Goal: Task Accomplishment & Management: Use online tool/utility

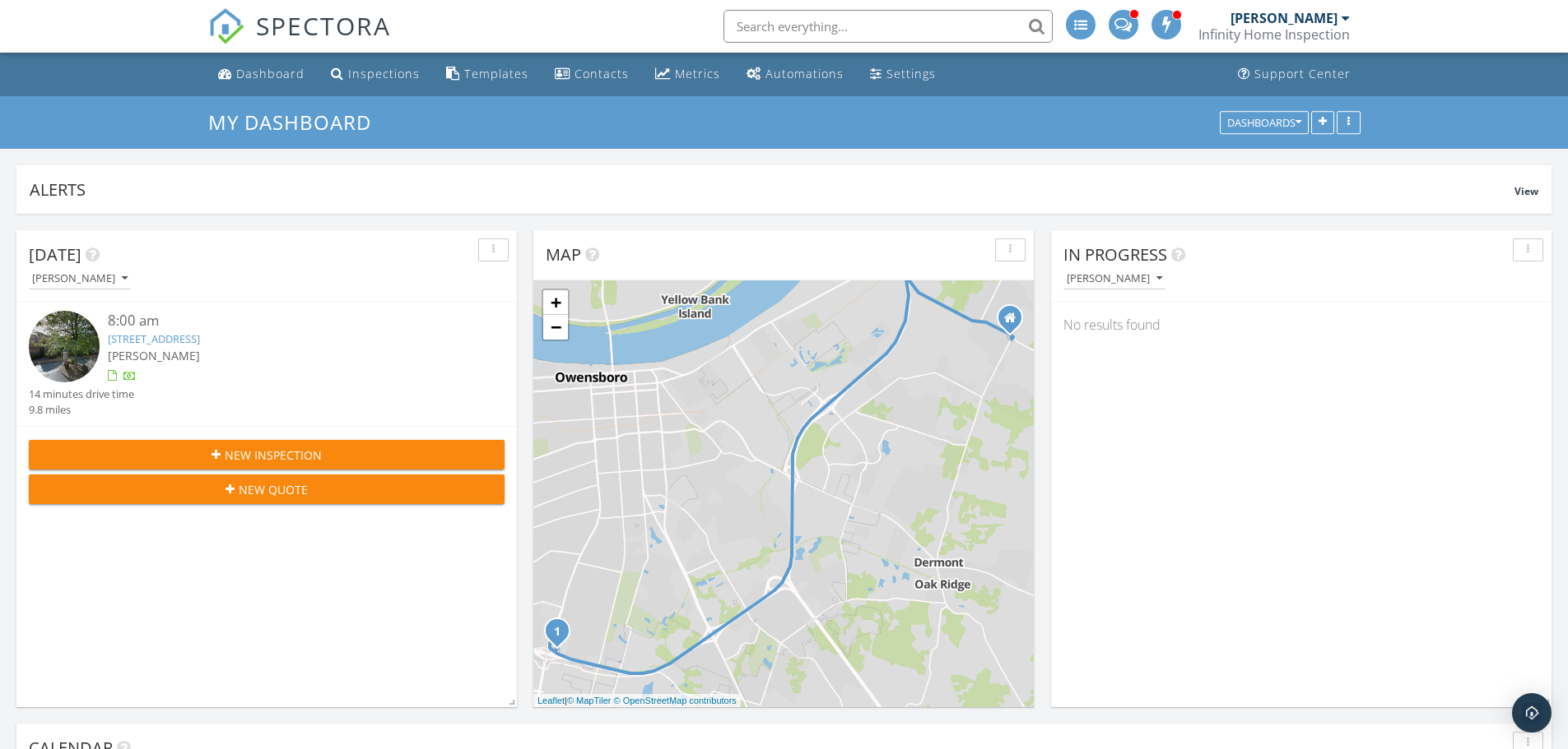
scroll to position [1893, 1593]
click at [200, 335] on link "4313 Loft Cove, Owensboro, KY 42303" at bounding box center [153, 339] width 92 height 15
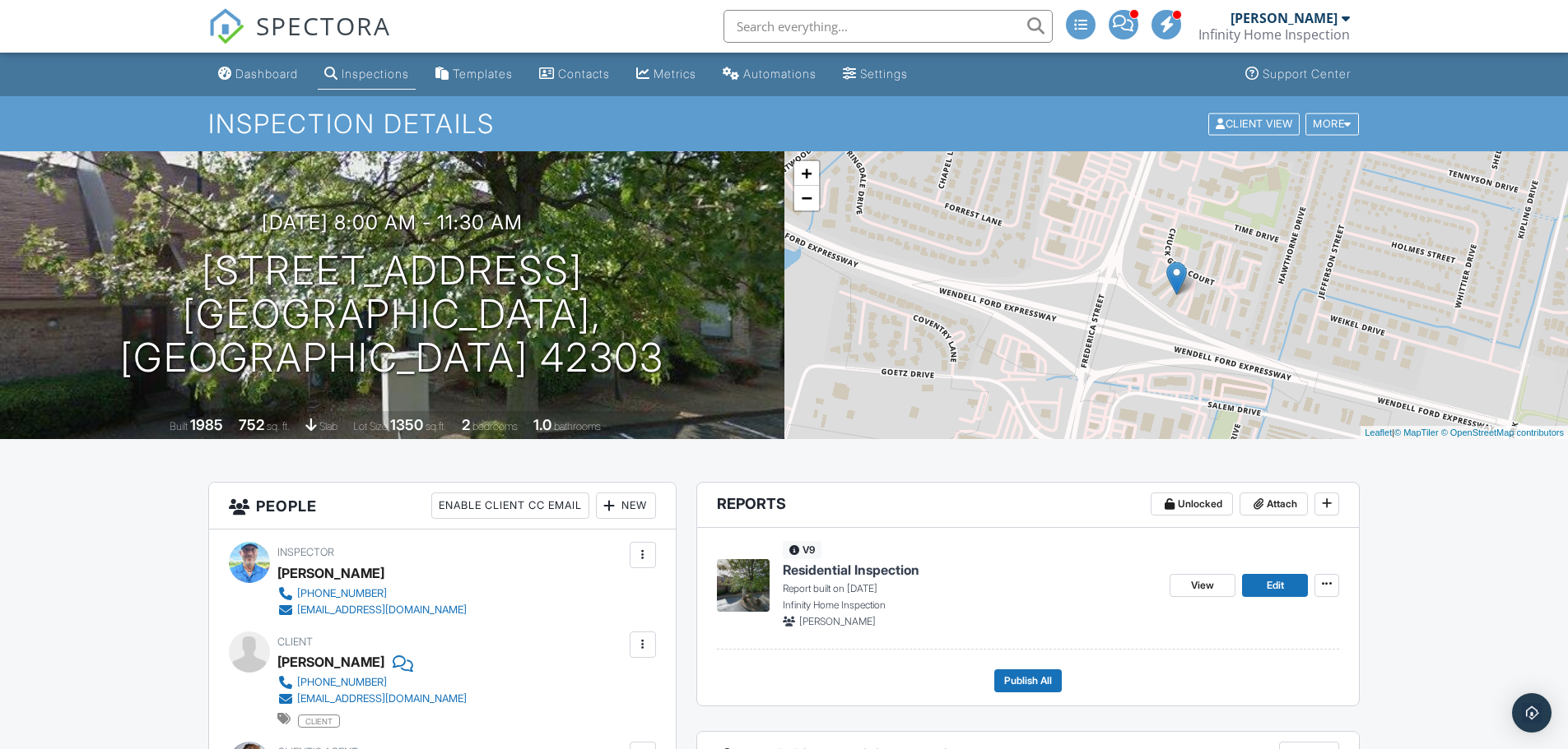
click at [848, 574] on span "Residential Inspection" at bounding box center [851, 570] width 136 height 18
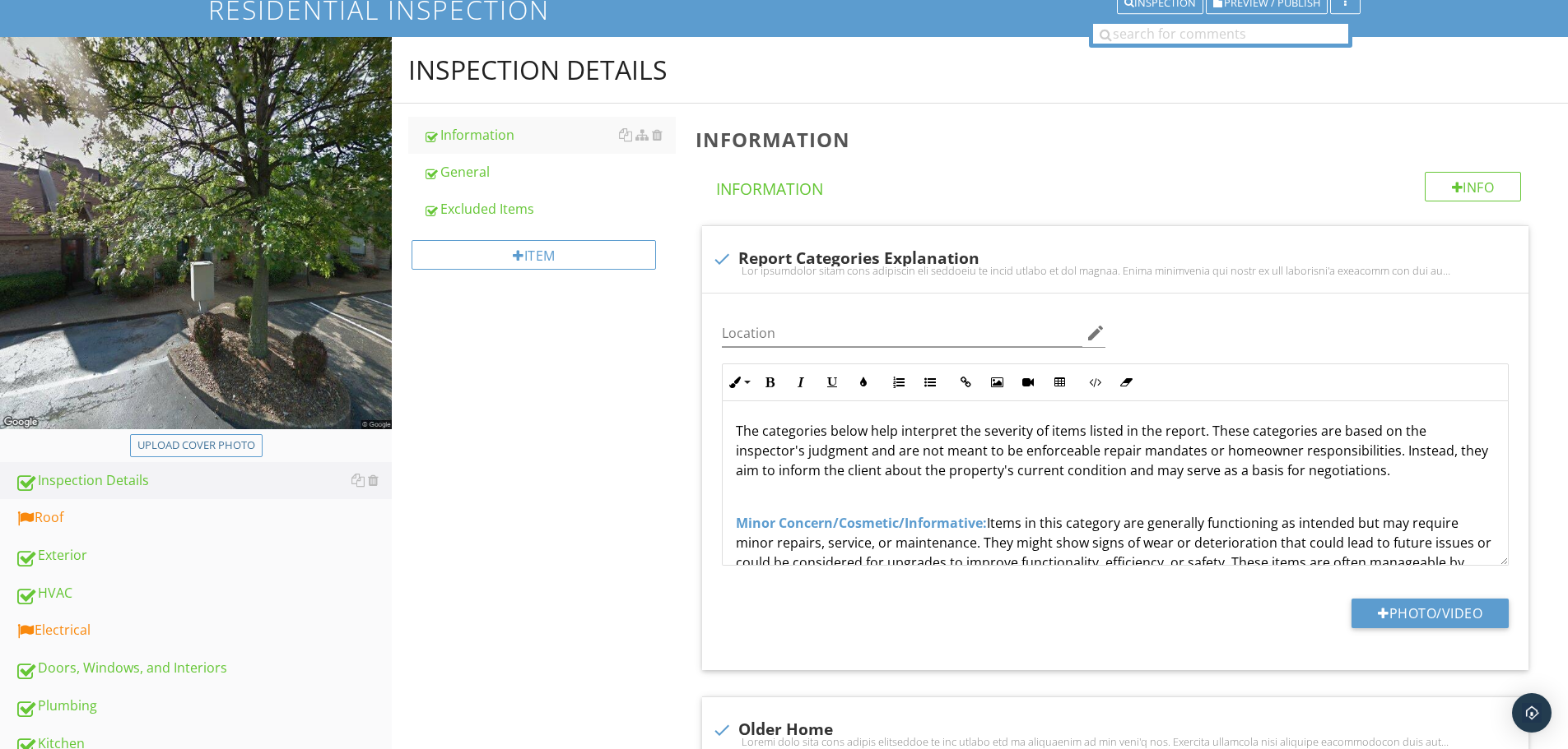
scroll to position [329, 0]
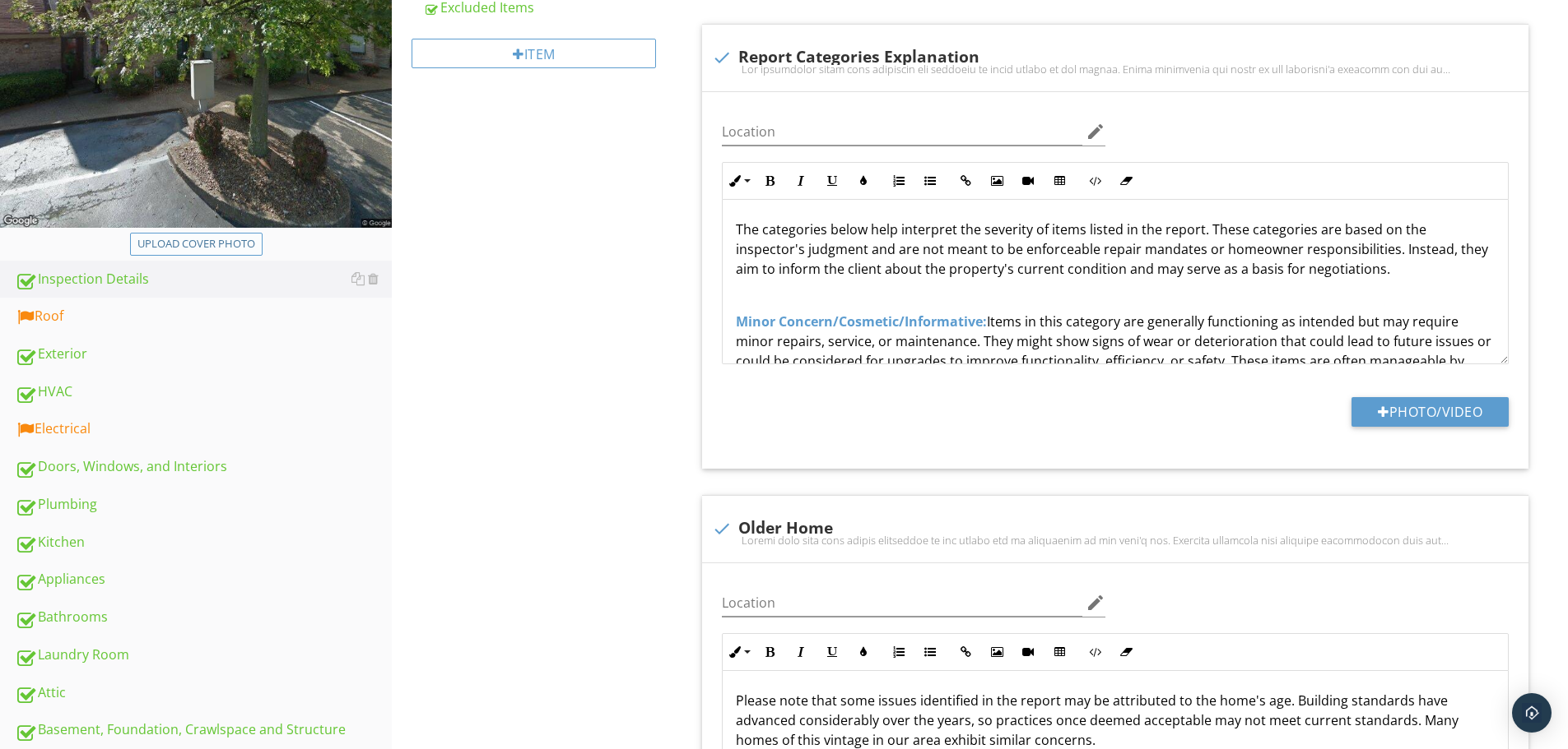
click at [188, 242] on div "Upload cover photo" at bounding box center [196, 244] width 118 height 16
type input "C:\fakepath\DJI_0608.JPG"
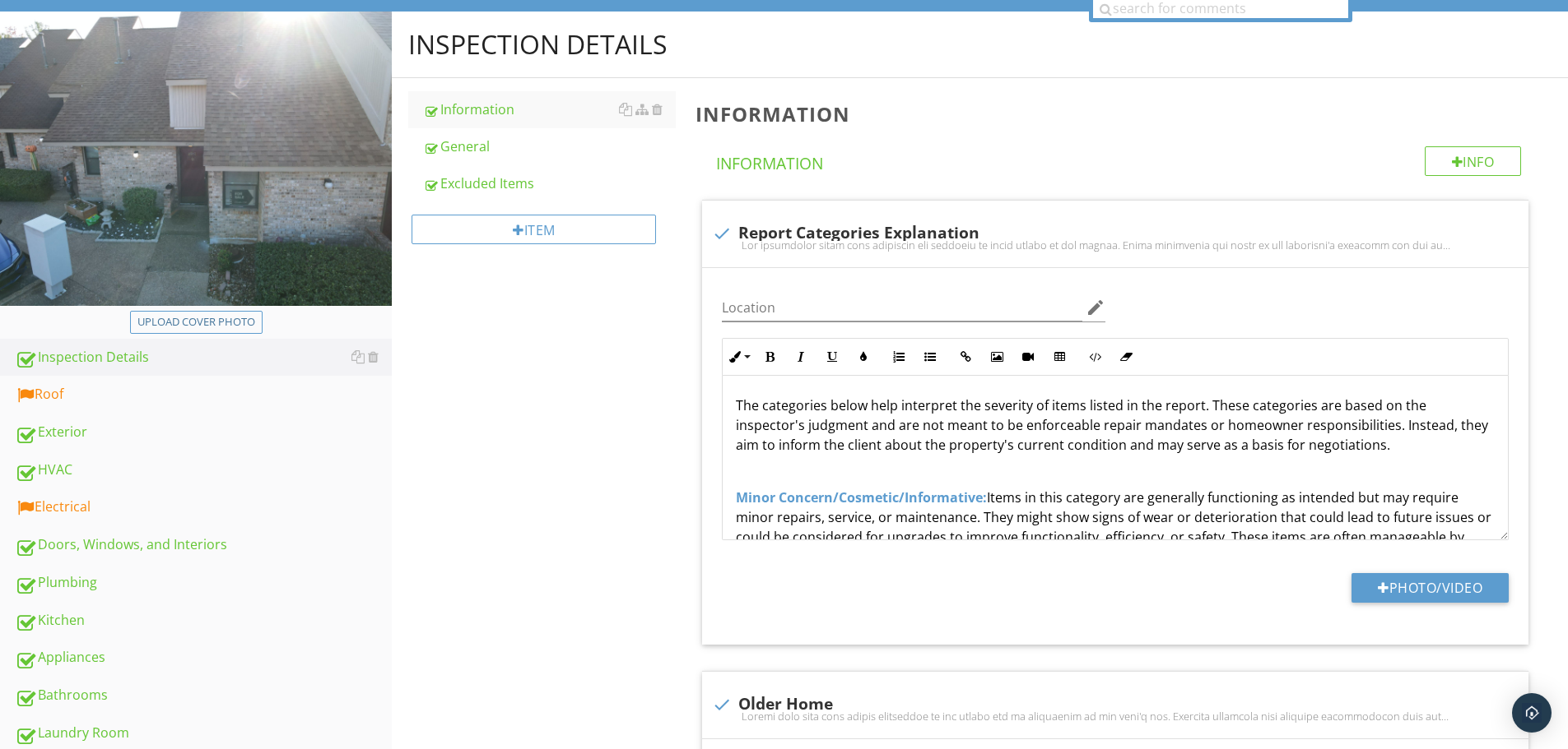
scroll to position [164, 0]
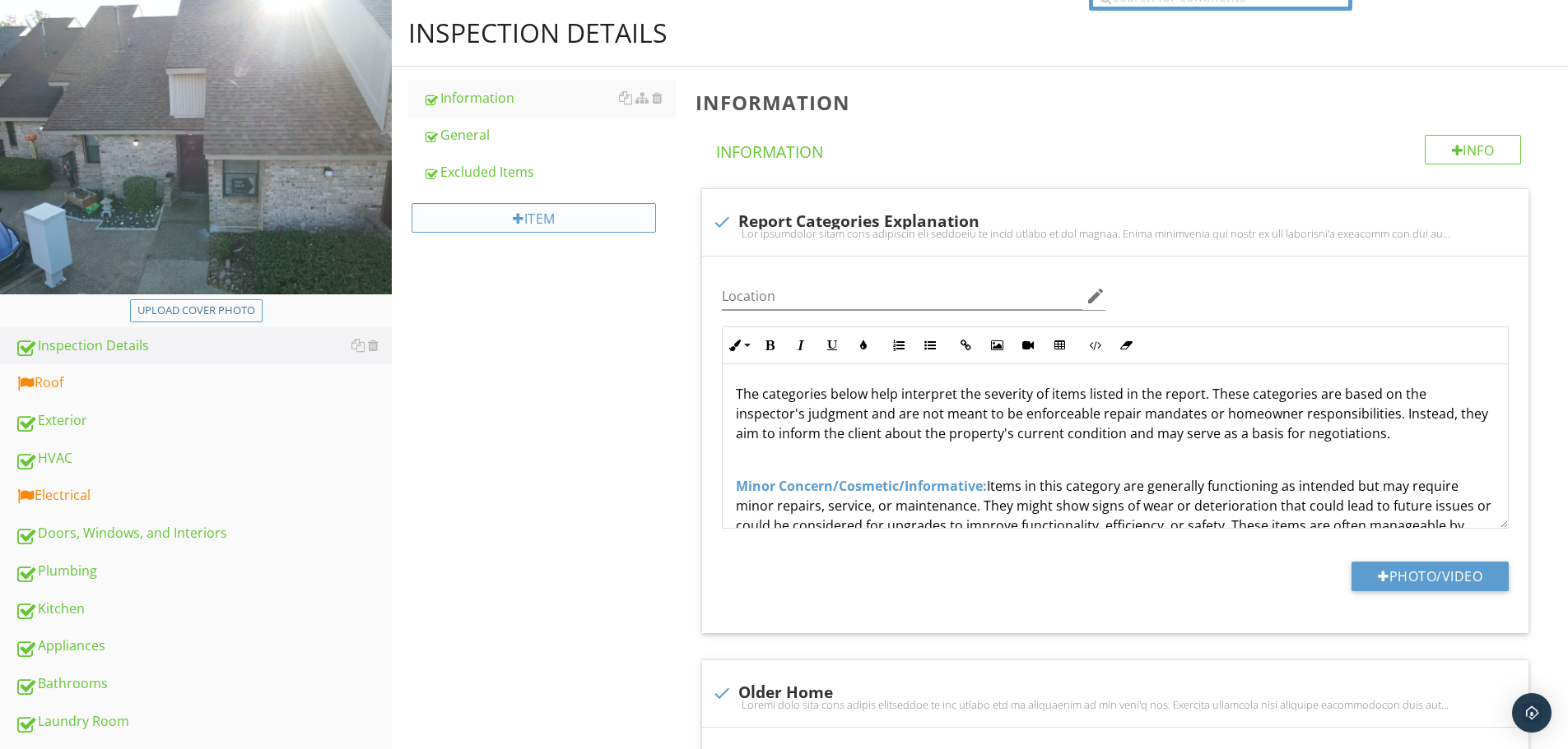
drag, startPoint x: 65, startPoint y: 381, endPoint x: 495, endPoint y: 222, distance: 458.5
click at [65, 381] on div "Roof" at bounding box center [204, 383] width 377 height 22
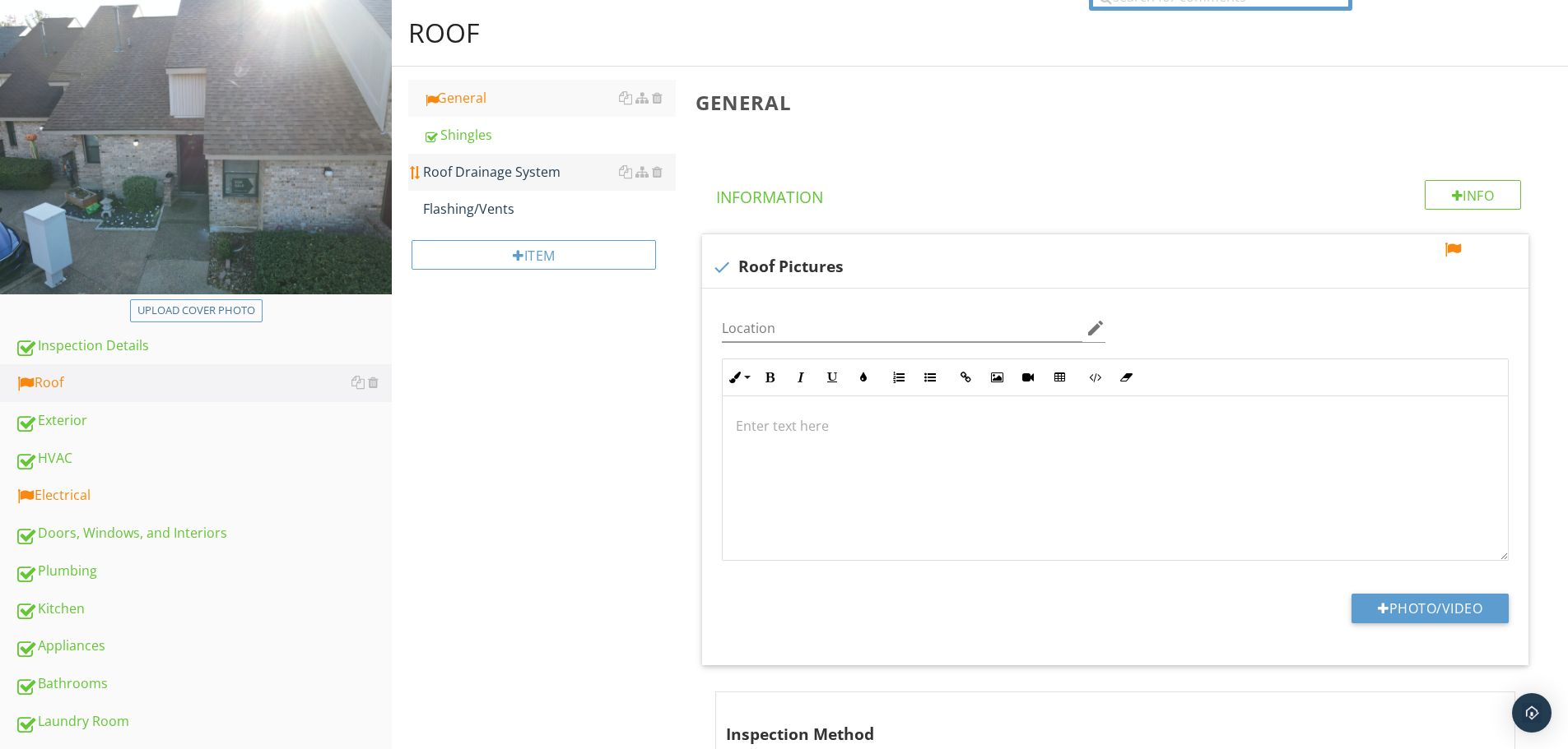
click at [513, 181] on div "Roof Drainage System" at bounding box center [549, 172] width 253 height 20
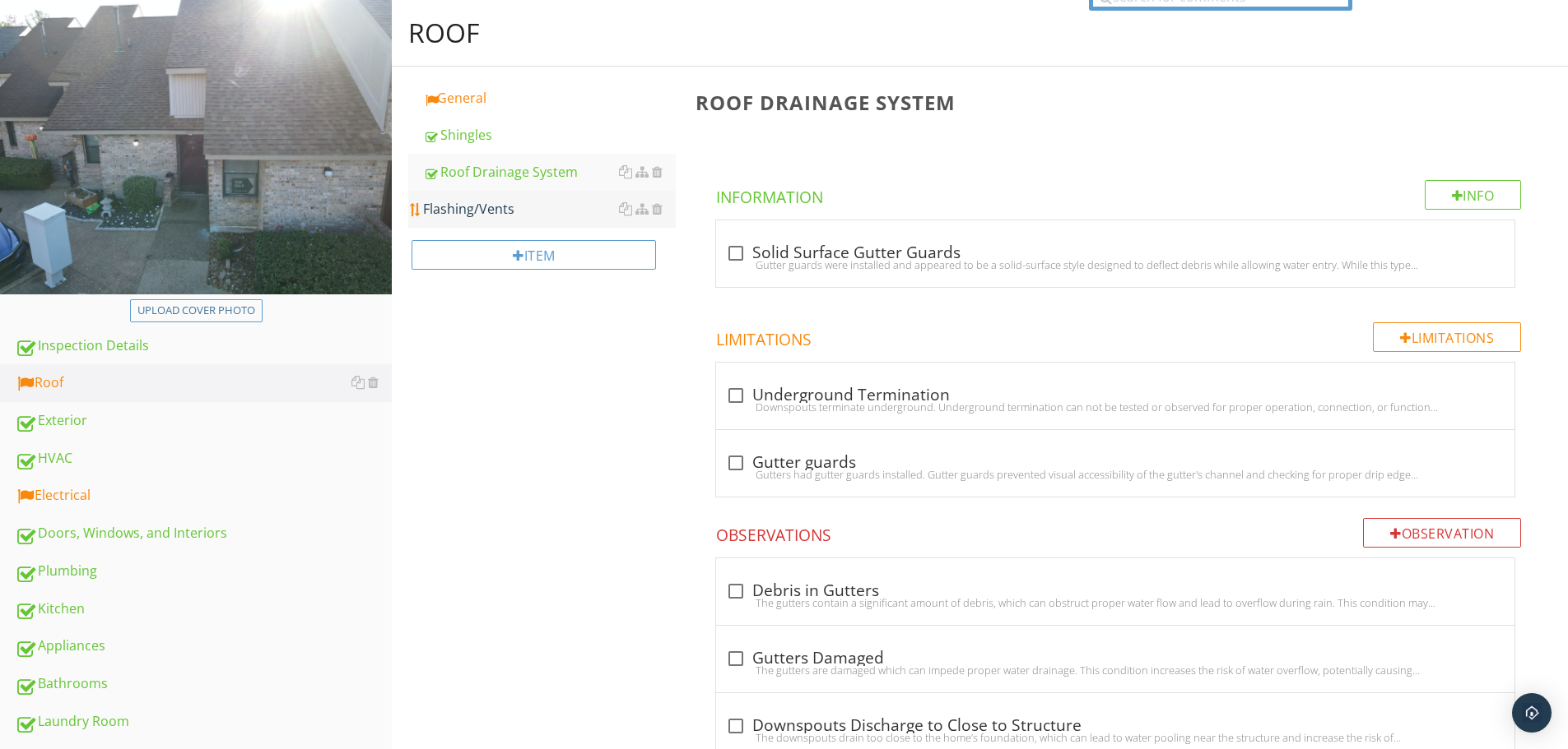
click at [483, 215] on div "Flashing/Vents" at bounding box center [549, 209] width 253 height 20
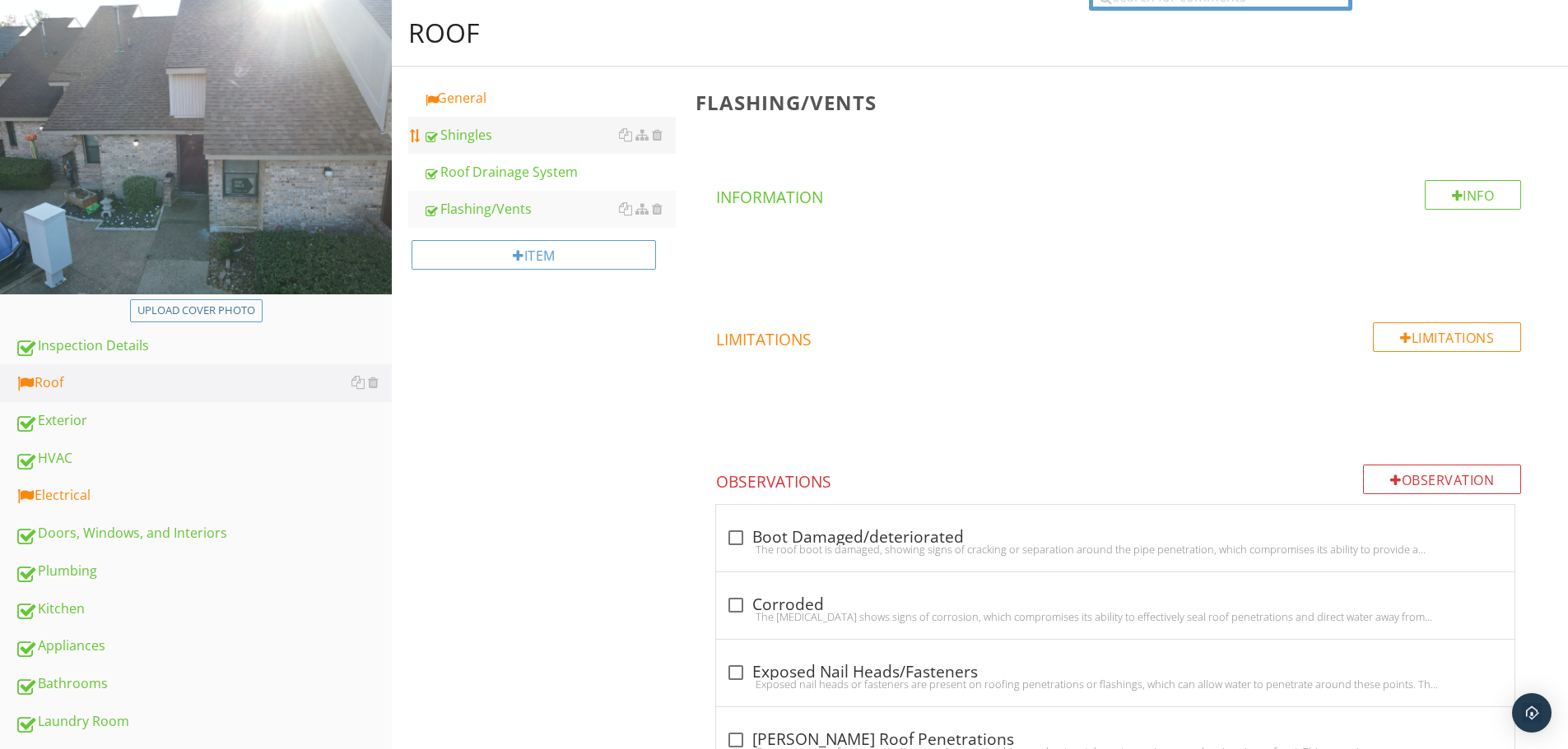
click at [489, 134] on div "Shingles" at bounding box center [549, 135] width 253 height 20
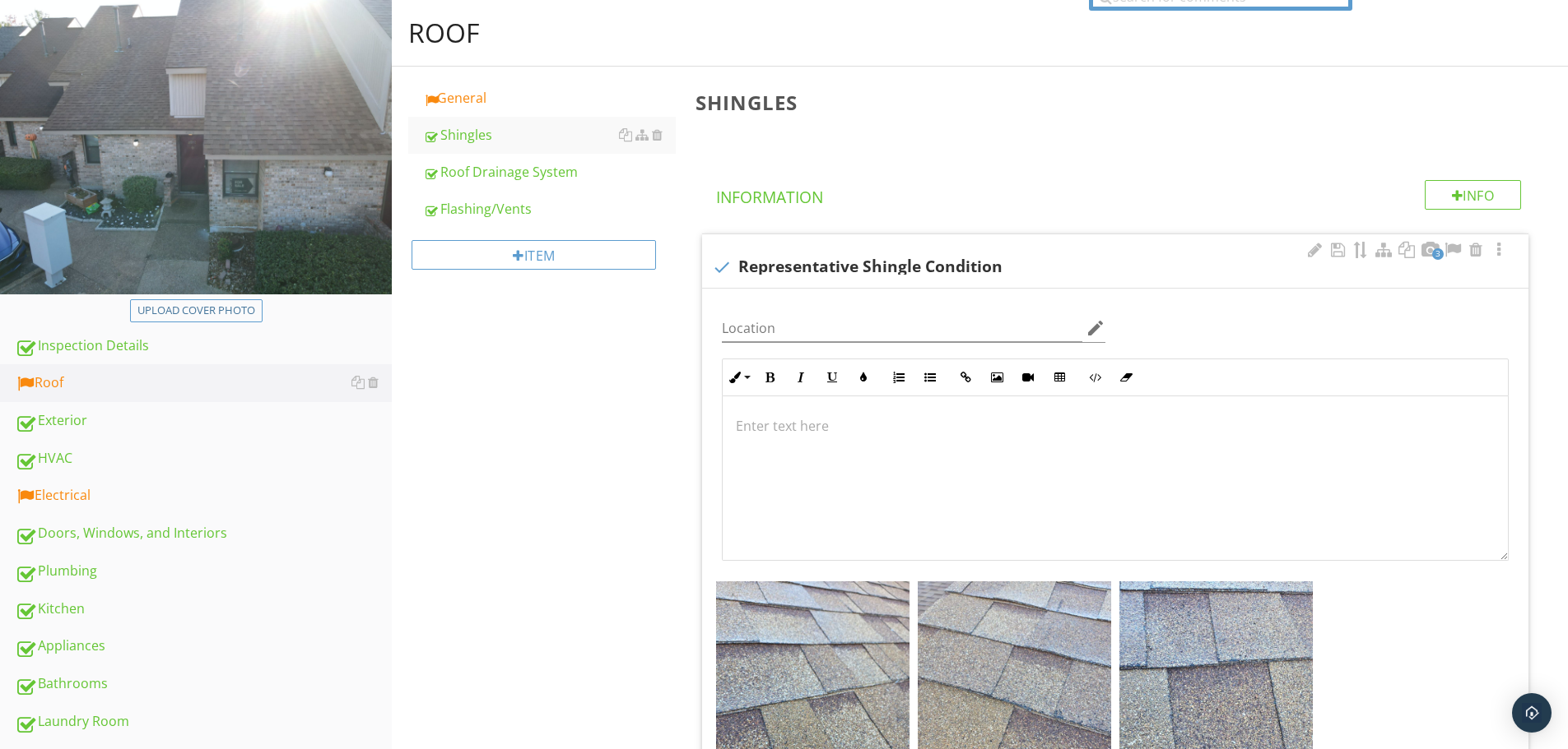
scroll to position [1432, 0]
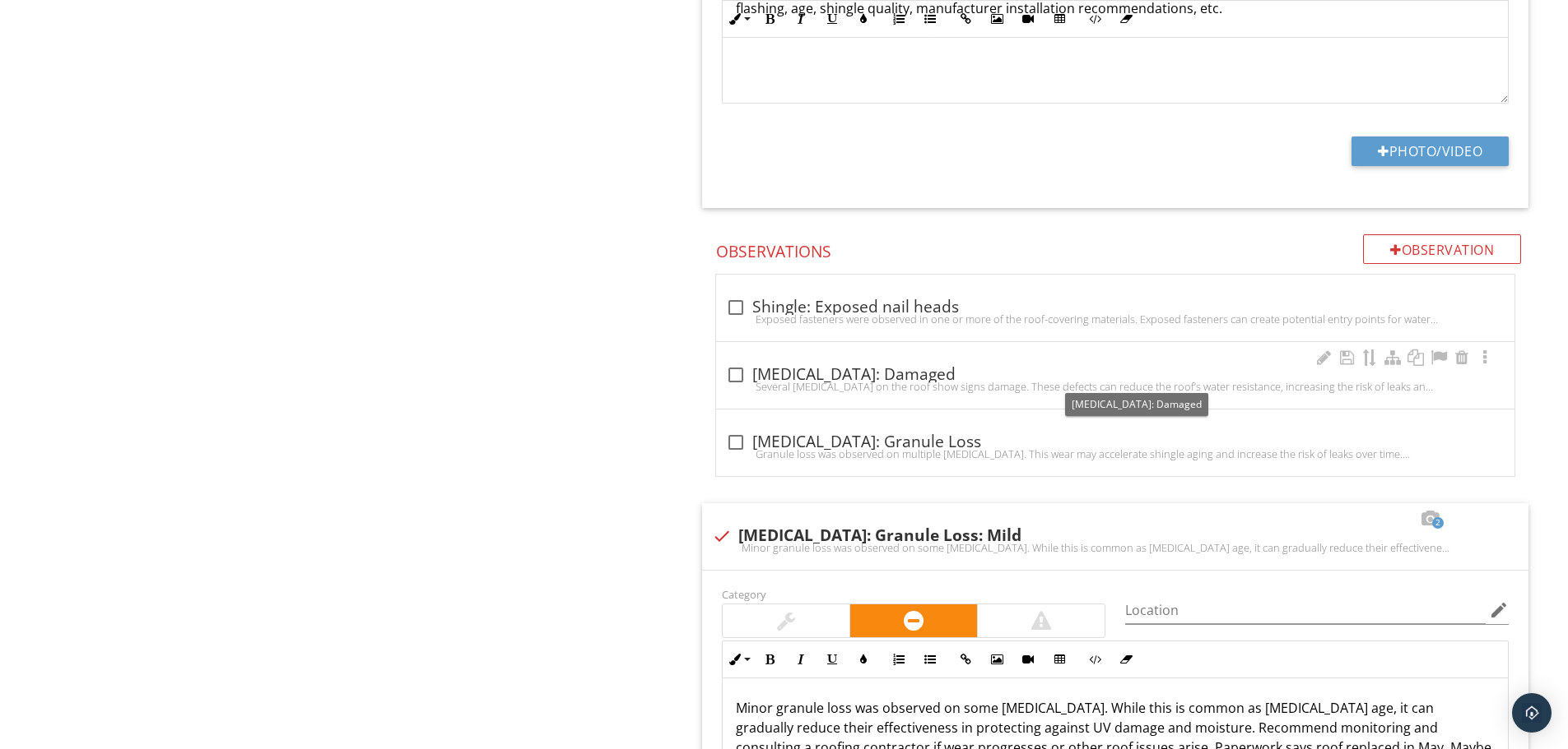
click at [731, 373] on div at bounding box center [735, 375] width 28 height 28
checkbox input "true"
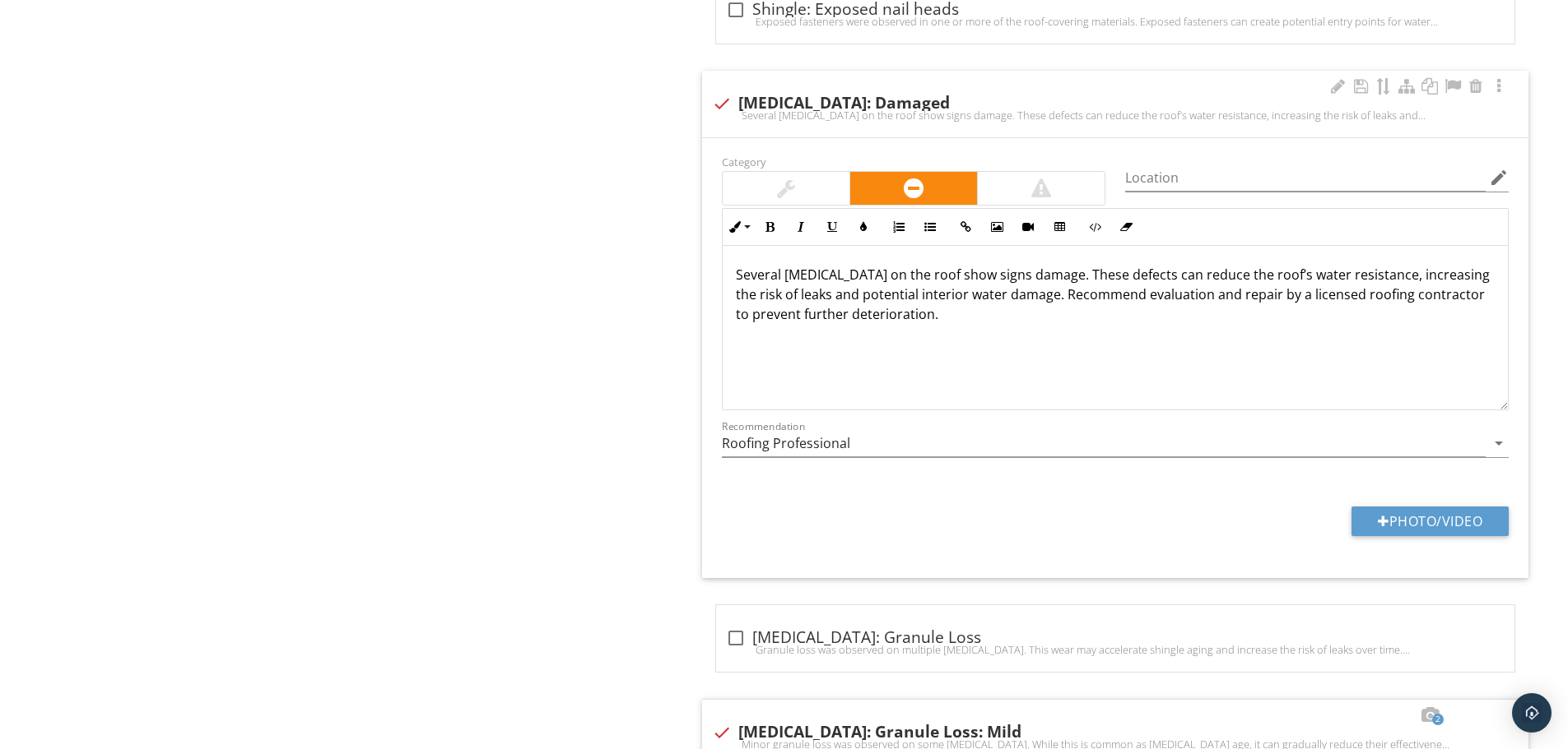
scroll to position [1760, 0]
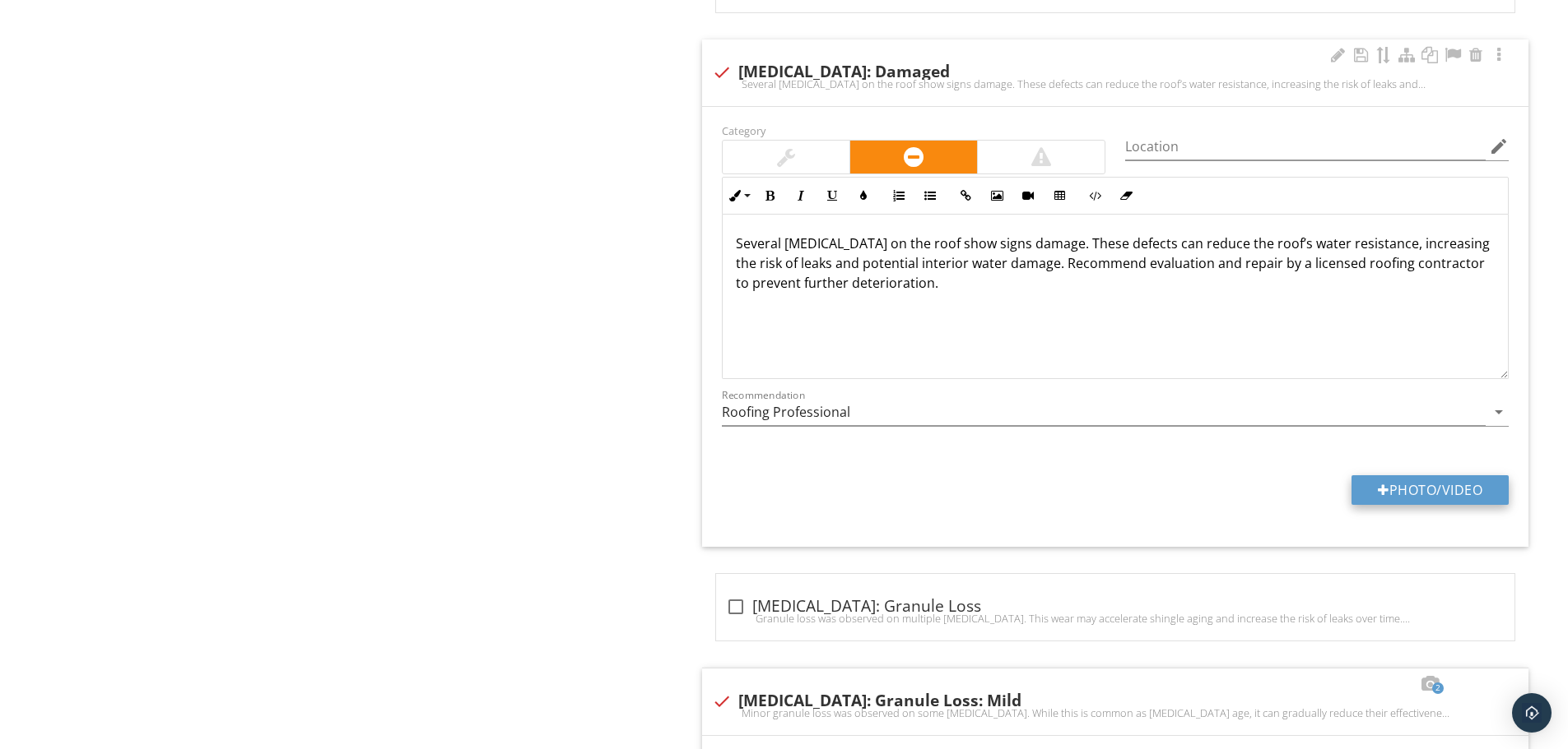
click at [1402, 496] on button "Photo/Video" at bounding box center [1430, 490] width 157 height 30
type input "C:\fakepath\Screenshot 2025-09-29 132704.png"
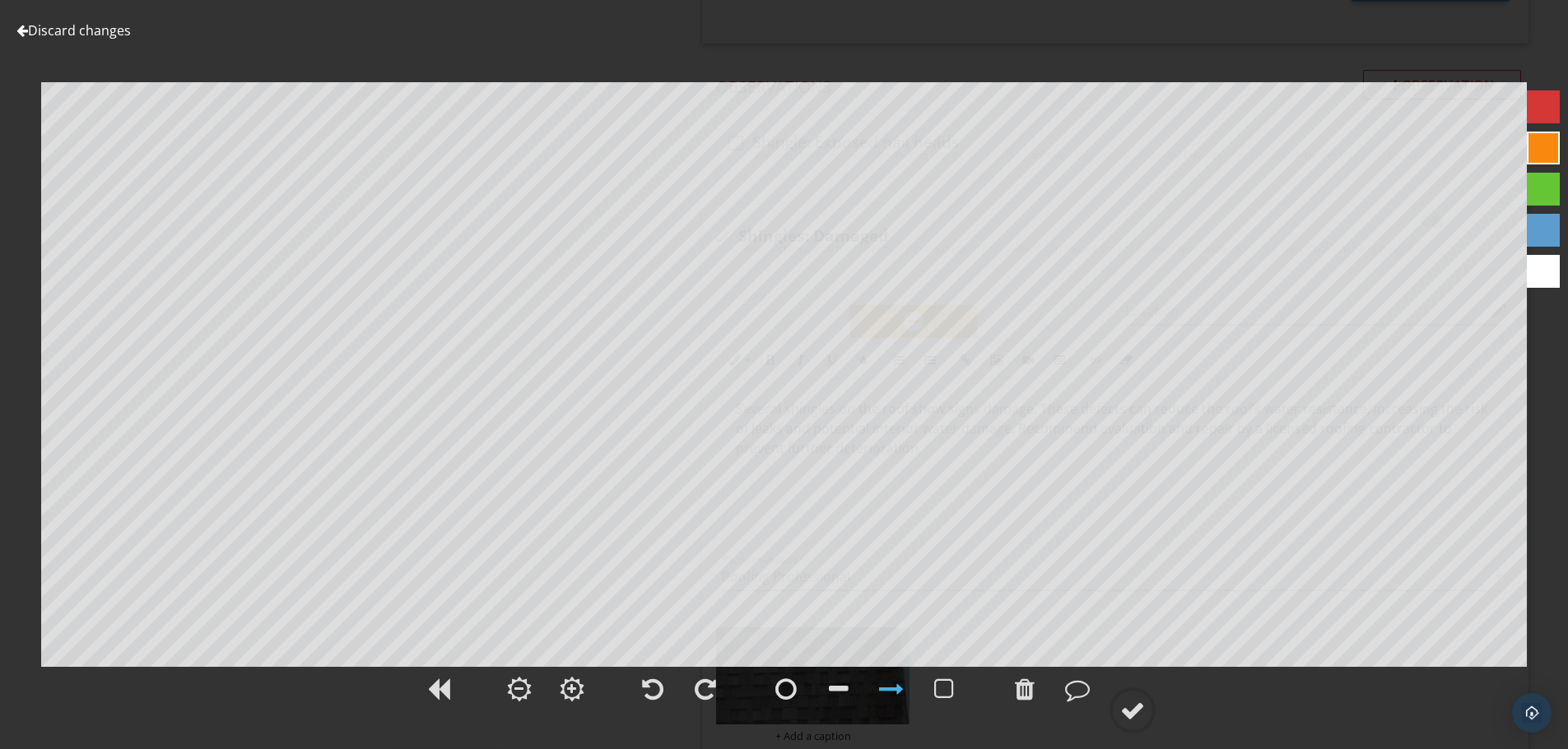
scroll to position [1, 0]
click at [1128, 714] on div at bounding box center [1133, 711] width 25 height 25
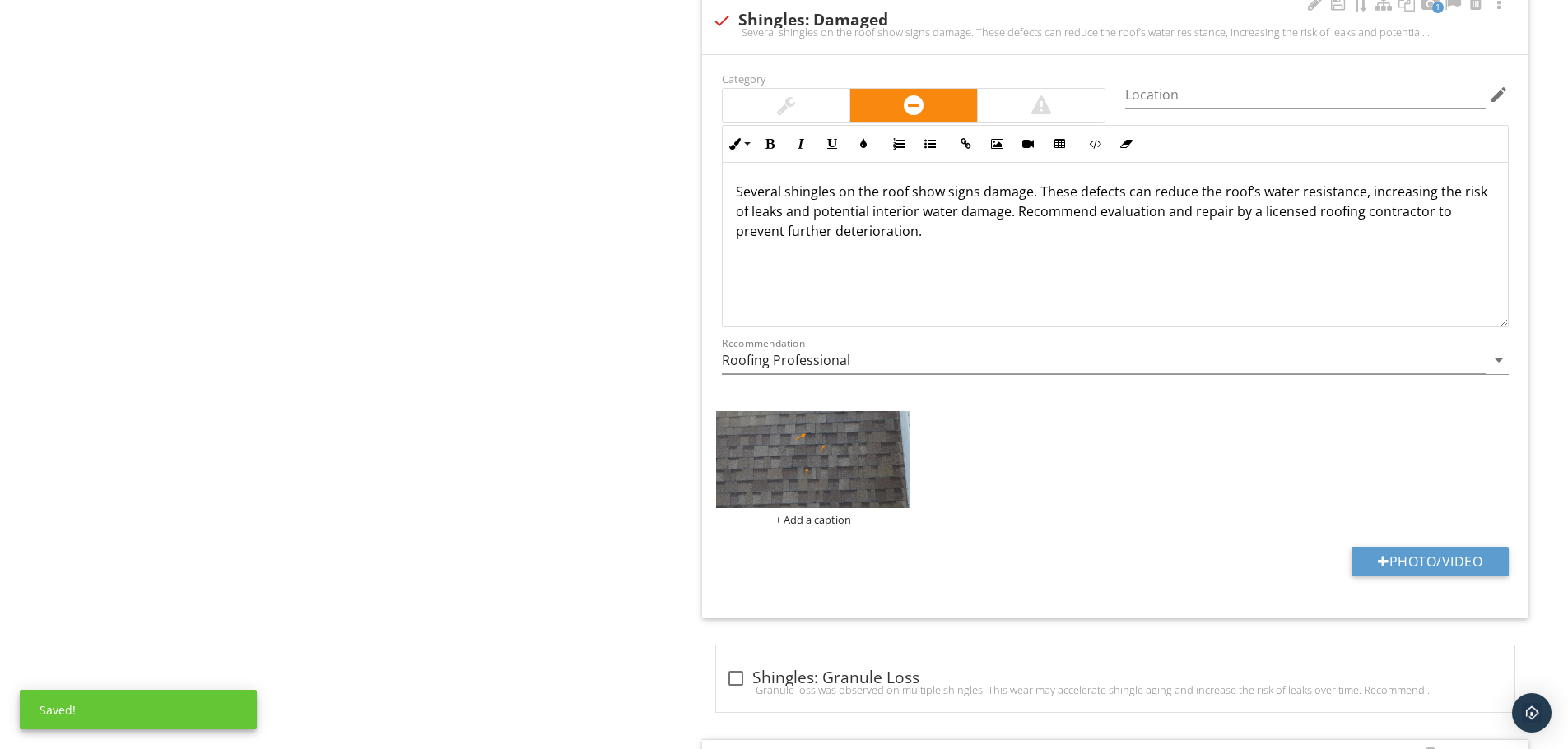
scroll to position [1842, 0]
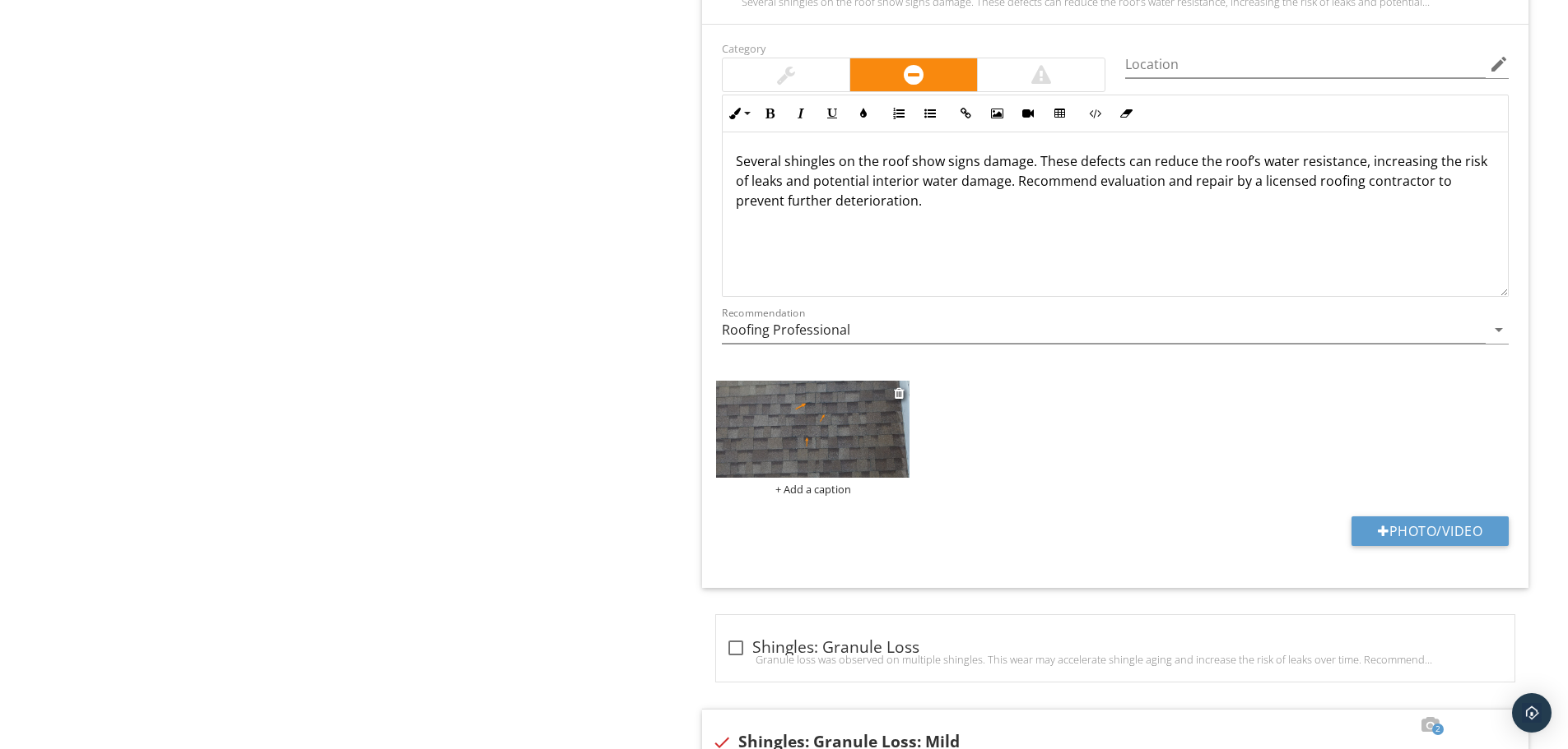
click at [828, 441] on img at bounding box center [812, 429] width 193 height 96
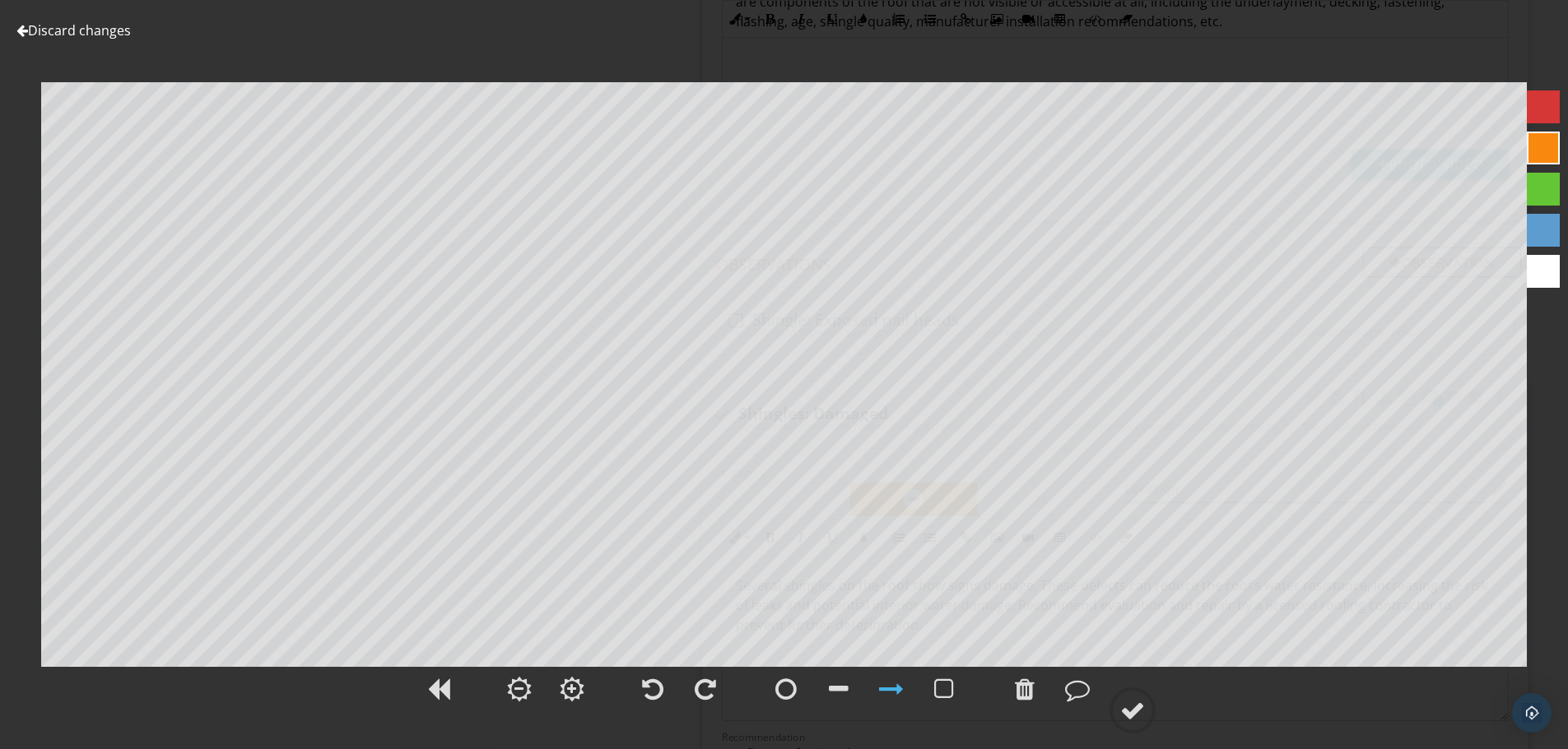
scroll to position [1678, 0]
click at [43, 31] on link "Discard changes" at bounding box center [73, 30] width 114 height 18
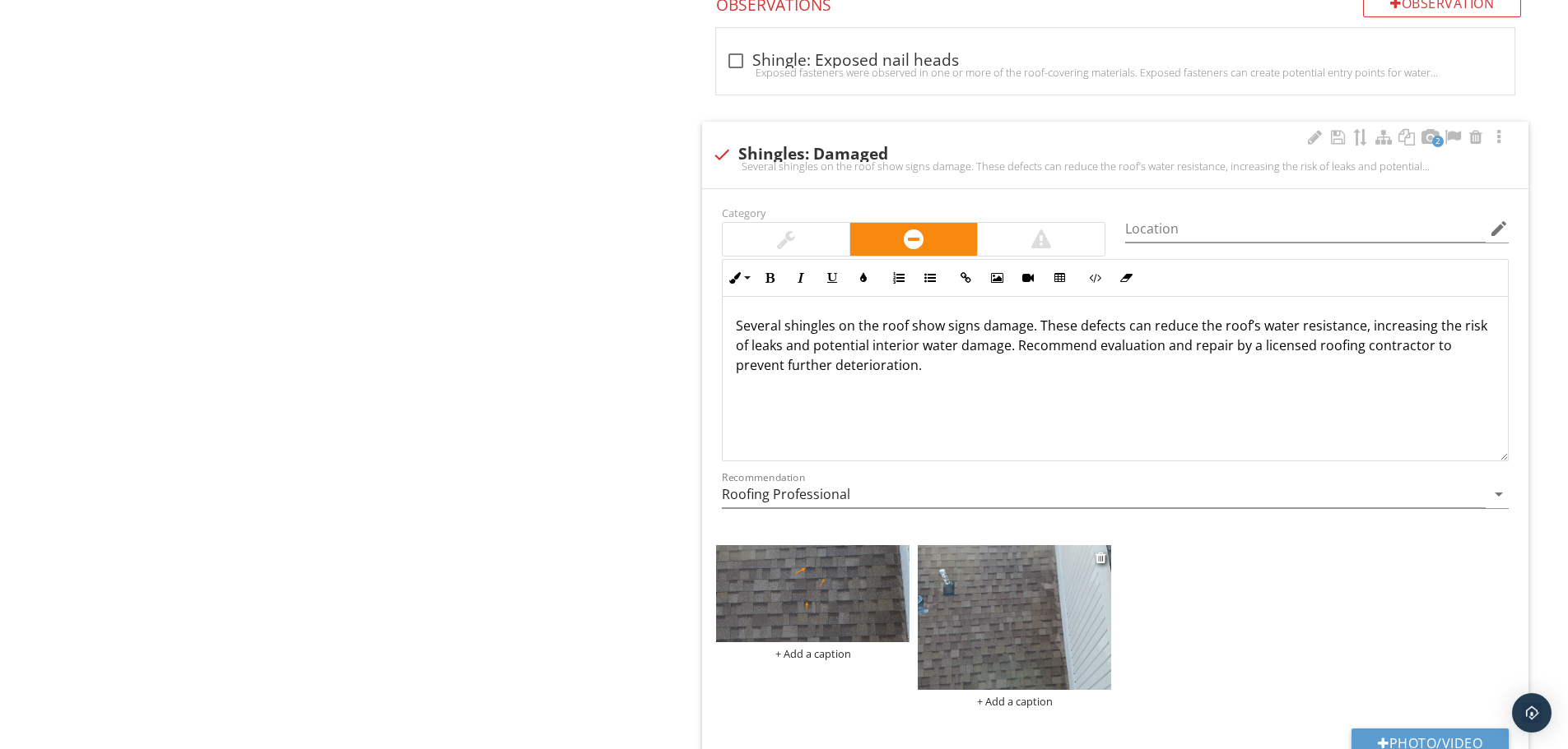
click at [1005, 620] on img at bounding box center [1013, 617] width 193 height 144
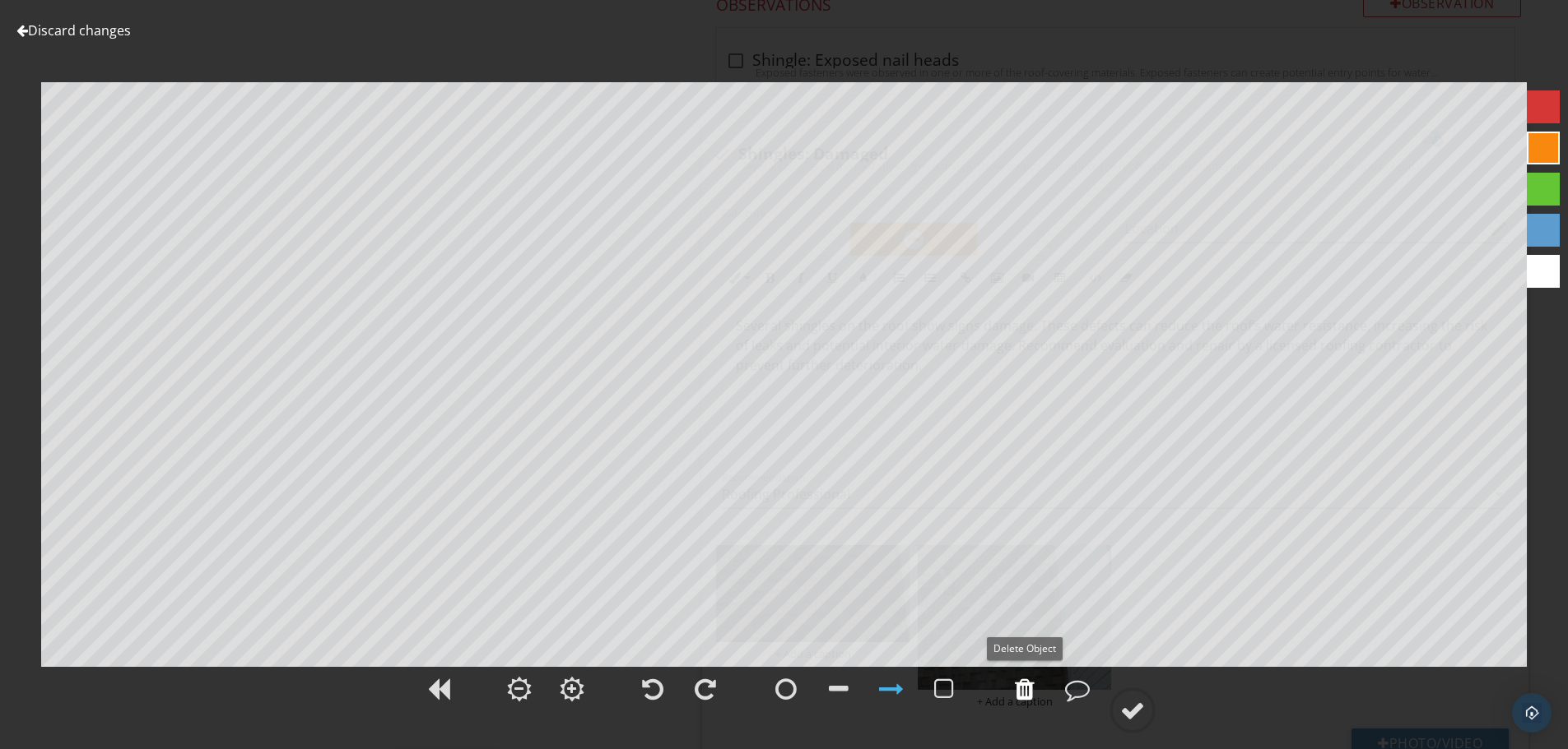
drag, startPoint x: 1023, startPoint y: 693, endPoint x: 997, endPoint y: 674, distance: 32.2
click at [1022, 692] on div at bounding box center [1025, 690] width 20 height 25
click at [1028, 693] on div at bounding box center [1025, 690] width 20 height 25
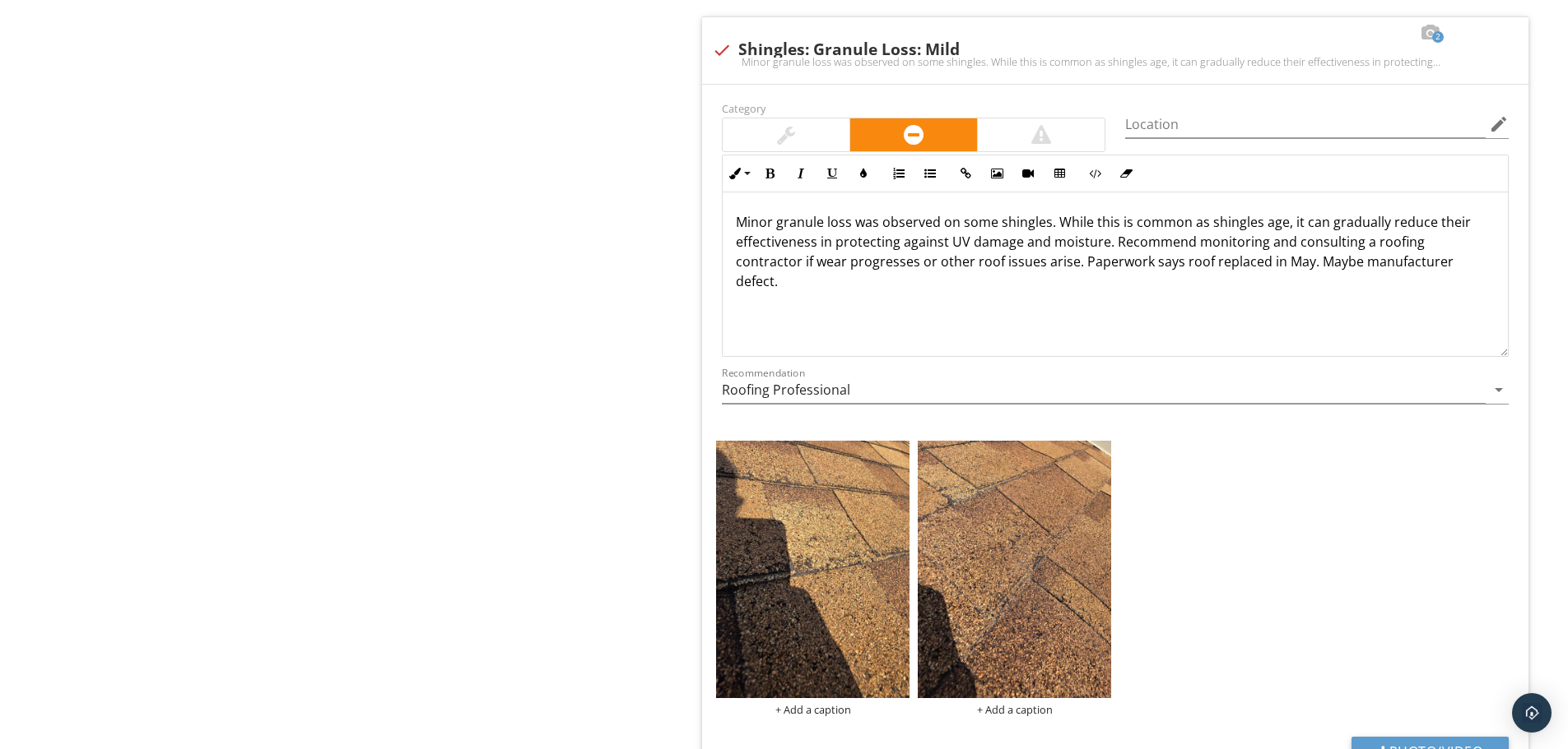
scroll to position [1, 0]
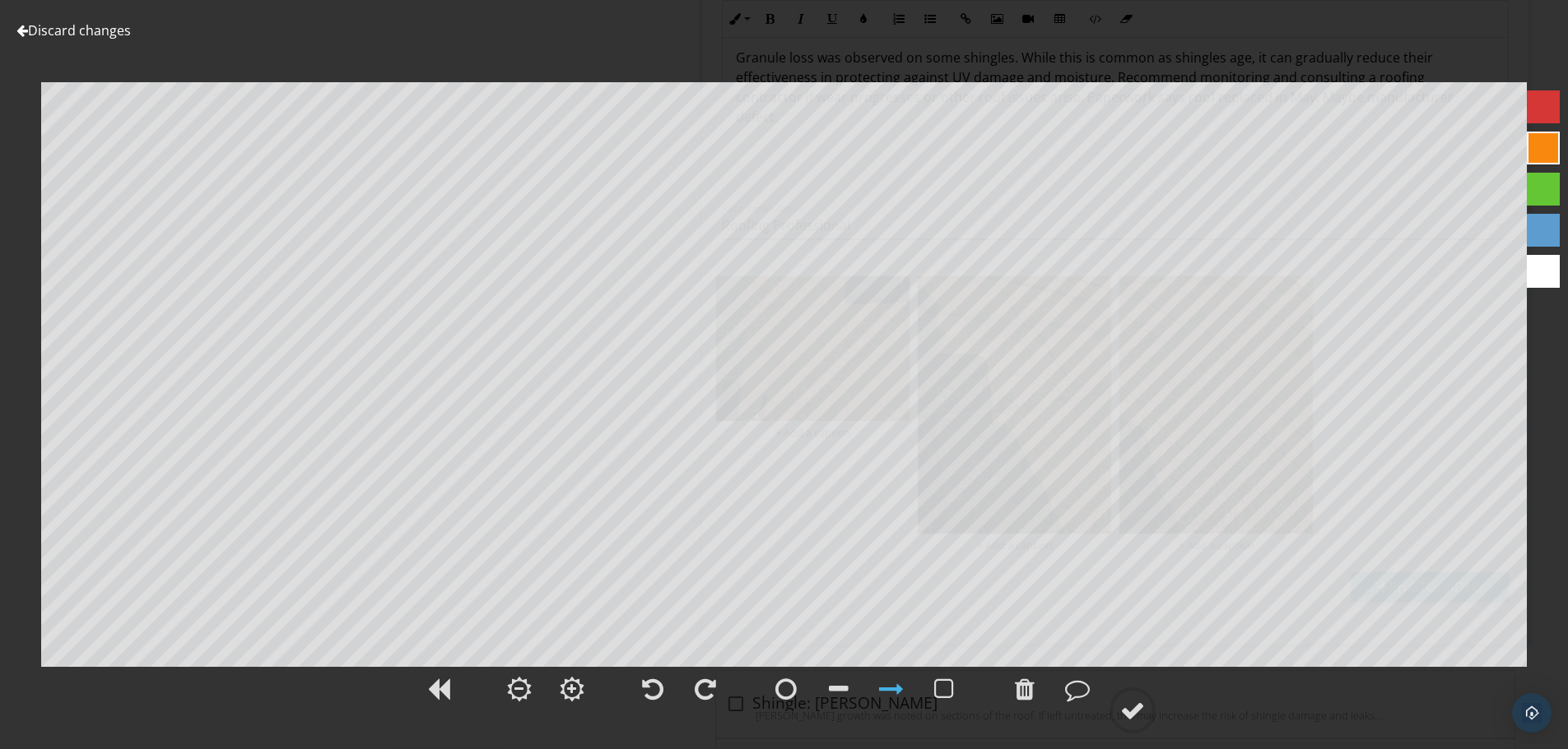
scroll to position [1, 0]
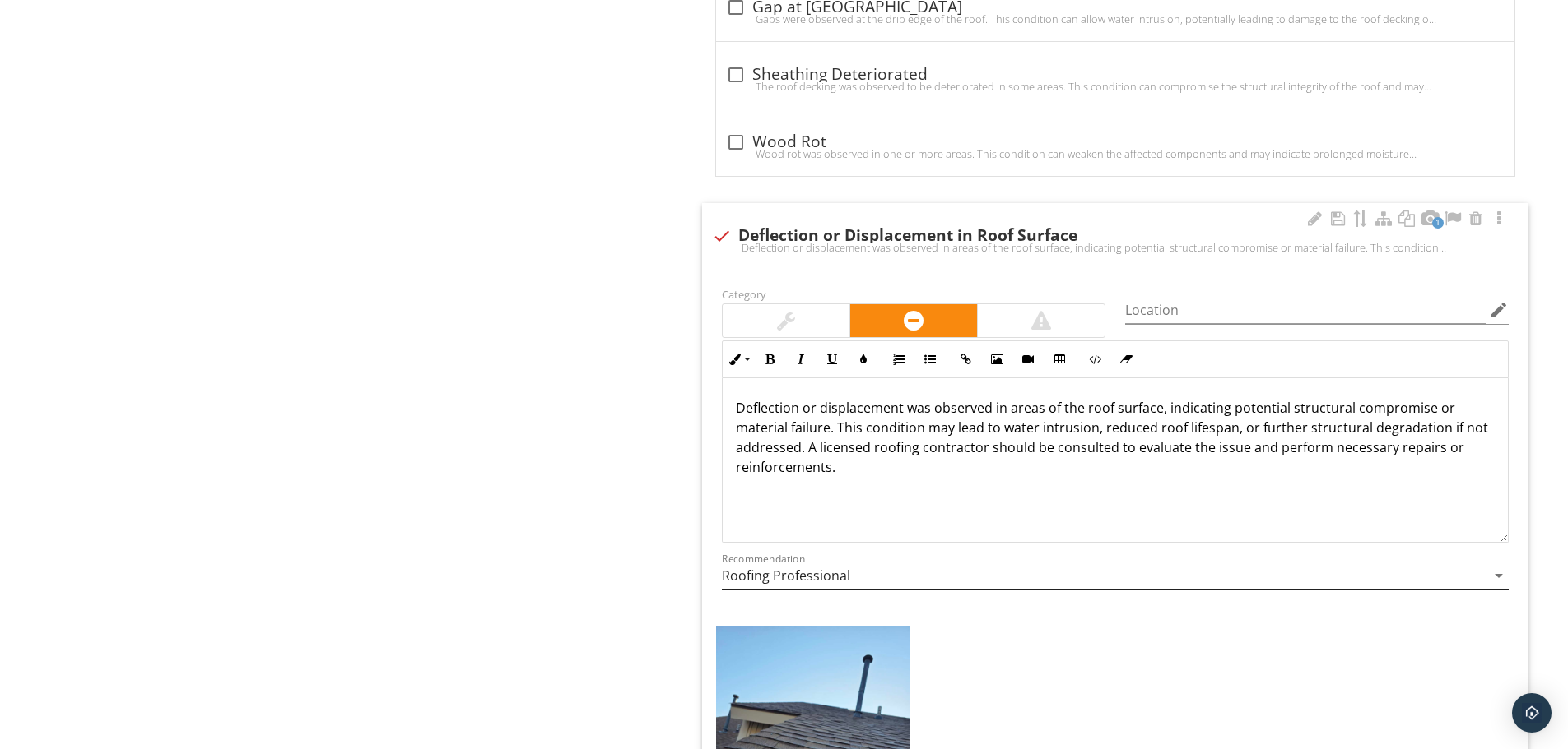
scroll to position [1, 0]
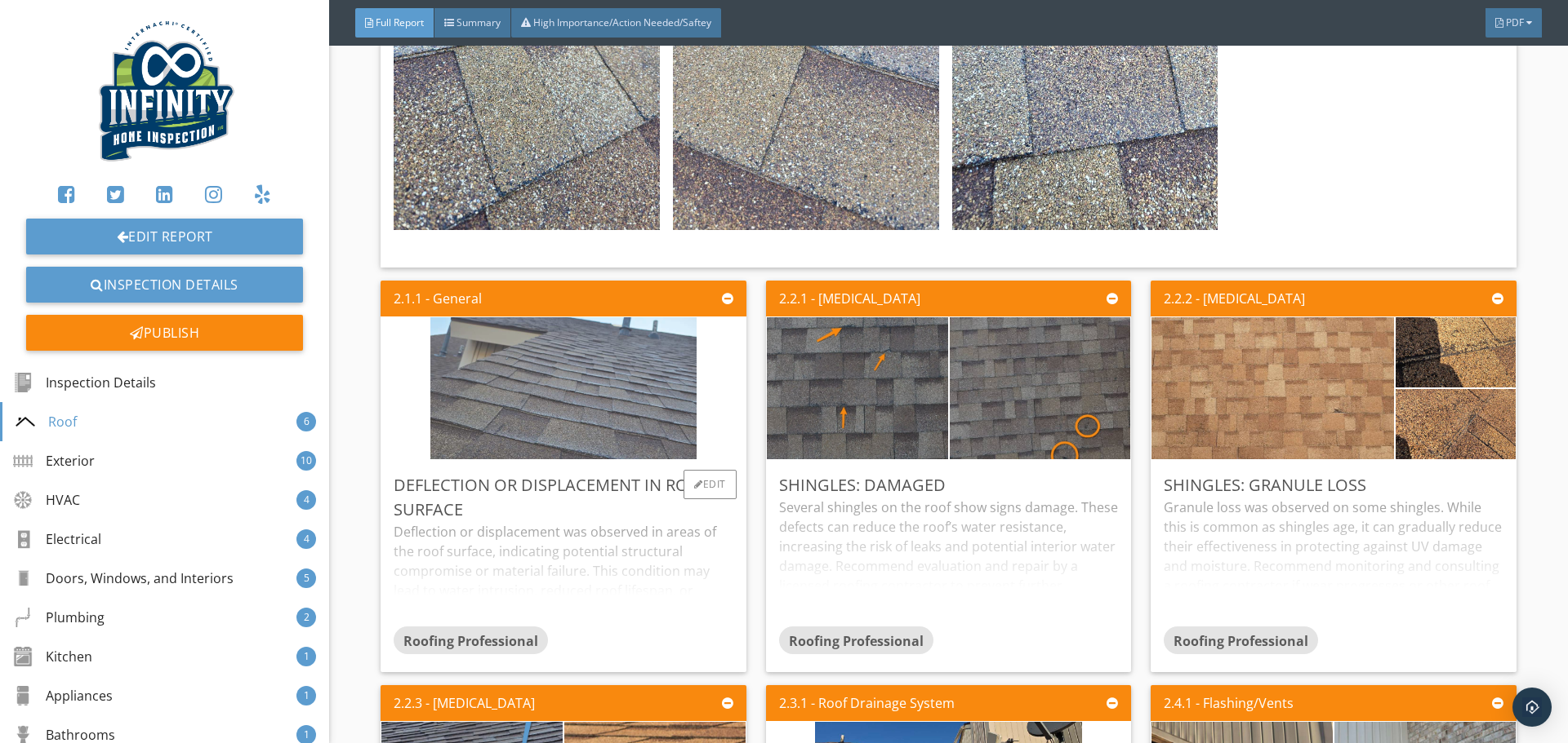
scroll to position [3753, 0]
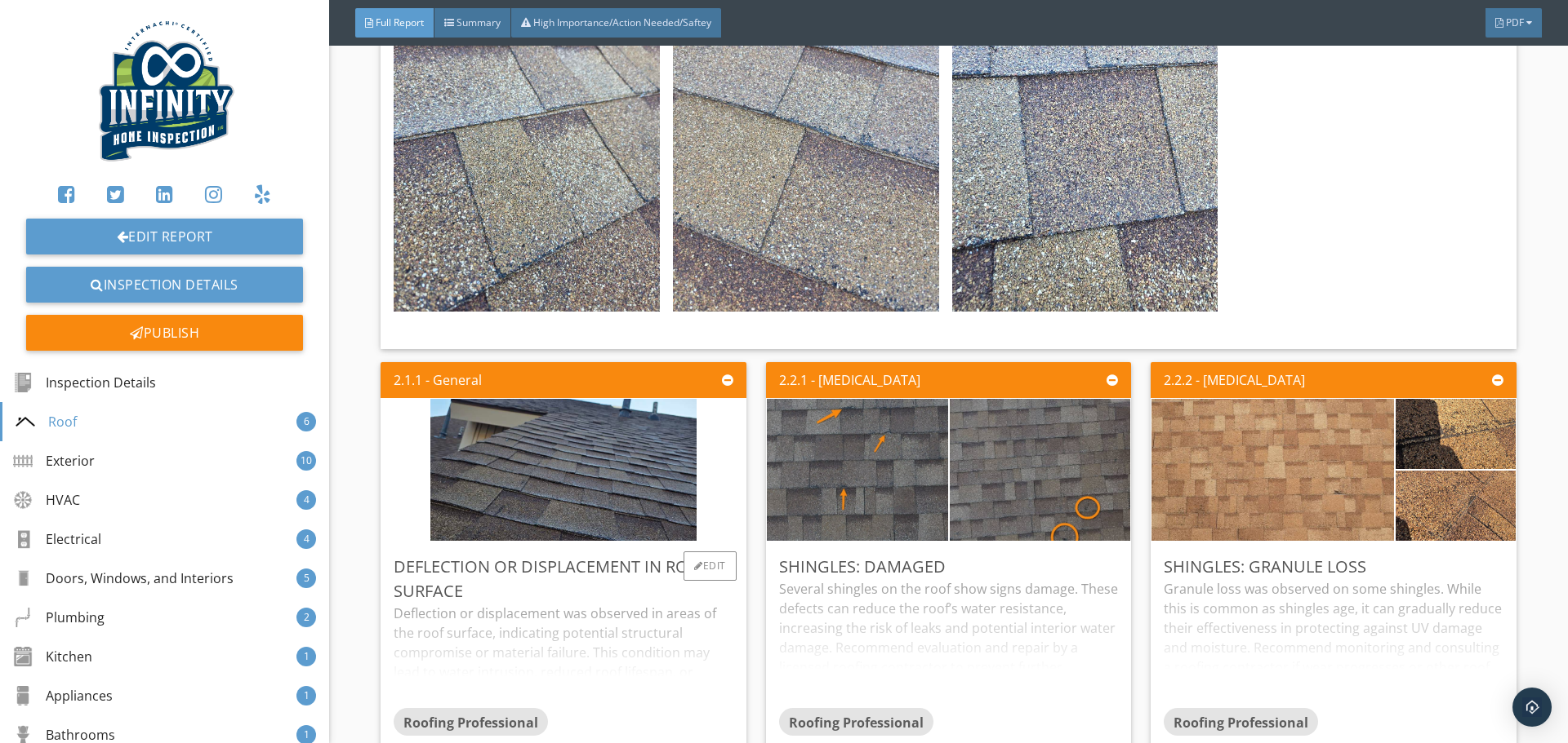
click at [594, 631] on div "Deflection or displacement was observed in areas of the roof surface, indicatin…" at bounding box center [563, 656] width 339 height 104
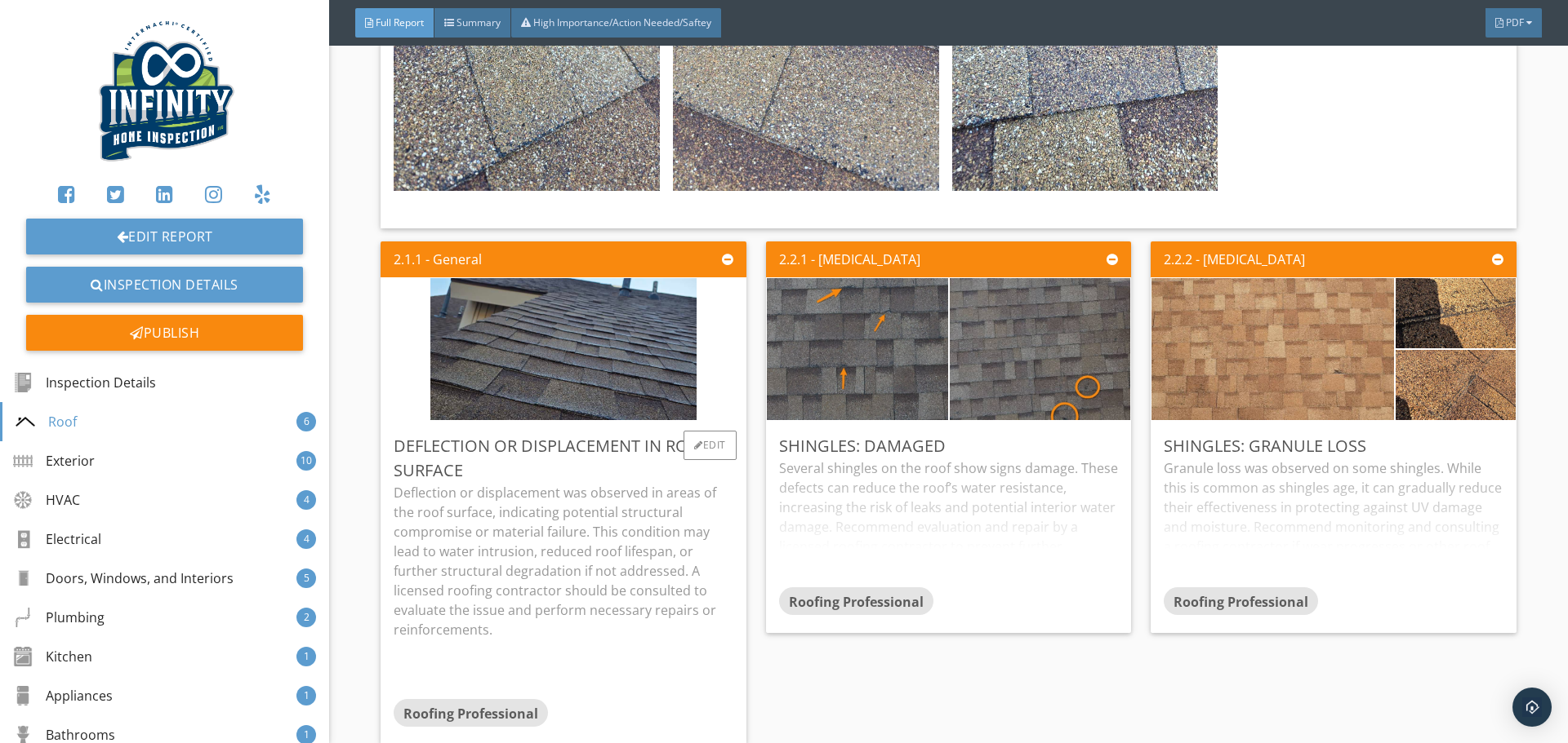
scroll to position [3917, 0]
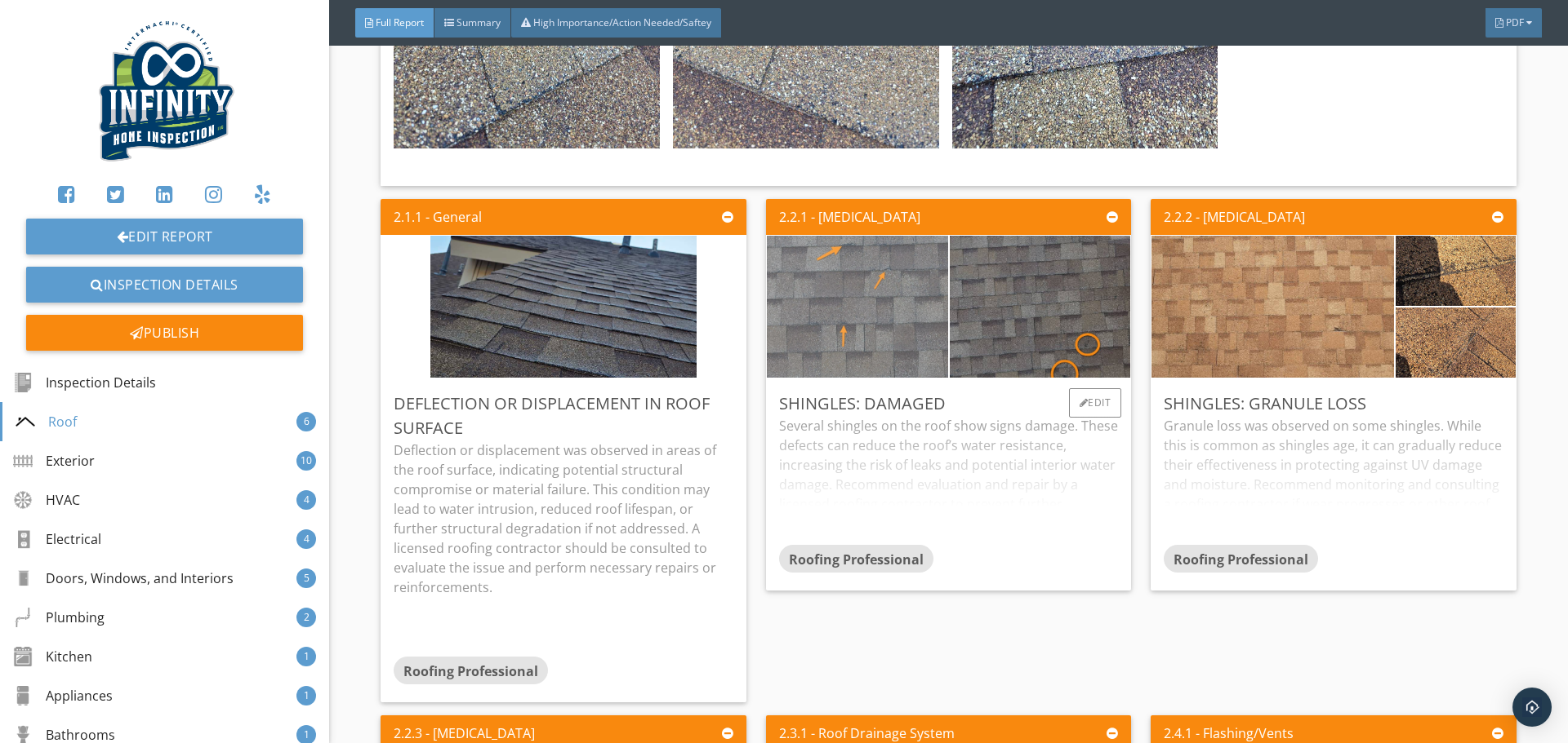
click at [890, 316] on img at bounding box center [857, 306] width 452 height 226
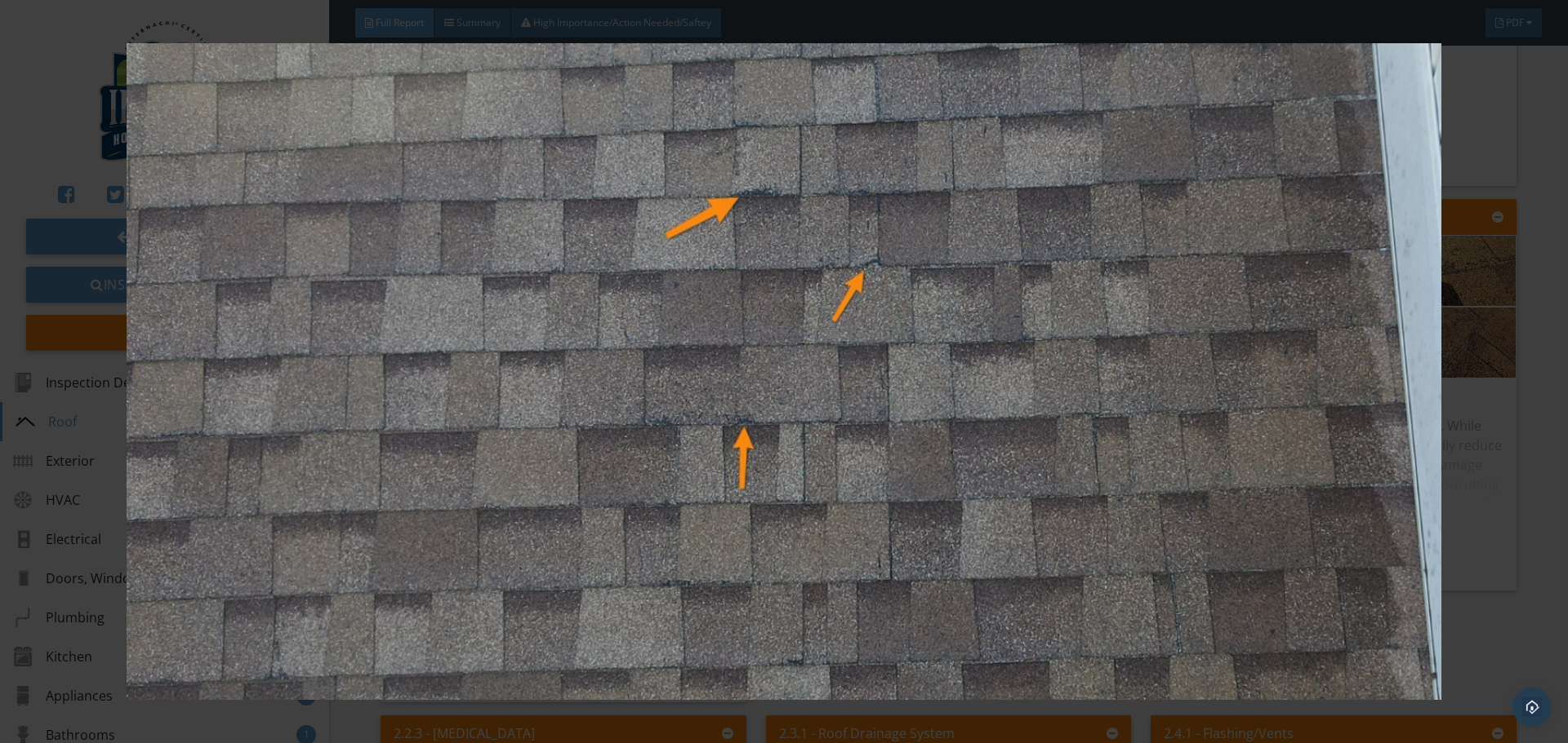
click at [1512, 496] on div at bounding box center [784, 371] width 1568 height 743
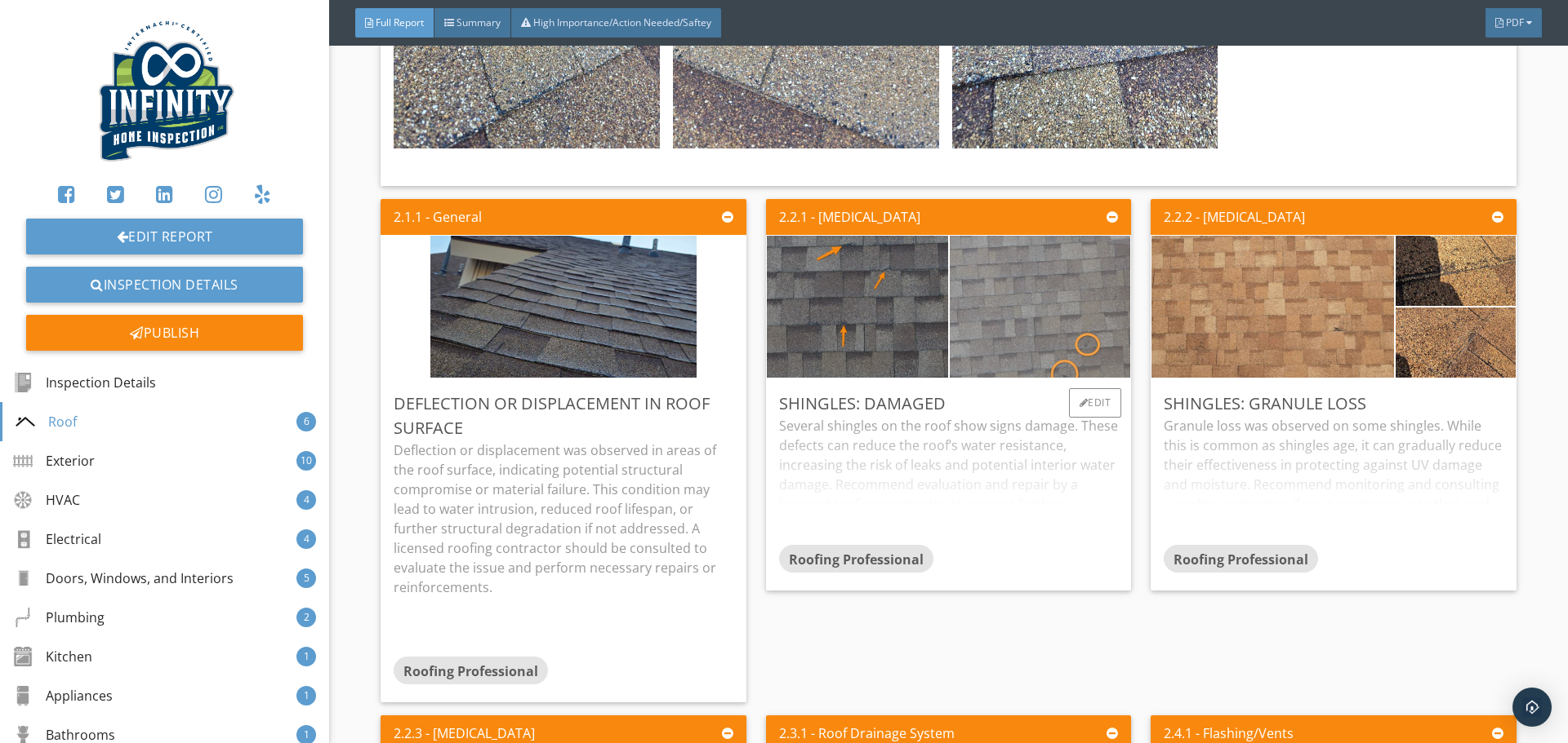
click at [1052, 320] on img at bounding box center [1039, 306] width 452 height 339
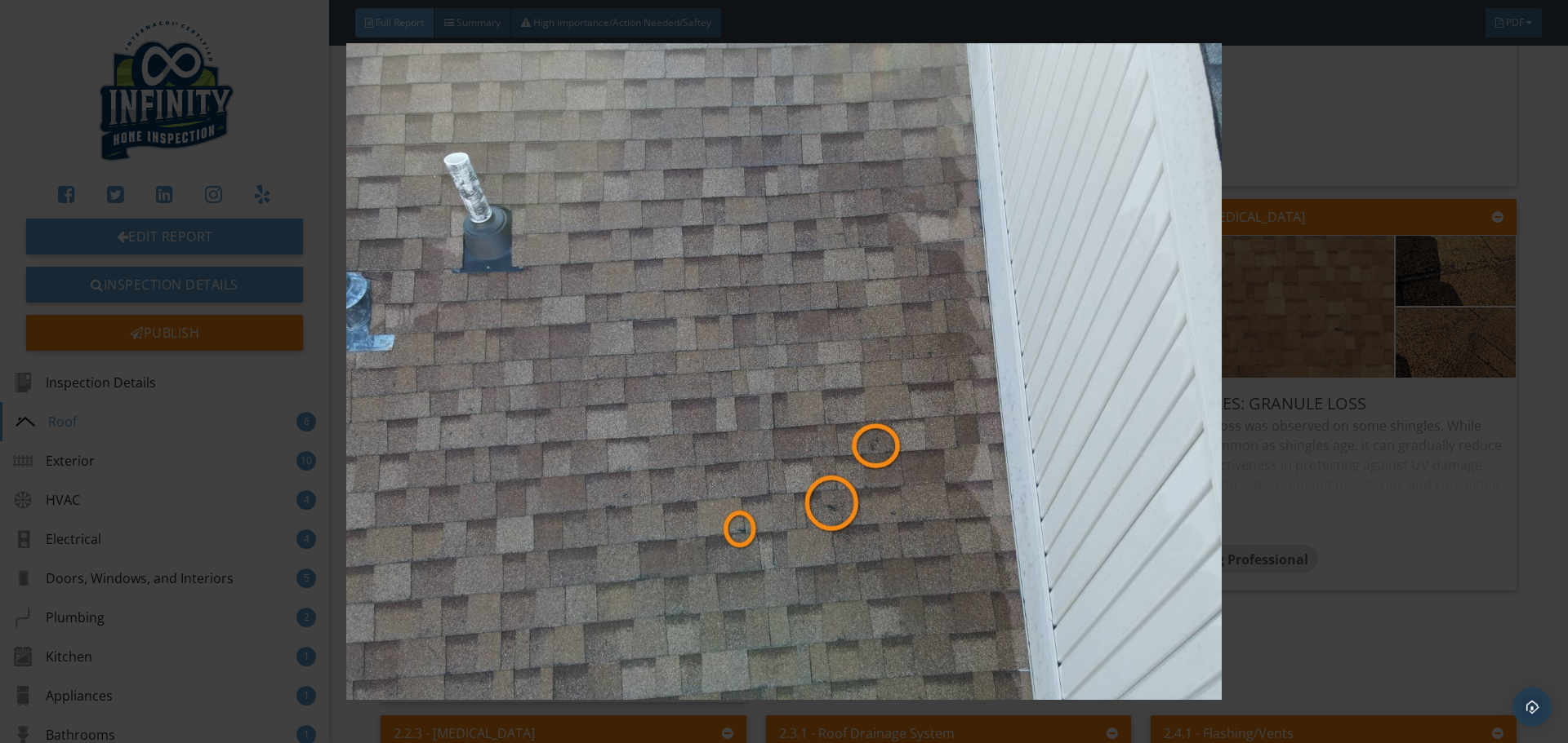
click at [1378, 512] on img at bounding box center [784, 372] width 1440 height 657
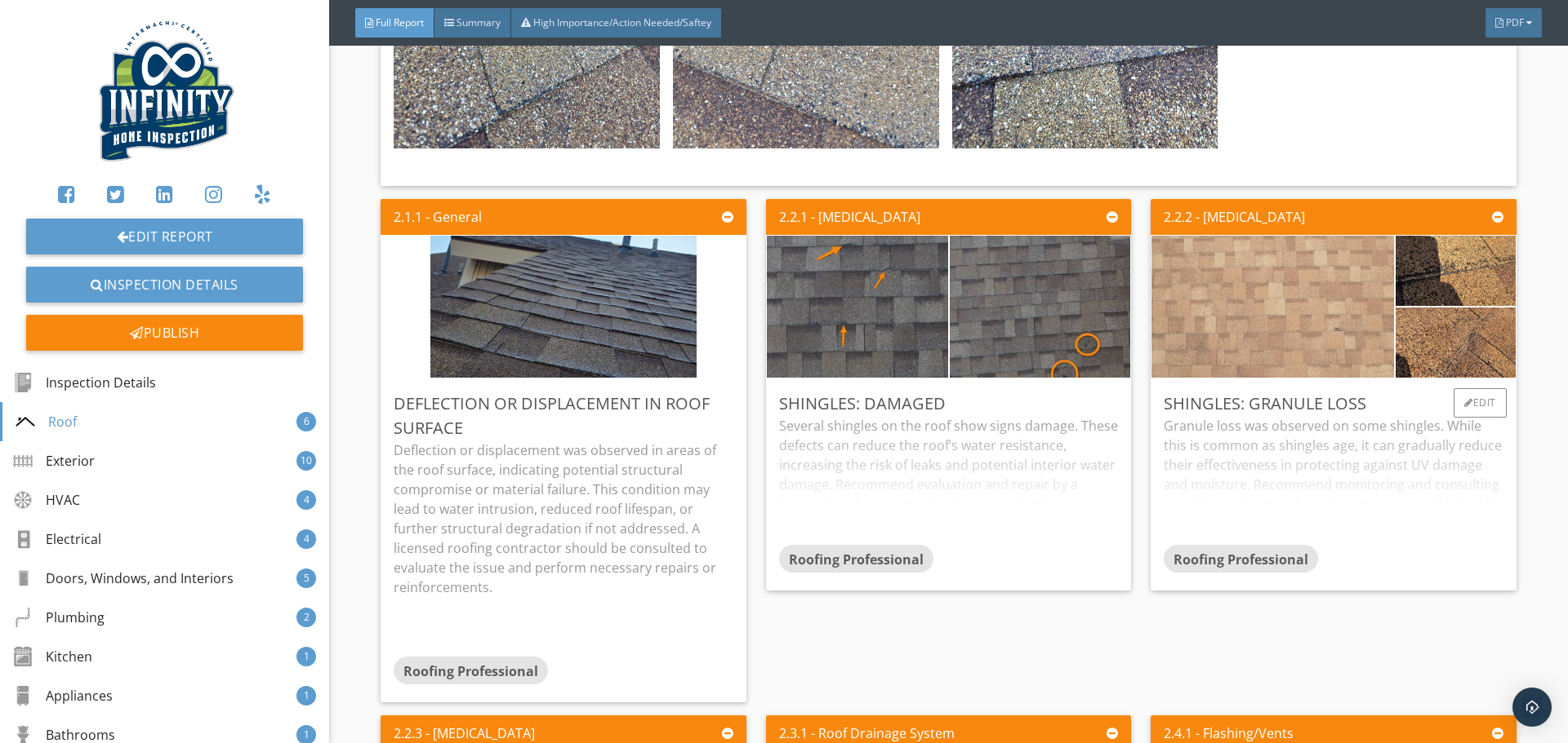
click at [1272, 312] on img at bounding box center [1273, 306] width 474 height 355
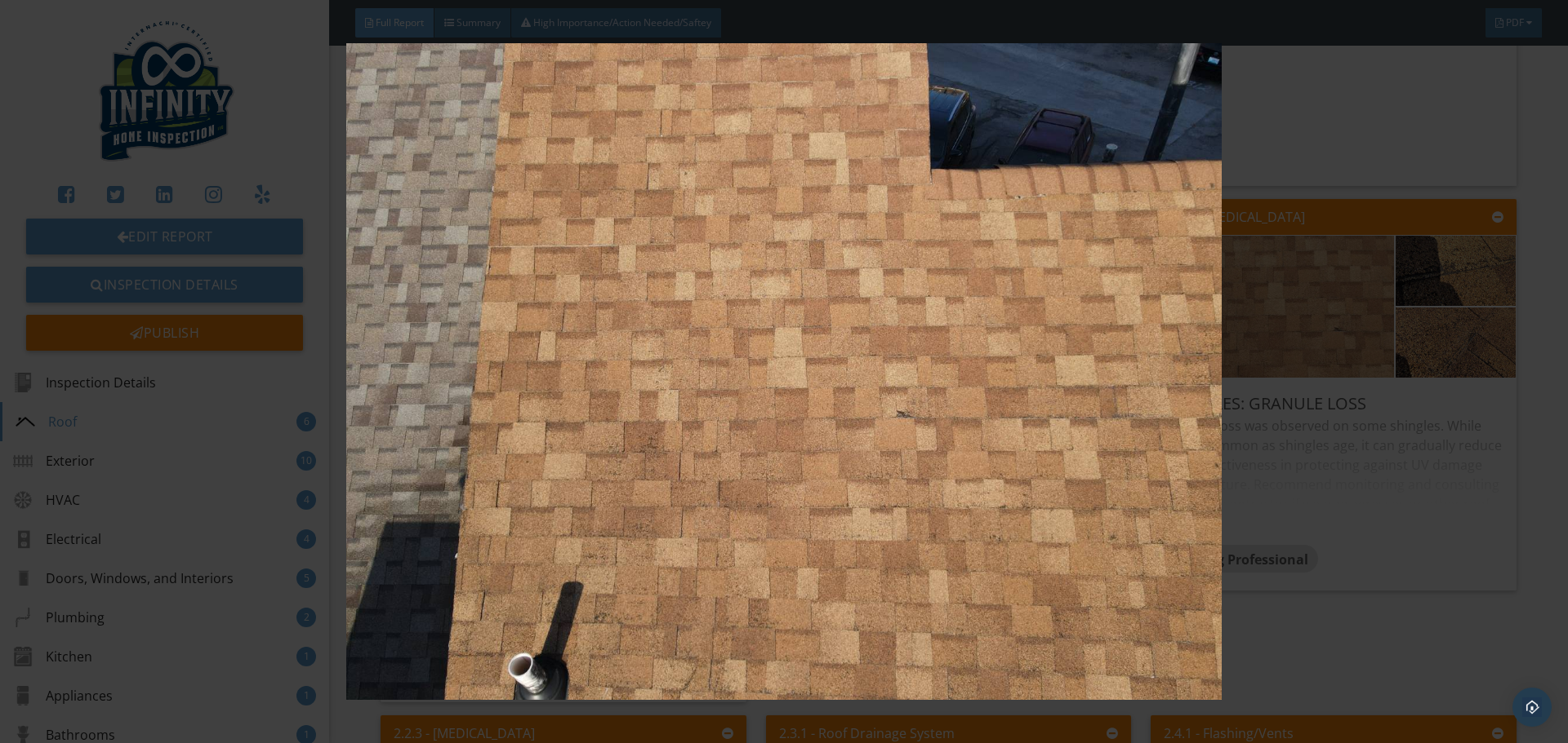
click at [1354, 471] on img at bounding box center [784, 372] width 1440 height 657
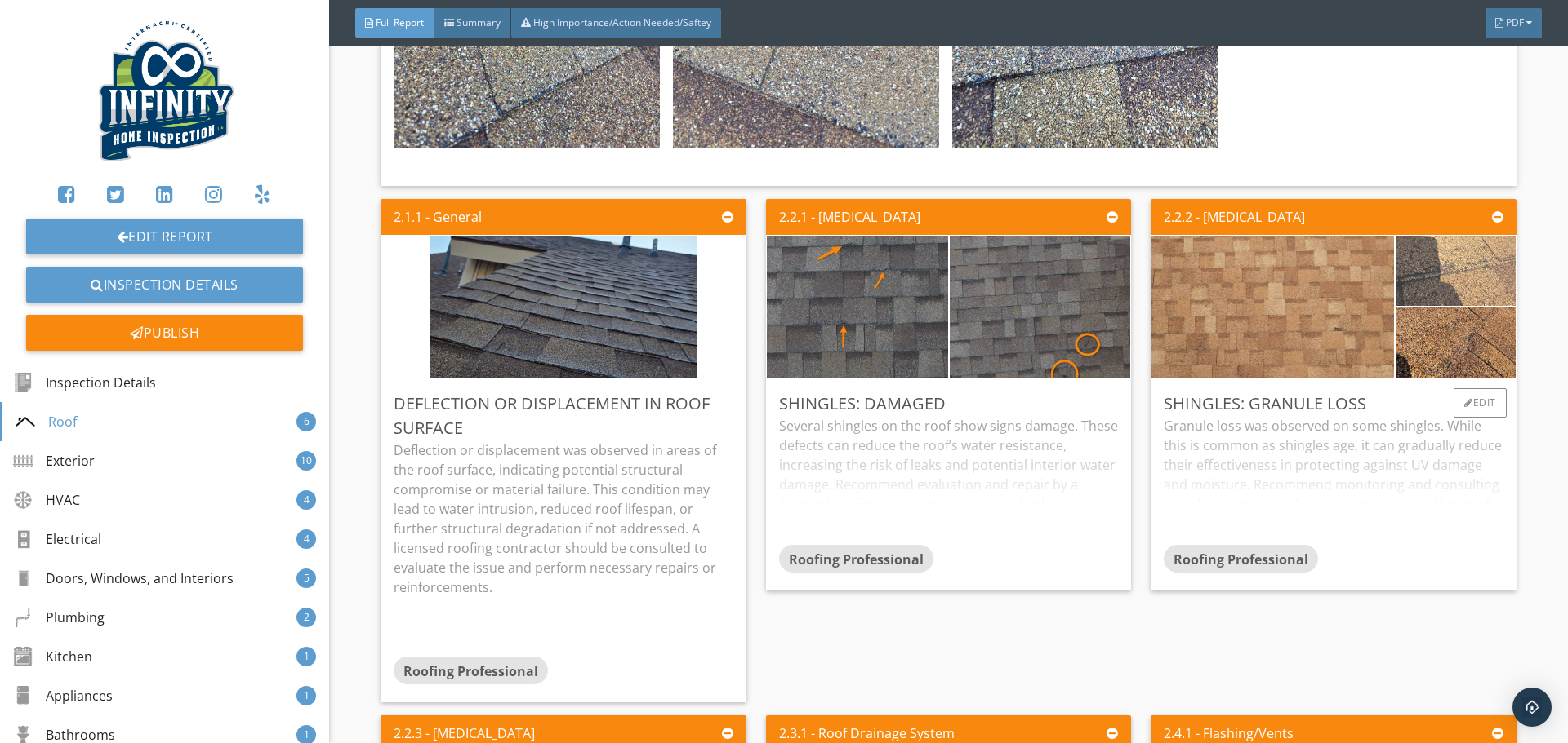
click at [1443, 261] on img at bounding box center [1456, 270] width 132 height 175
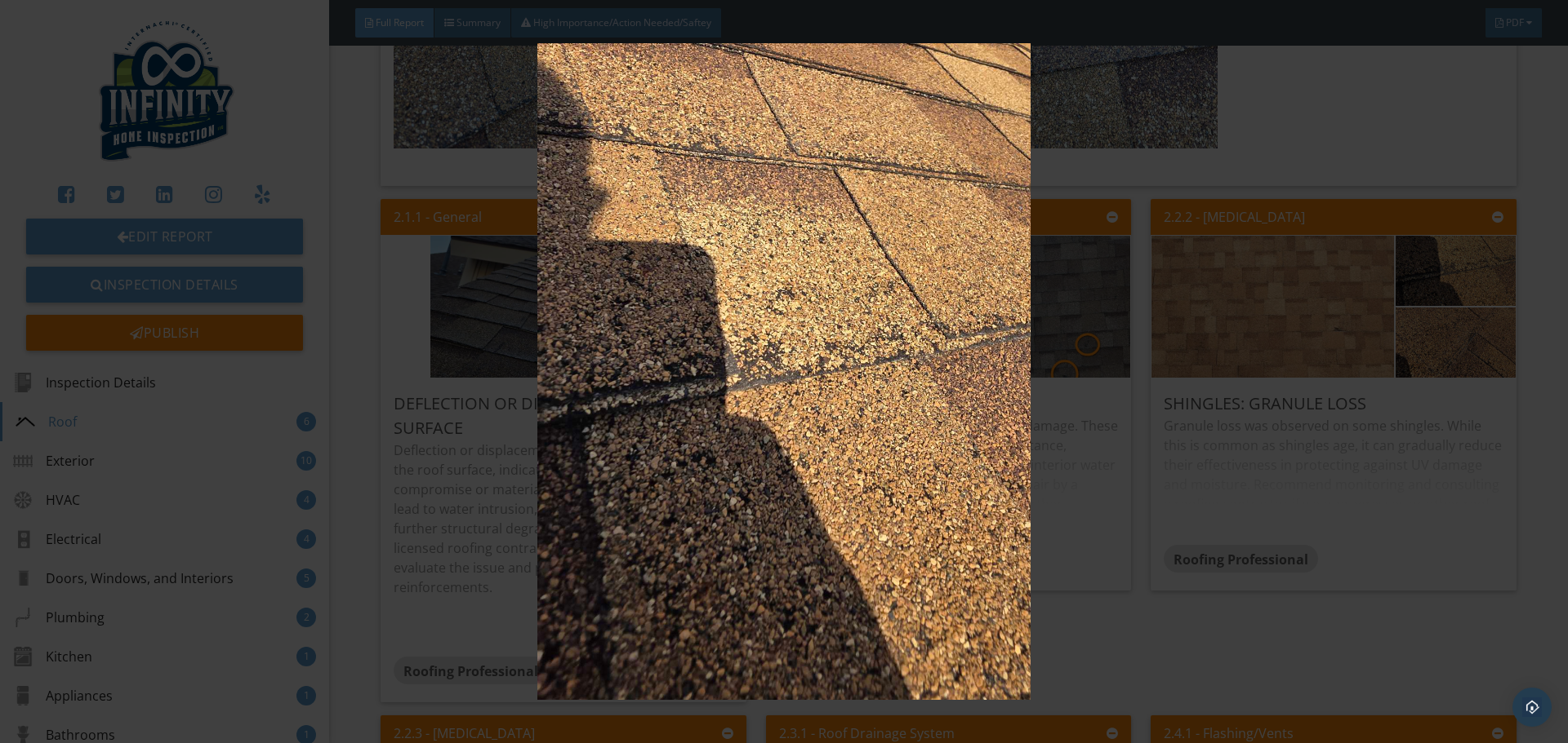
click at [1304, 470] on img at bounding box center [784, 372] width 1440 height 657
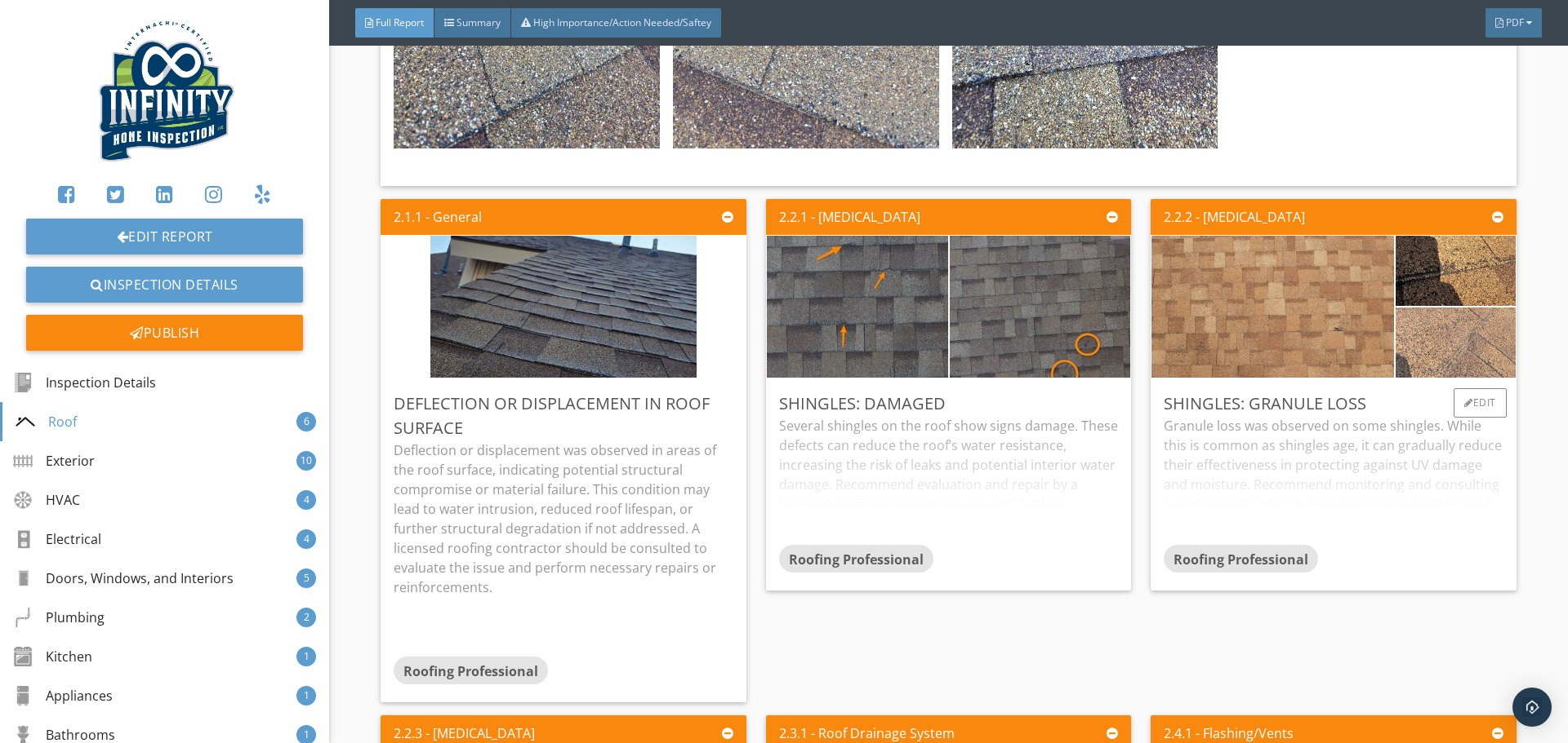
click at [1428, 341] on img at bounding box center [1456, 342] width 132 height 175
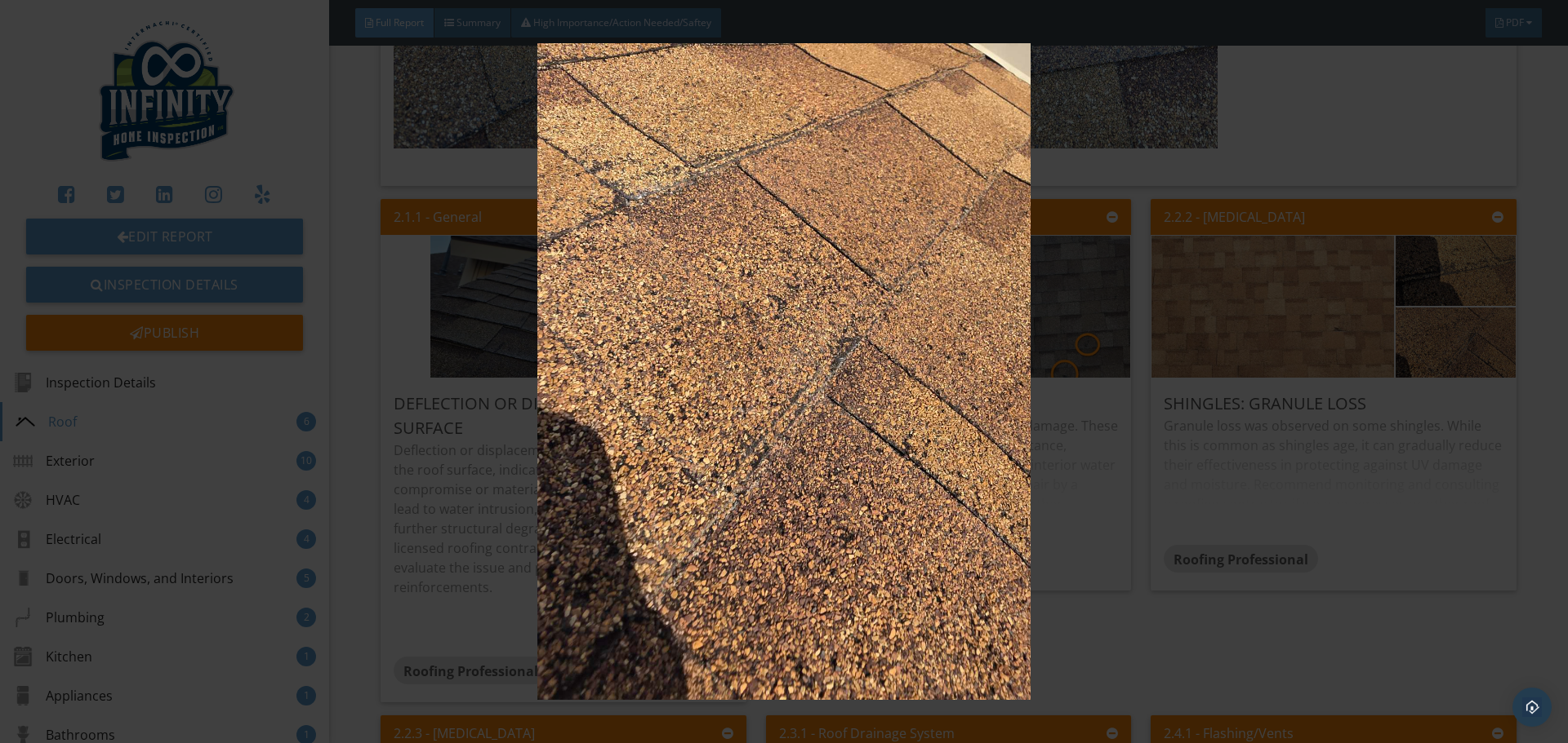
click at [1304, 440] on img at bounding box center [784, 372] width 1440 height 657
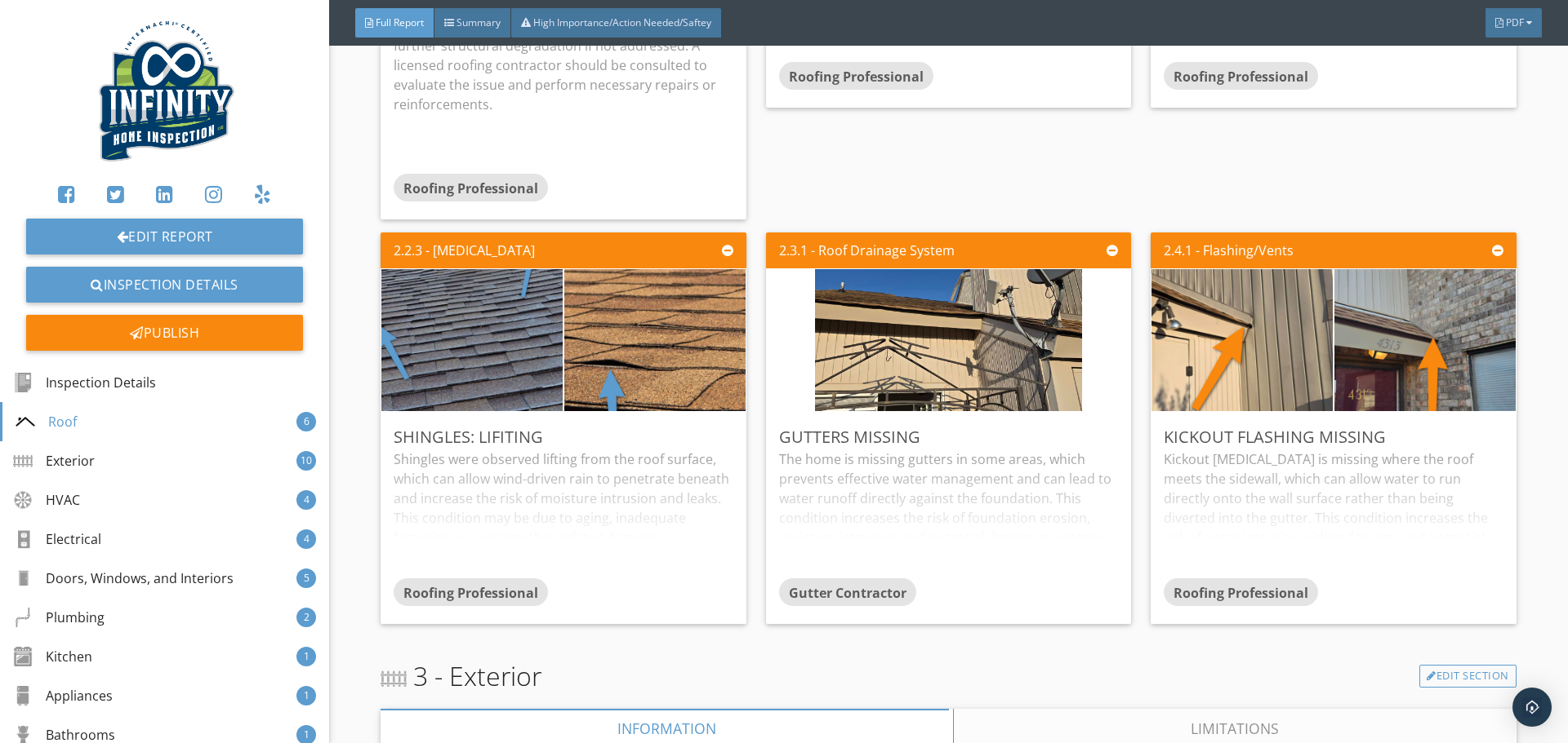
scroll to position [4406, 0]
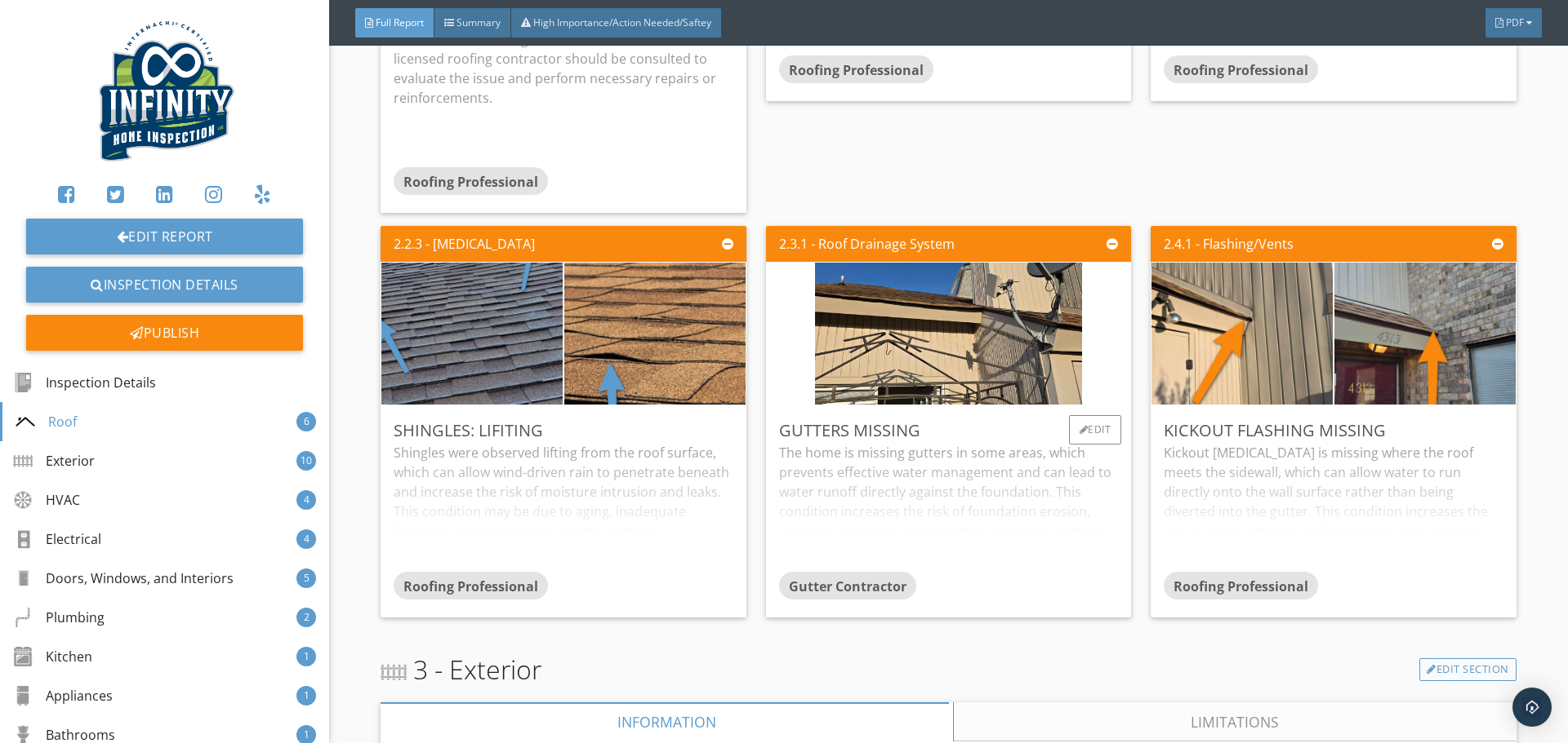
click at [910, 495] on div "The home is missing gutters in some areas, which prevents effective water manag…" at bounding box center [948, 507] width 339 height 129
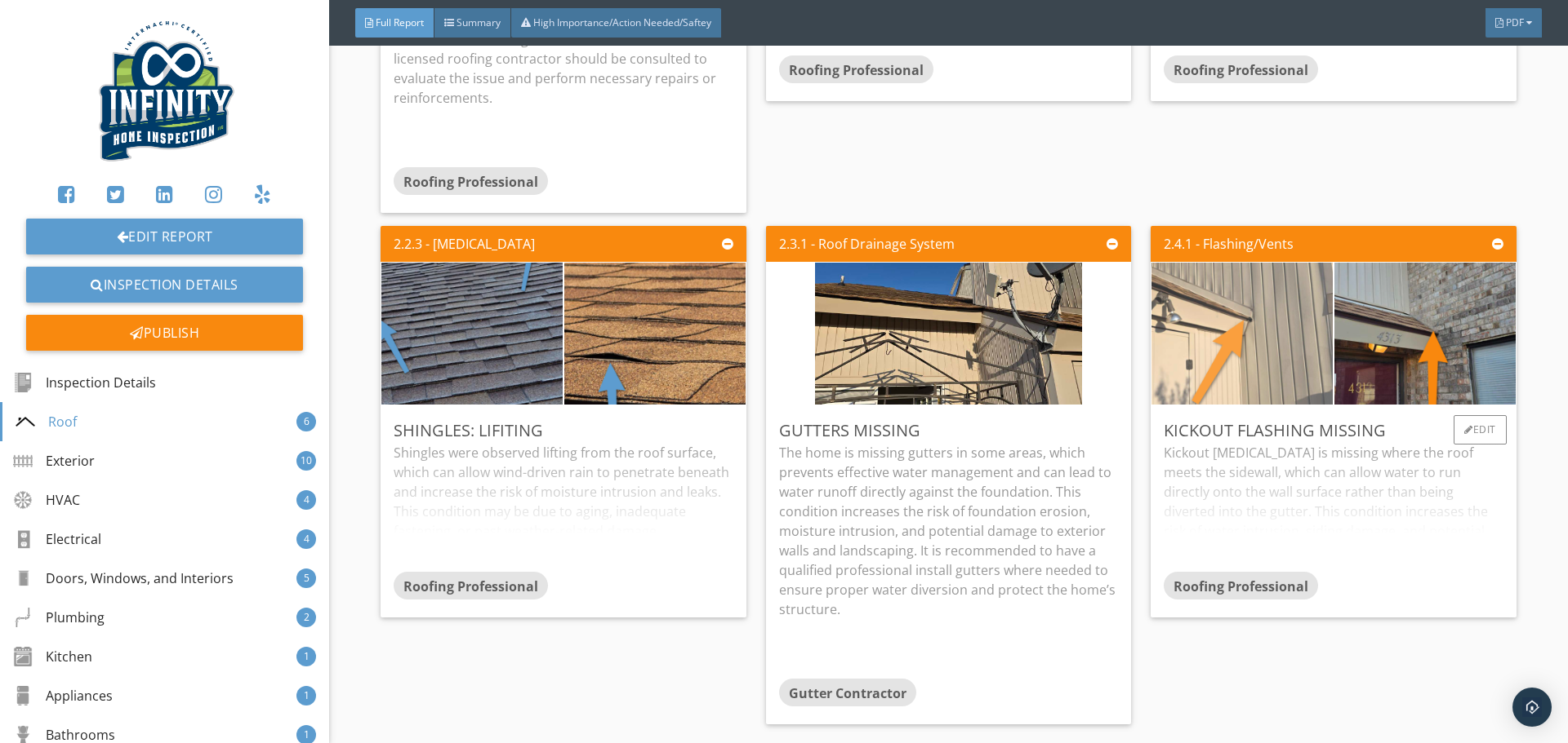
click at [1251, 336] on img at bounding box center [1241, 333] width 266 height 355
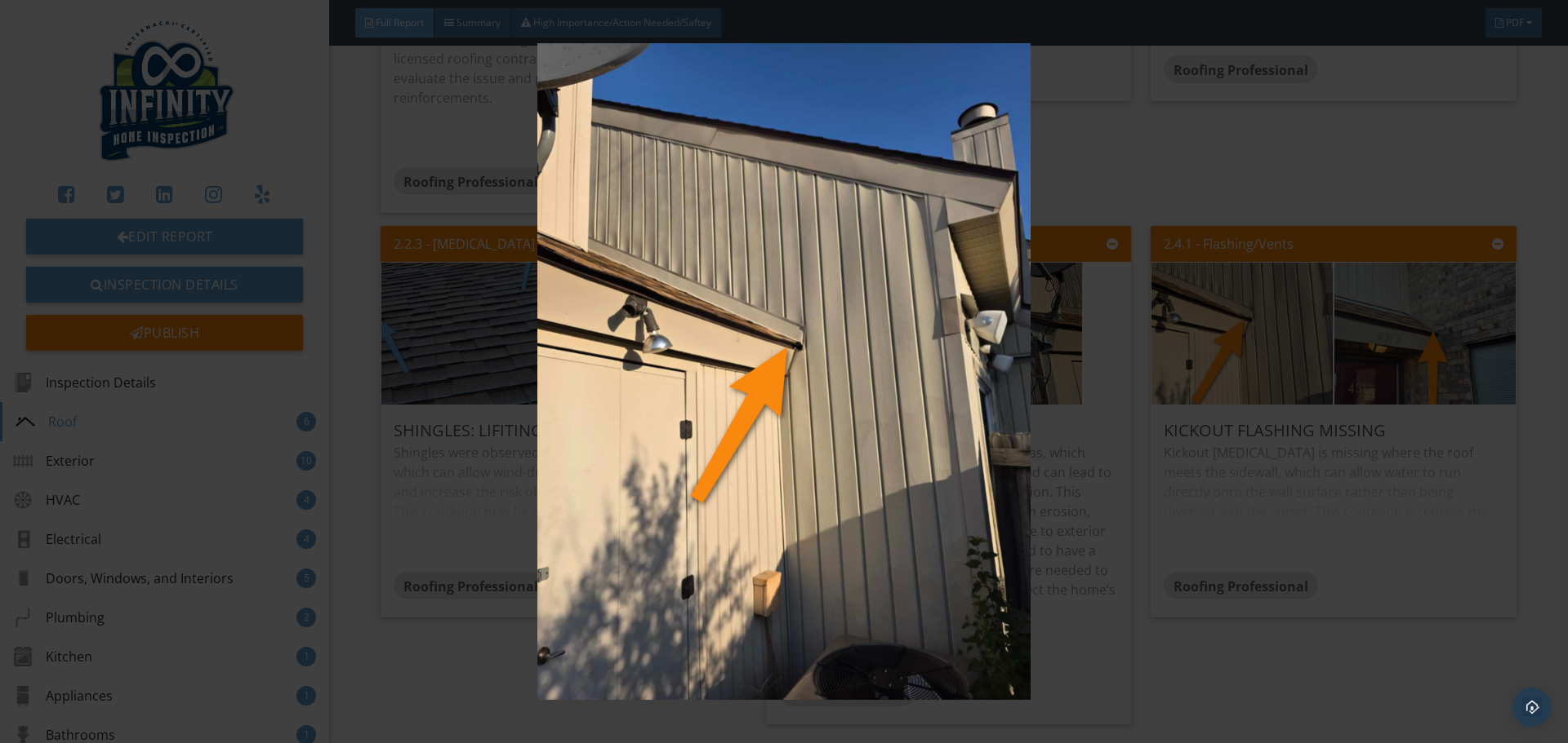
click at [1304, 497] on img at bounding box center [784, 372] width 1440 height 657
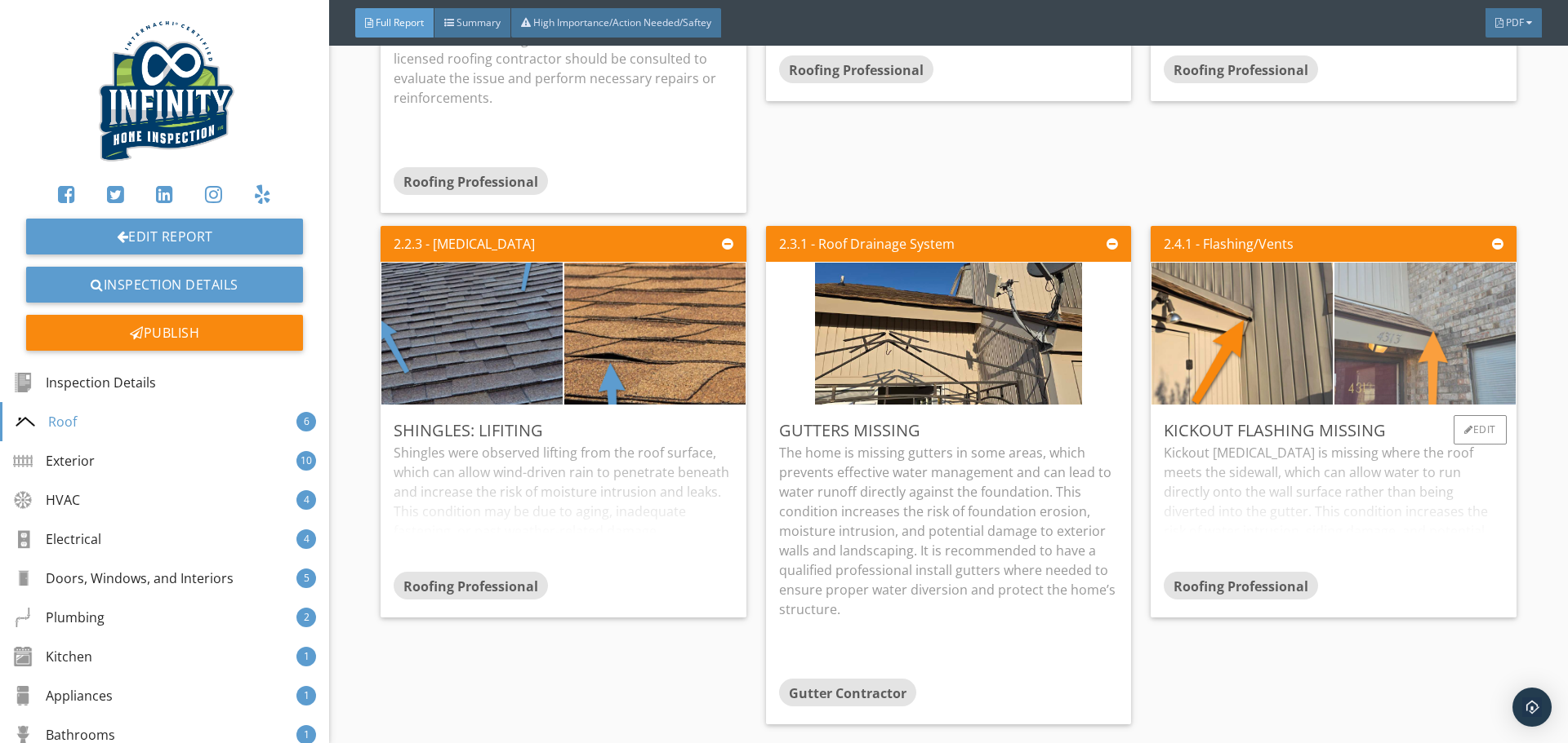
click at [1366, 326] on img at bounding box center [1425, 333] width 266 height 355
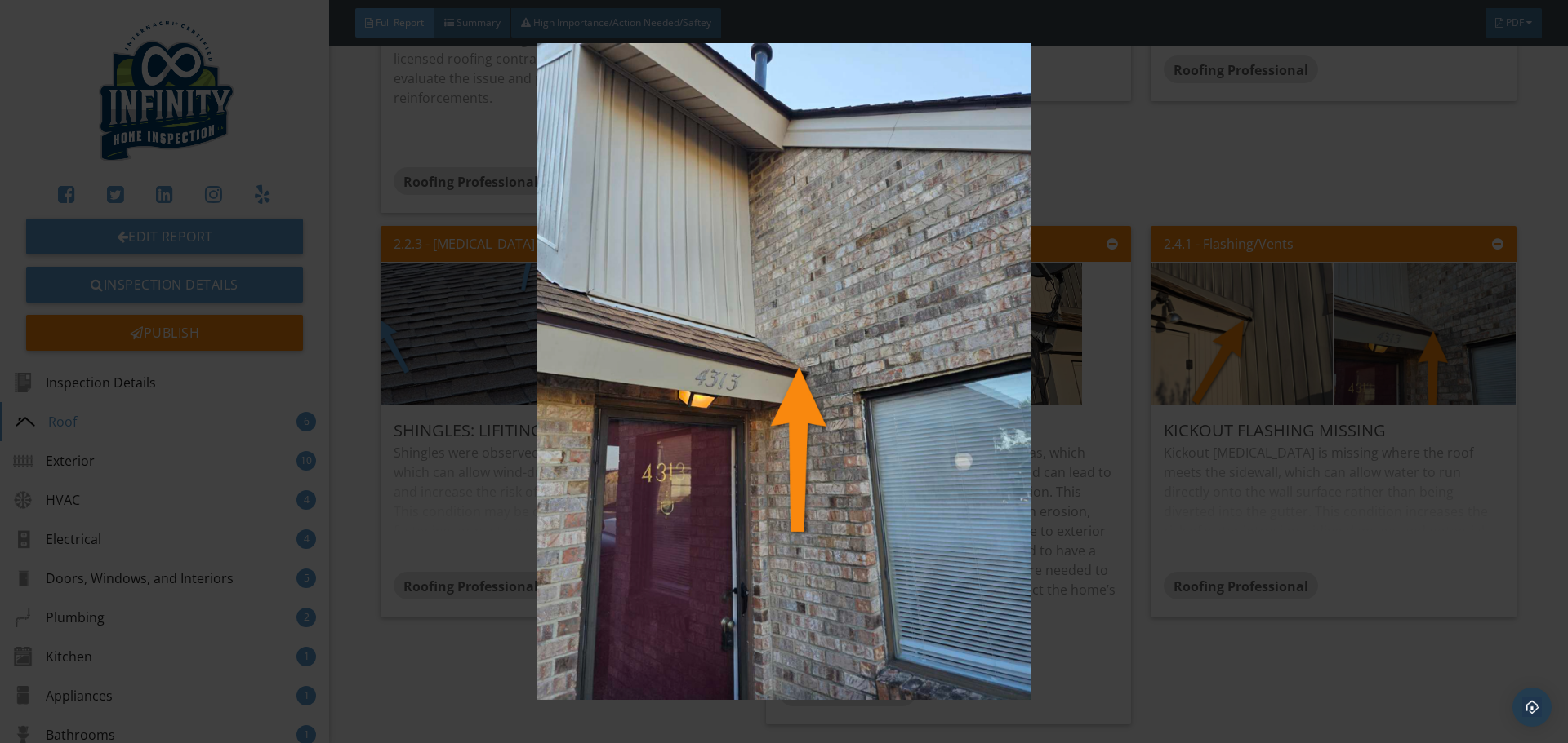
click at [1323, 488] on img at bounding box center [784, 372] width 1440 height 657
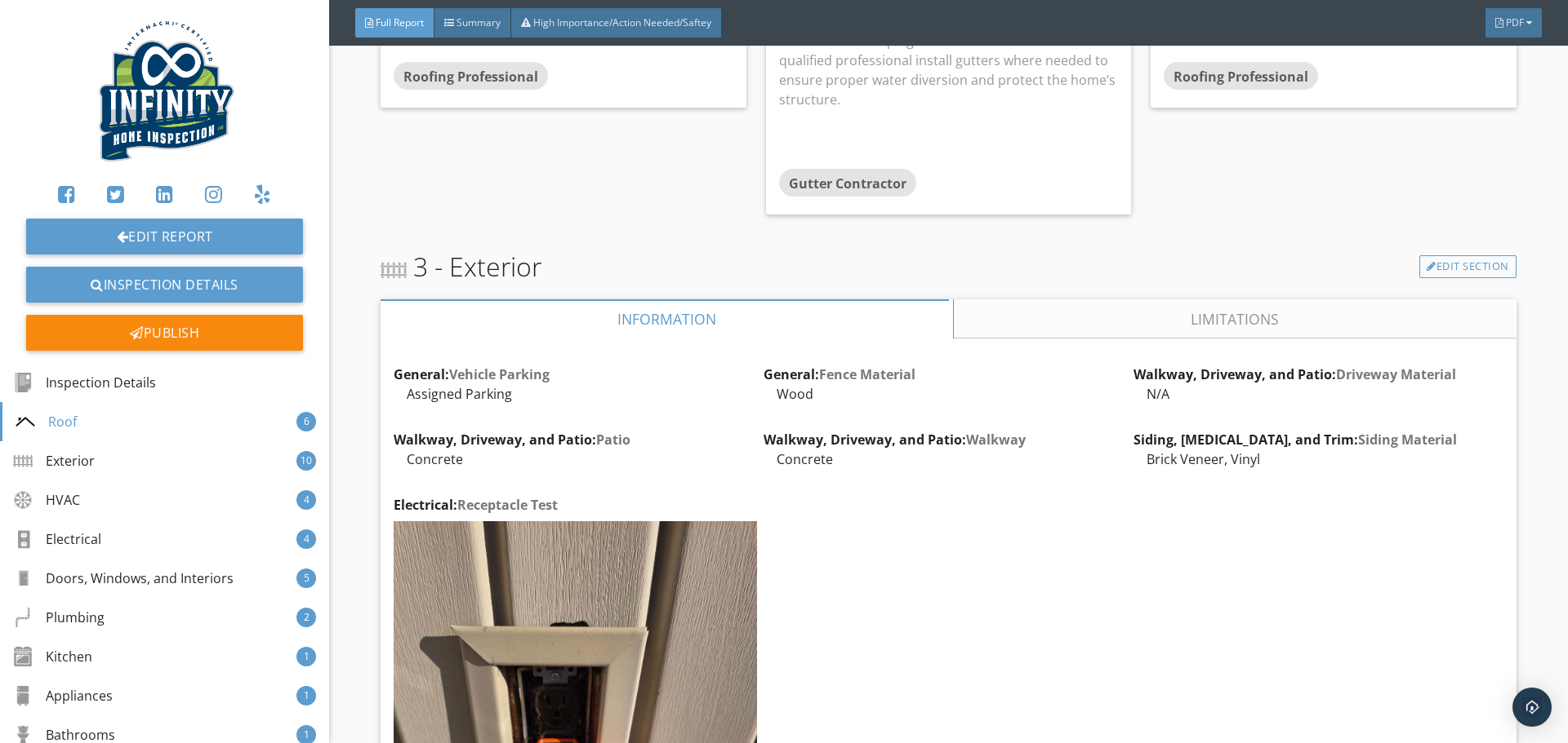
scroll to position [4896, 0]
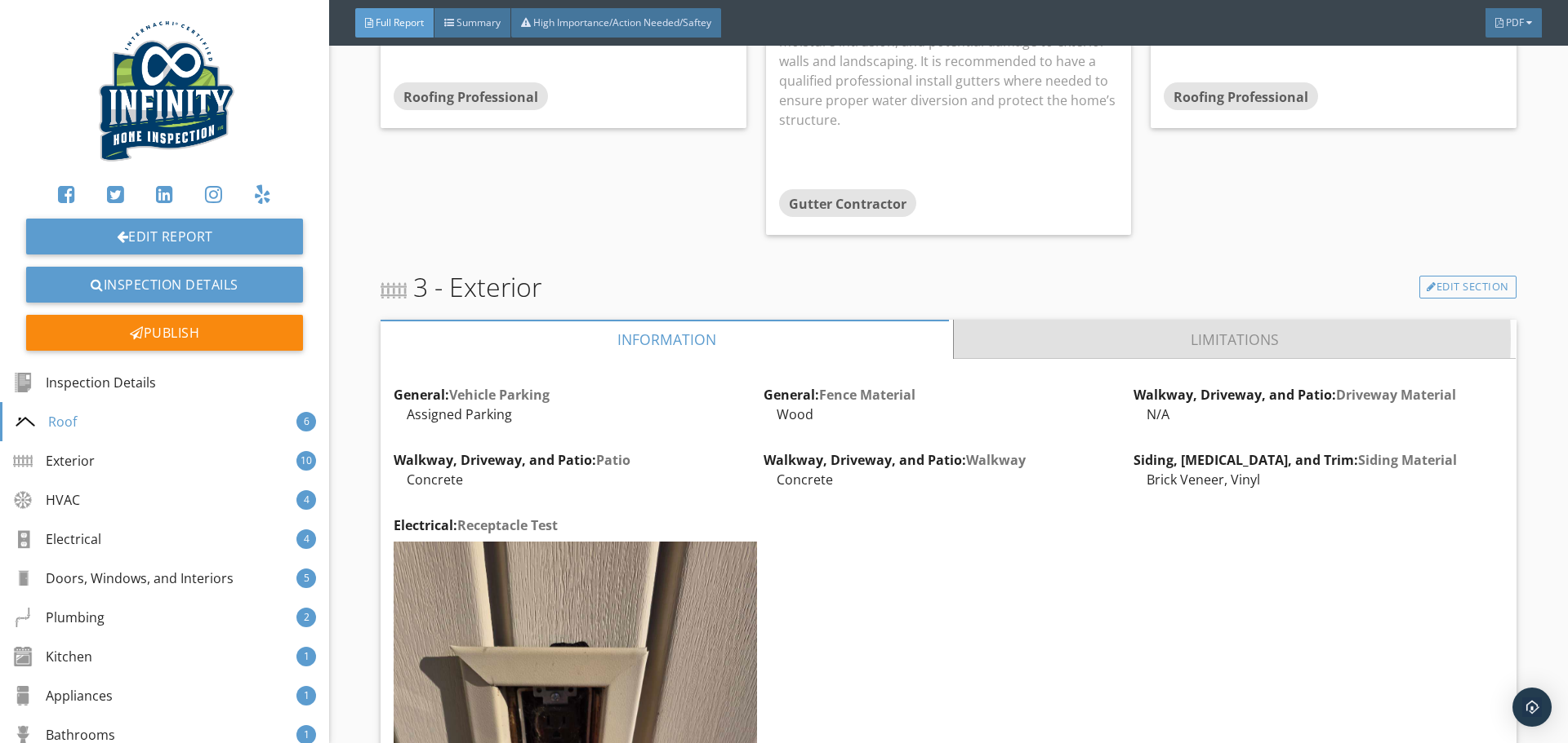
click at [1177, 339] on link "Limitations" at bounding box center [1235, 339] width 562 height 39
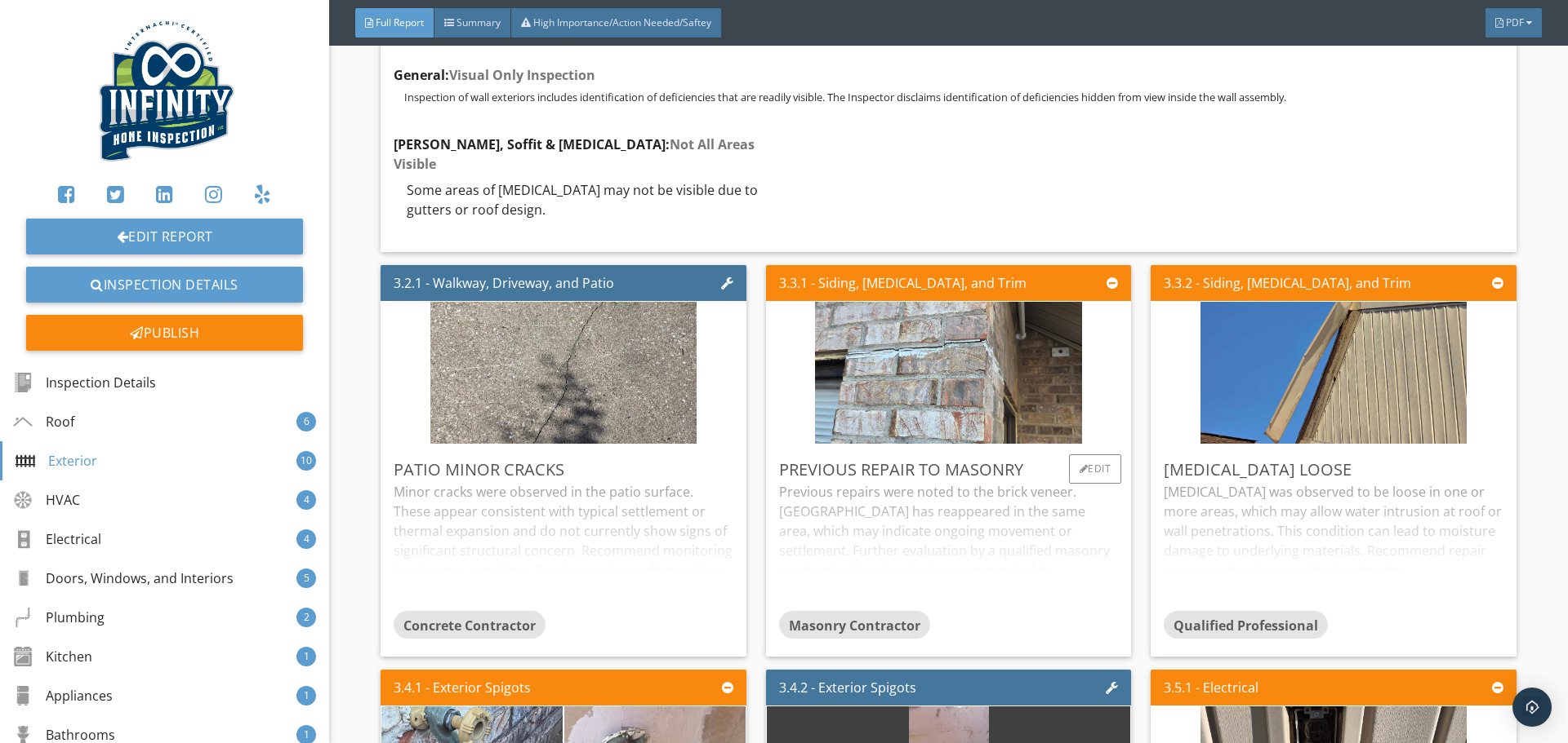
scroll to position [5222, 0]
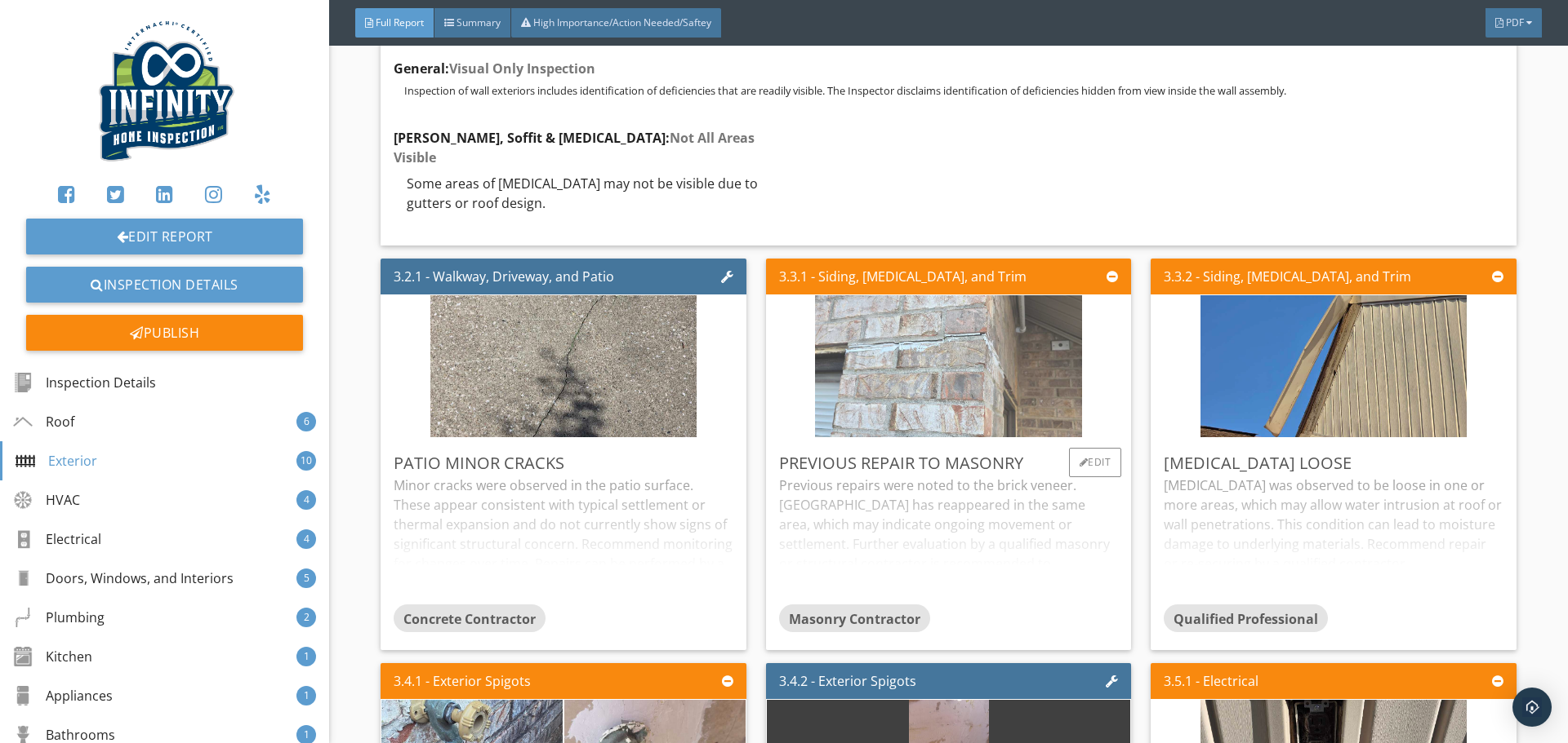
click at [953, 399] on img at bounding box center [947, 366] width 266 height 355
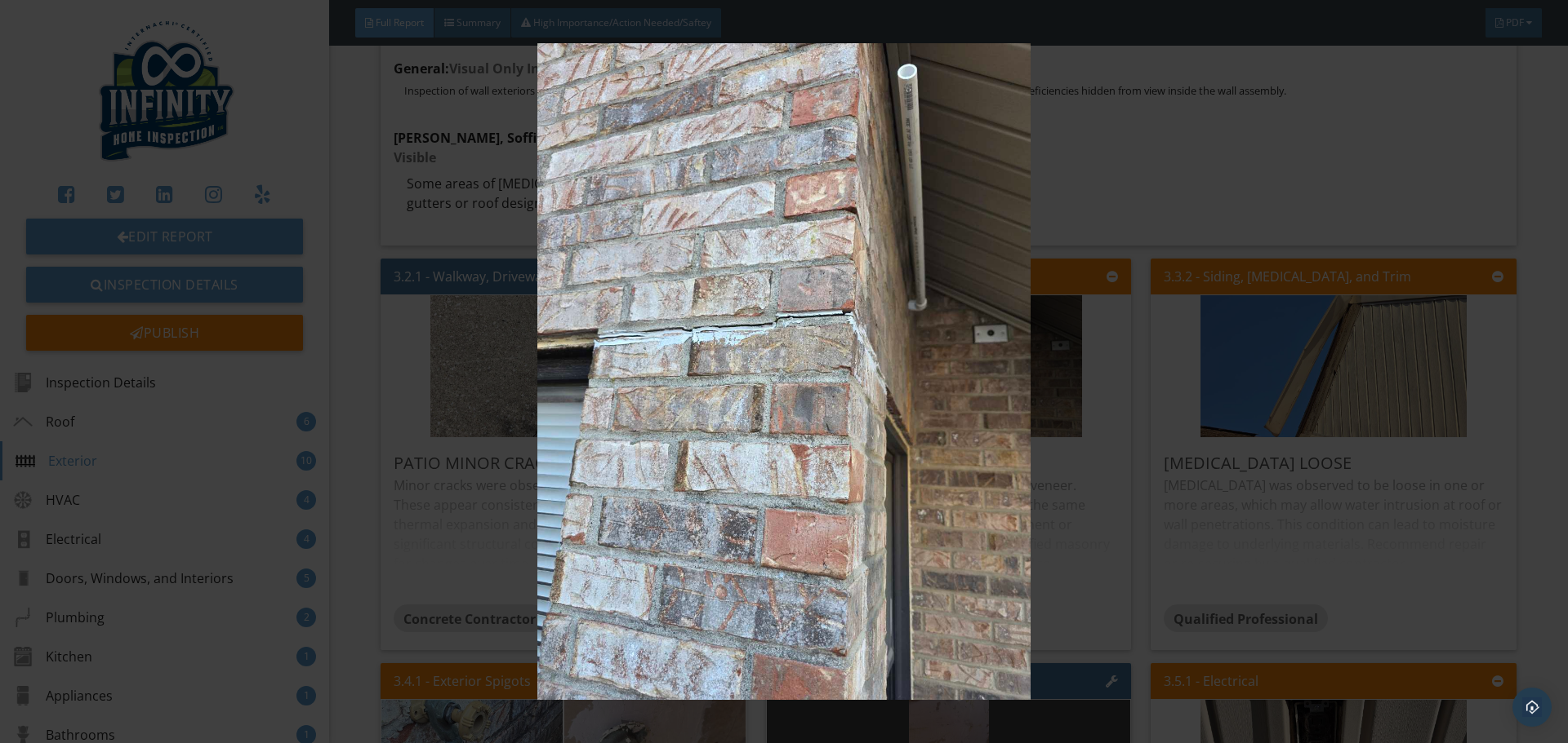
click at [1179, 133] on img at bounding box center [784, 372] width 1440 height 657
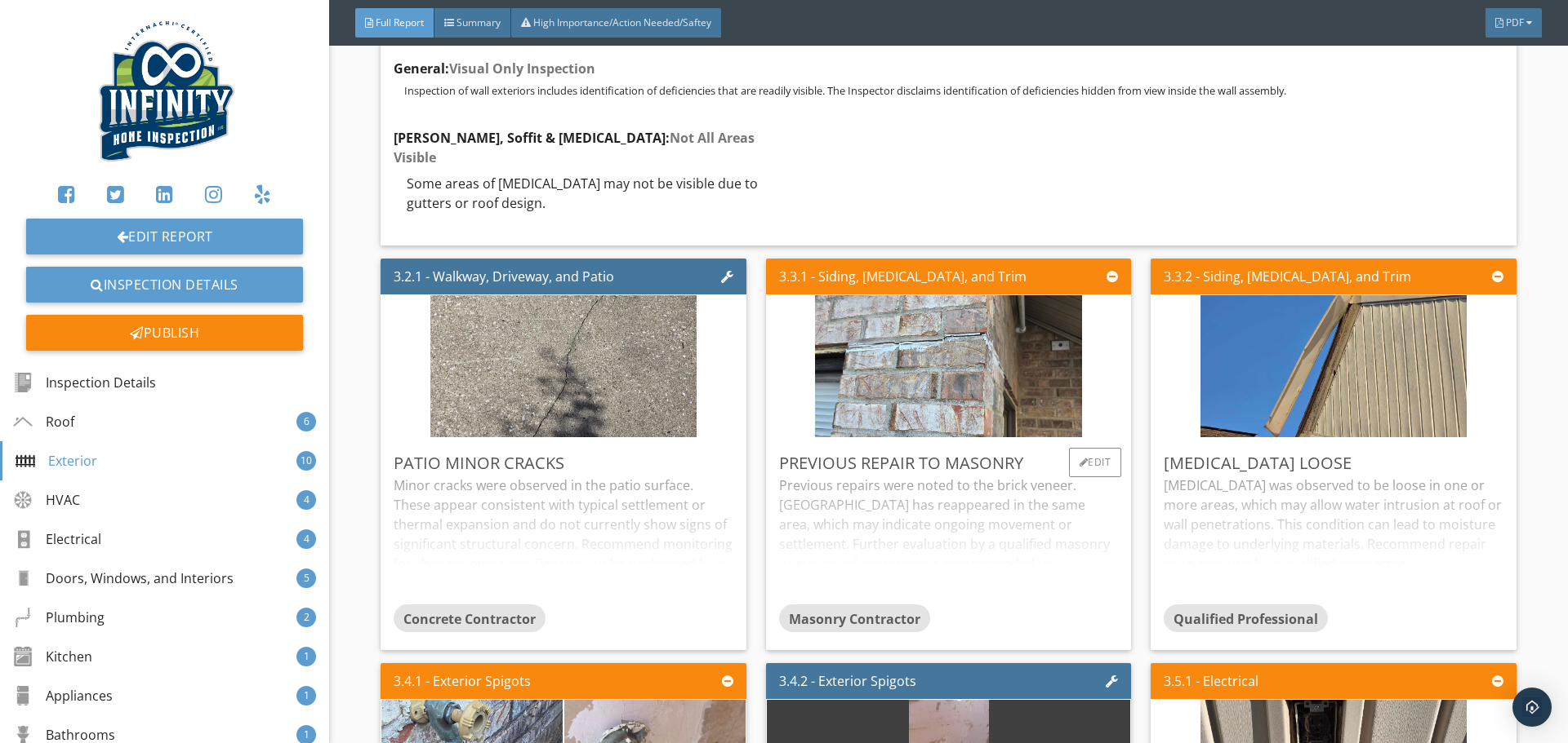
click at [936, 491] on div "Previous repairs were noted to the brick veneer. Cracking has reappeared in the…" at bounding box center [948, 540] width 339 height 129
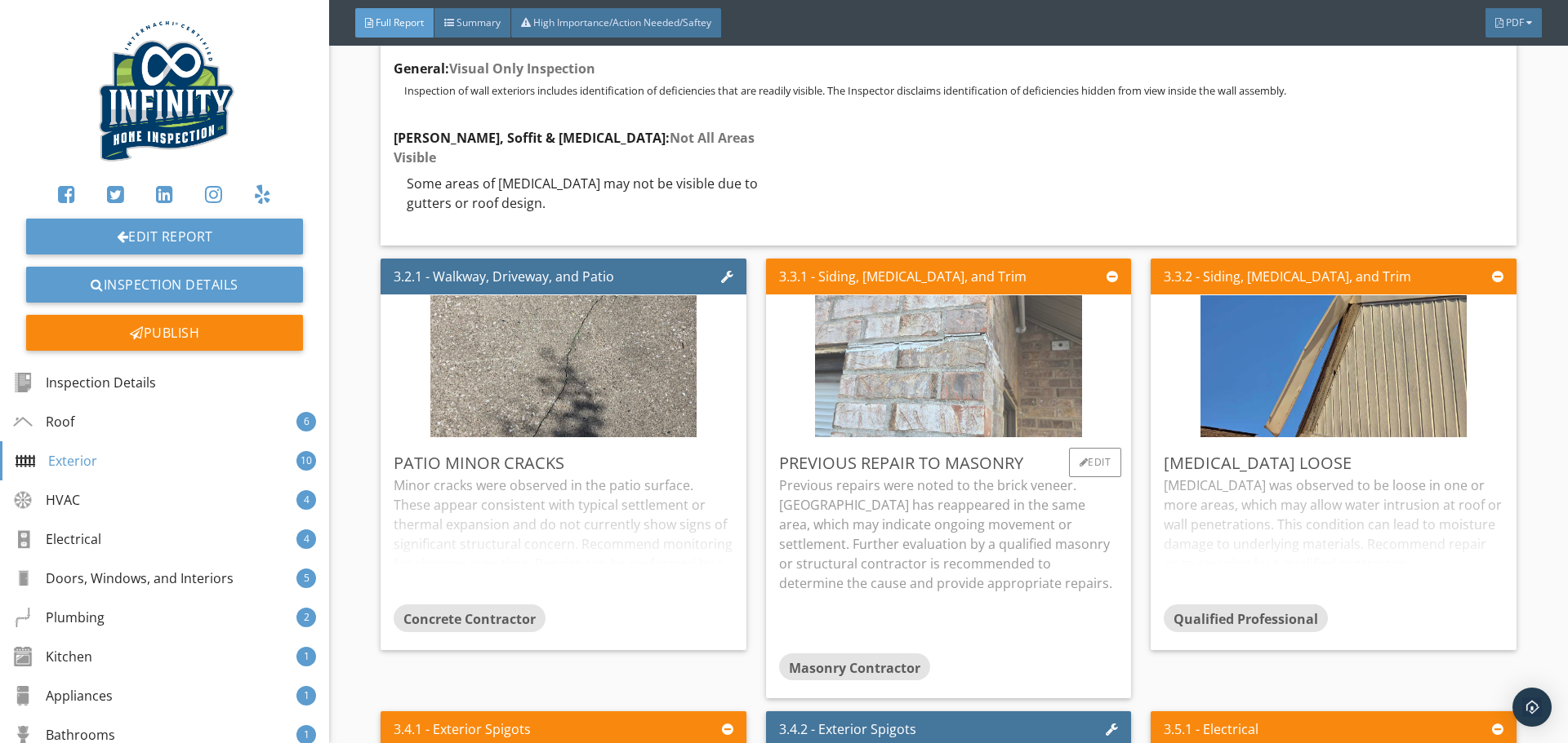
click at [922, 399] on img at bounding box center [947, 366] width 266 height 355
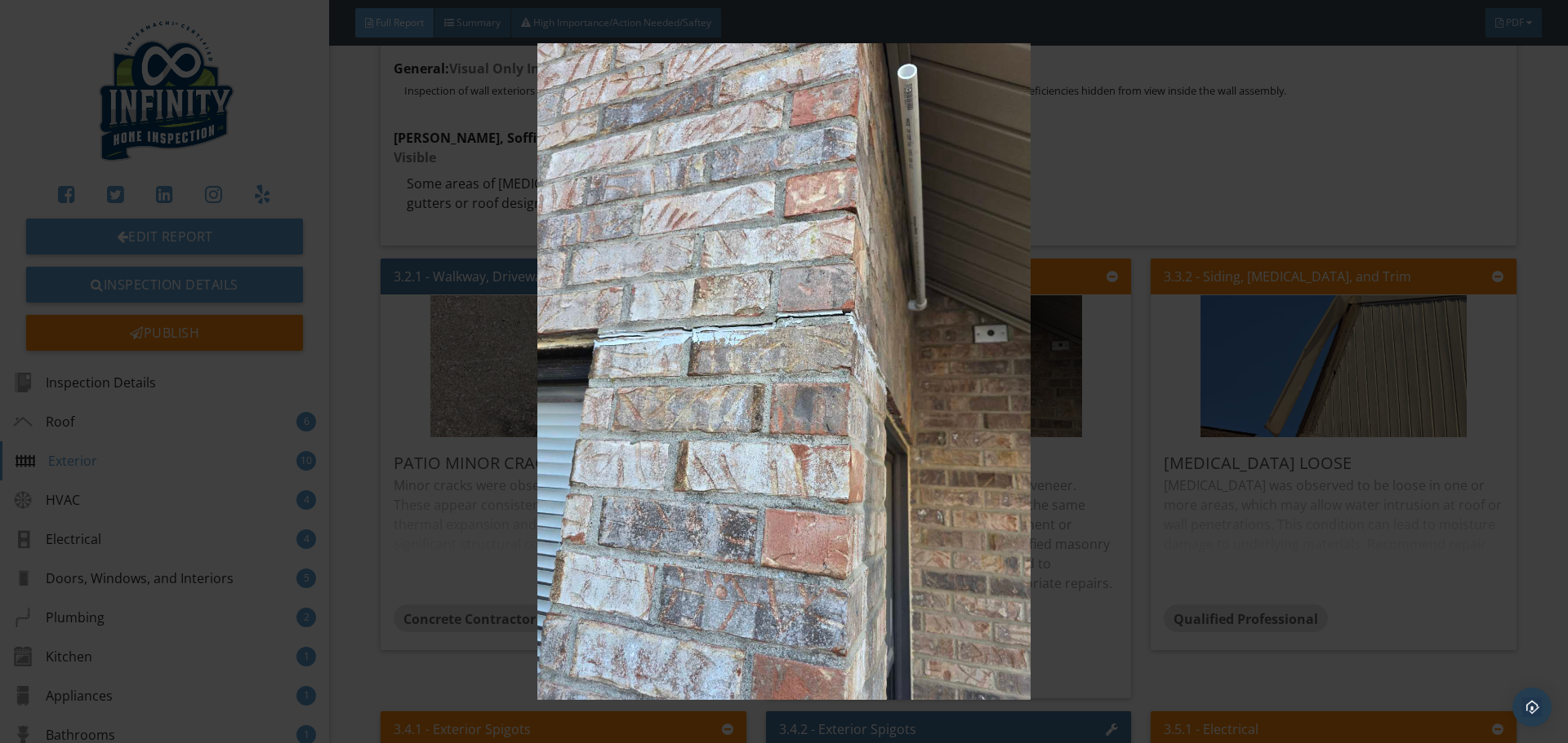
click at [1146, 174] on img at bounding box center [784, 372] width 1440 height 657
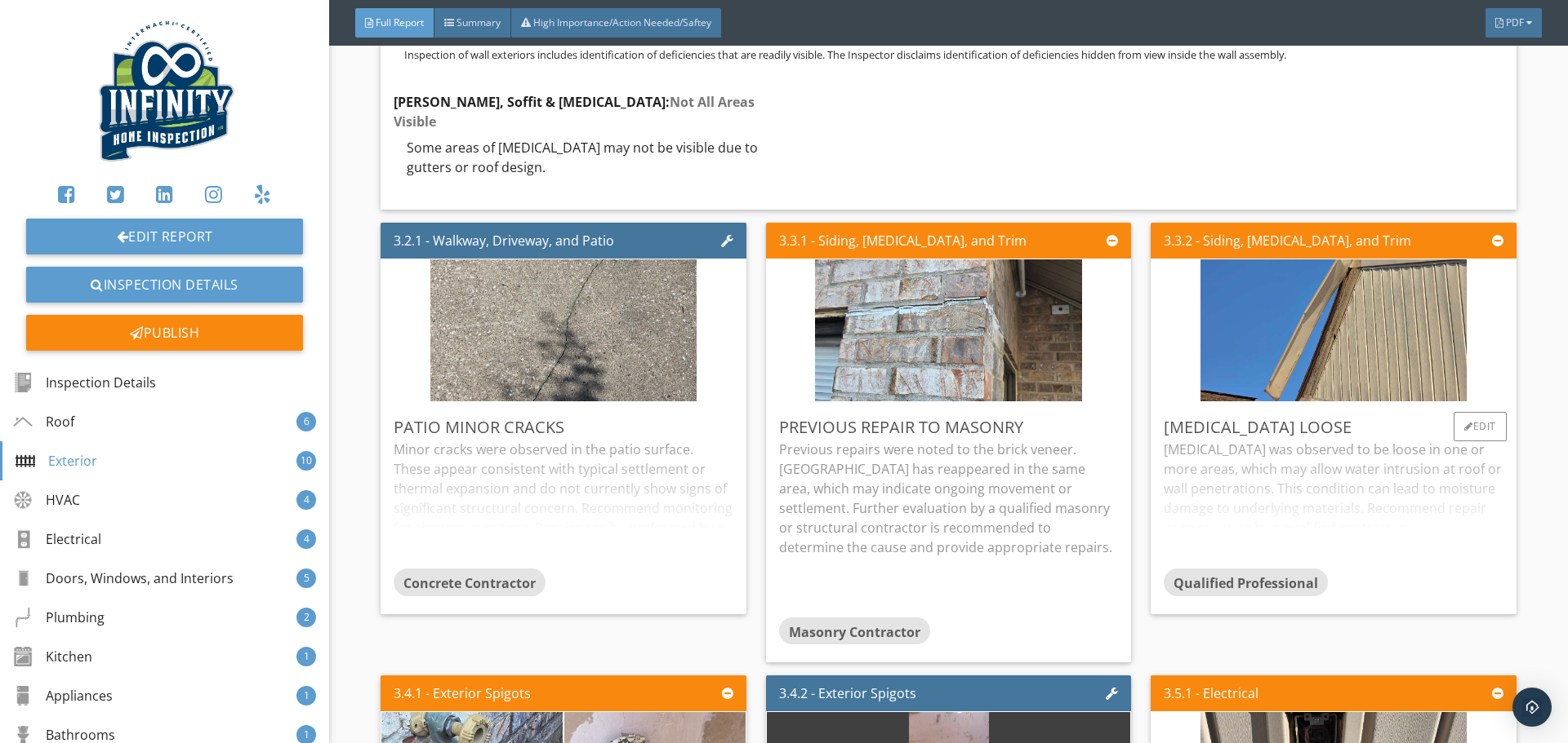
scroll to position [5304, 0]
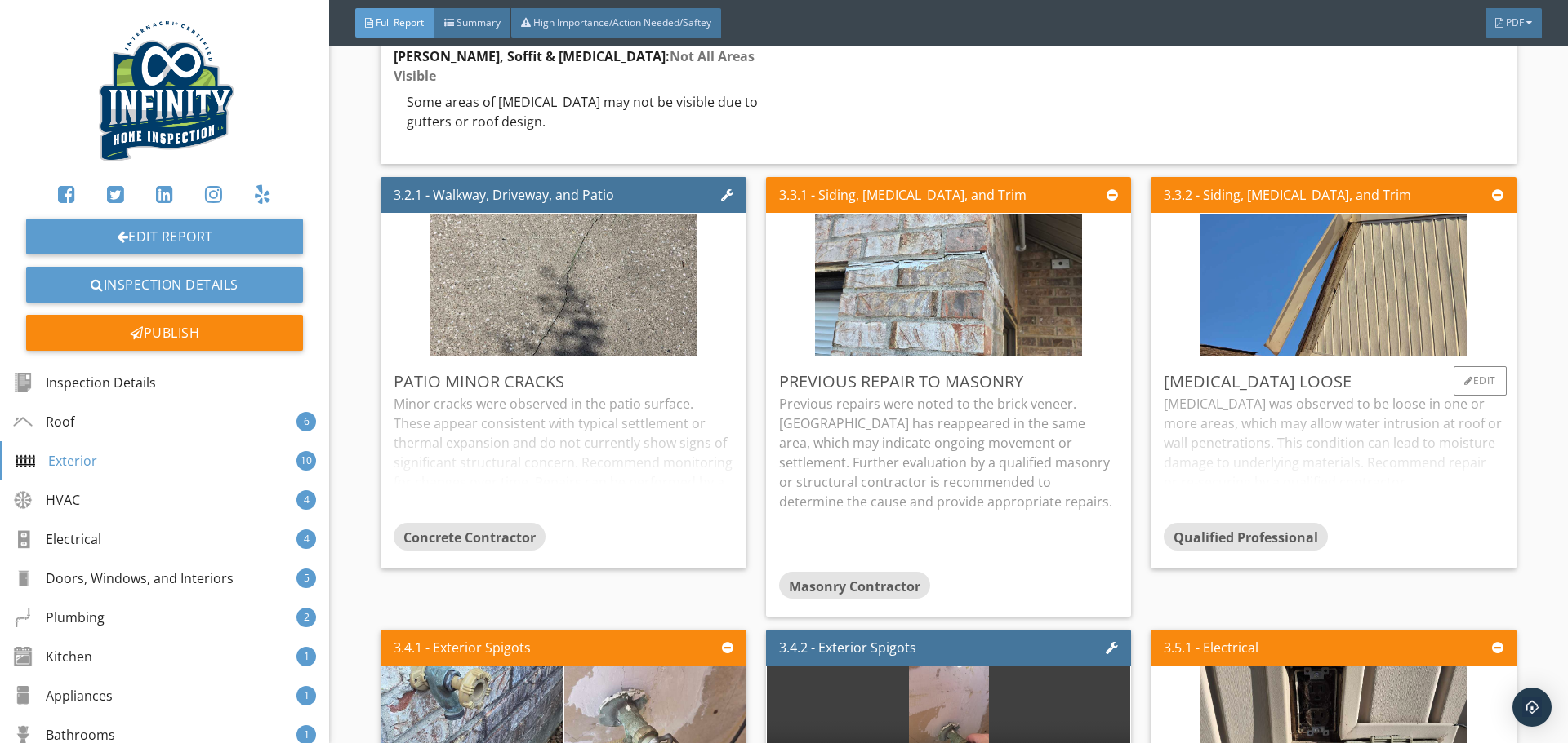
click at [1278, 434] on div "Flashing was observed to be loose in one or more areas, which may allow water i…" at bounding box center [1333, 458] width 339 height 129
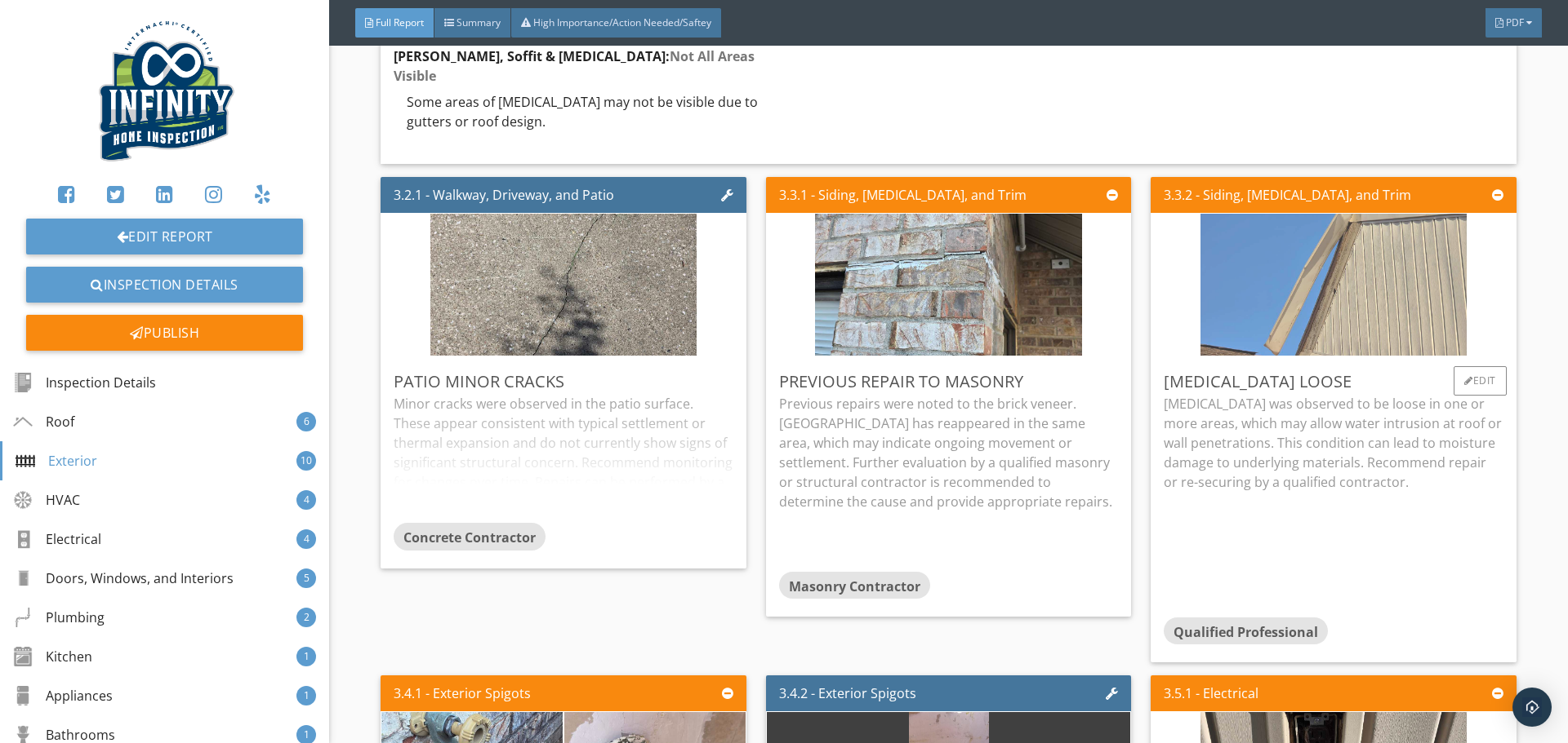
click at [1330, 264] on img at bounding box center [1333, 284] width 266 height 355
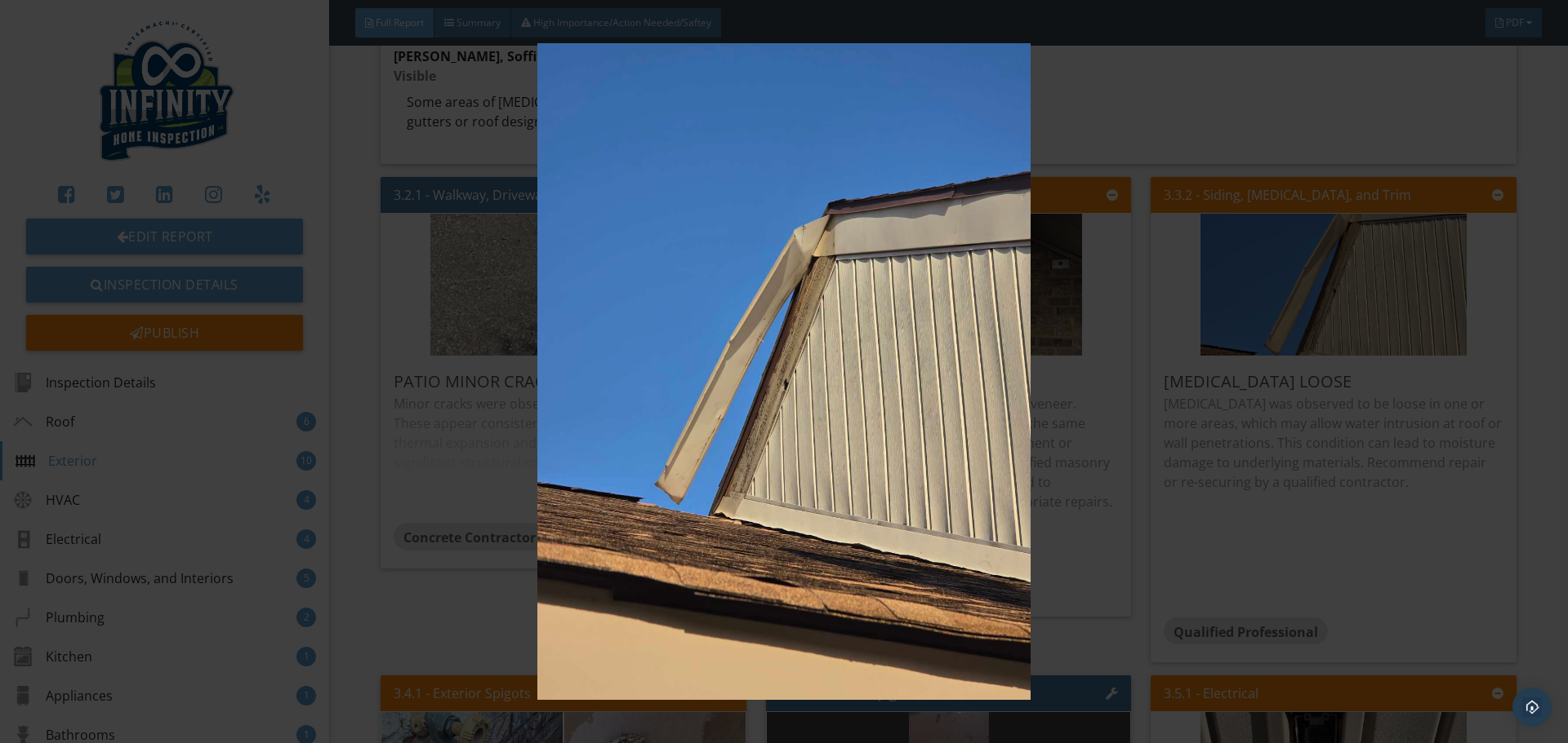
click at [1304, 497] on img at bounding box center [784, 372] width 1440 height 657
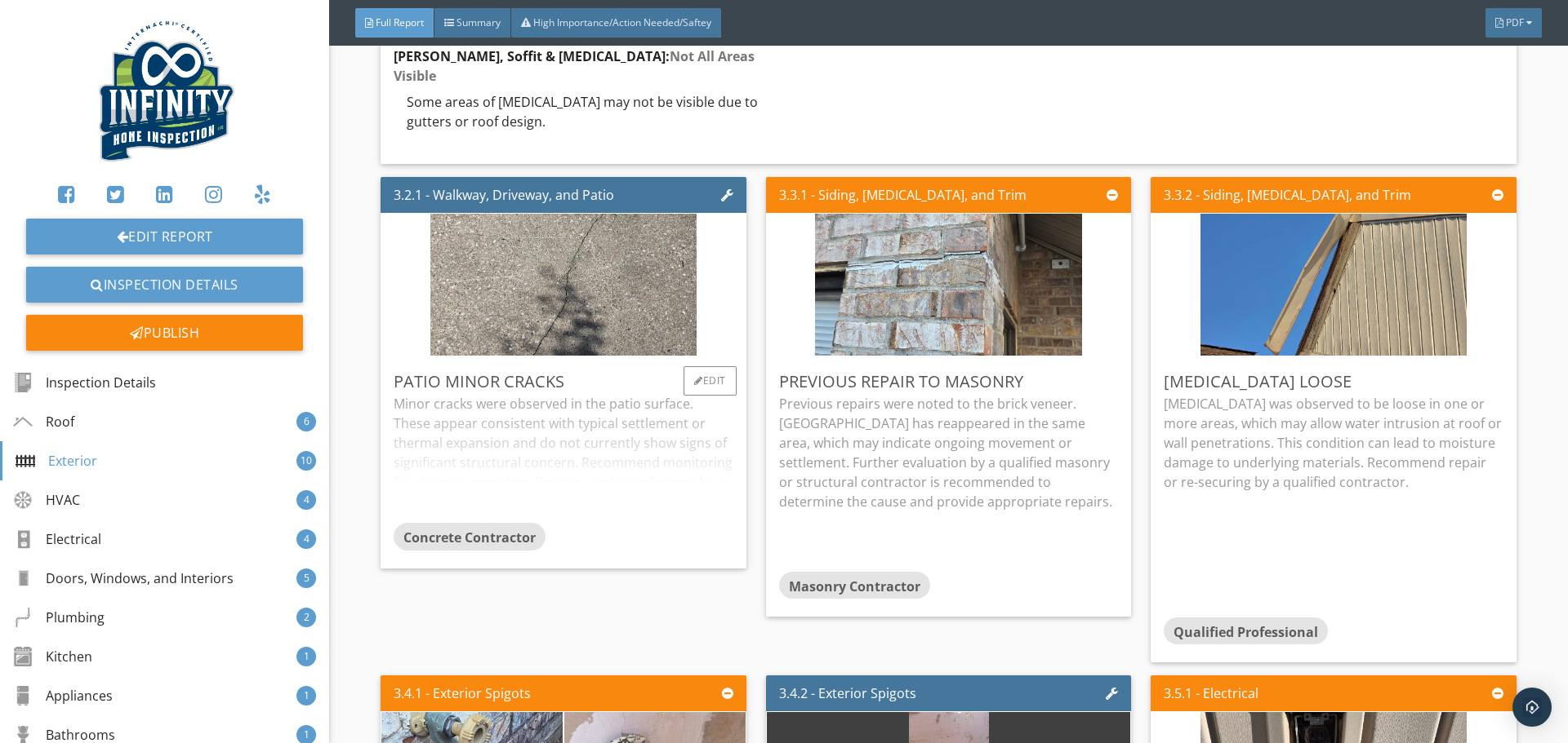
click at [579, 418] on div "Minor cracks were observed in the patio surface. These appear consistent with t…" at bounding box center [563, 458] width 339 height 129
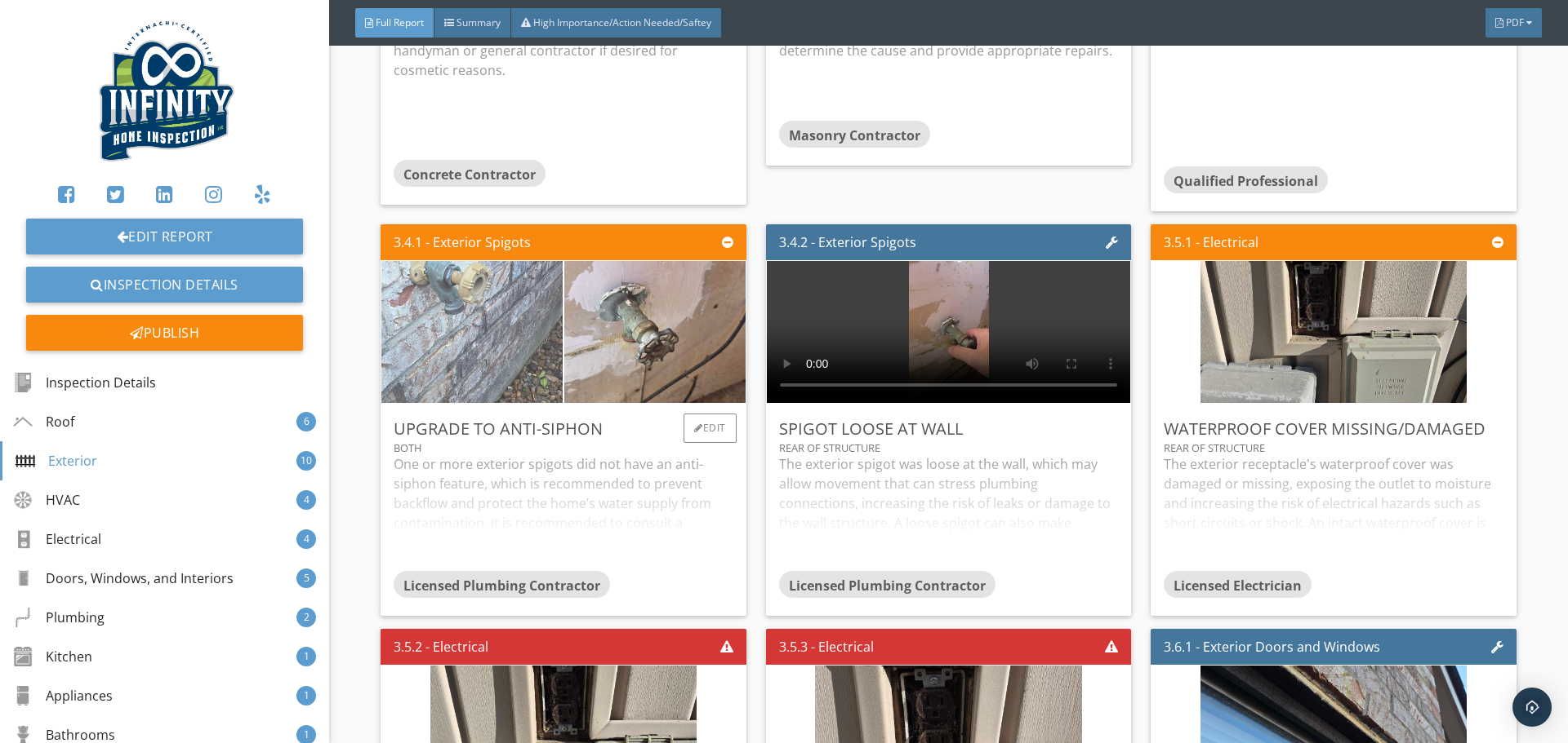
scroll to position [5794, 0]
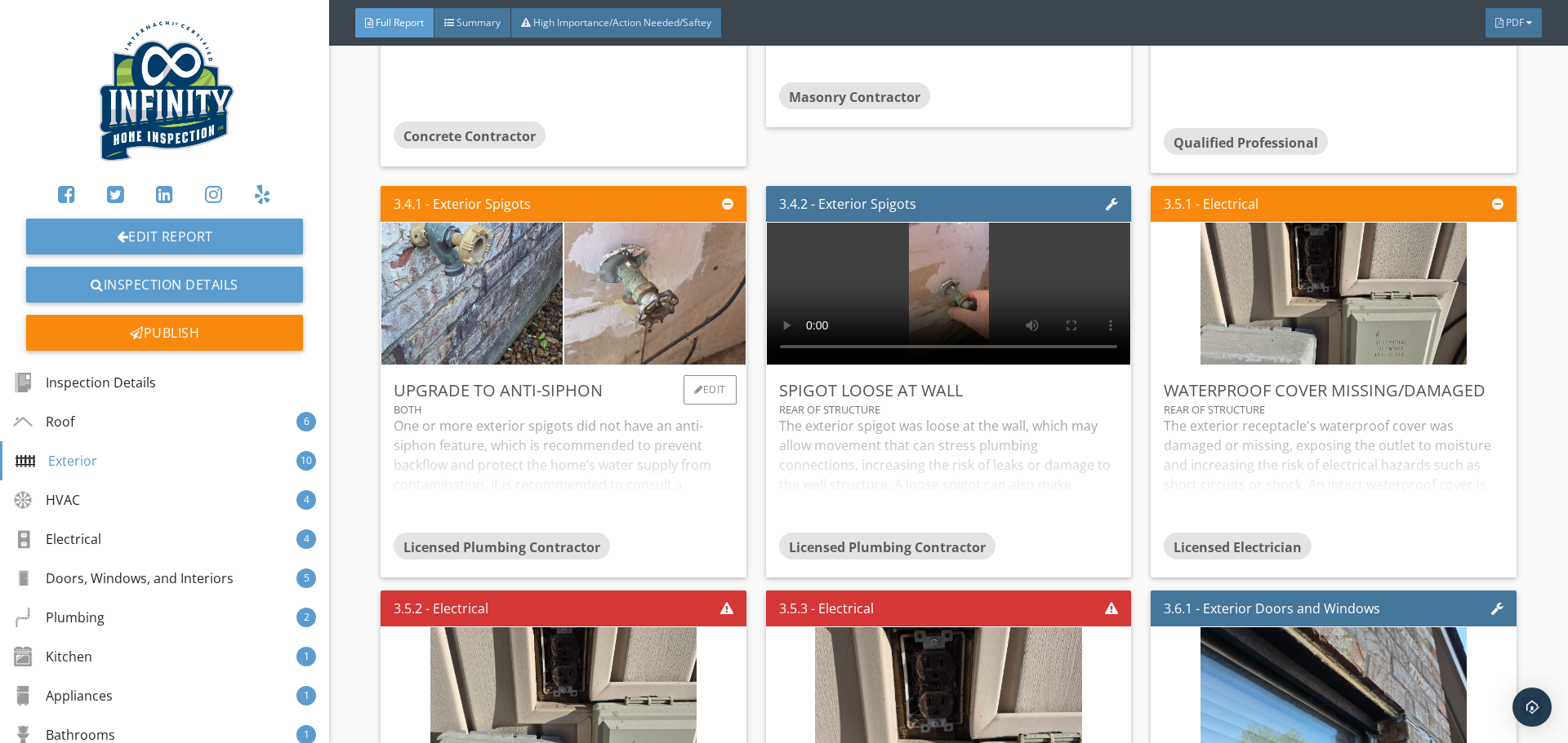
click at [526, 444] on div "One or more exterior spigots did not have an anti-siphon feature, which is reco…" at bounding box center [563, 474] width 339 height 116
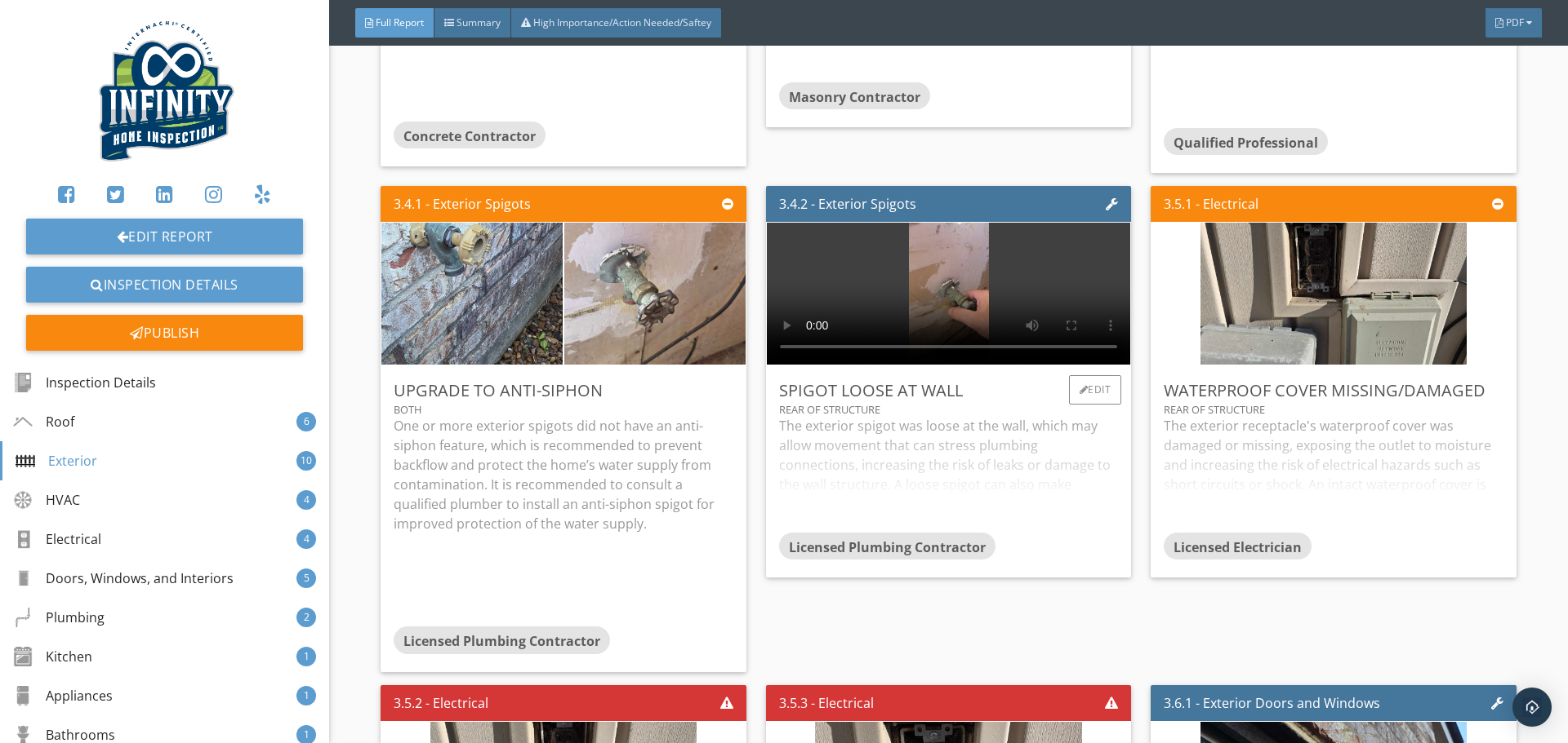
click at [922, 430] on div "The exterior spigot was loose at the wall, which may allow movement that can st…" at bounding box center [948, 474] width 339 height 116
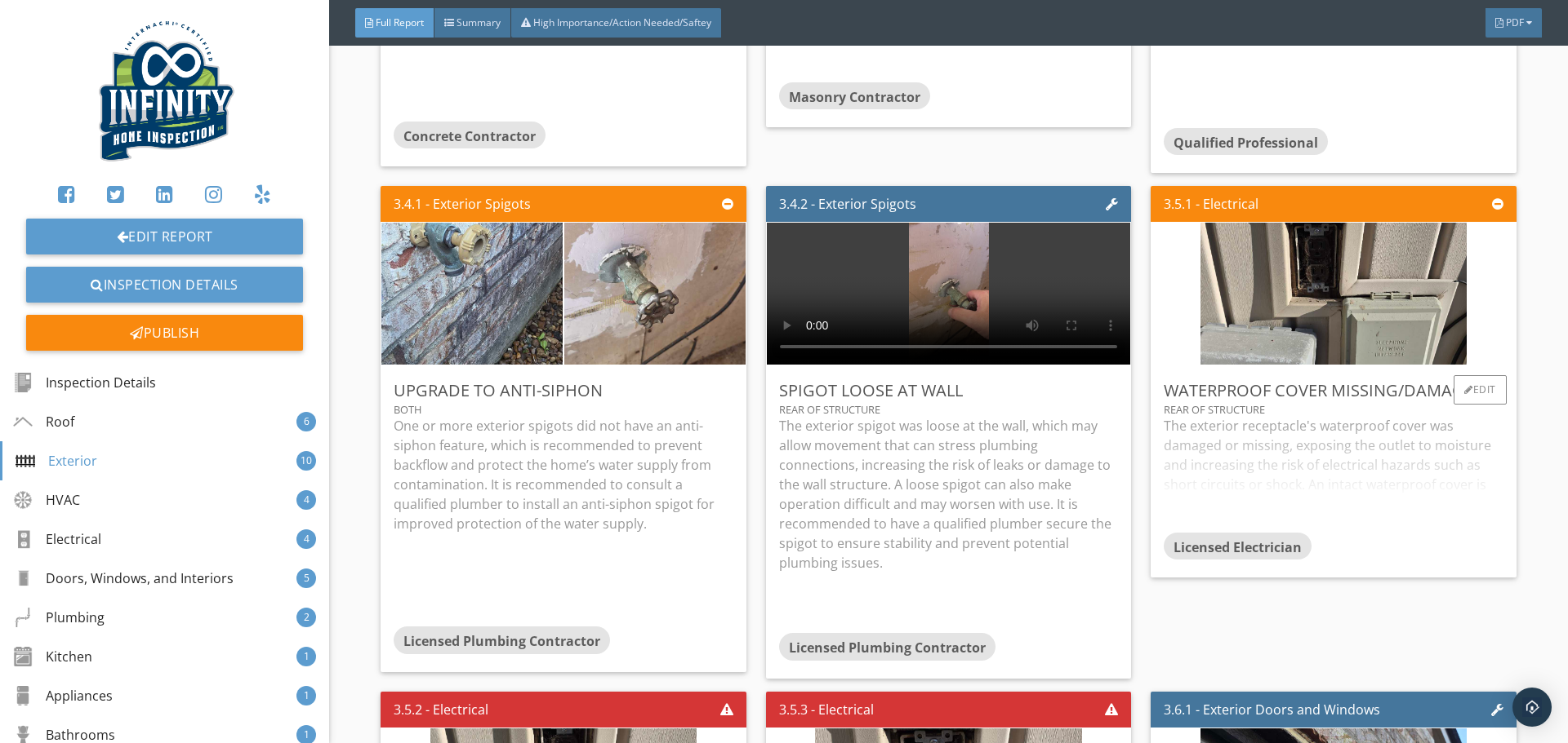
click at [1299, 432] on div "The exterior receptacle's waterproof cover was damaged or missing, exposing the…" at bounding box center [1333, 474] width 339 height 116
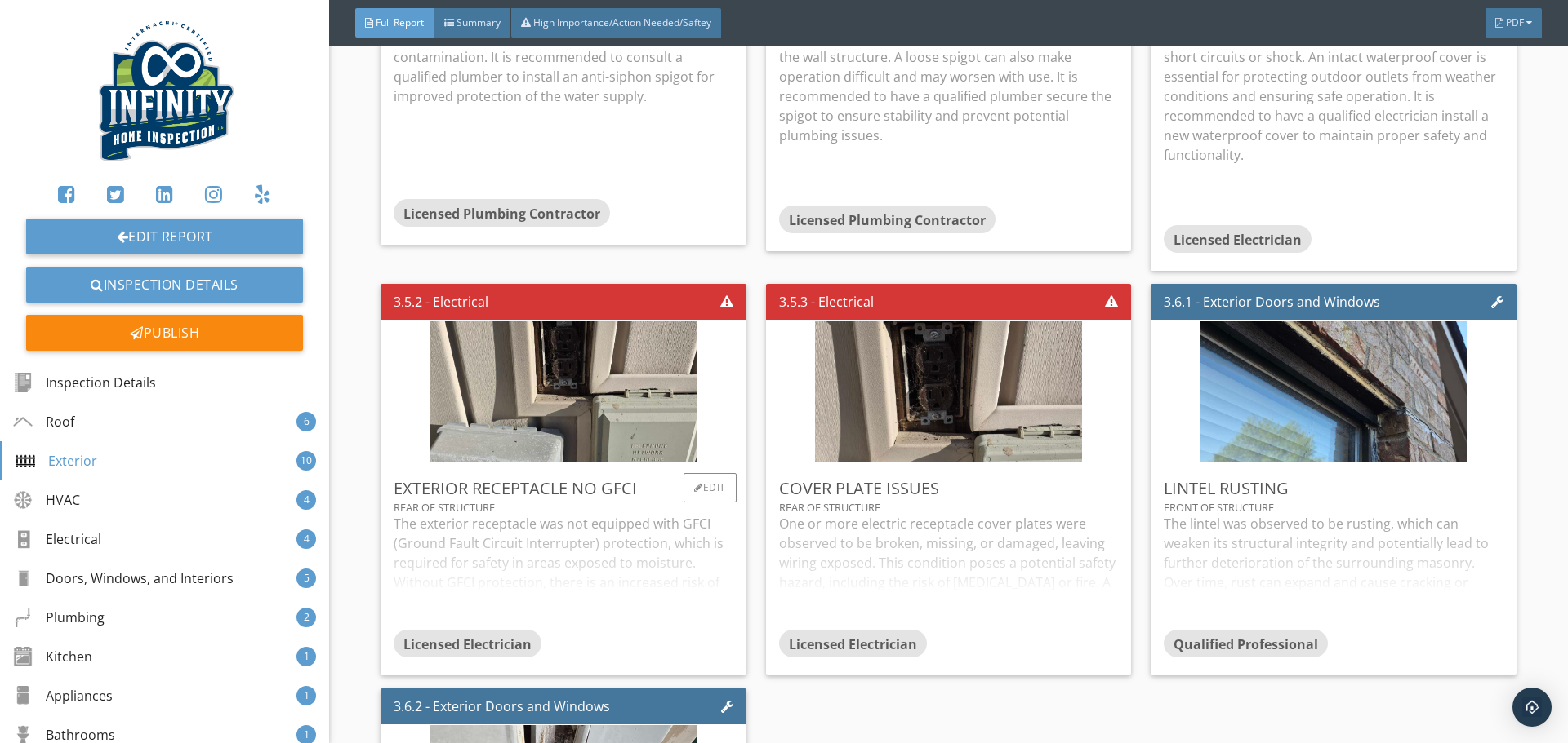
scroll to position [6283, 0]
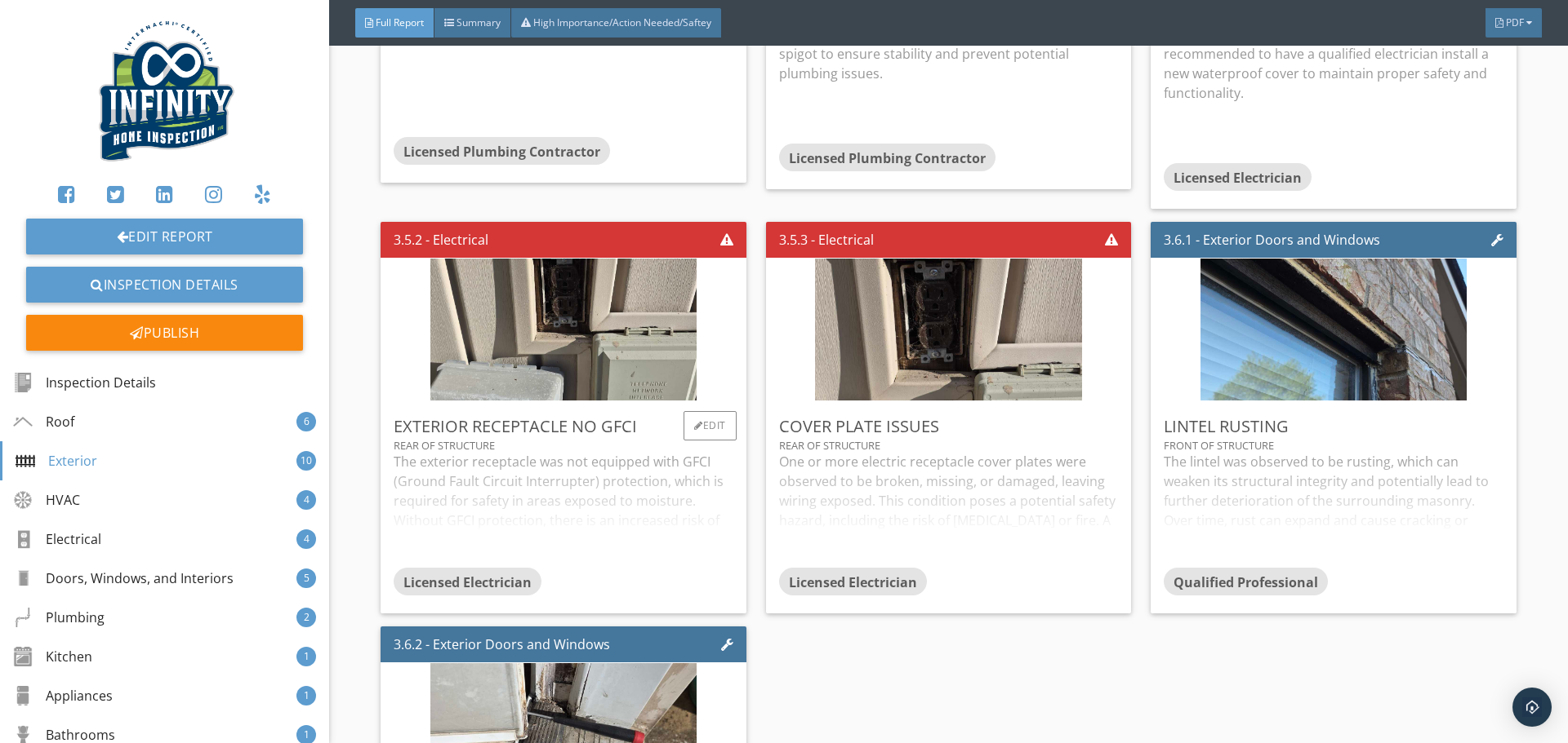
click at [543, 480] on div "The exterior receptacle was not equipped with GFCI (Ground Fault Circuit Interr…" at bounding box center [563, 510] width 339 height 116
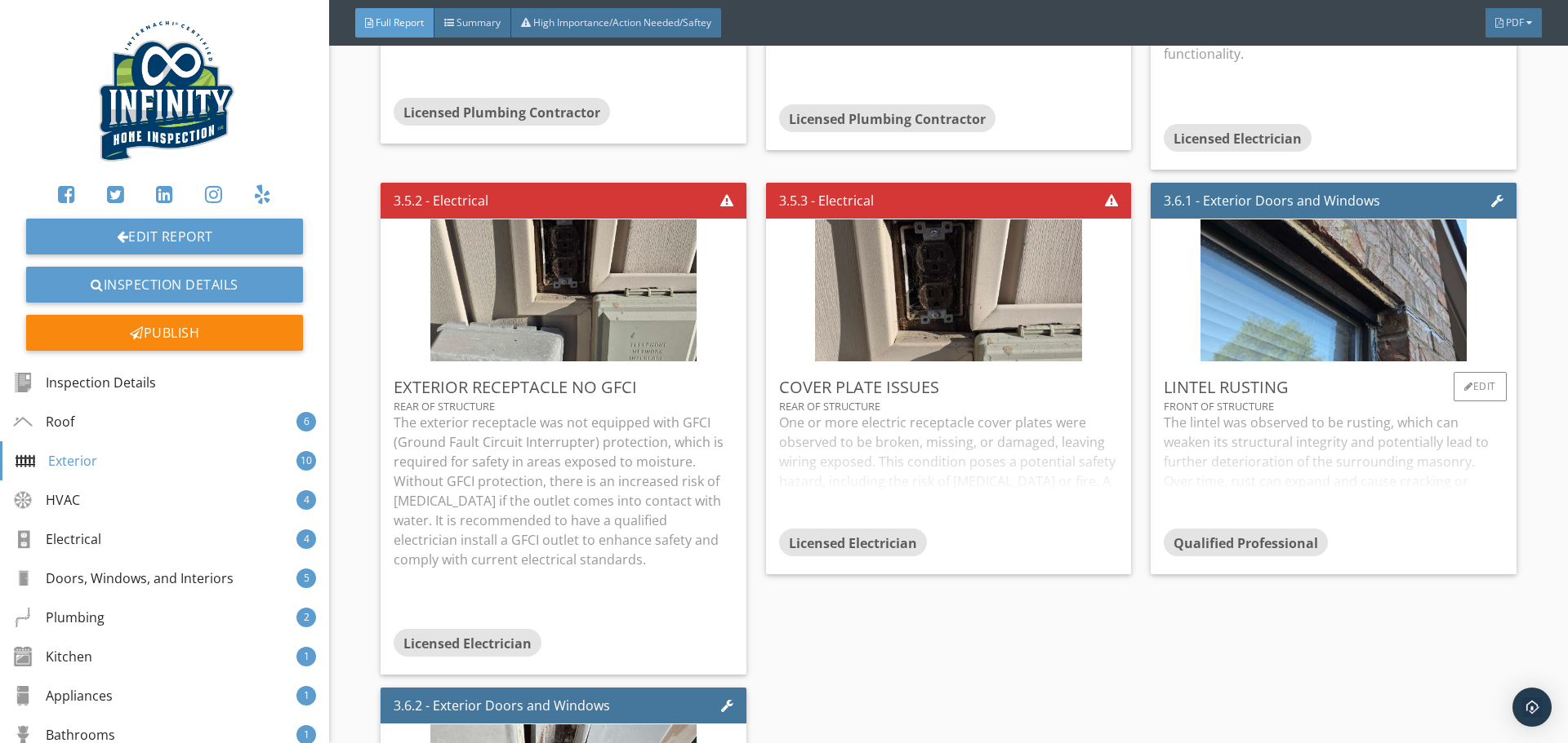
scroll to position [6365, 0]
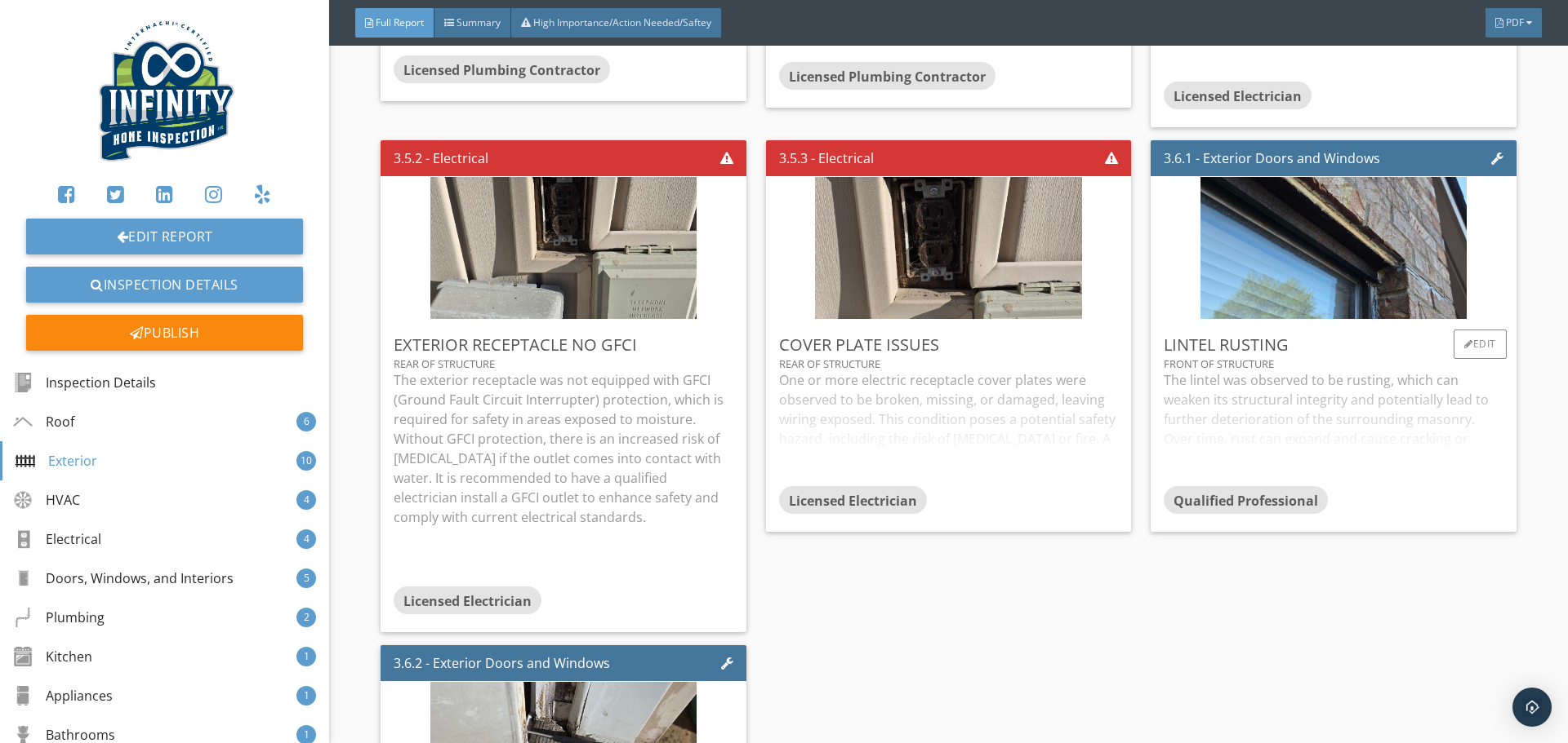
click at [1313, 392] on div "The lintel was observed to be rusting, which can weaken its structural integrit…" at bounding box center [1333, 428] width 339 height 116
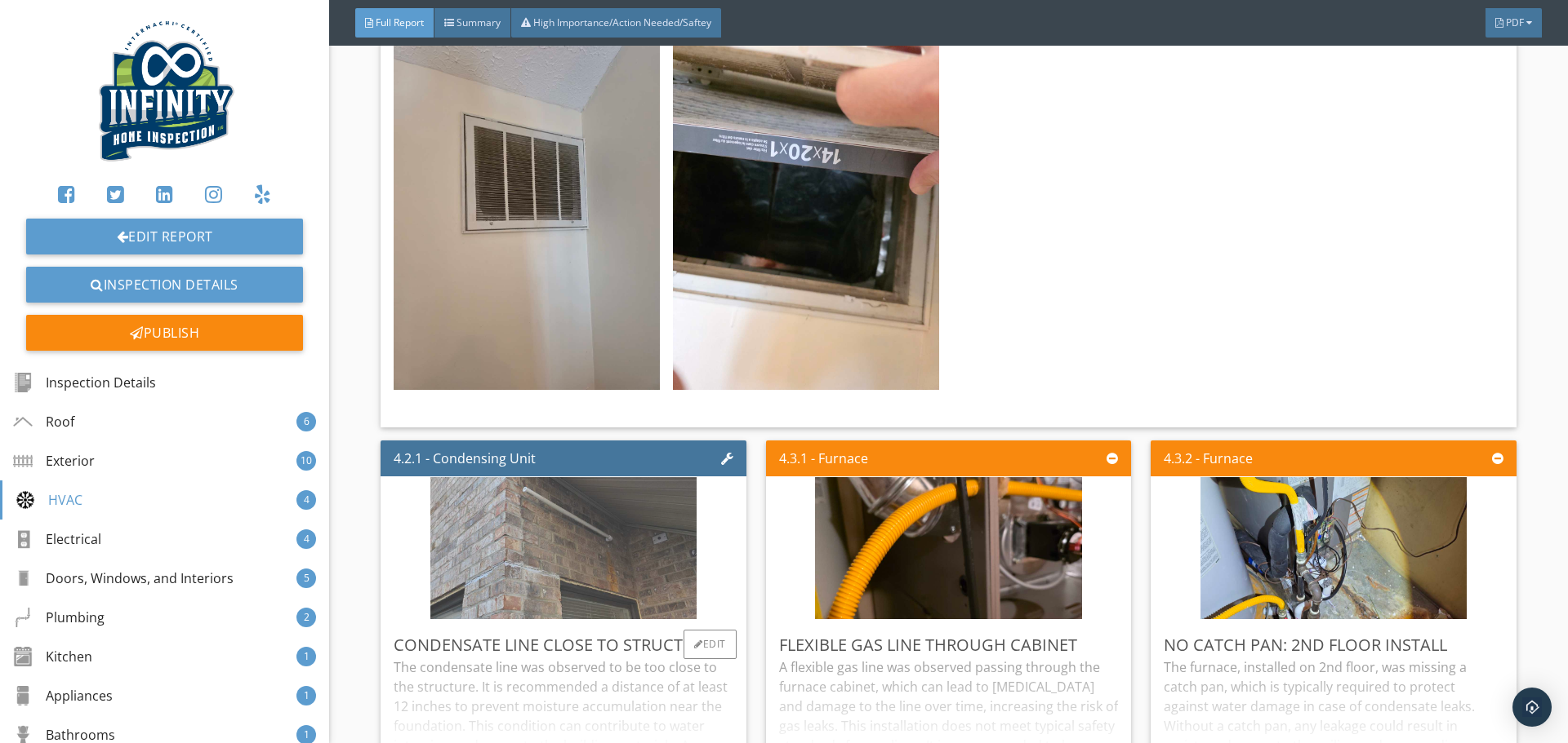
scroll to position [10118, 0]
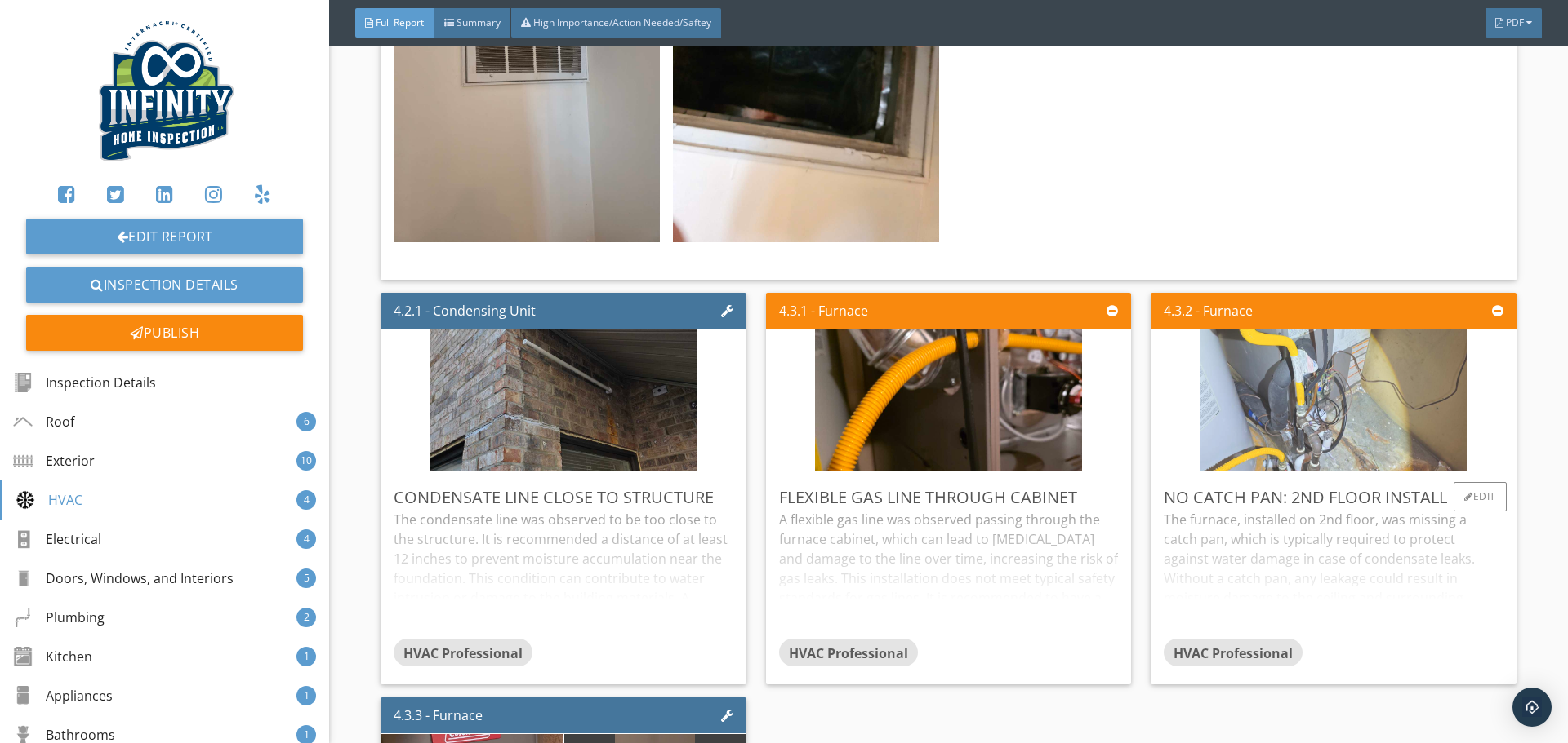
click at [1331, 375] on img at bounding box center [1333, 400] width 266 height 355
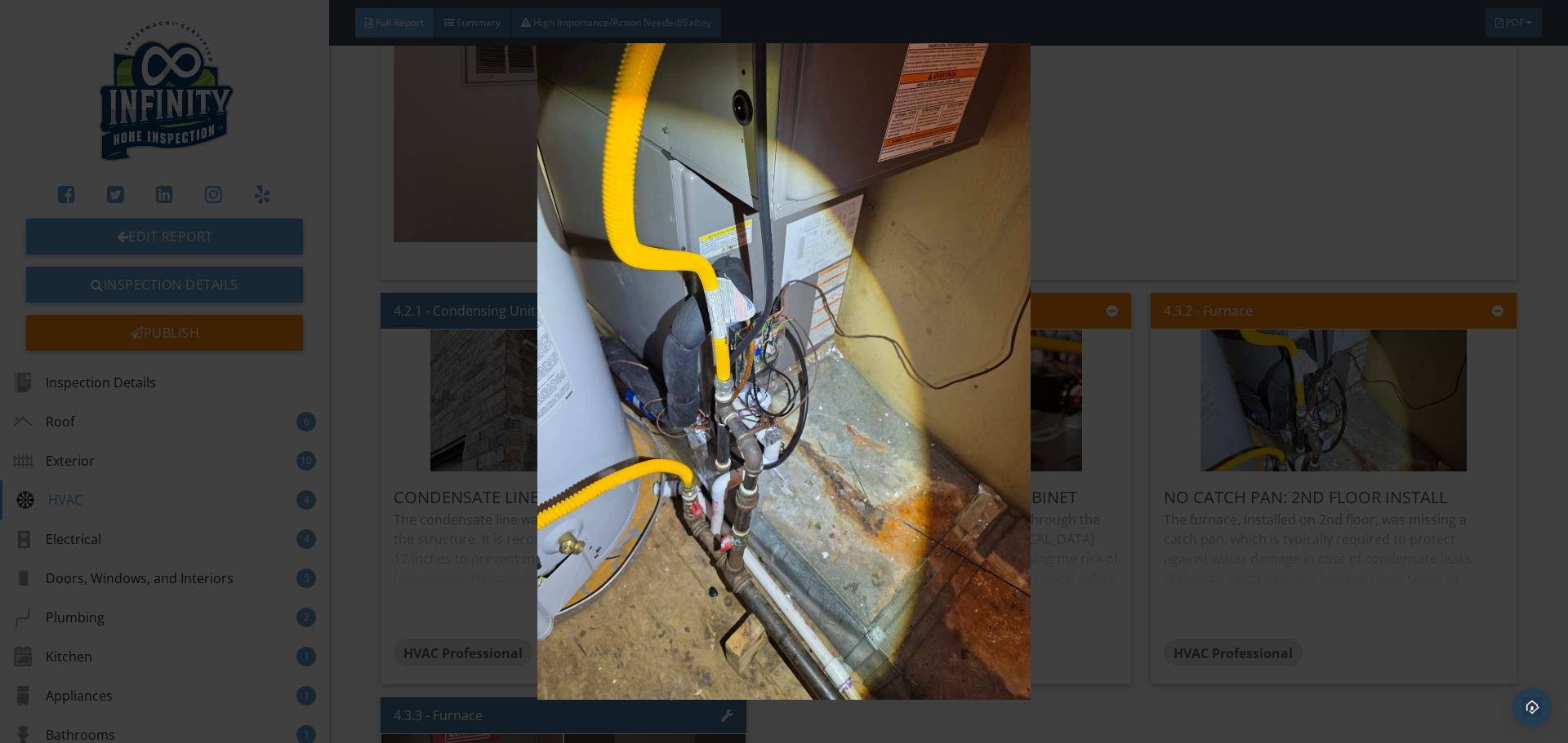
click at [1273, 552] on img at bounding box center [784, 372] width 1440 height 657
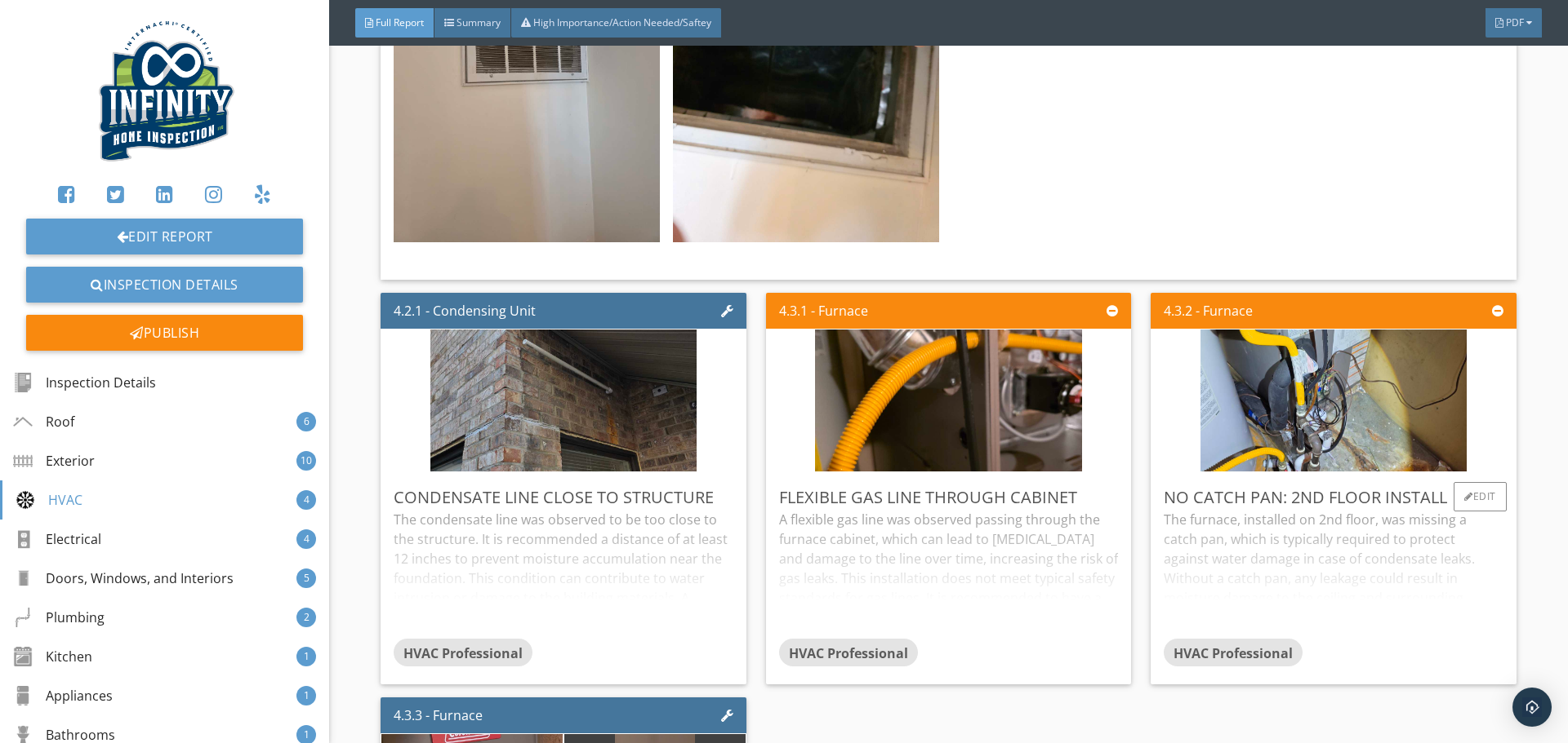
click at [1271, 520] on div "The furnace, installed on 2nd floor, was missing a catch pan, which is typicall…" at bounding box center [1333, 574] width 339 height 129
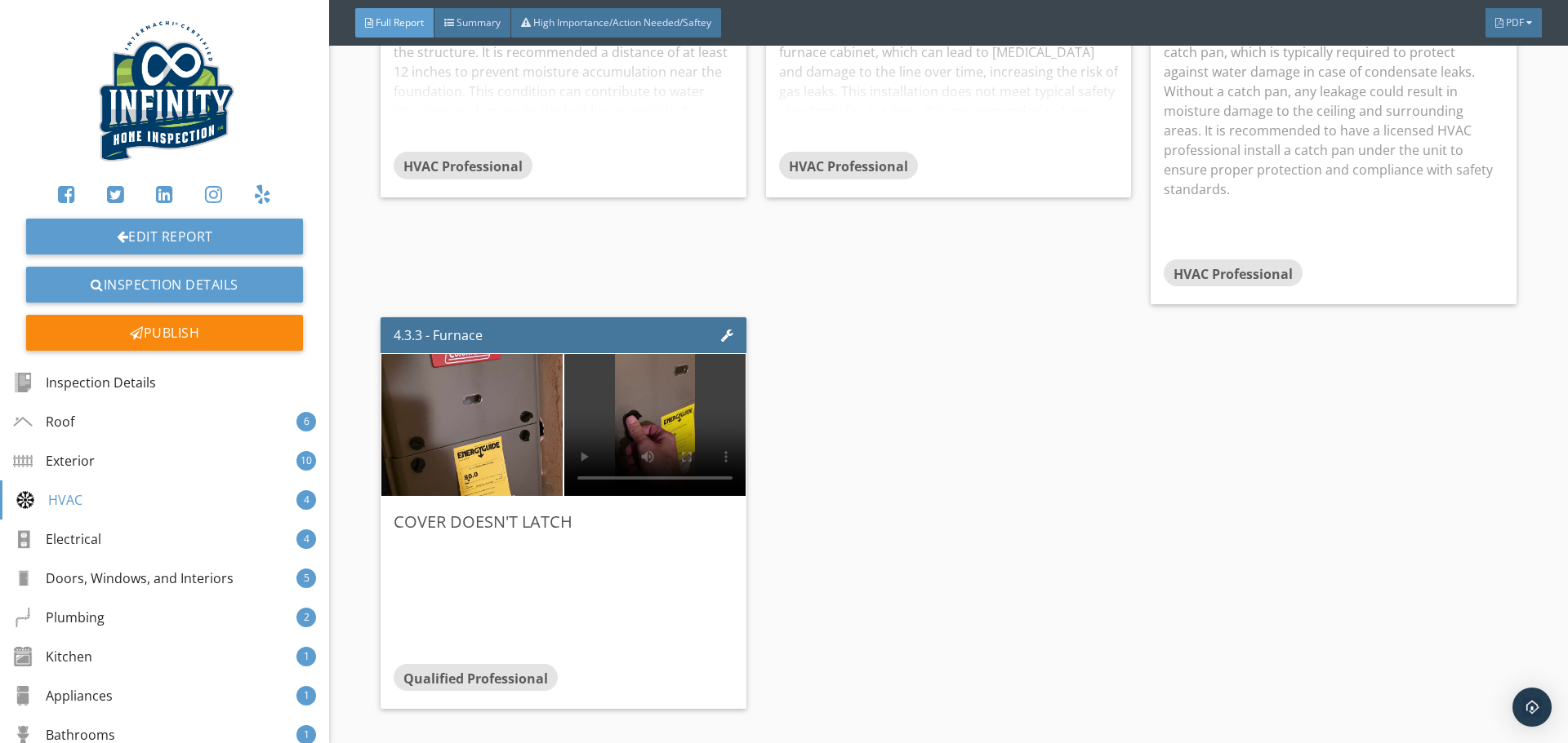
scroll to position [10608, 0]
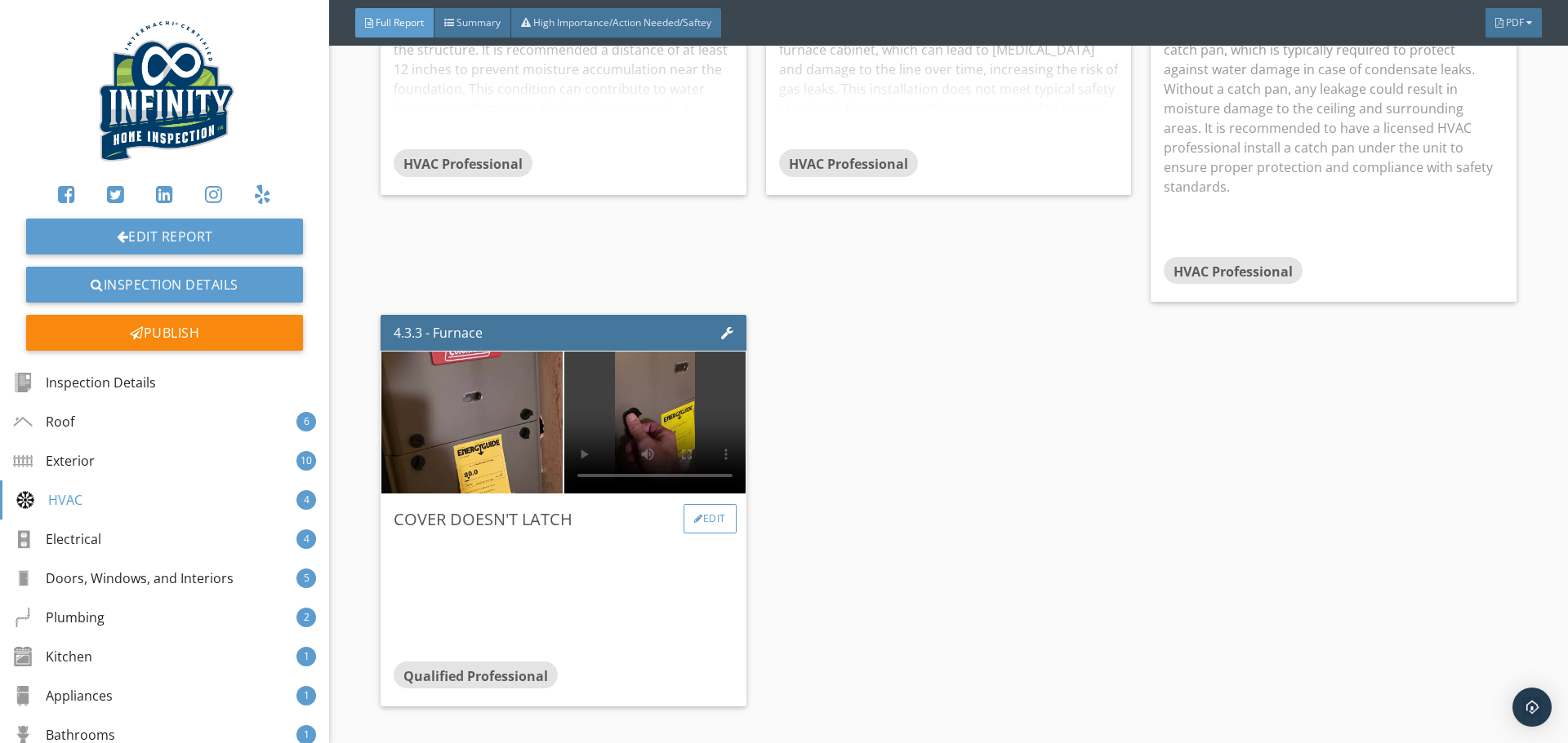
click at [703, 505] on div "Edit" at bounding box center [711, 519] width 53 height 29
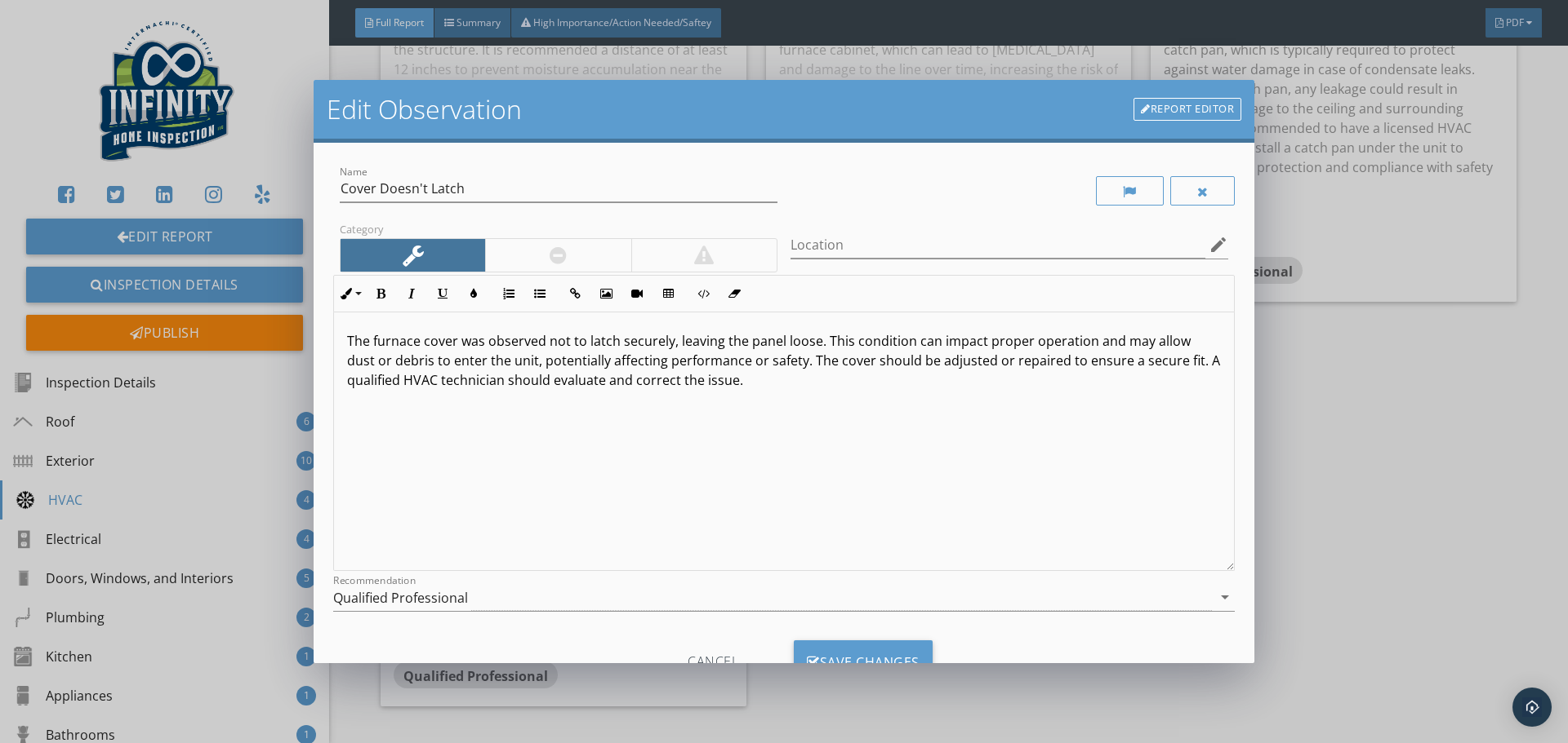
scroll to position [66, 0]
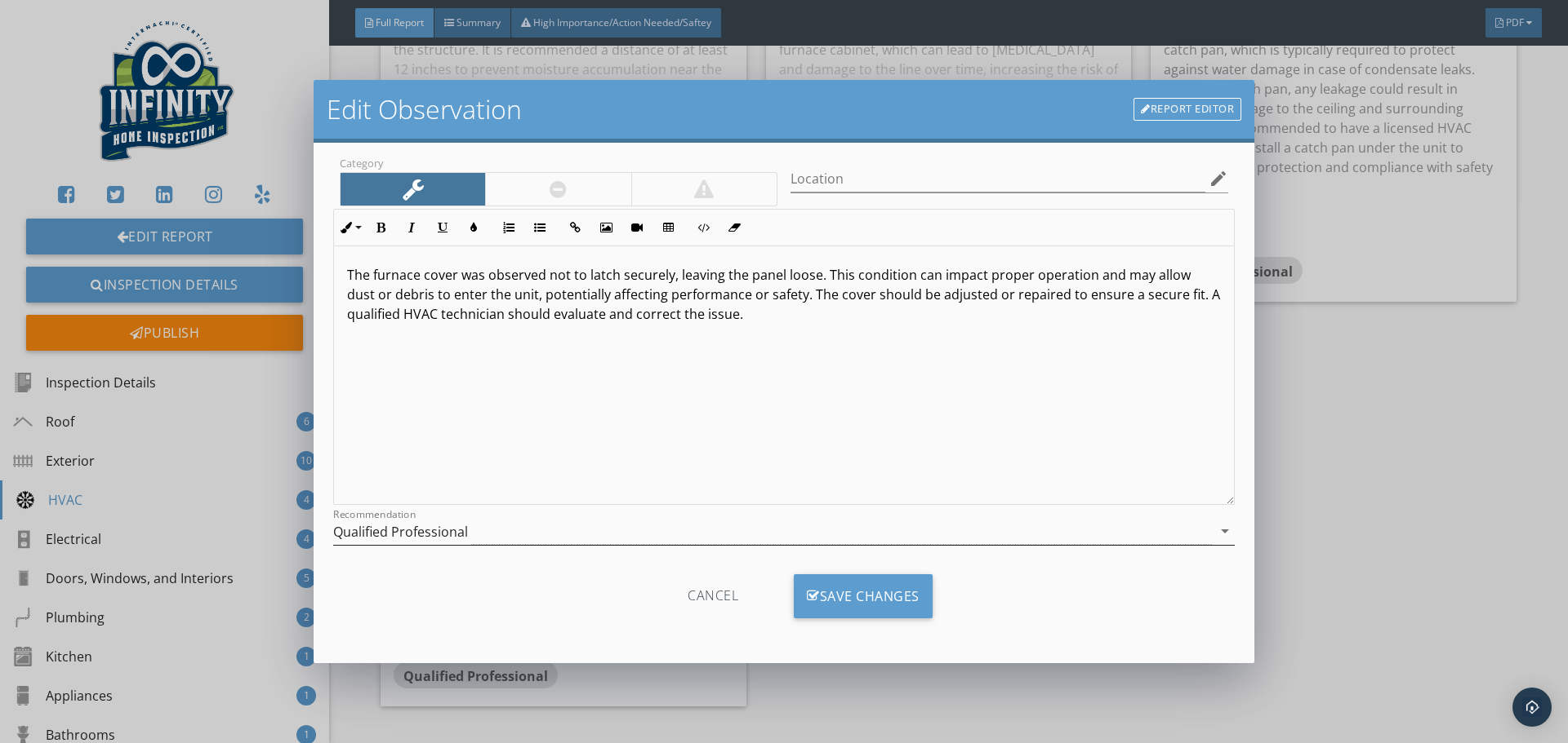
click at [504, 536] on div "Qualified Professional" at bounding box center [772, 531] width 879 height 27
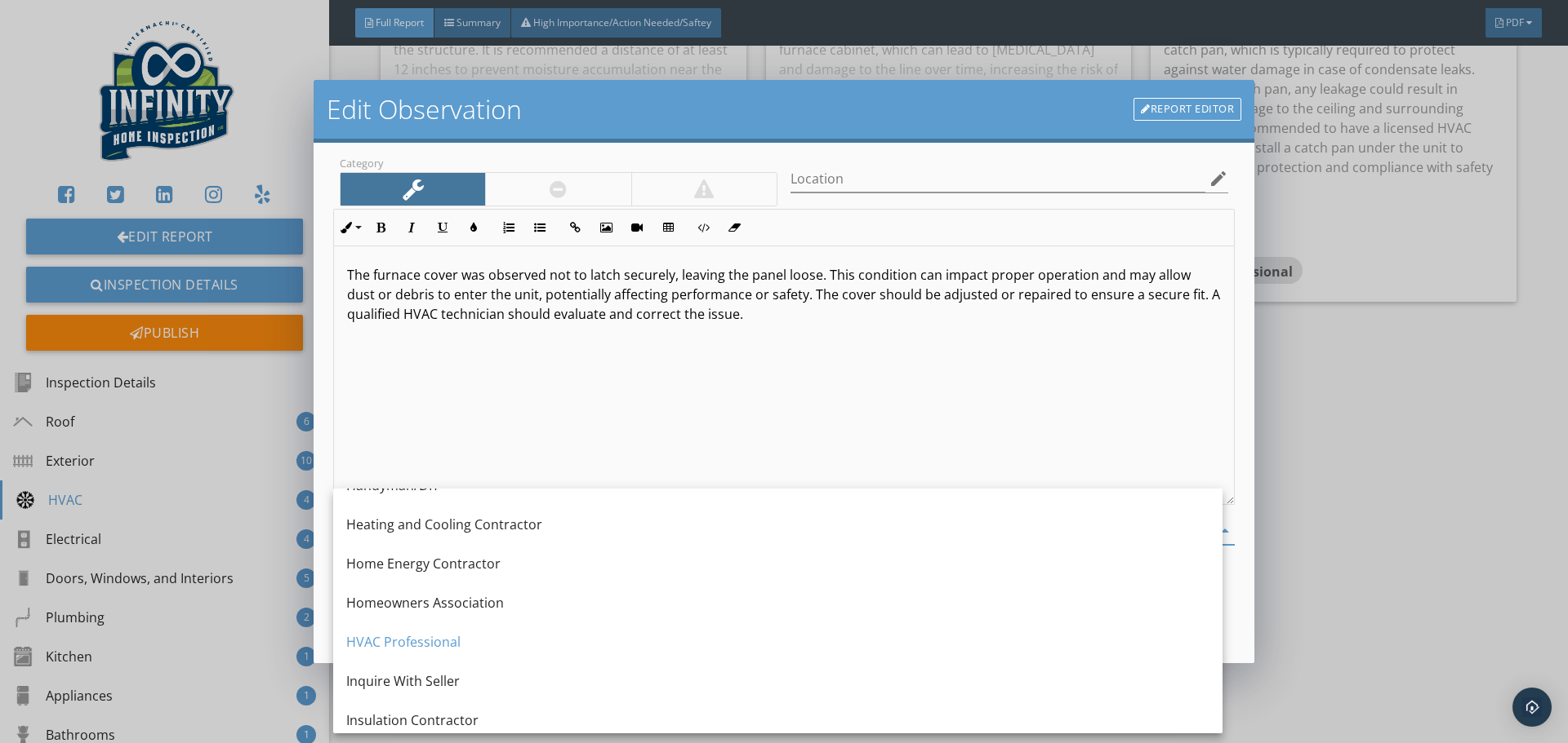
scroll to position [1123, 0]
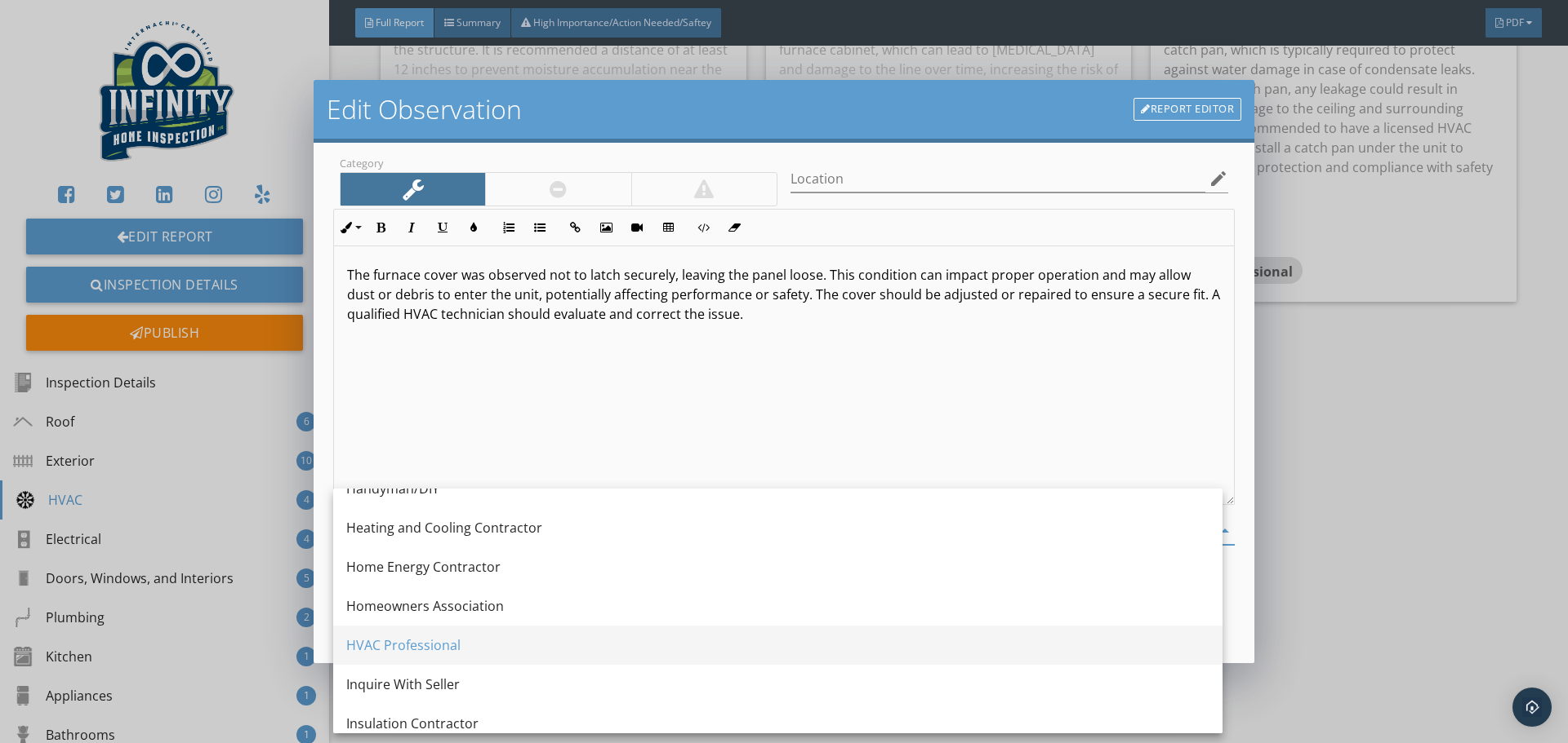
click at [450, 652] on div "HVAC Professional" at bounding box center [777, 645] width 863 height 20
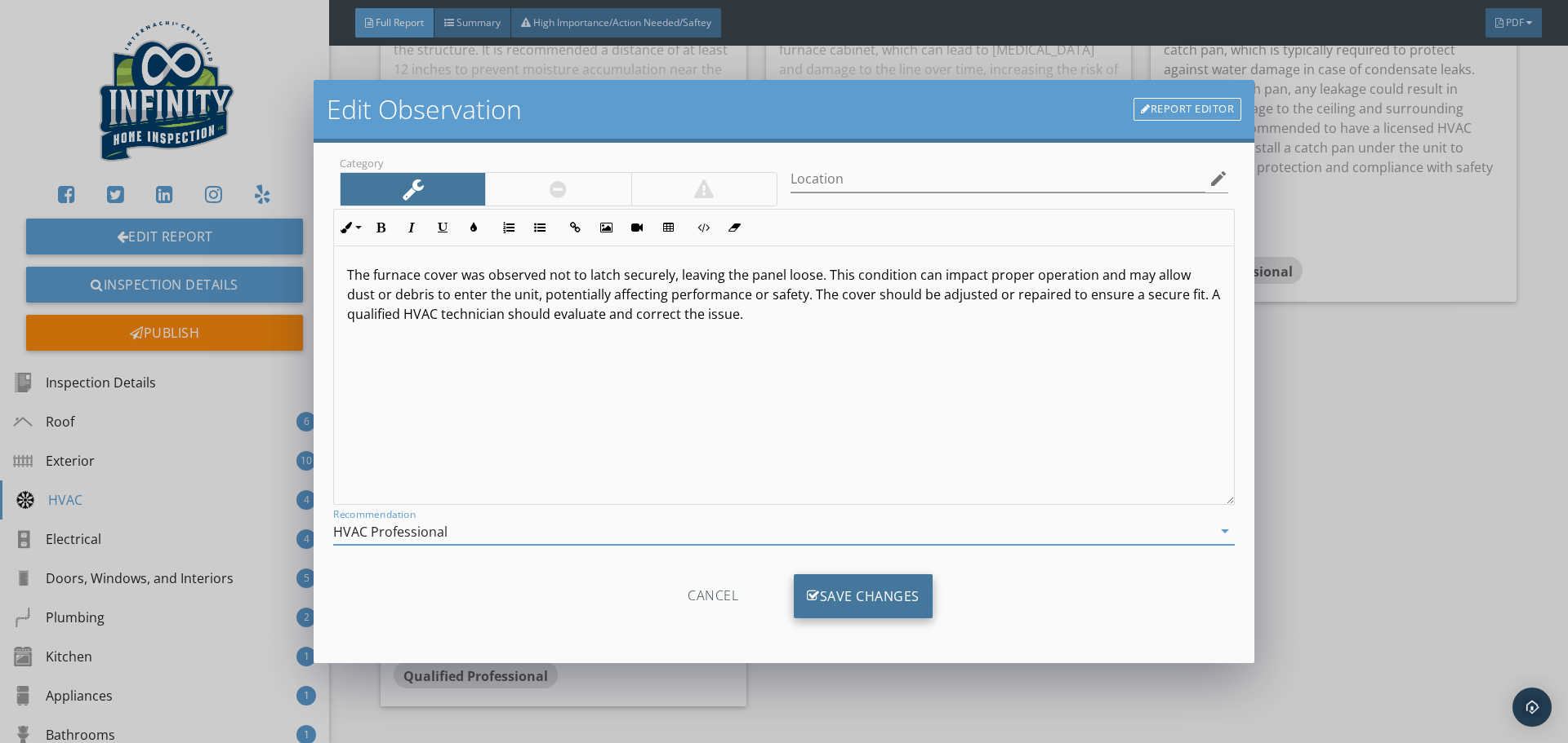
click at [850, 594] on div "Save Changes" at bounding box center [863, 597] width 139 height 44
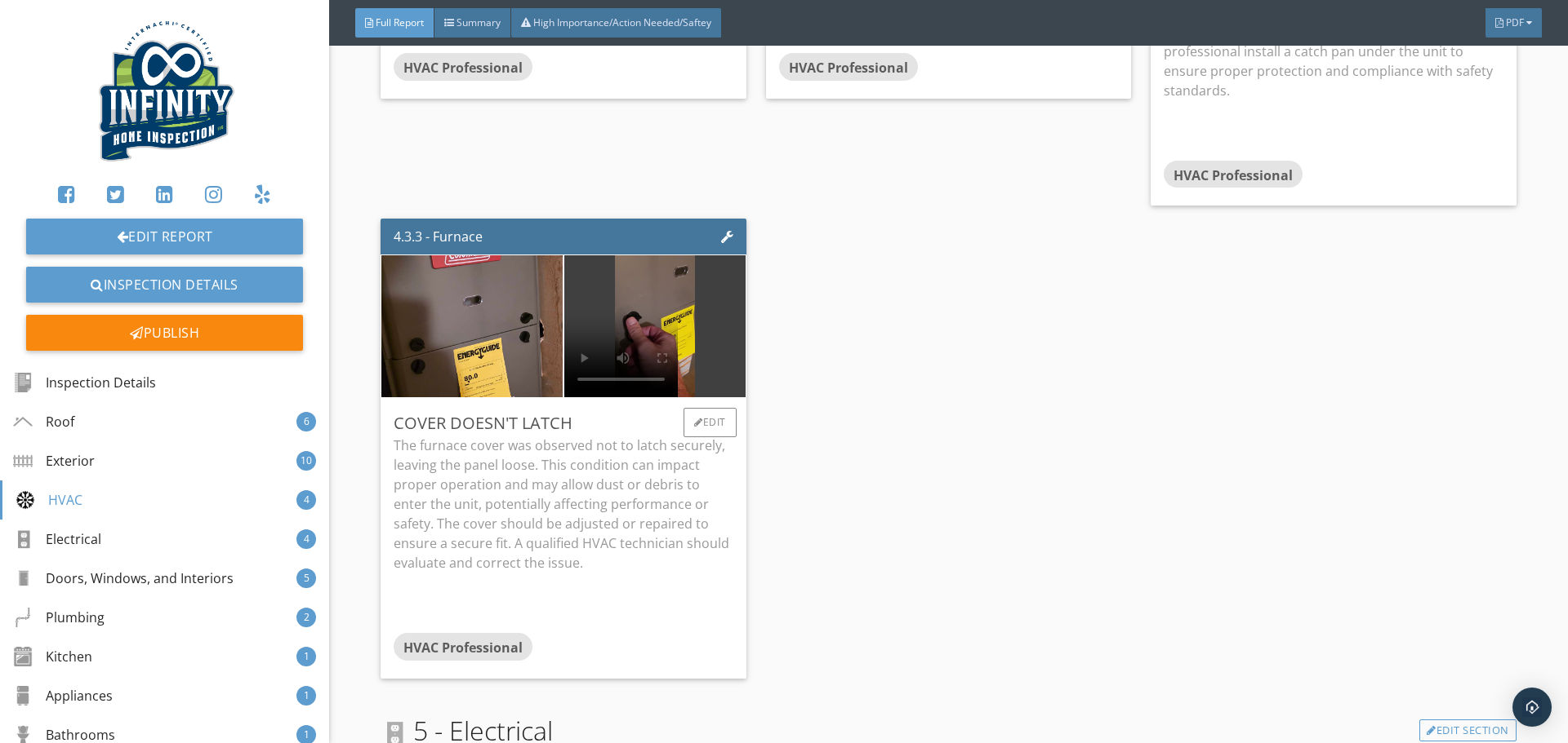
scroll to position [10689, 0]
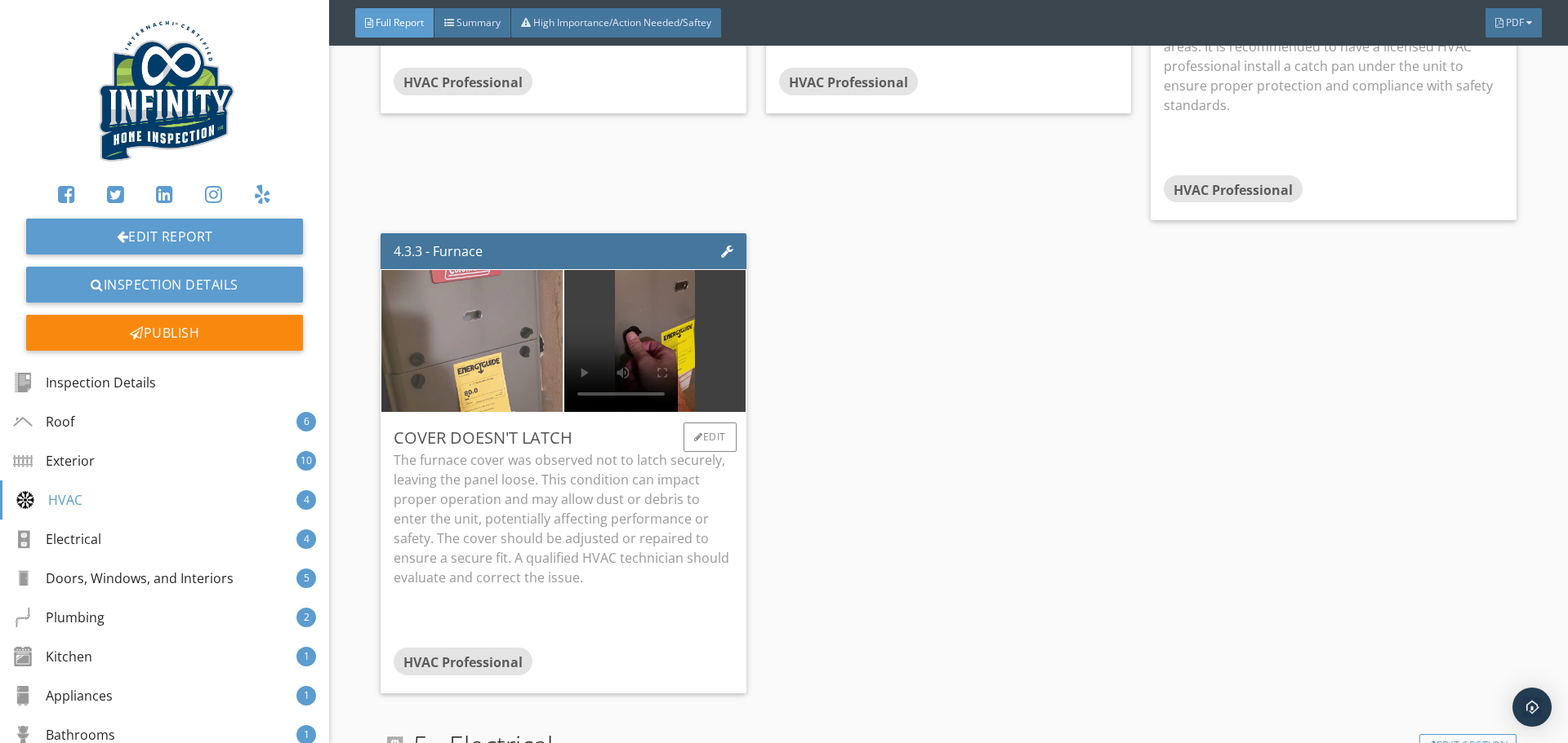
click at [469, 271] on img at bounding box center [472, 341] width 266 height 355
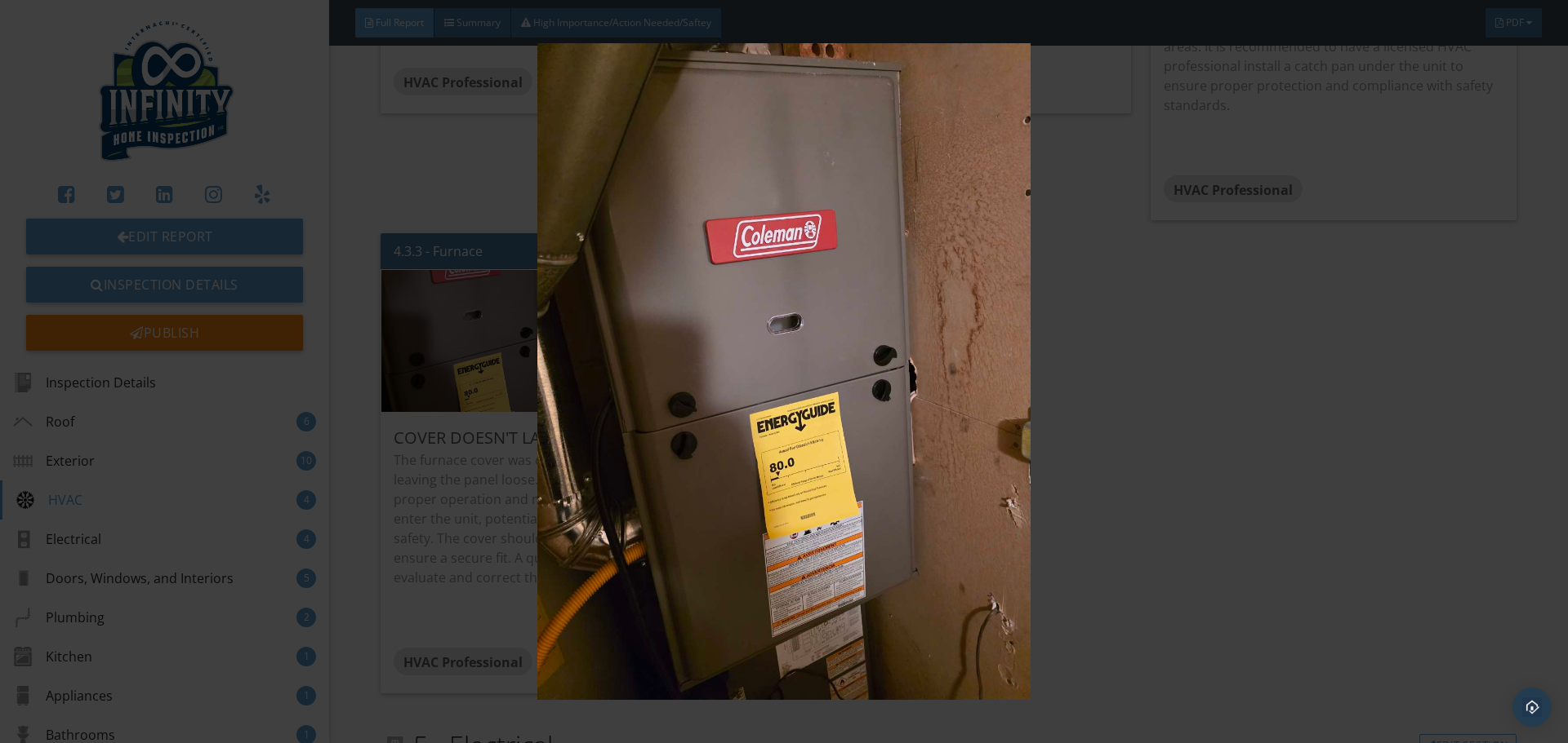
click at [1191, 448] on img at bounding box center [784, 372] width 1440 height 657
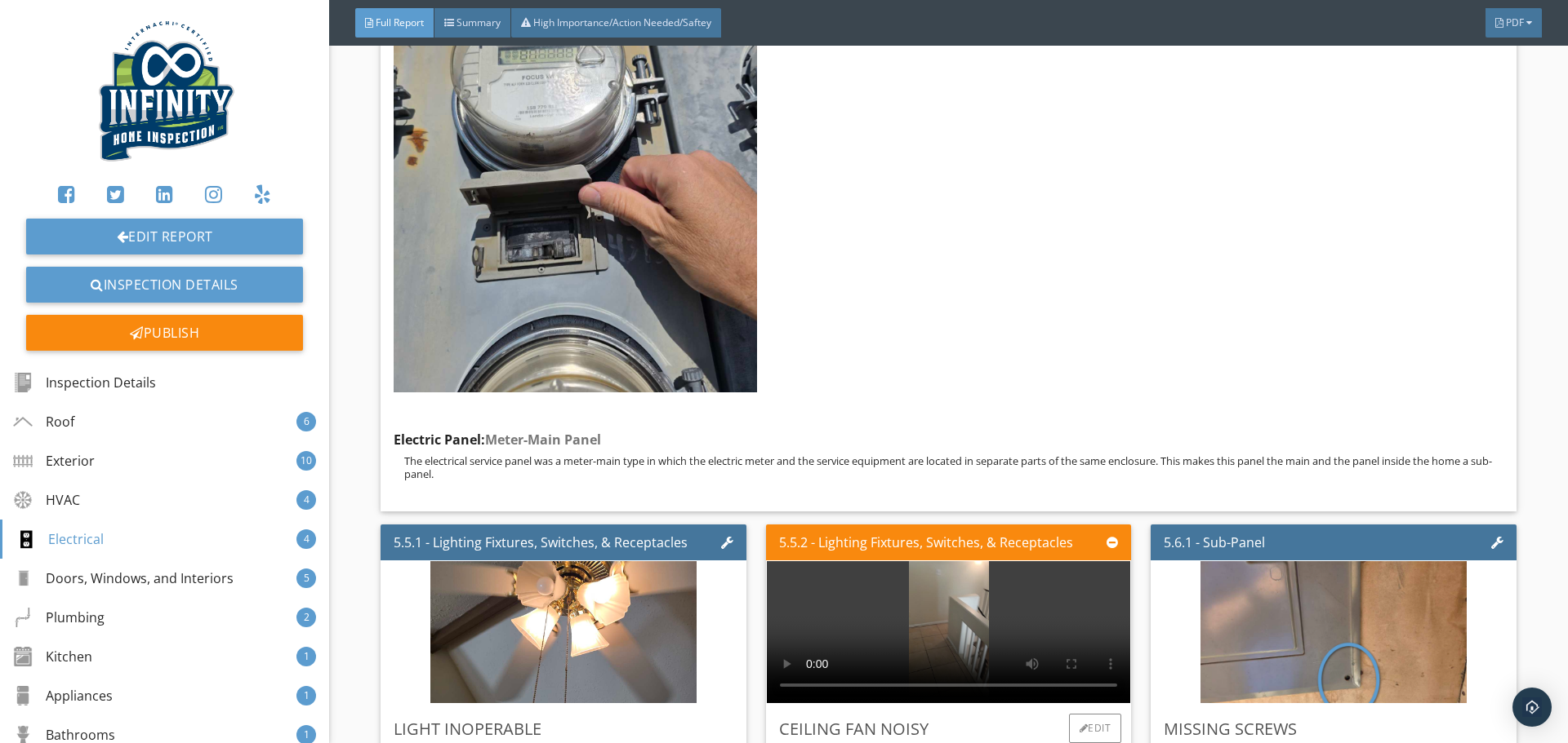
scroll to position [12893, 0]
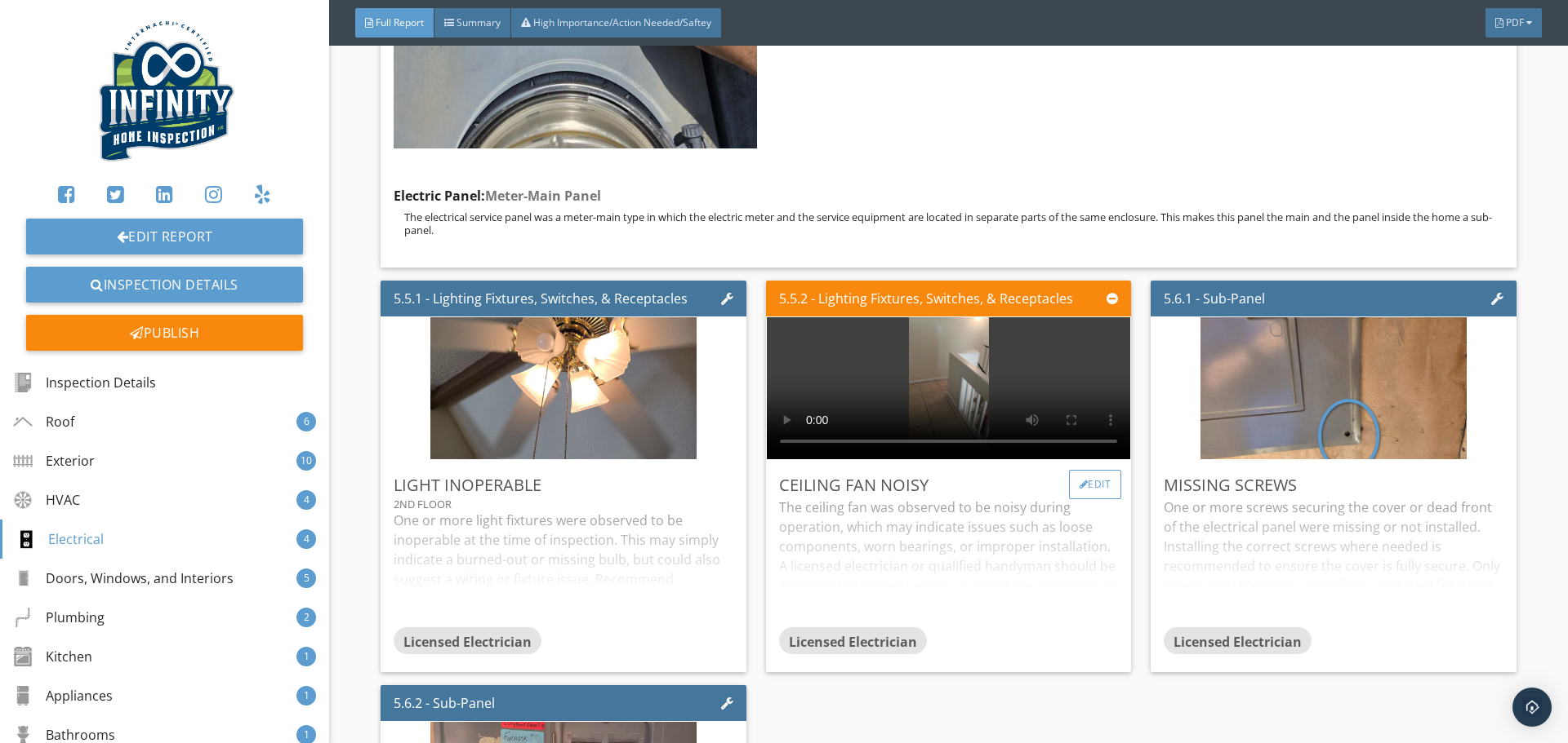
click at [1096, 470] on div "Edit" at bounding box center [1095, 484] width 53 height 29
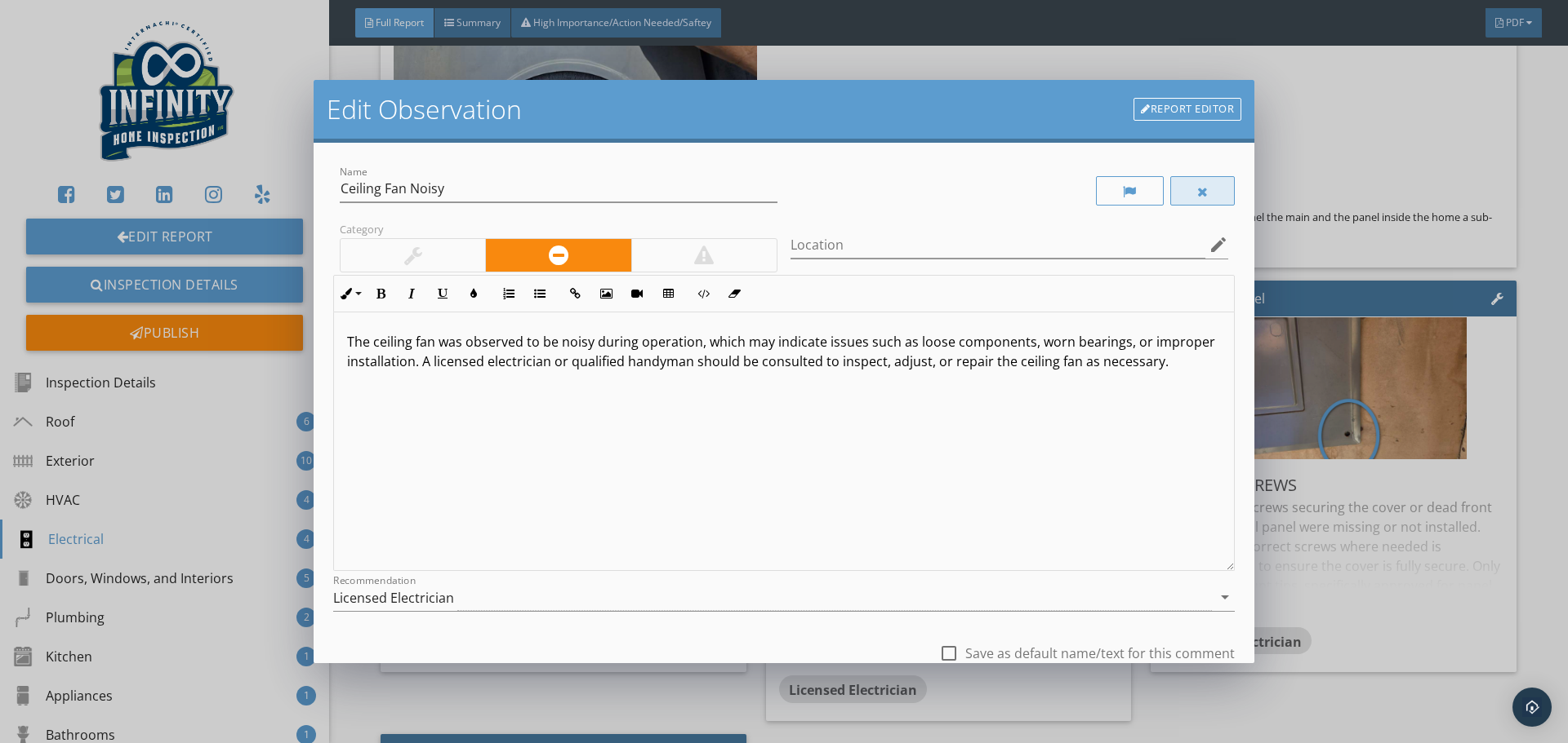
click at [1197, 195] on div at bounding box center [1202, 191] width 12 height 13
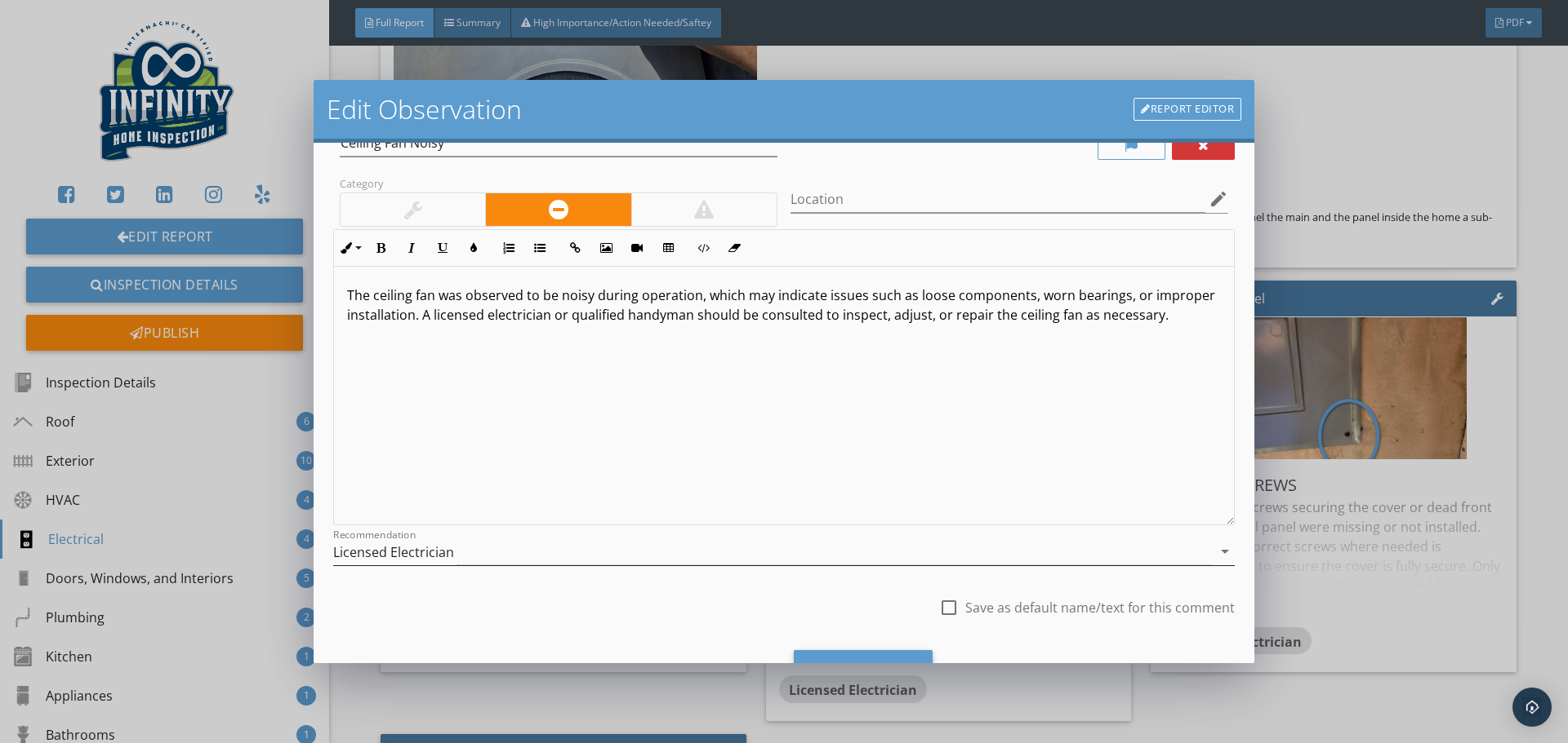
scroll to position [122, 0]
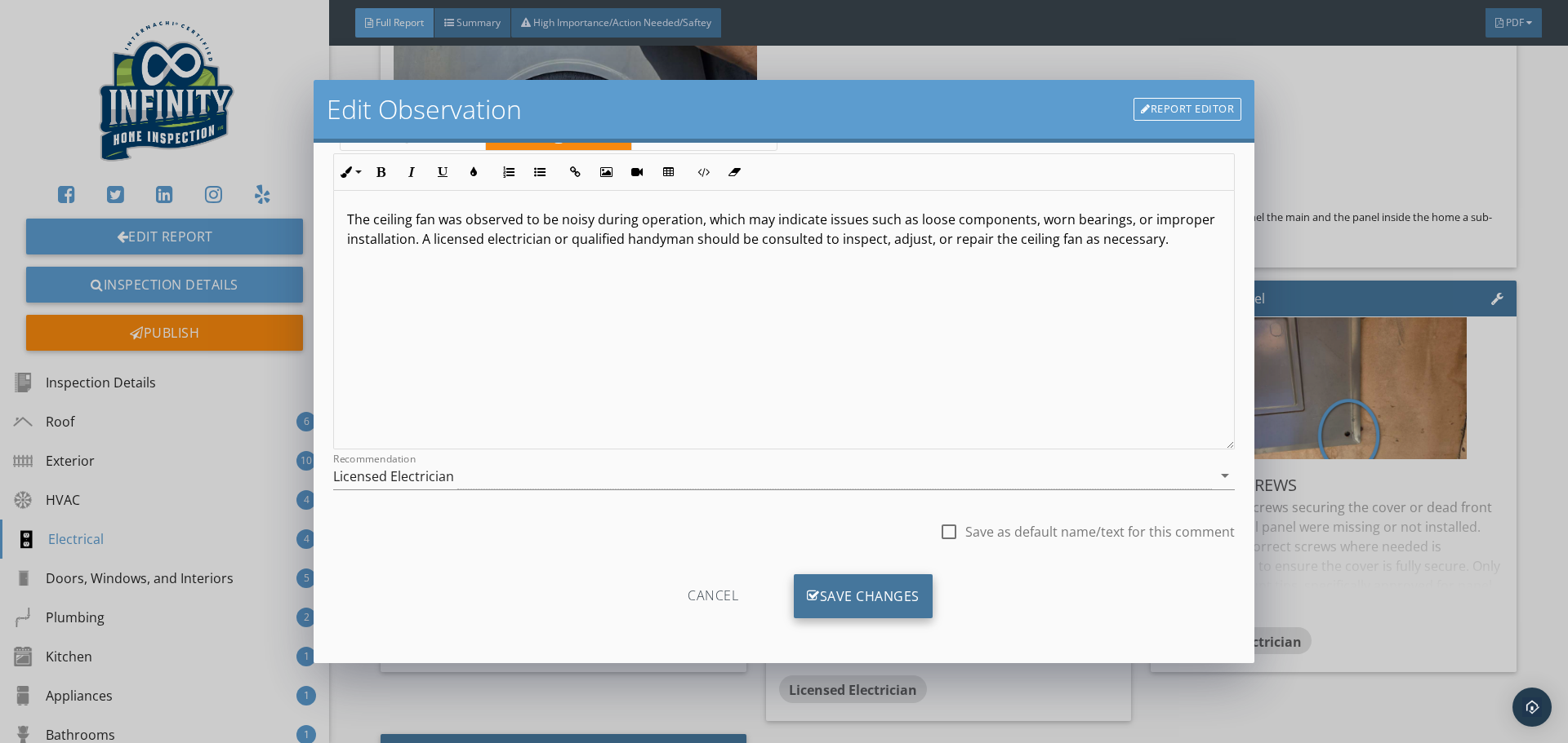
click at [854, 602] on div "Save Changes" at bounding box center [863, 597] width 139 height 44
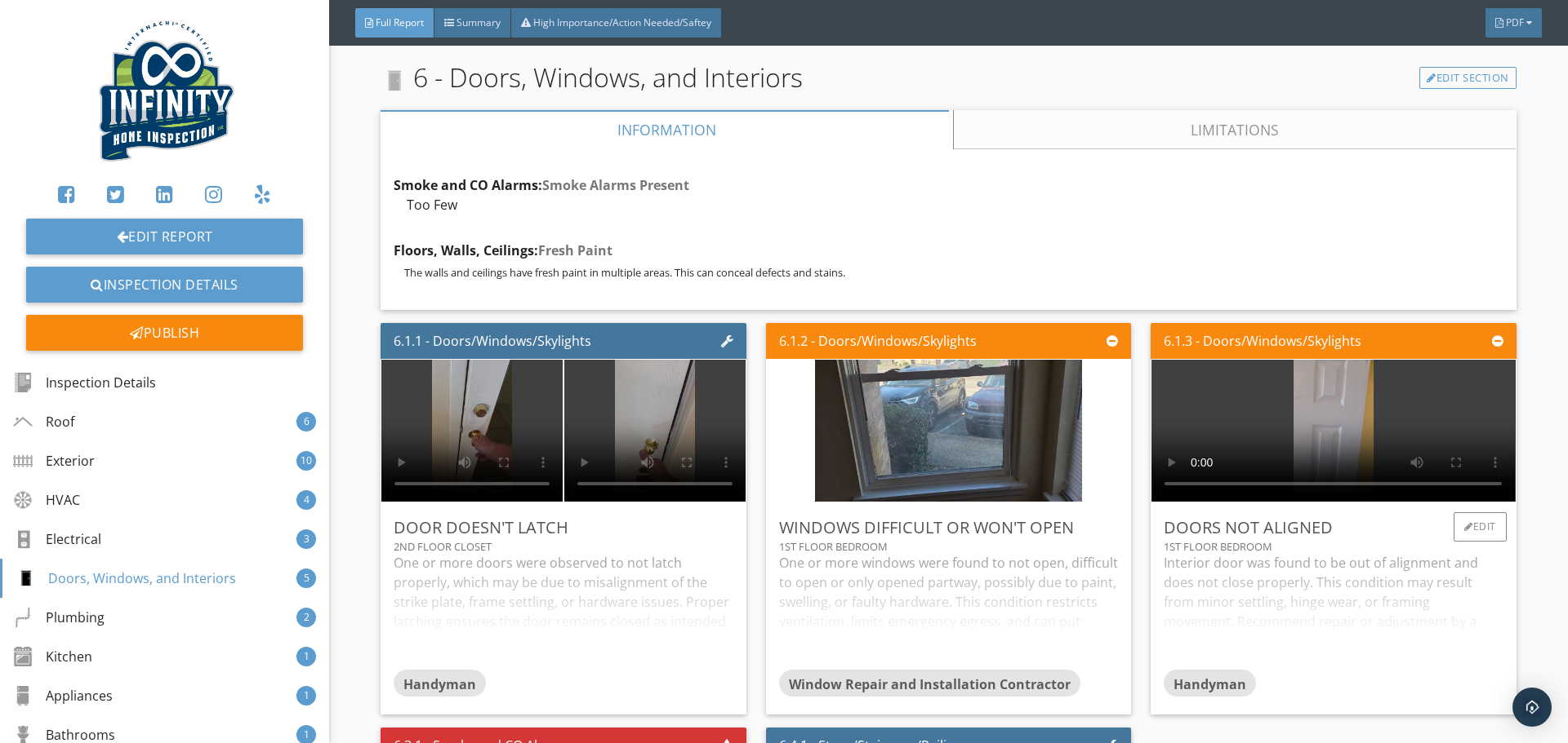
scroll to position [13545, 0]
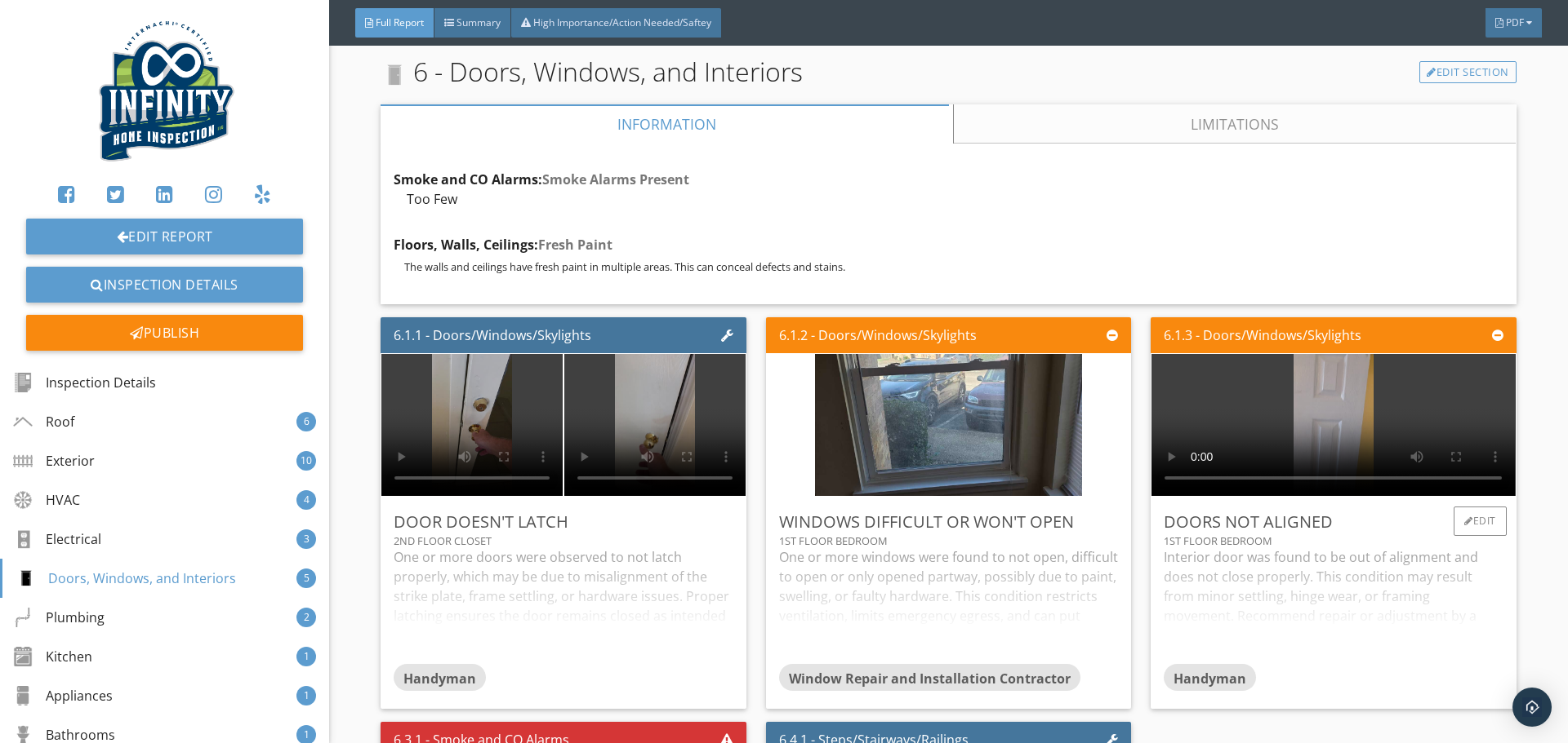
click at [1243, 547] on div "Interior door was found to be out of alignment and does not close properly. Thi…" at bounding box center [1333, 605] width 339 height 116
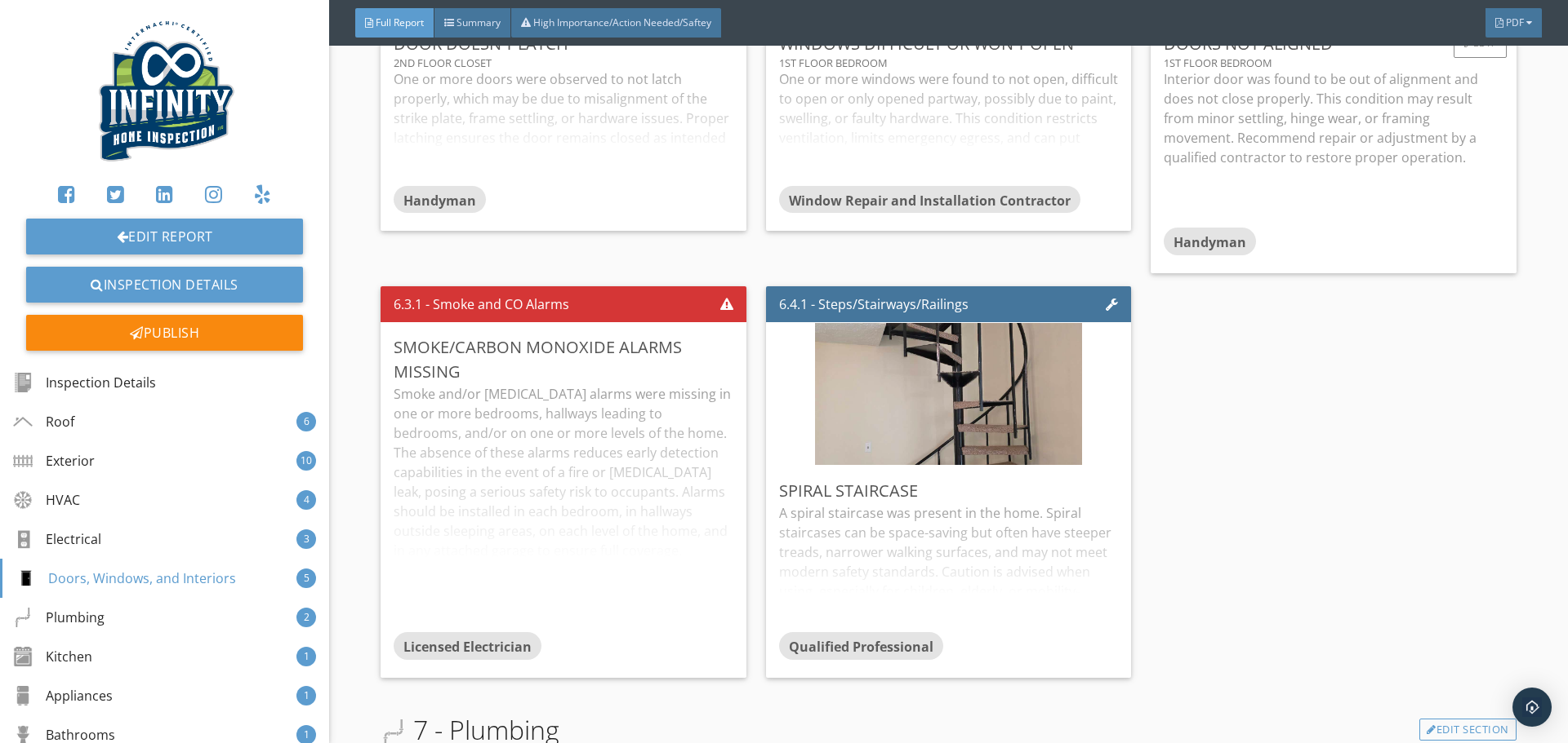
scroll to position [14116, 0]
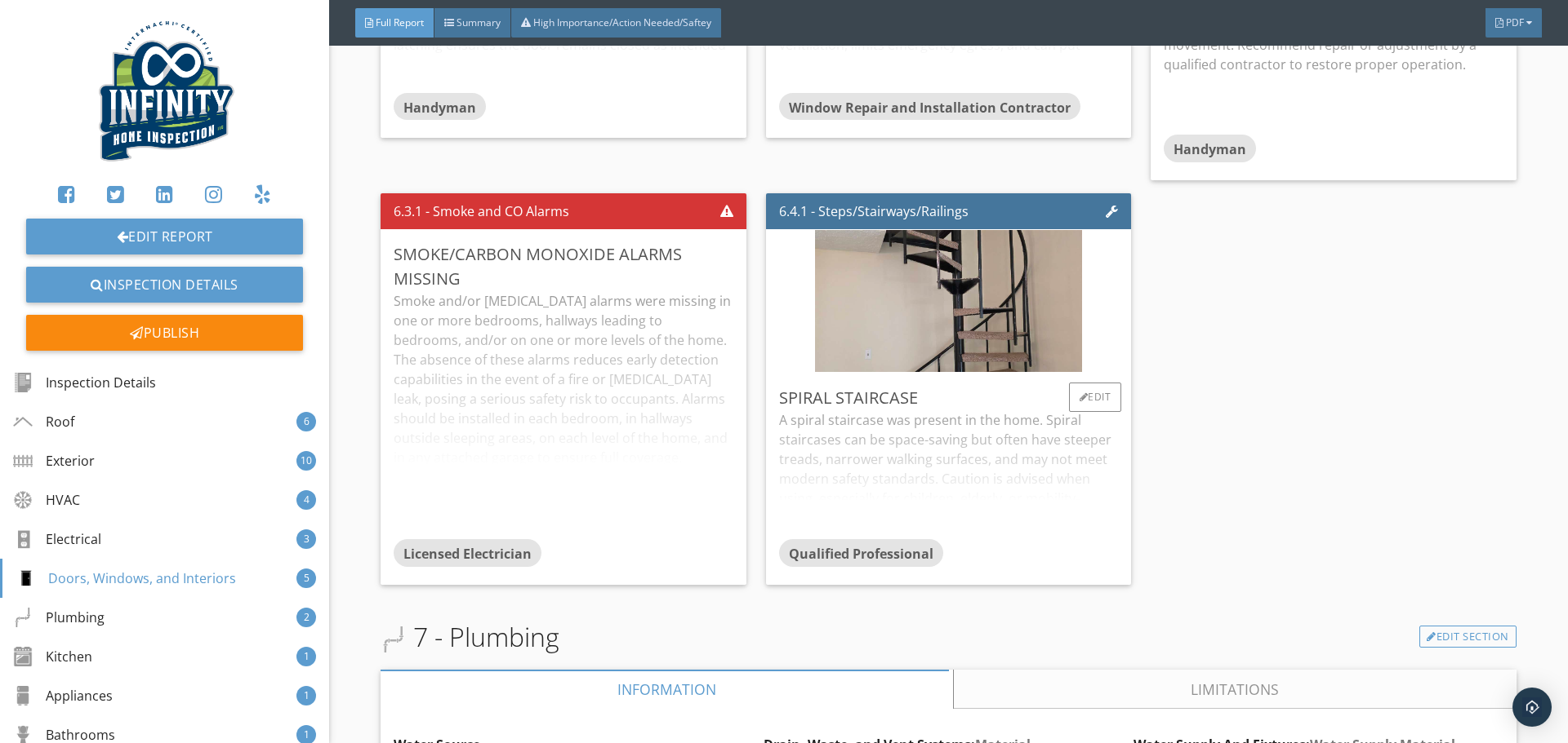
click at [977, 410] on div "A spiral staircase was present in the home. Spiral staircases can be space-savi…" at bounding box center [948, 474] width 339 height 129
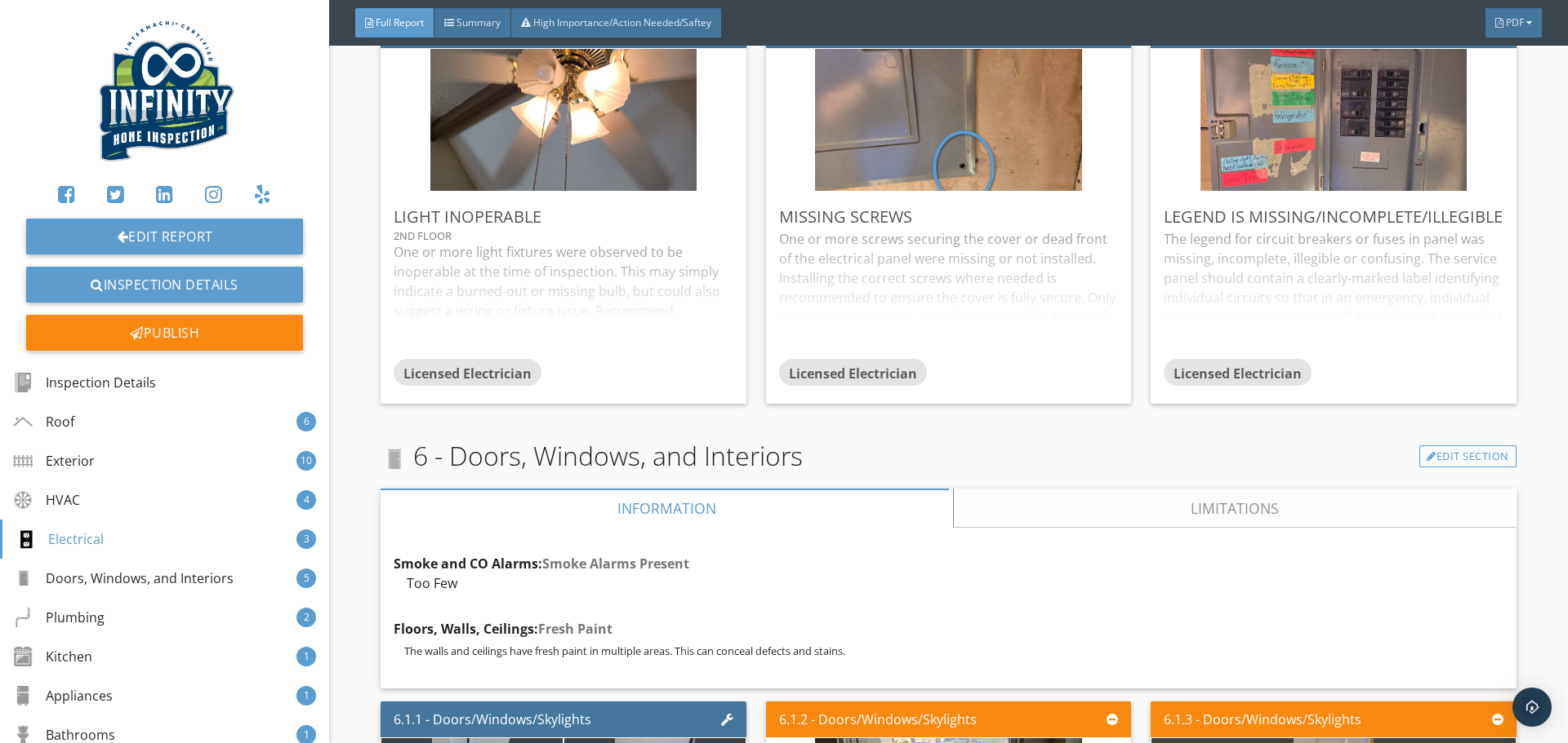
scroll to position [13137, 0]
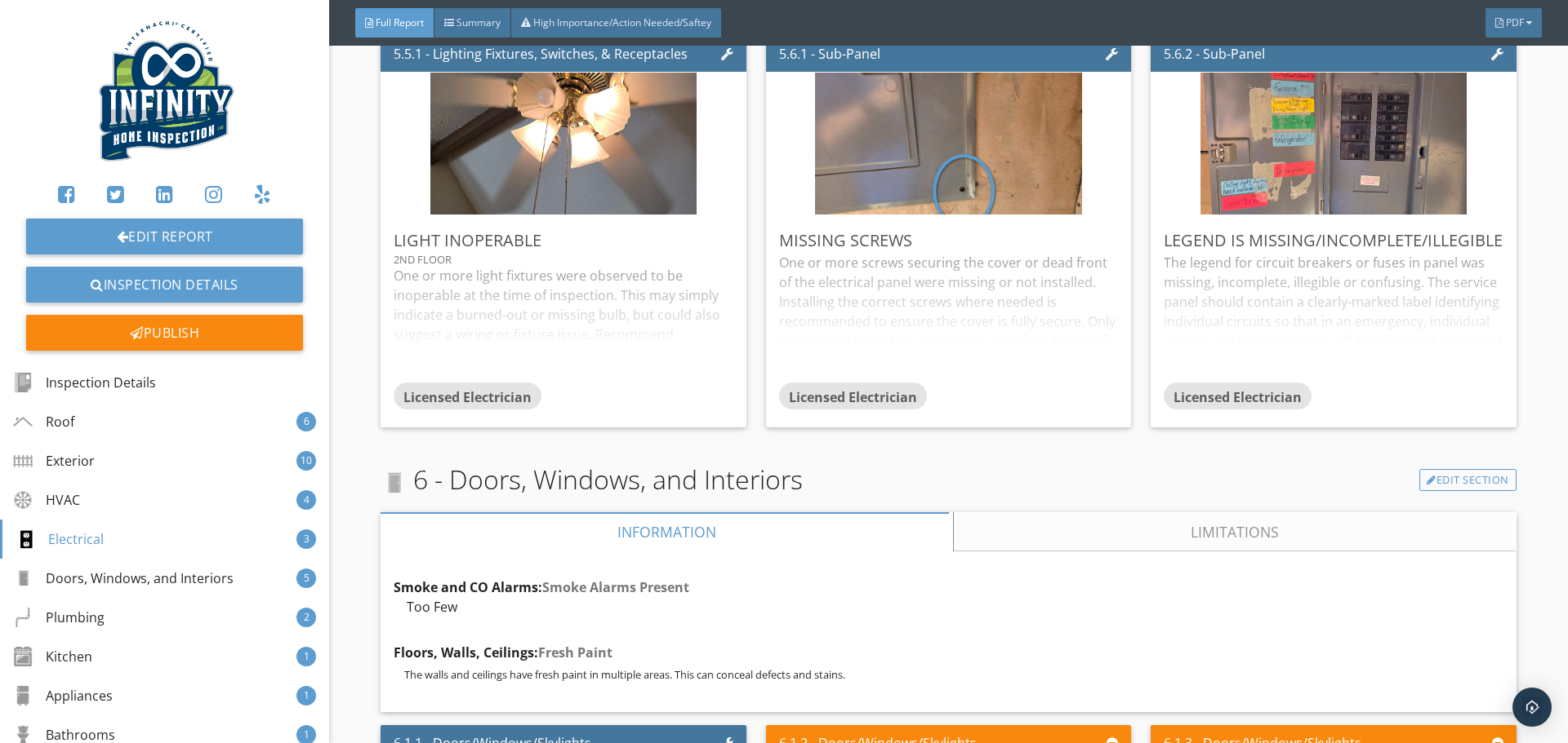
click at [1186, 513] on link "Limitations" at bounding box center [1235, 532] width 562 height 39
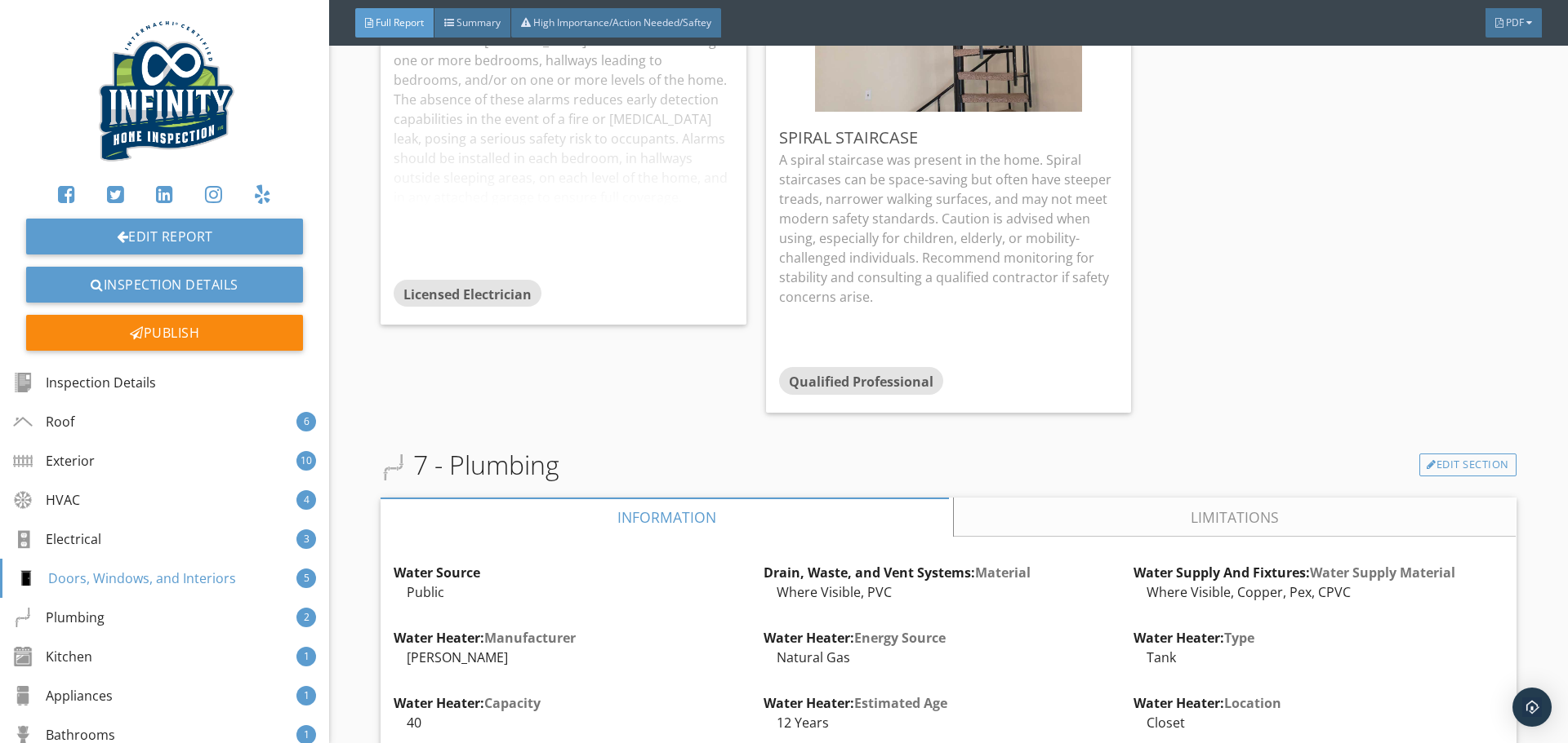
scroll to position [14361, 0]
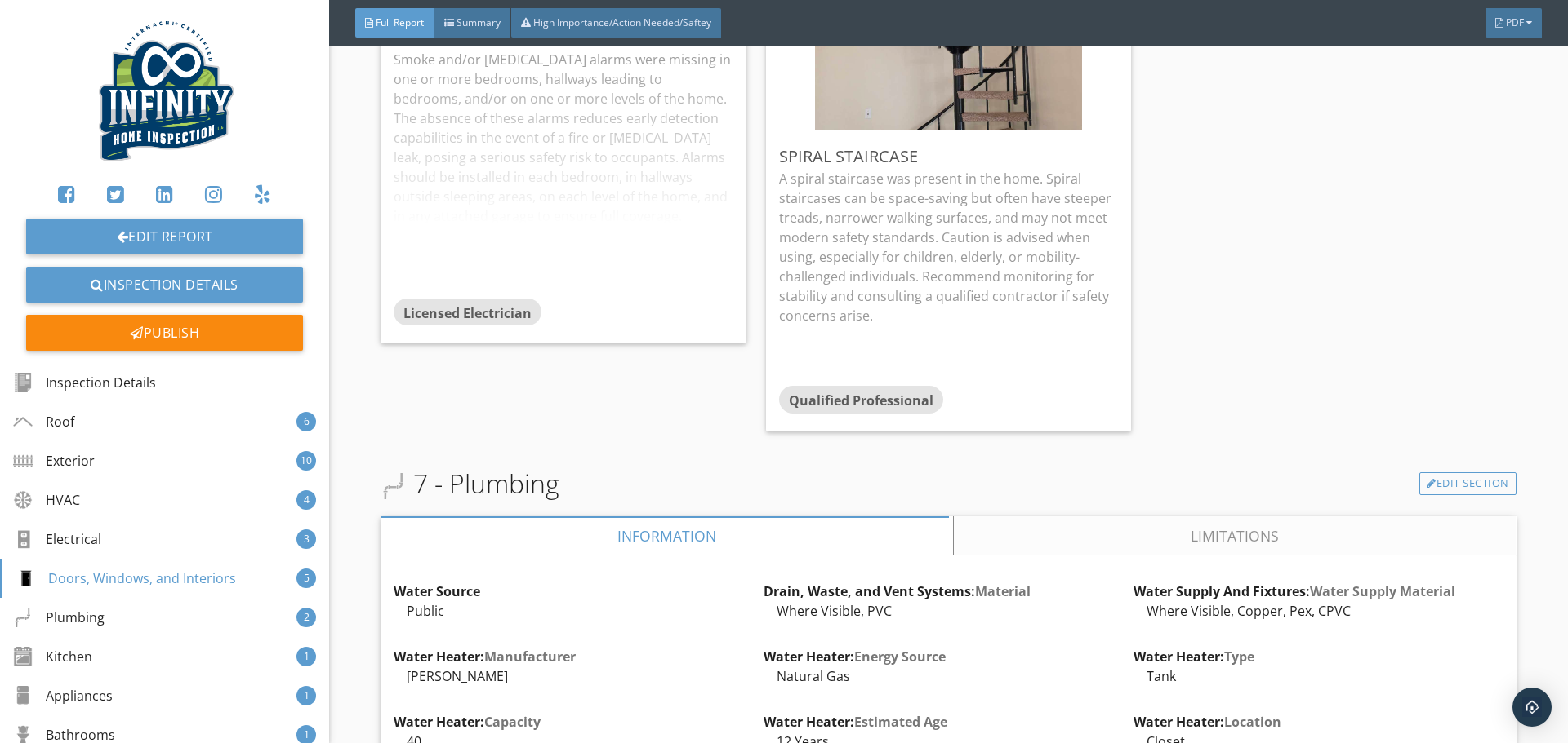
click at [1097, 516] on link "Limitations" at bounding box center [1235, 536] width 562 height 39
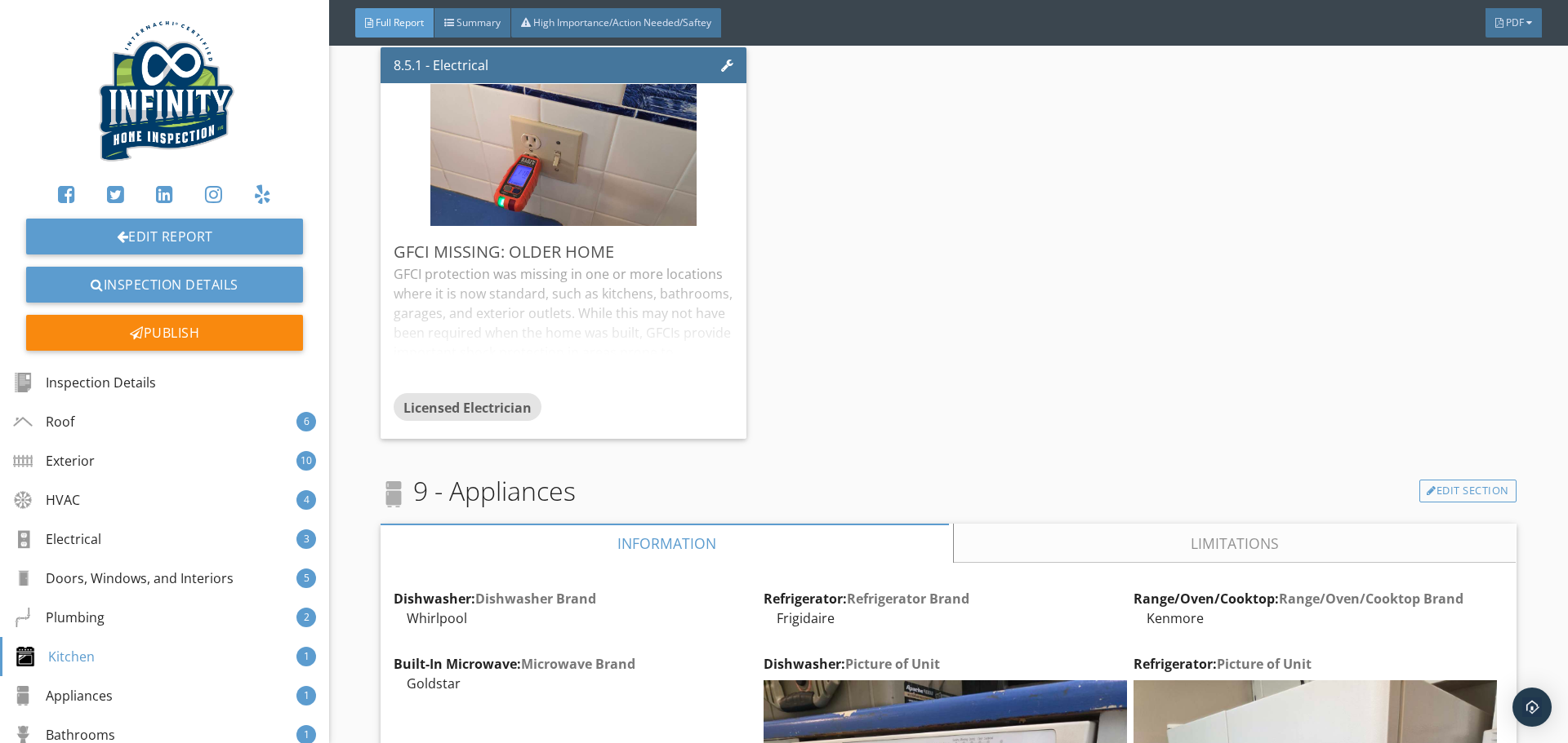
scroll to position [15585, 0]
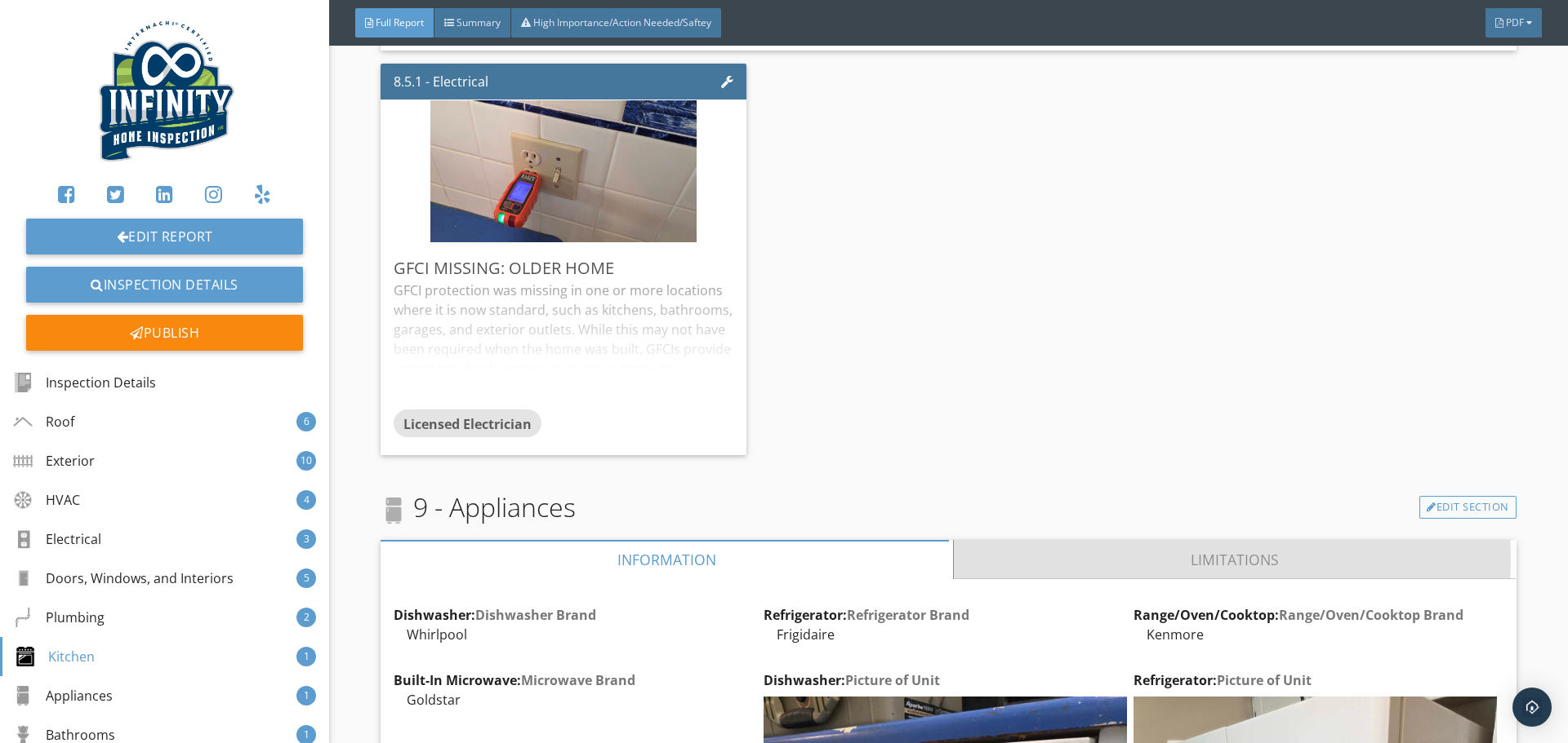
click at [1193, 540] on link "Limitations" at bounding box center [1235, 560] width 562 height 39
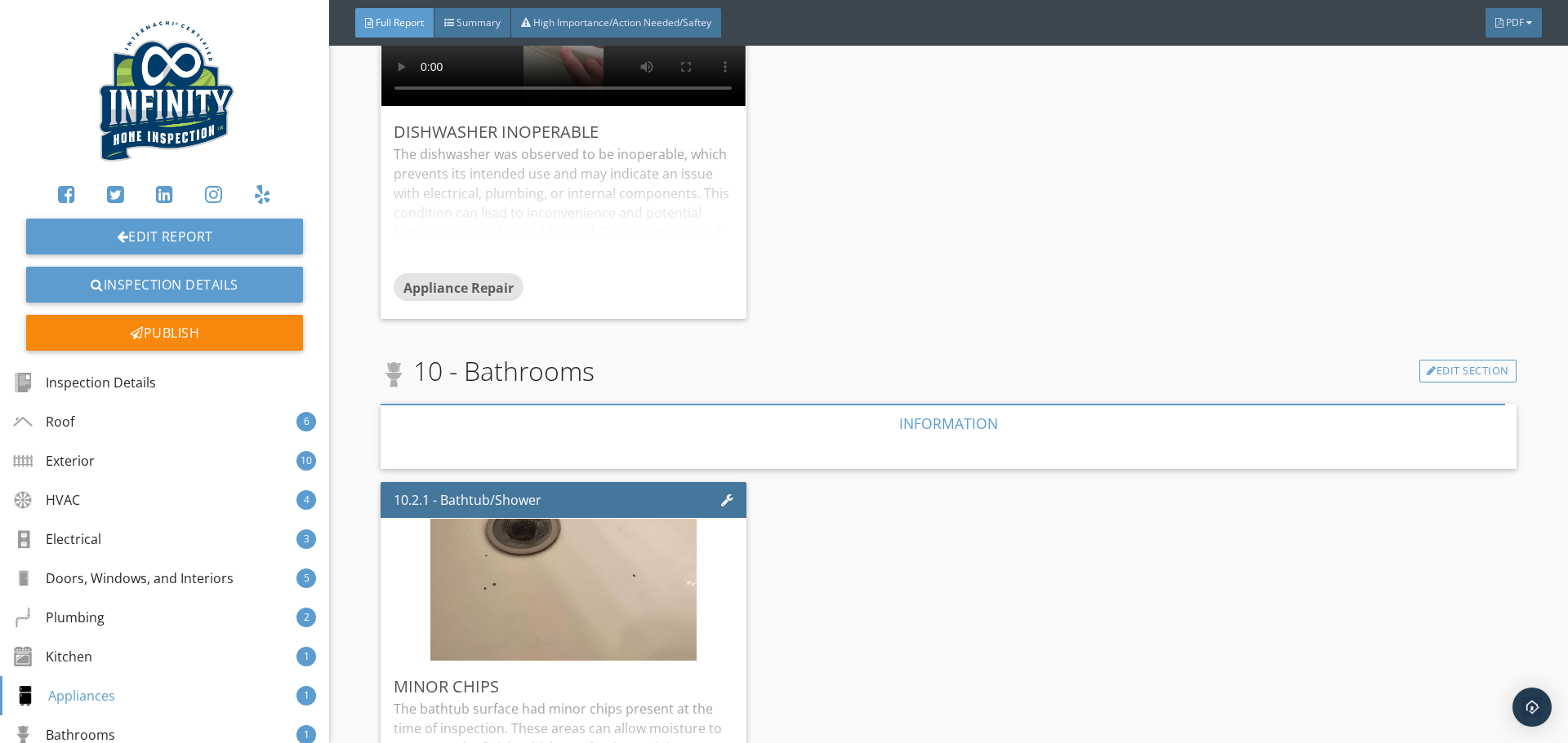
scroll to position [16891, 0]
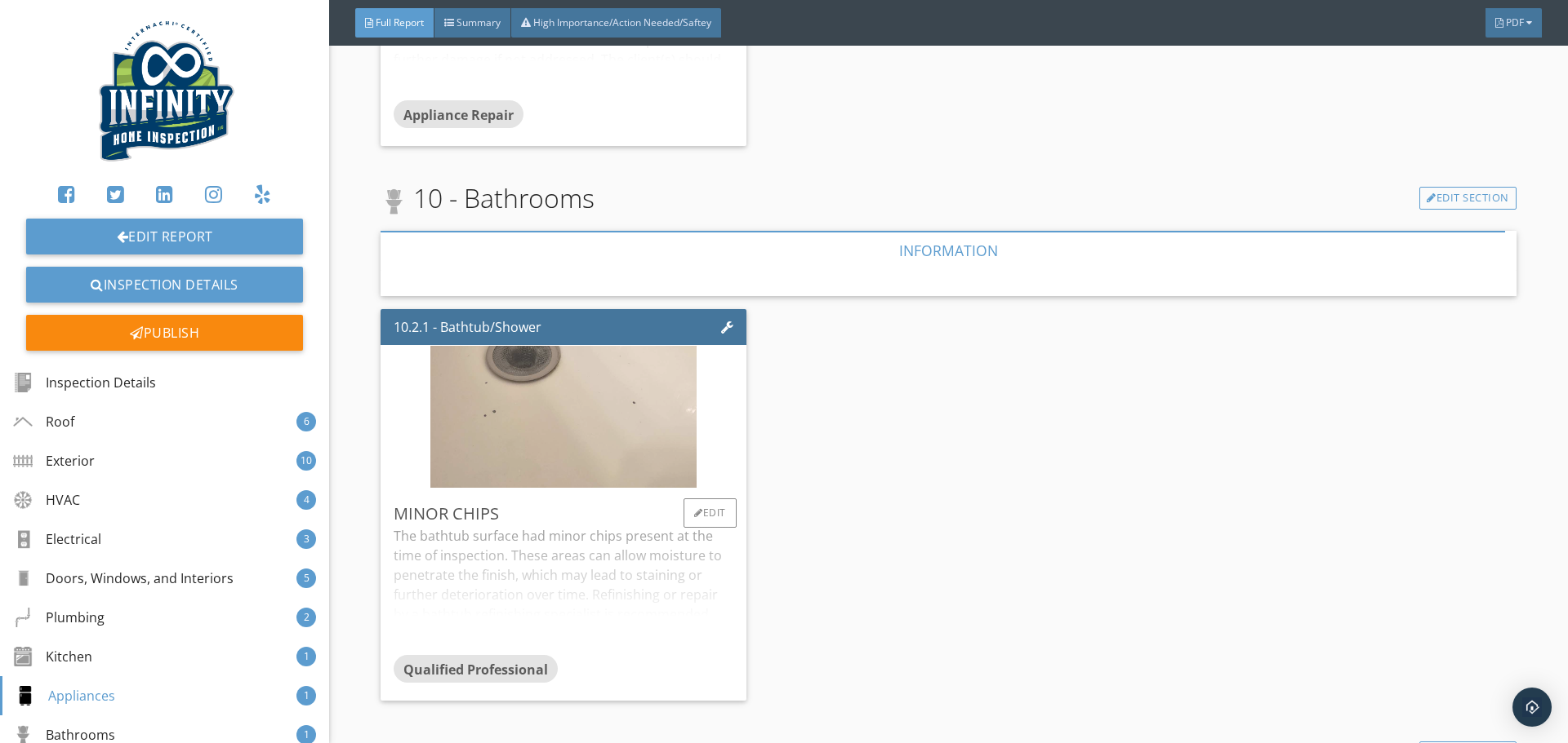
click at [557, 359] on img at bounding box center [563, 417] width 266 height 355
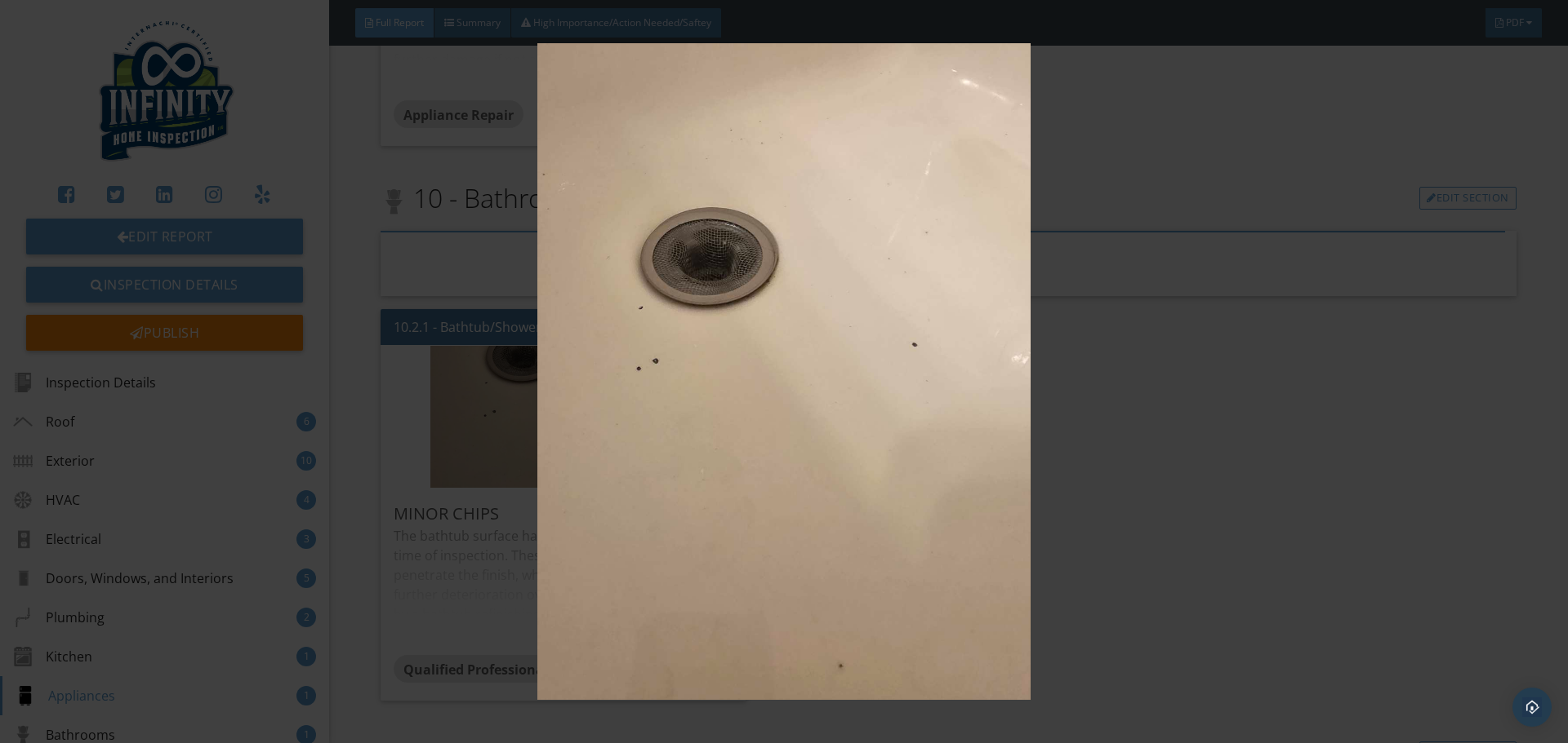
click at [1181, 439] on img at bounding box center [784, 372] width 1440 height 657
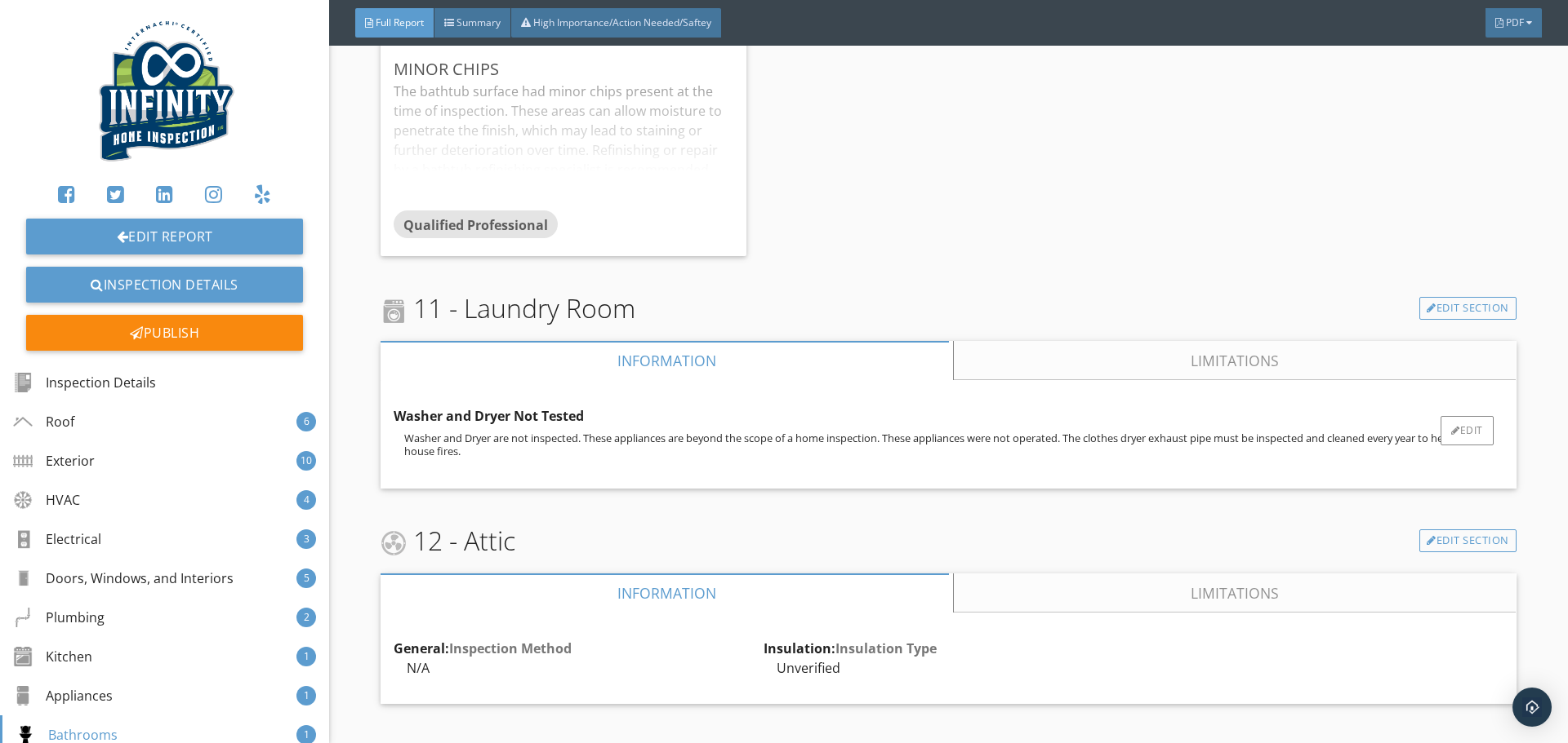
scroll to position [17380, 0]
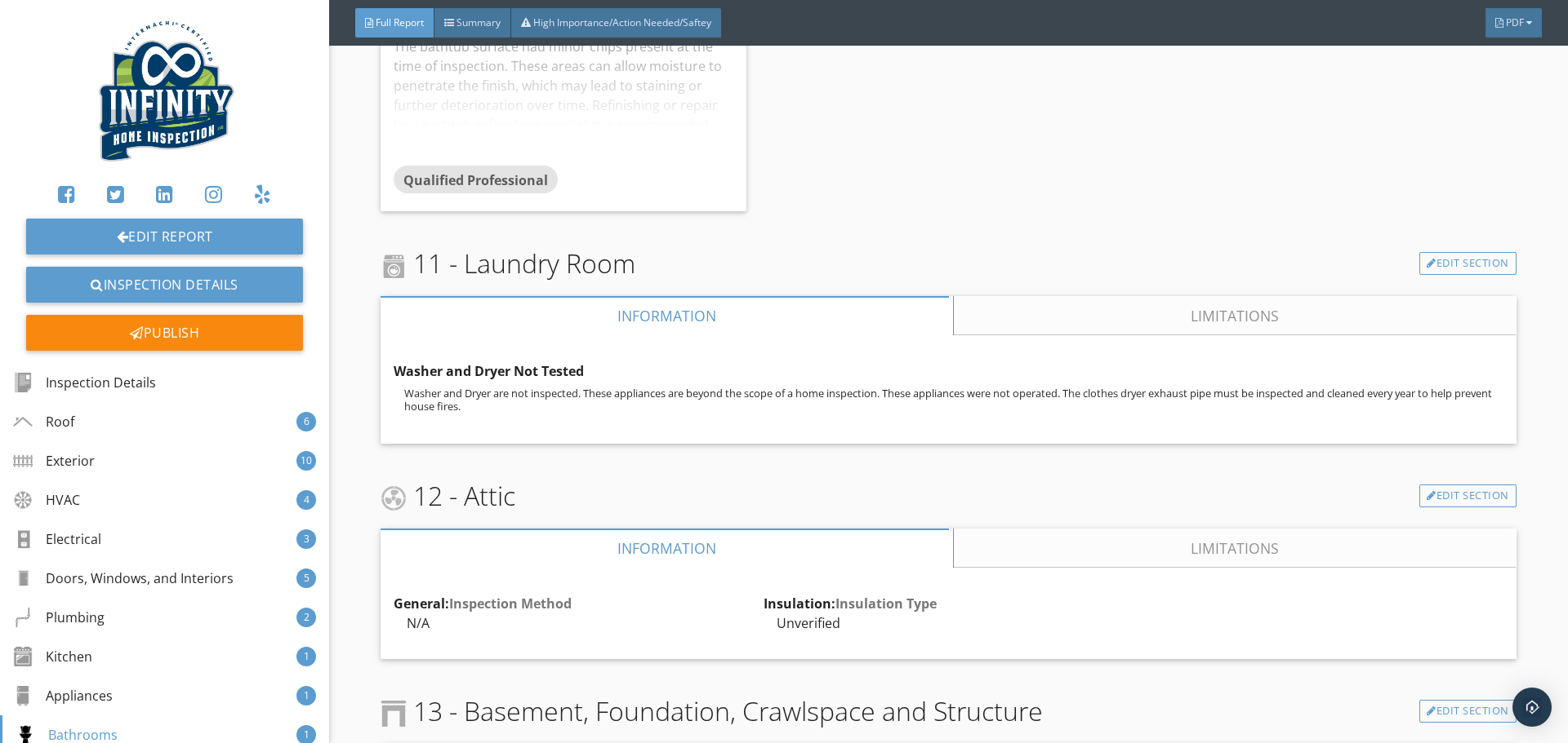
click at [1059, 296] on link "Limitations" at bounding box center [1235, 316] width 562 height 39
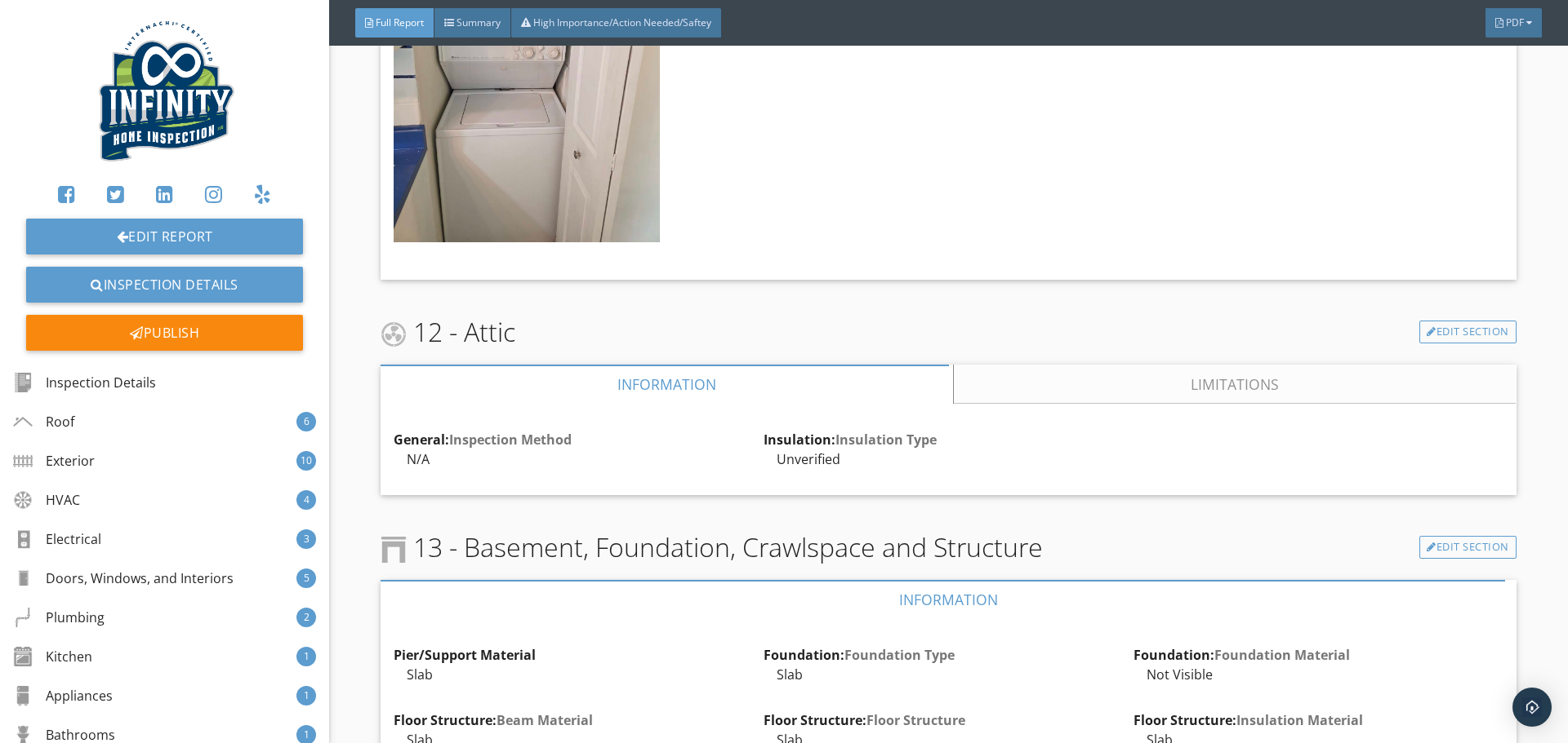
scroll to position [17951, 0]
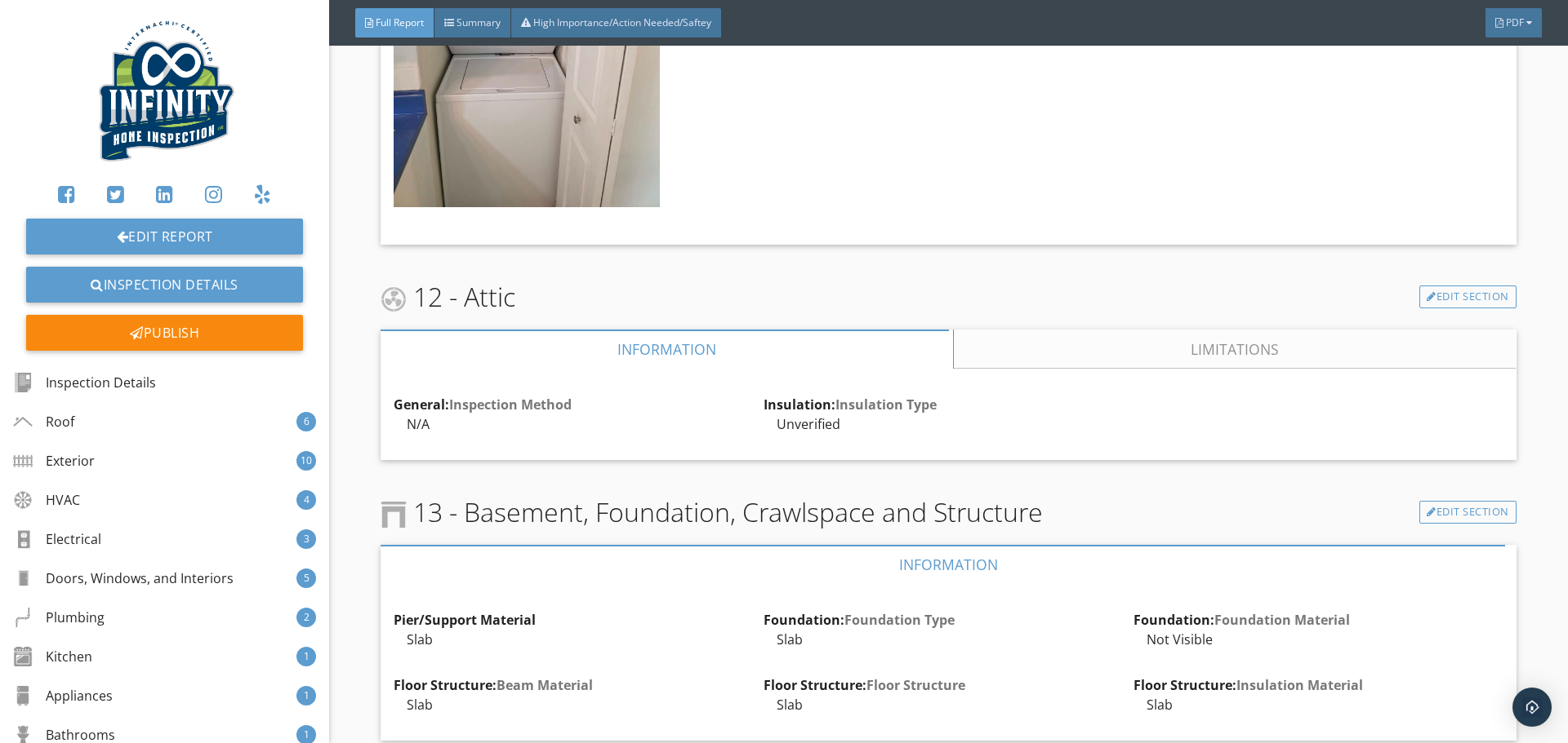
click at [1122, 329] on link "Limitations" at bounding box center [1235, 349] width 562 height 39
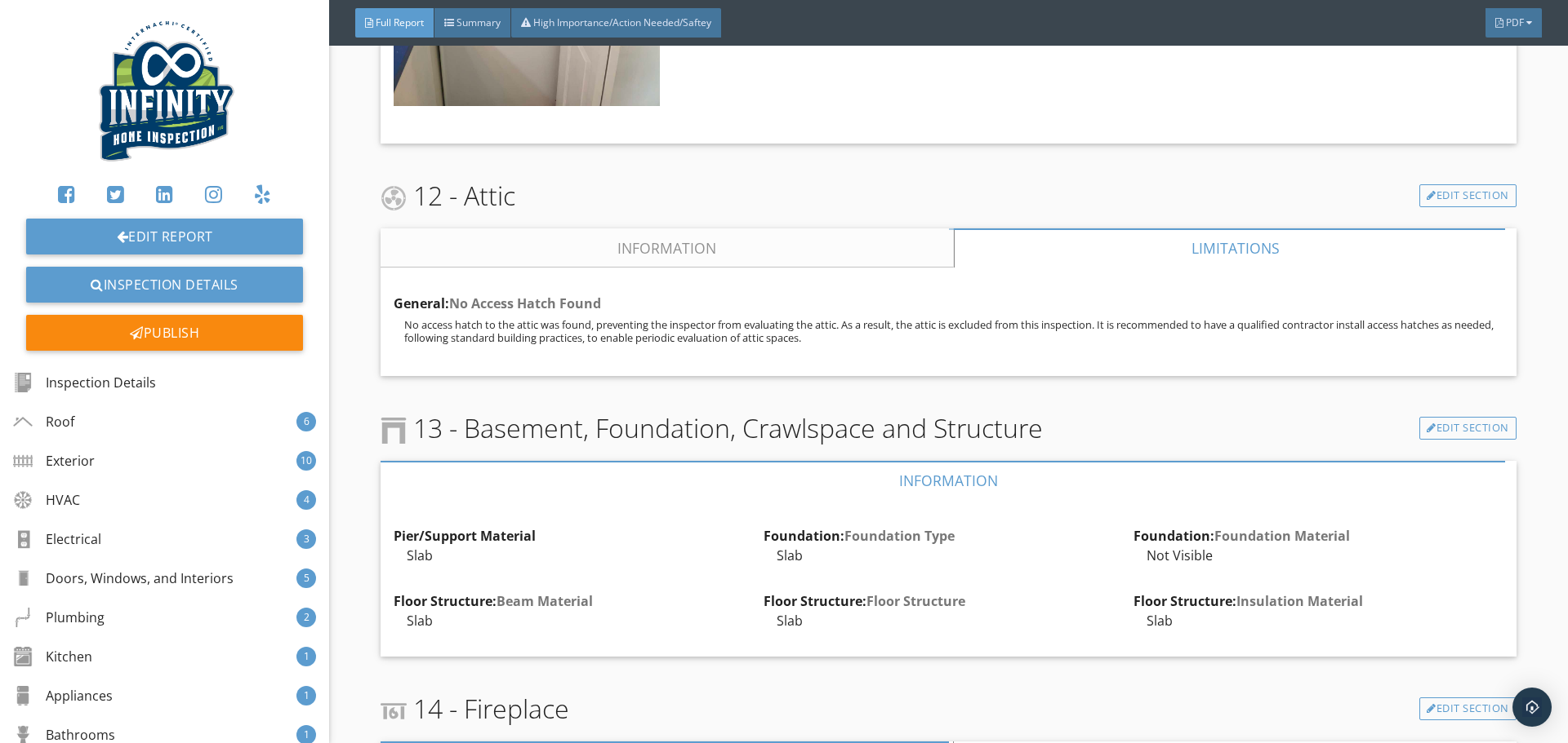
scroll to position [18196, 0]
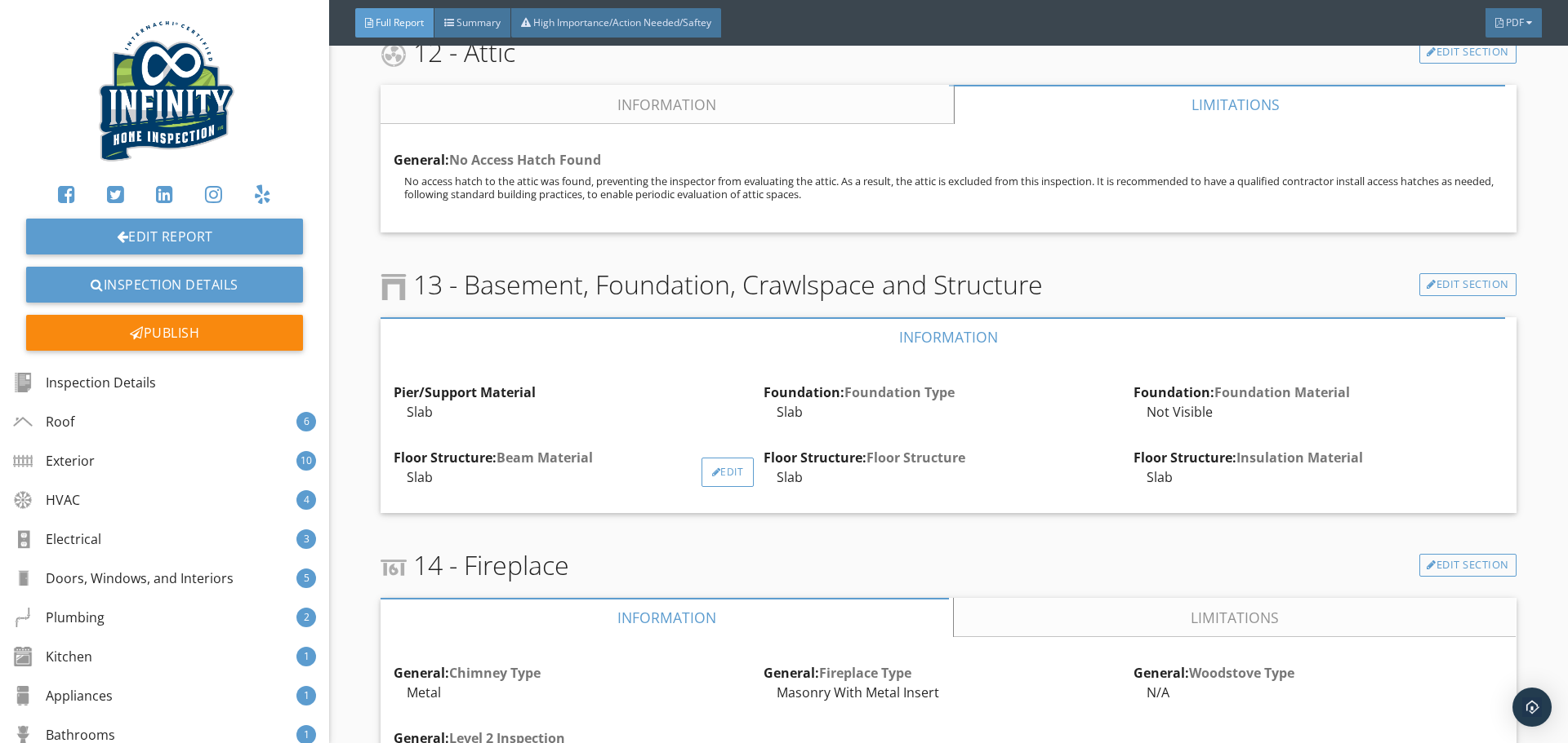
click at [713, 457] on div "Edit" at bounding box center [728, 472] width 53 height 29
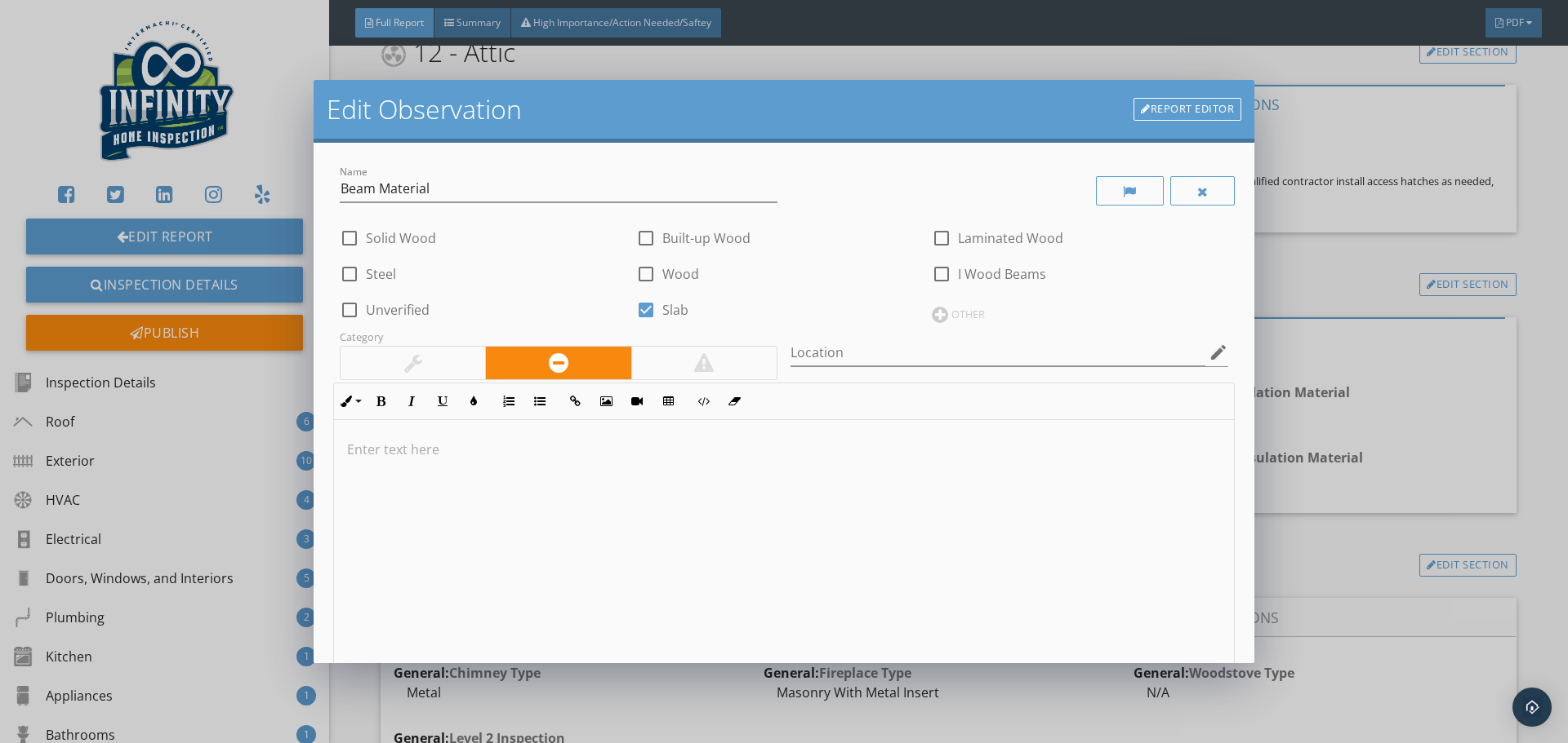
click at [642, 307] on div at bounding box center [646, 310] width 28 height 28
checkbox input "false"
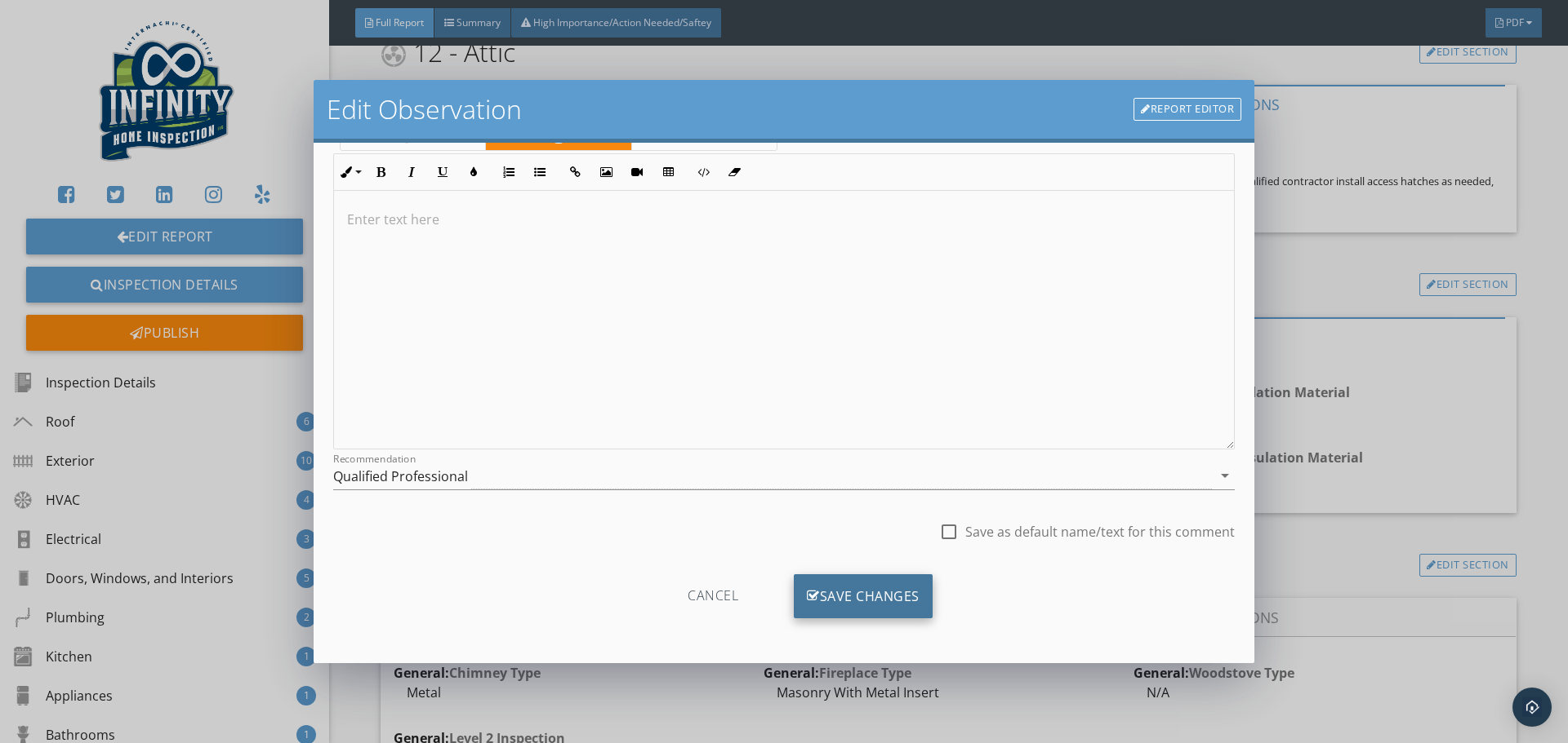
click at [862, 598] on div "Save Changes" at bounding box center [863, 597] width 139 height 44
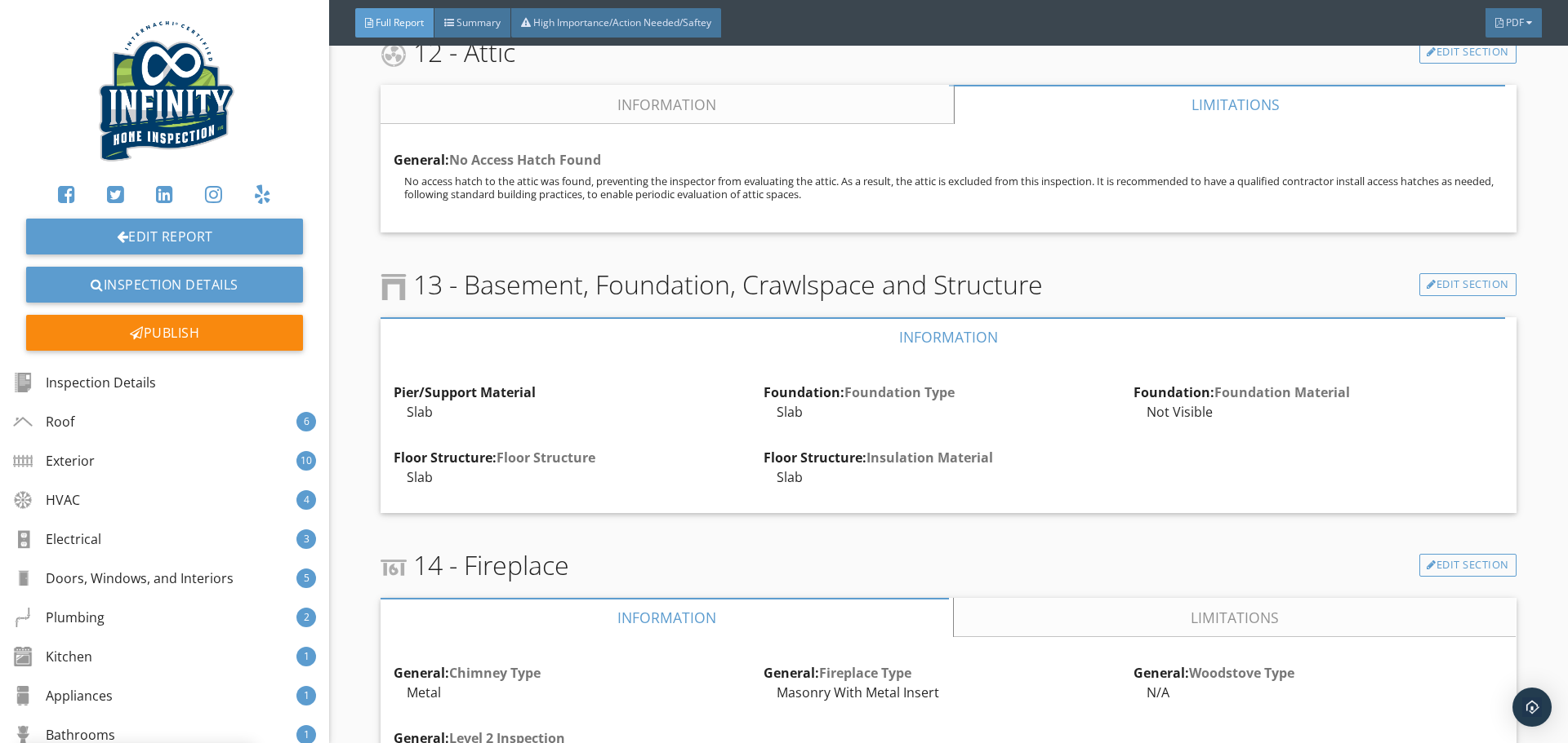
scroll to position [36, 0]
click at [727, 392] on div "Edit" at bounding box center [728, 407] width 53 height 29
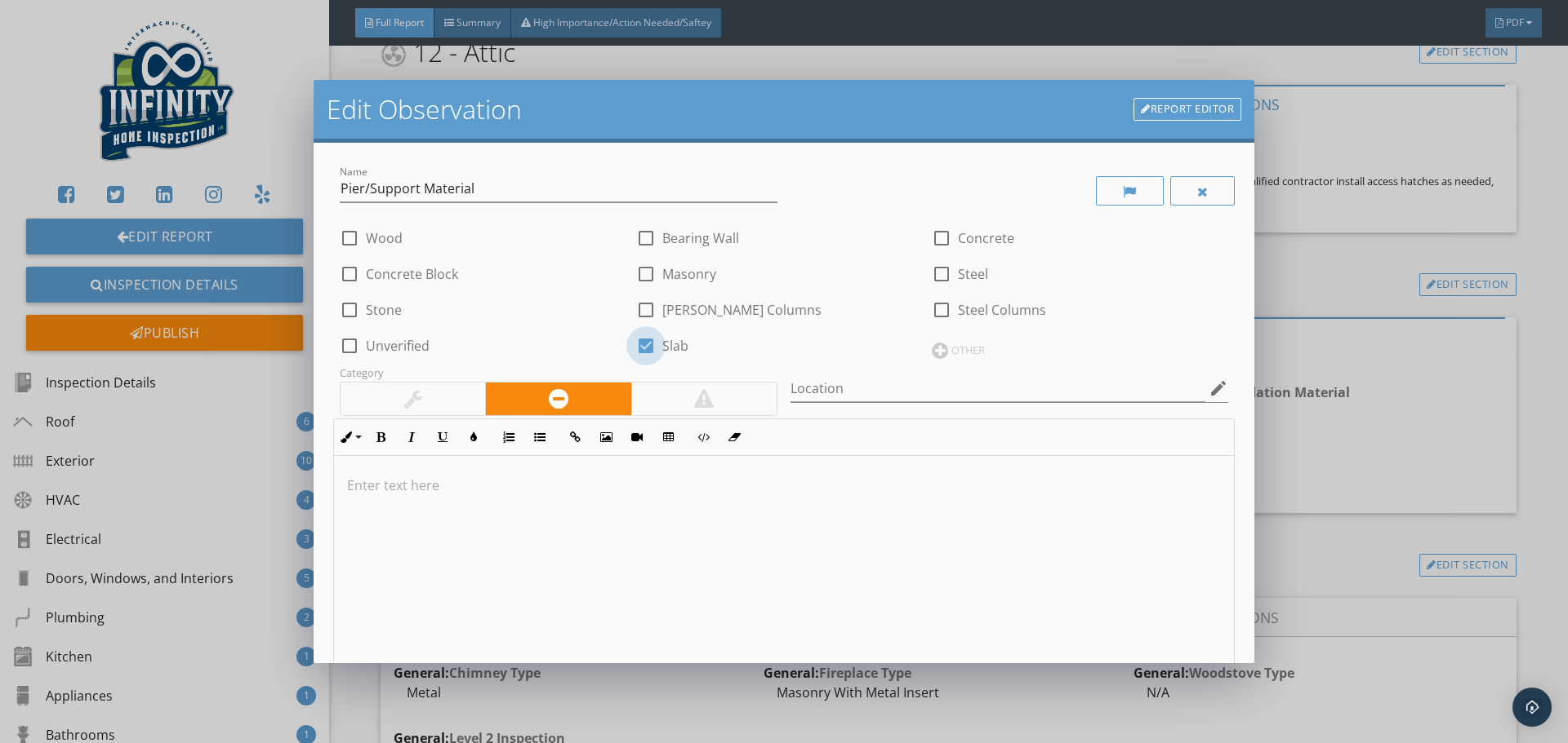
click at [646, 345] on div at bounding box center [646, 345] width 28 height 28
checkbox input "false"
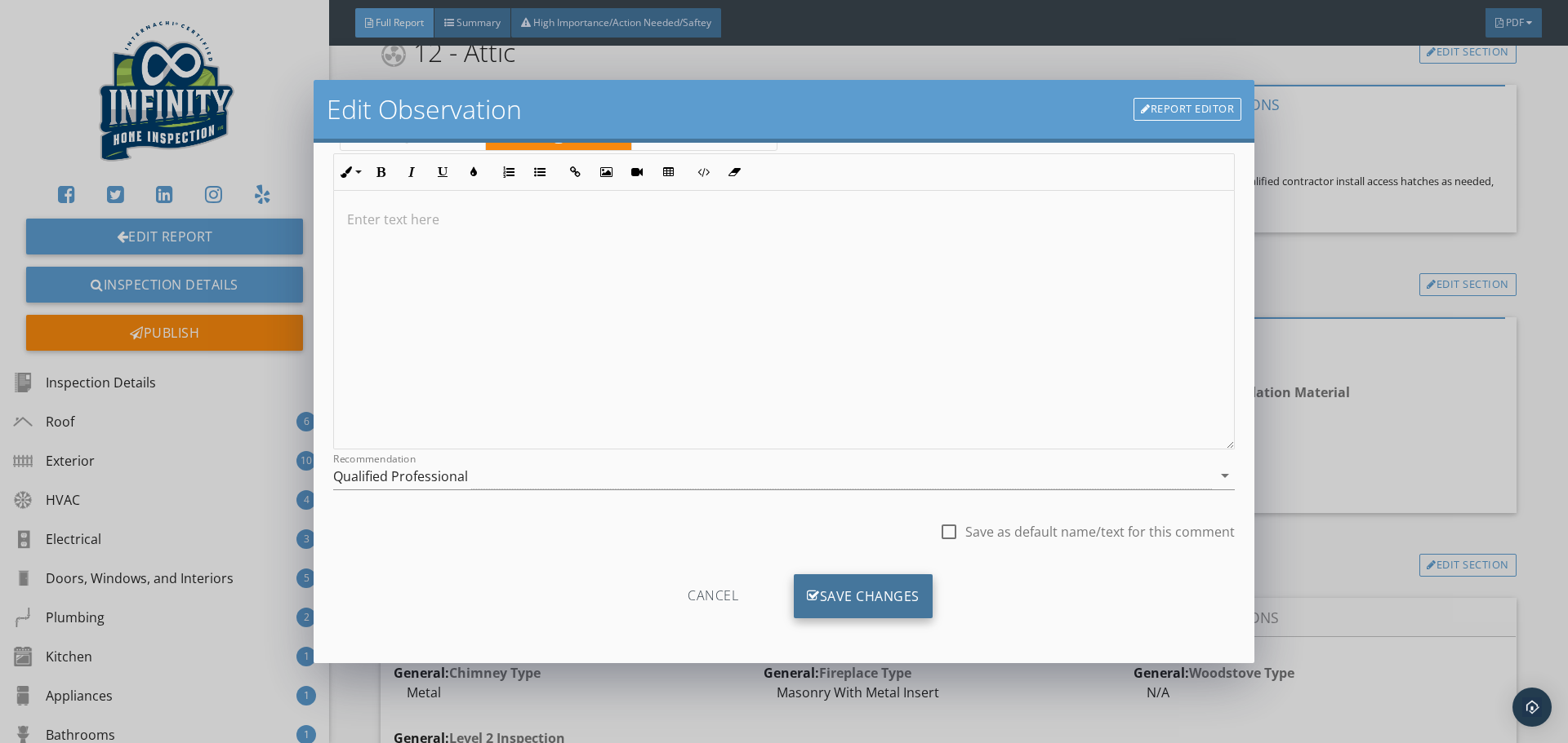
click at [877, 594] on div "Save Changes" at bounding box center [863, 597] width 139 height 44
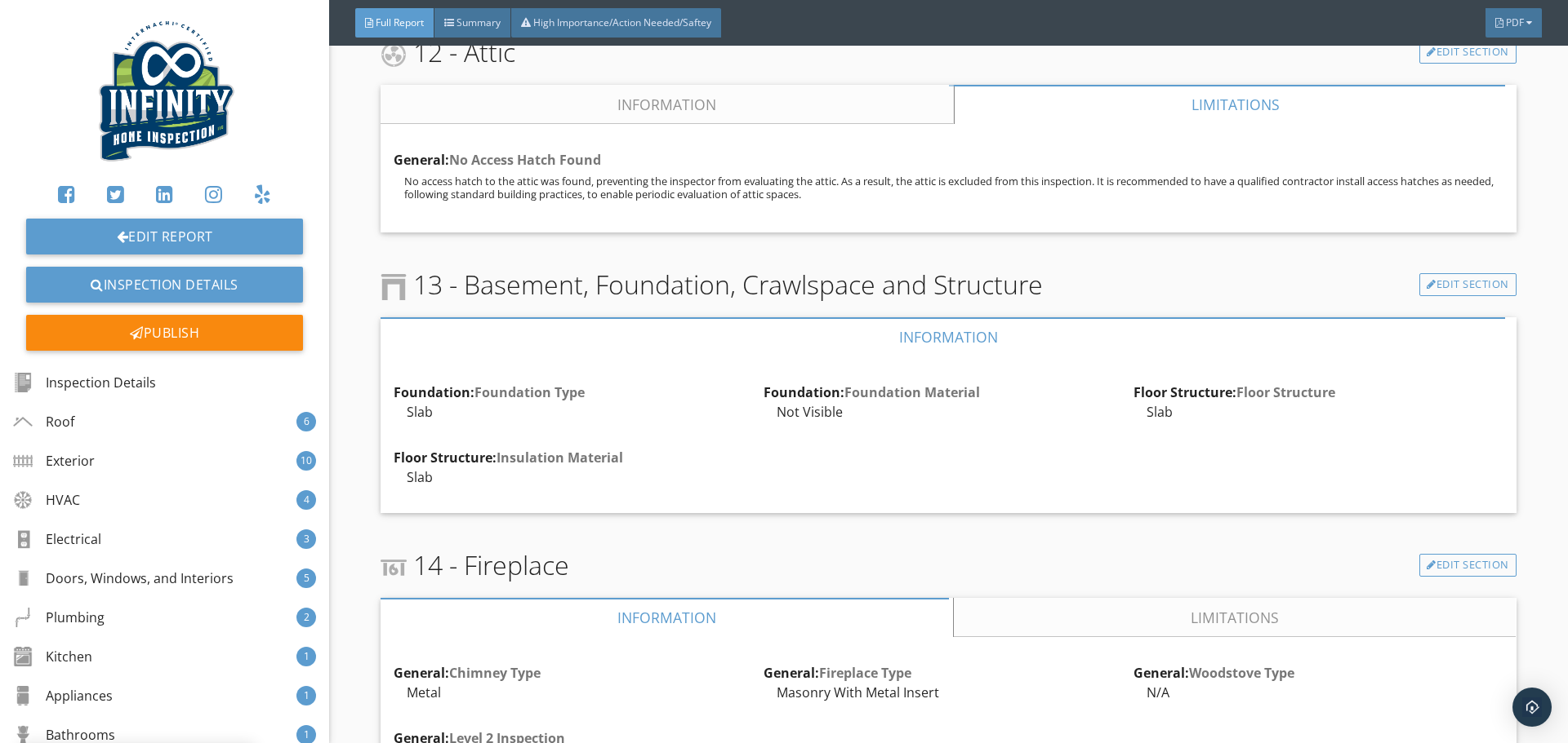
scroll to position [72, 0]
click at [712, 467] on div at bounding box center [717, 472] width 9 height 10
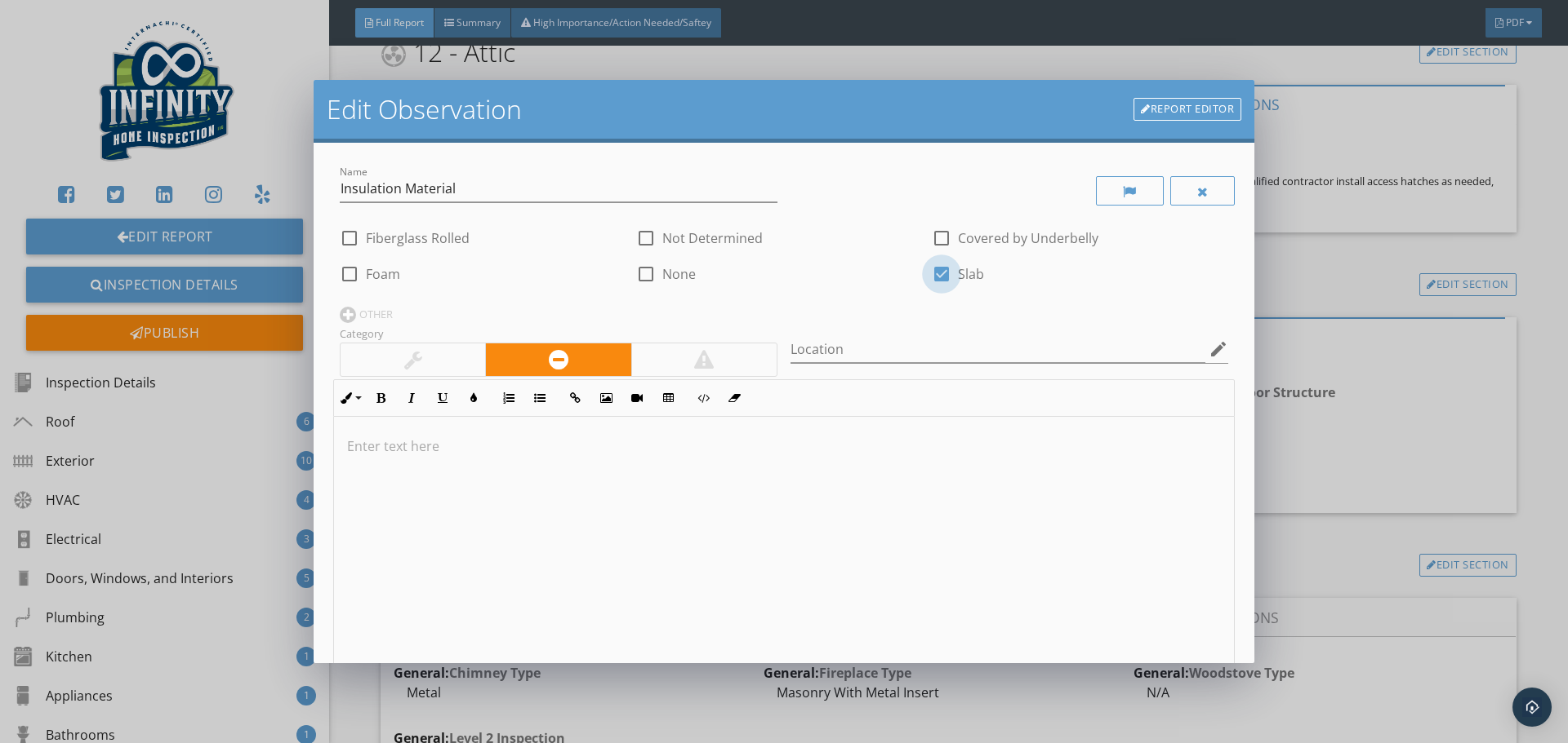
click at [937, 274] on div at bounding box center [941, 274] width 28 height 28
checkbox input "false"
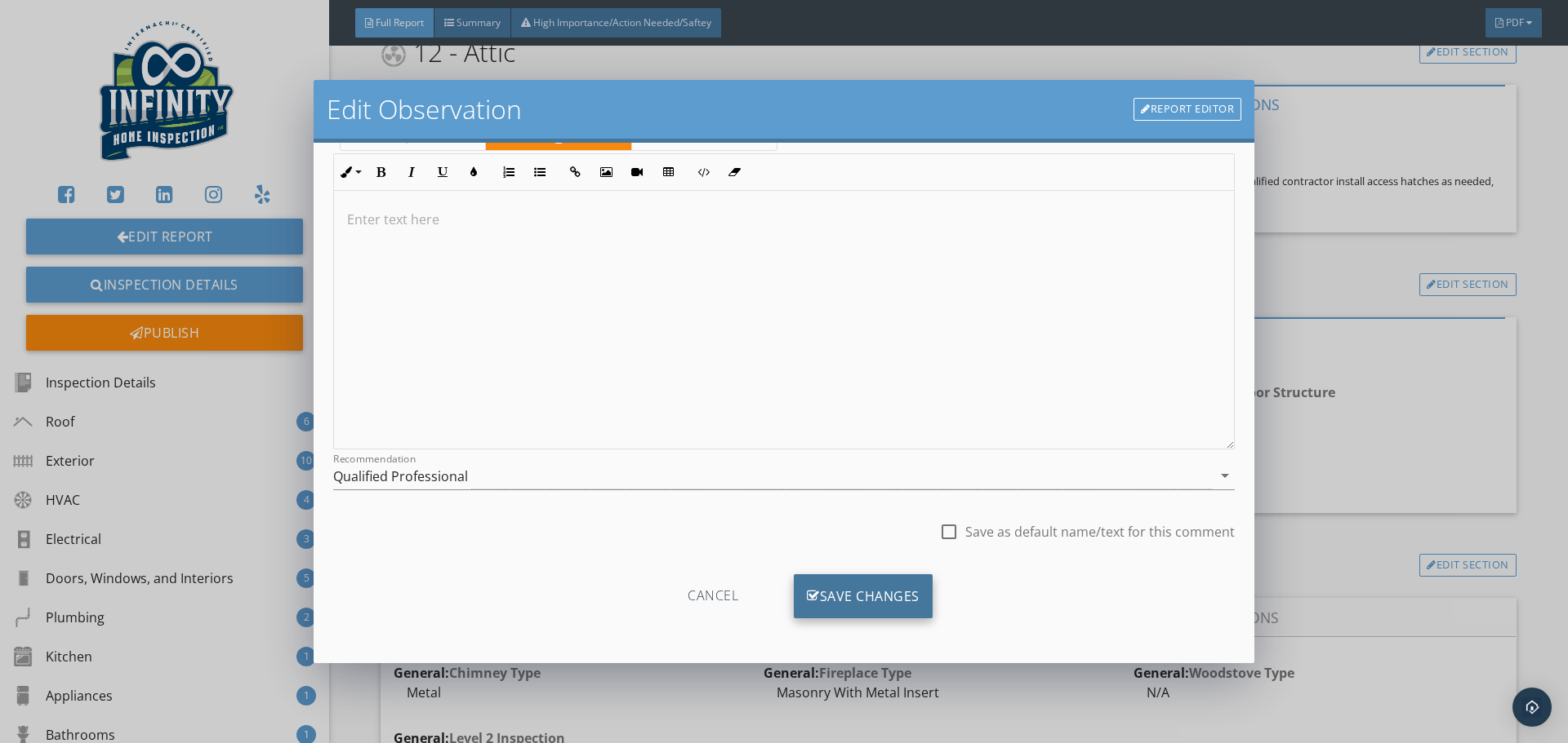
click at [832, 598] on div "Save Changes" at bounding box center [863, 597] width 139 height 44
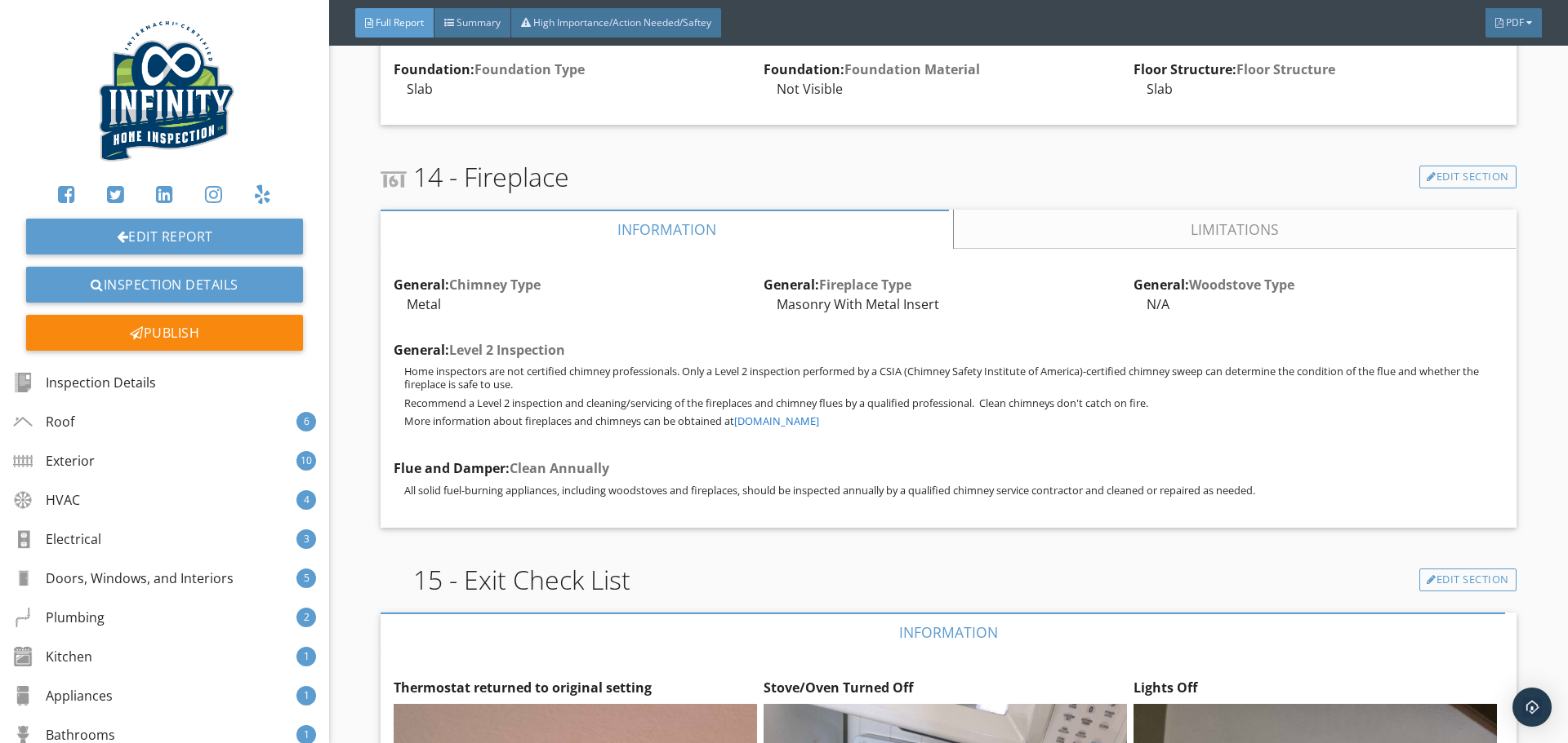
scroll to position [18523, 0]
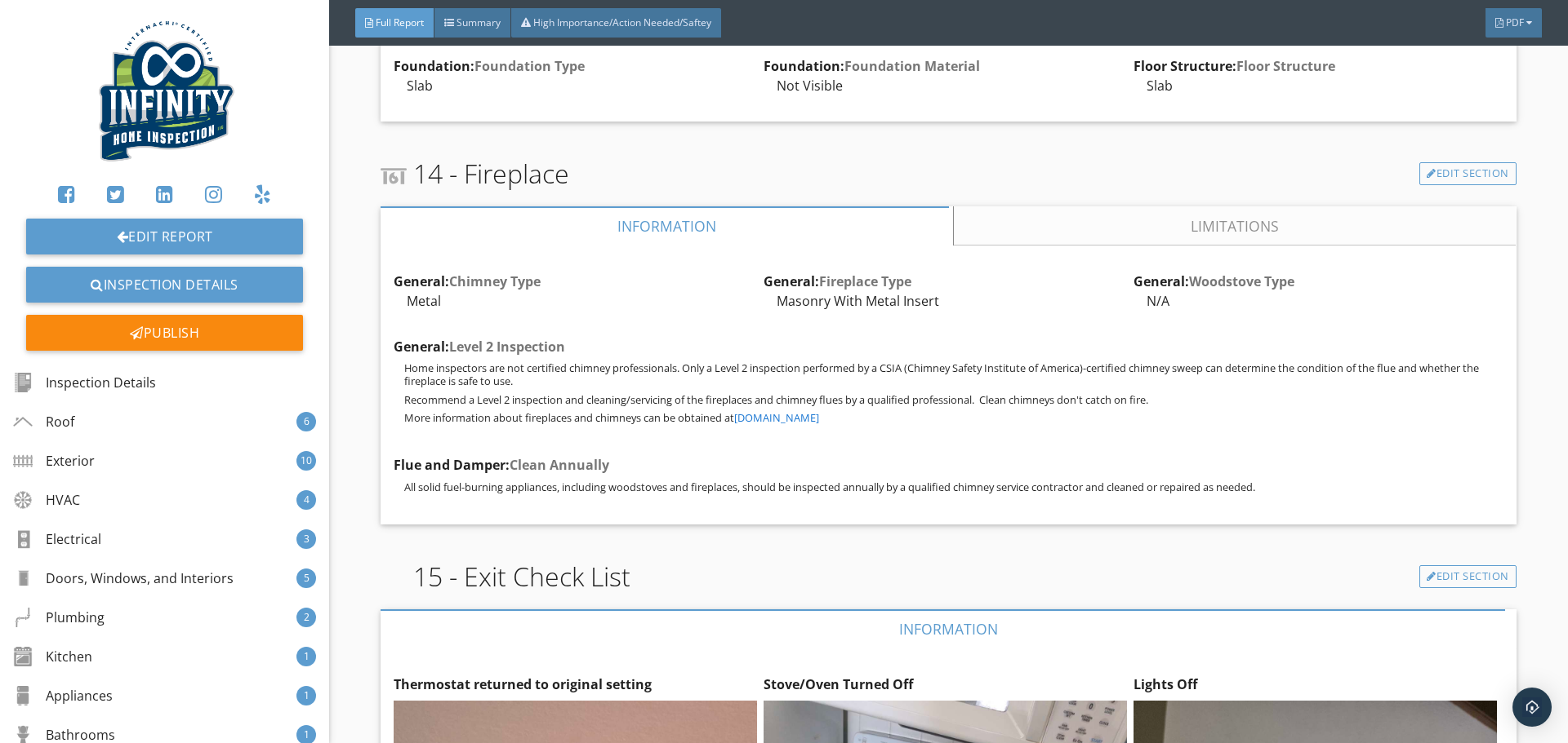
click at [1166, 206] on link "Limitations" at bounding box center [1235, 226] width 562 height 39
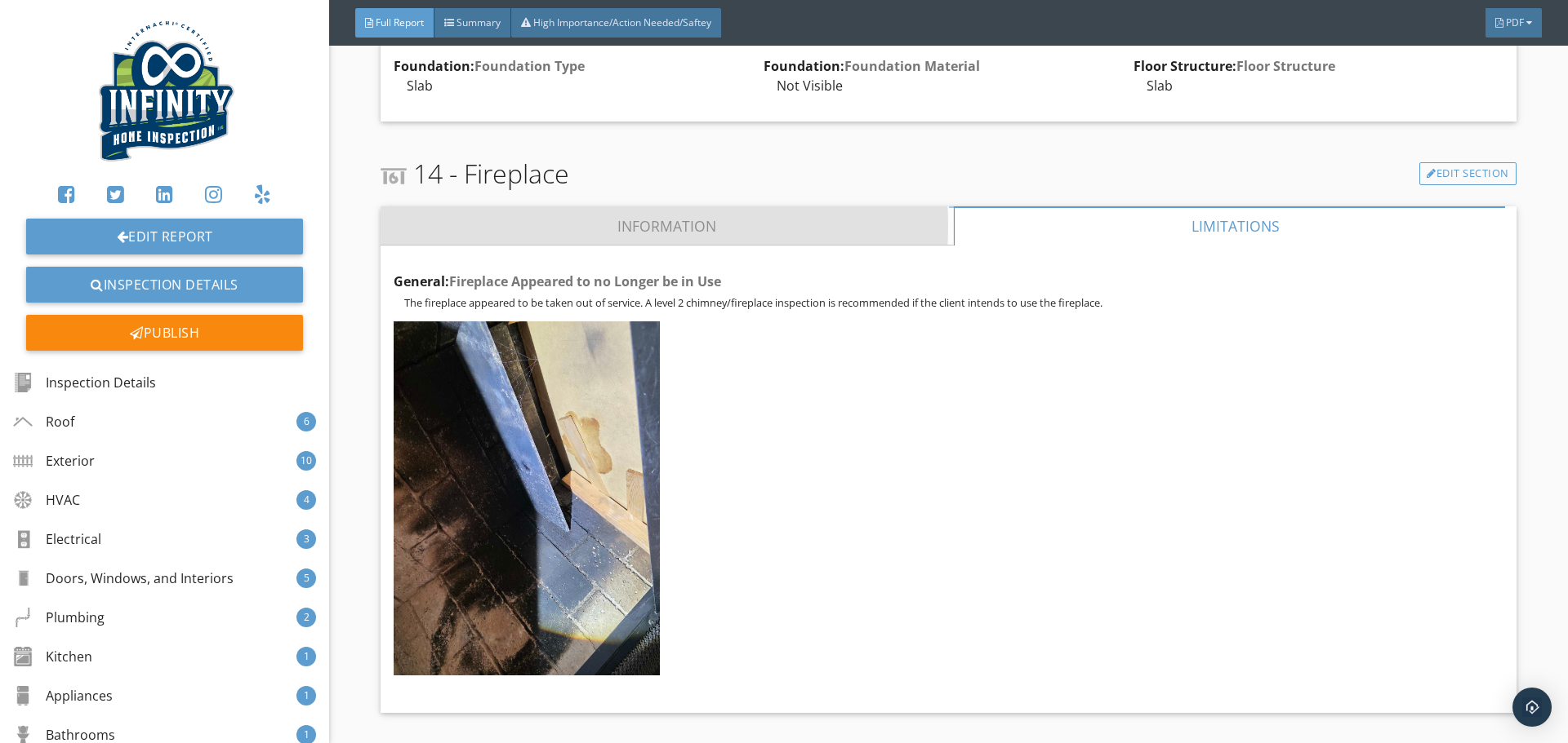
click at [685, 206] on link "Information" at bounding box center [667, 226] width 573 height 39
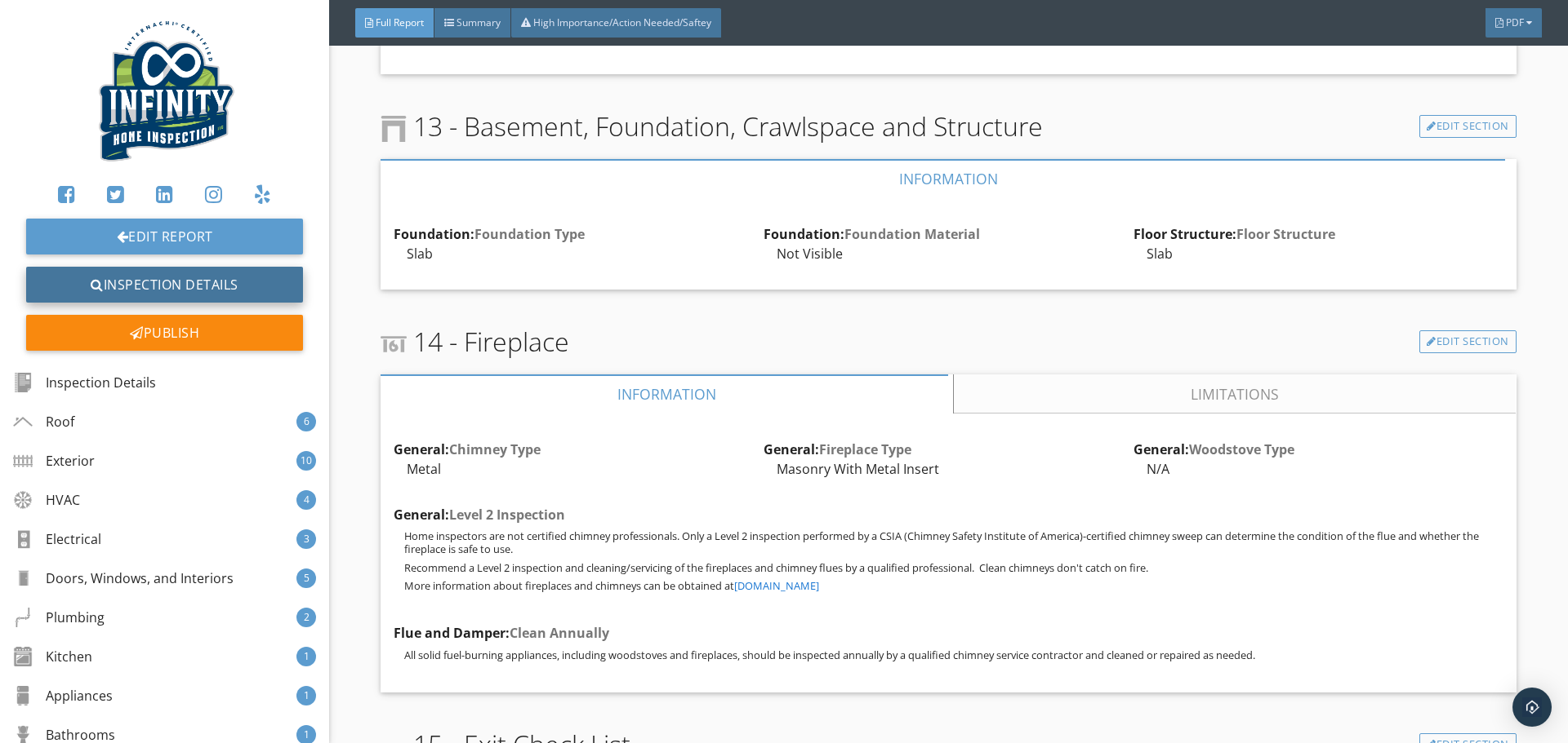
scroll to position [18278, 0]
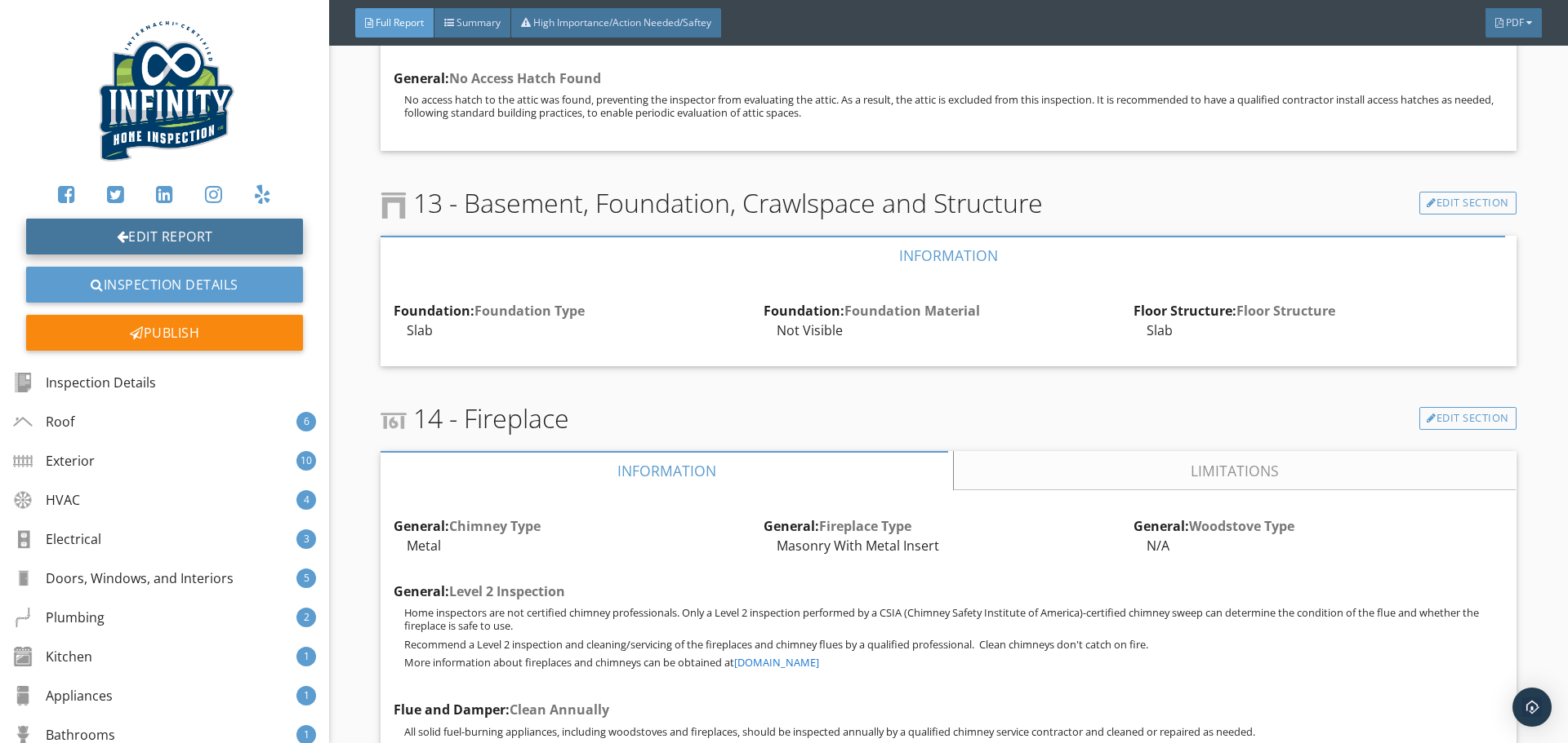
click at [175, 241] on link "Edit Report" at bounding box center [164, 237] width 277 height 36
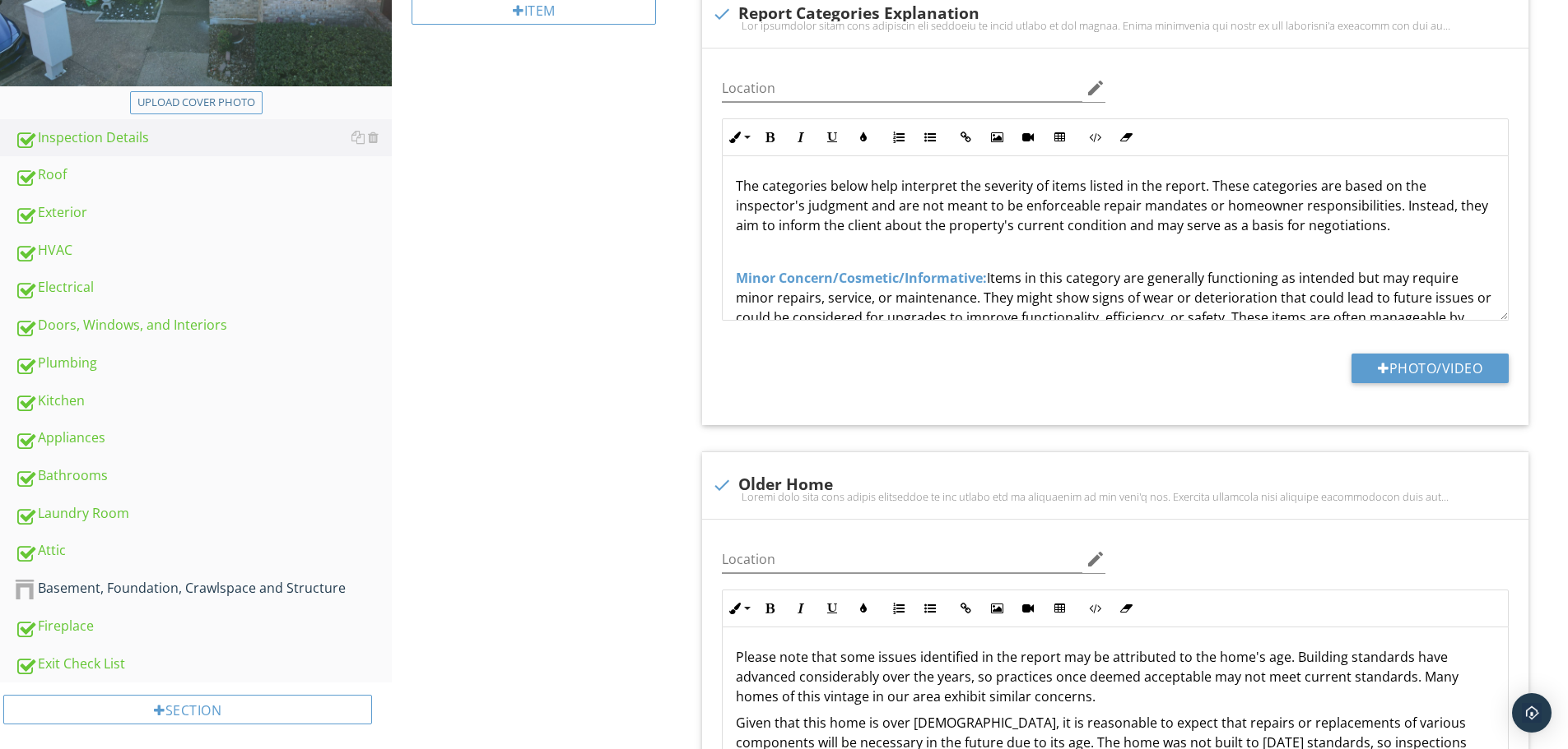
scroll to position [412, 0]
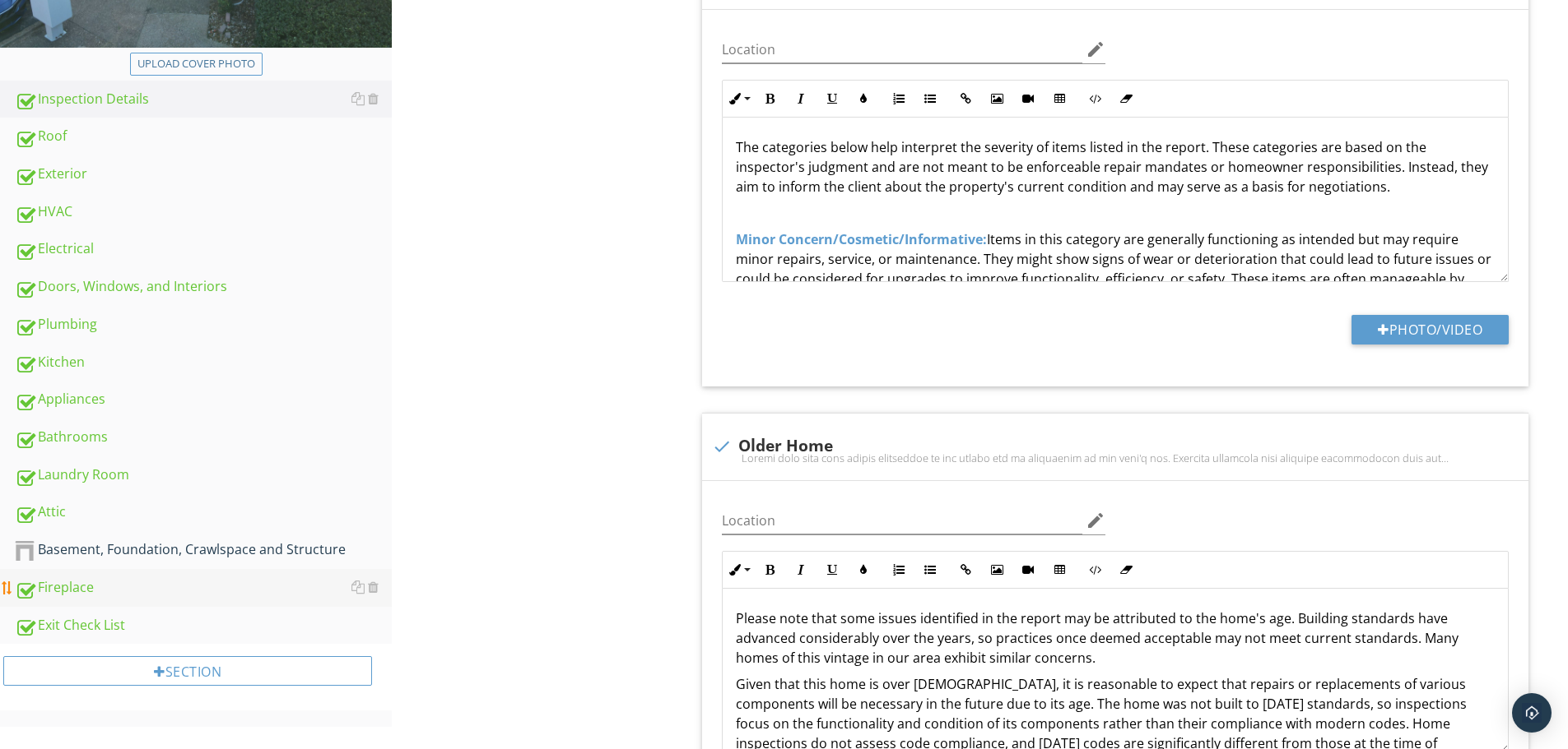
click at [133, 597] on div "Fireplace" at bounding box center [204, 588] width 377 height 22
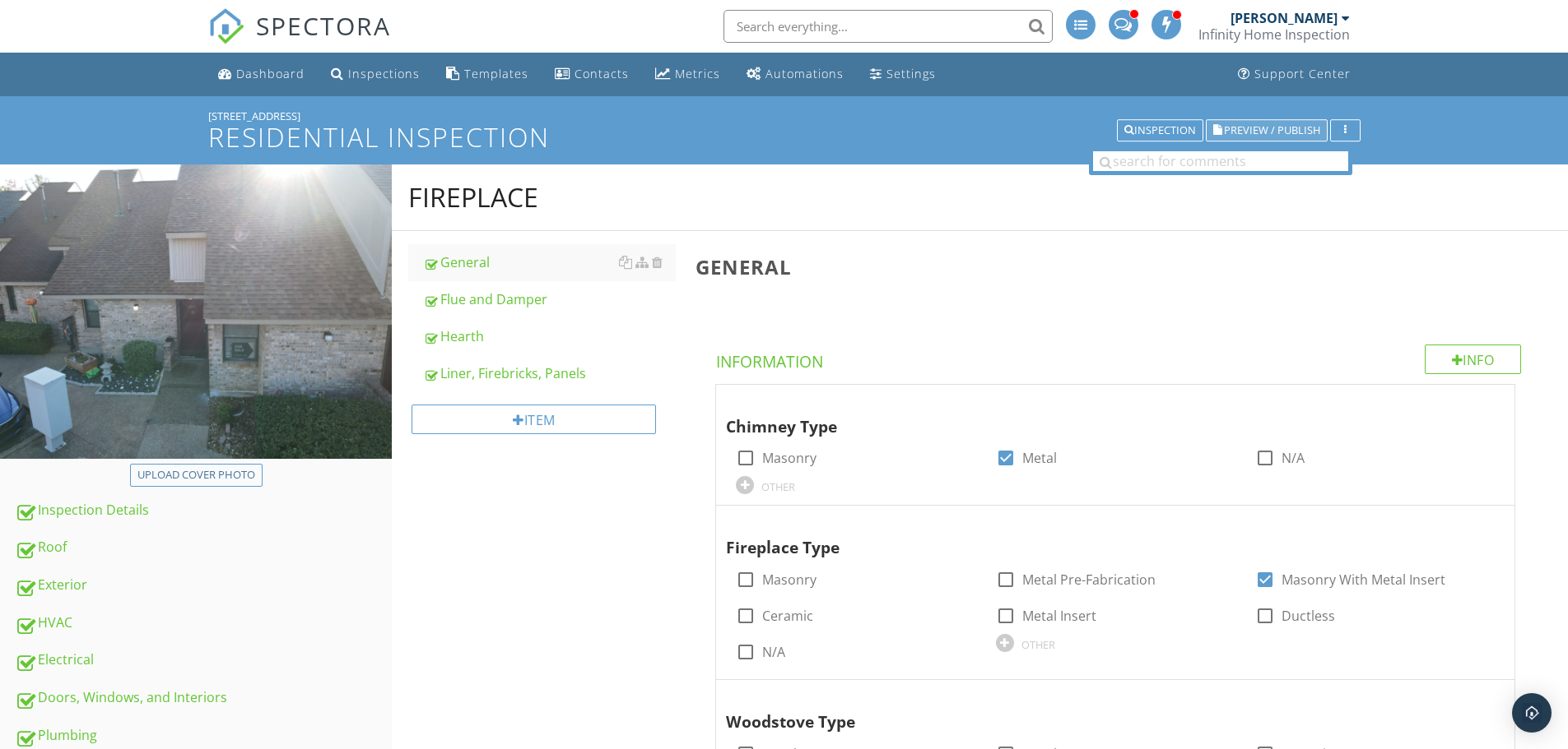
click at [1269, 135] on span "Preview / Publish" at bounding box center [1272, 130] width 96 height 11
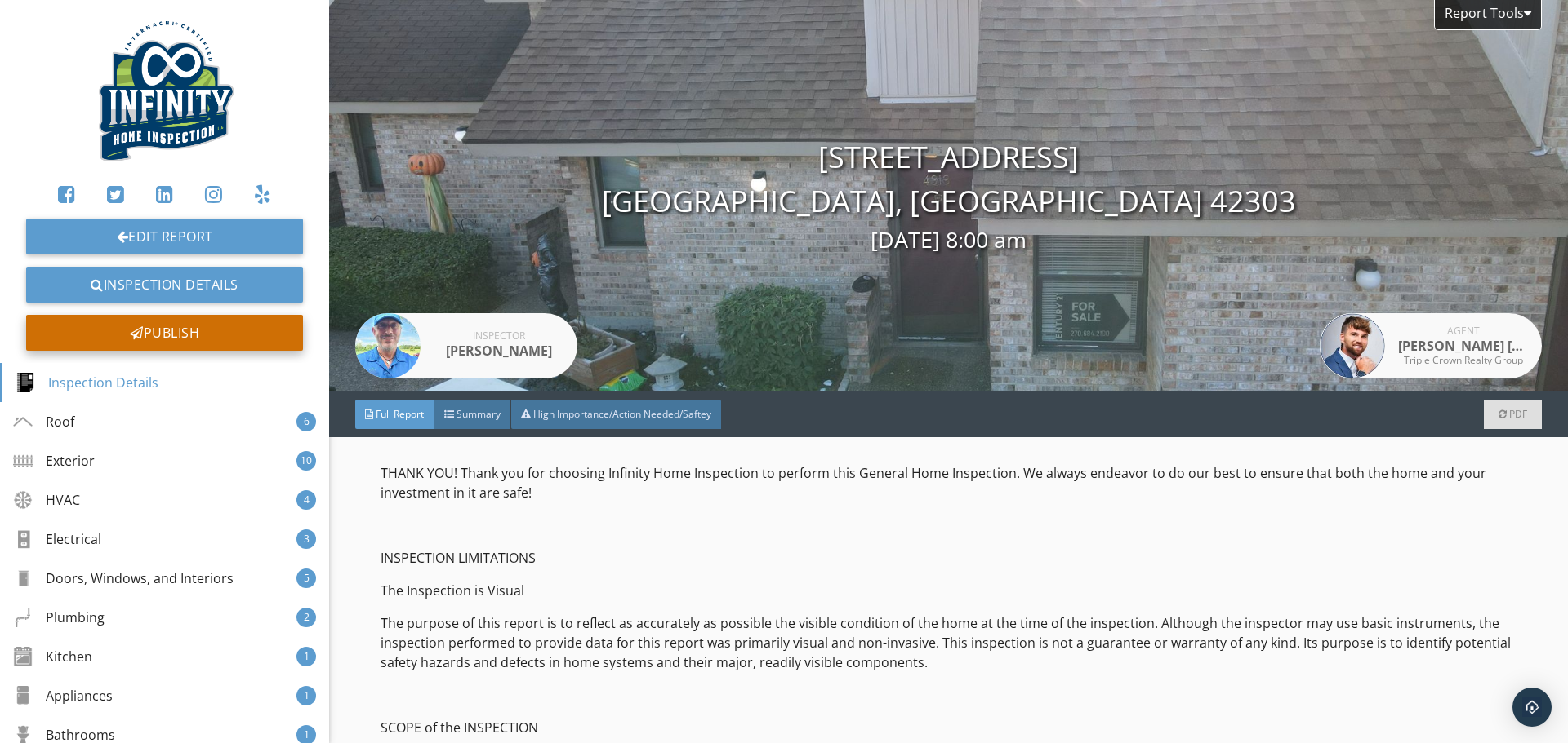
click at [130, 333] on div at bounding box center [137, 333] width 14 height 13
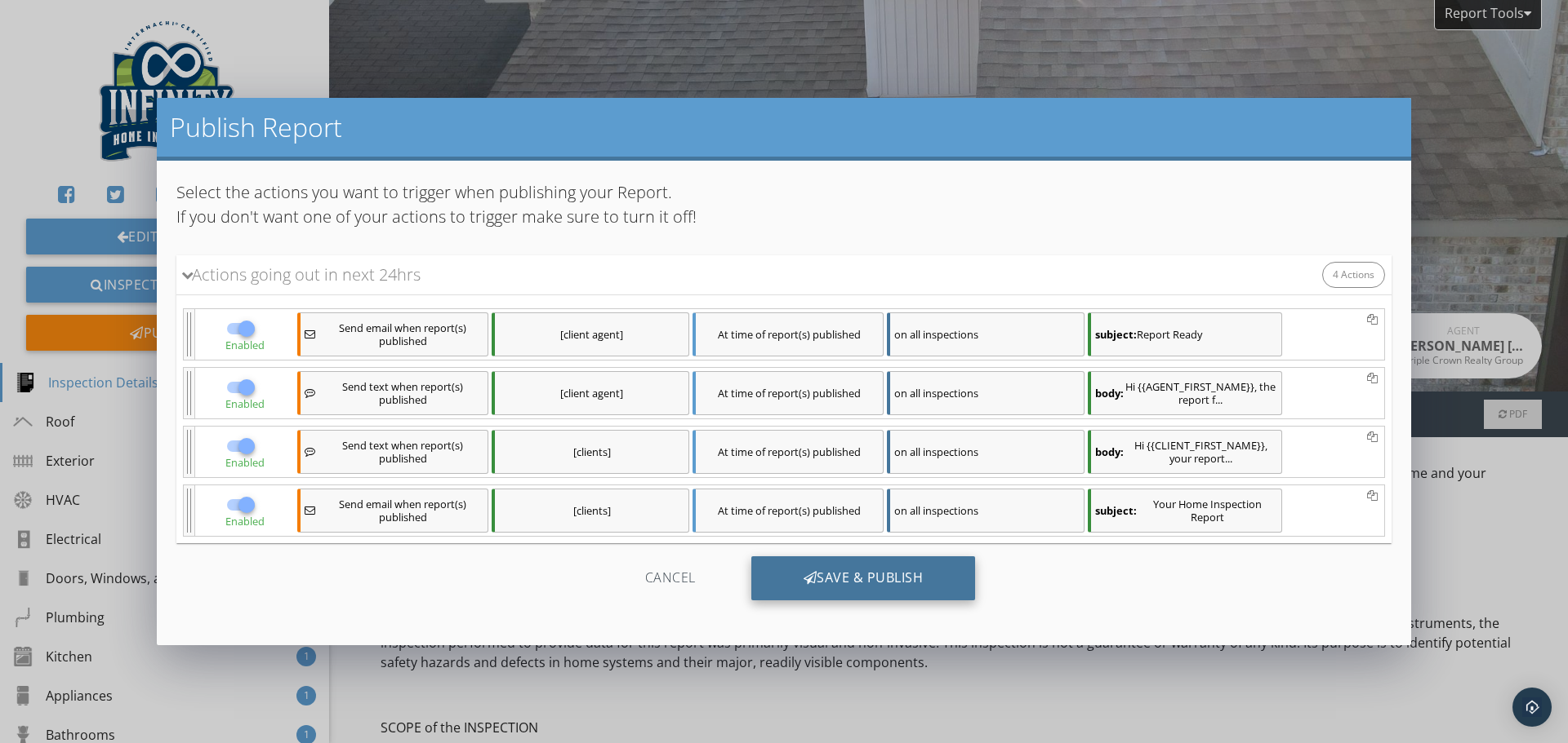
click at [838, 577] on div "Save & Publish" at bounding box center [864, 578] width 224 height 44
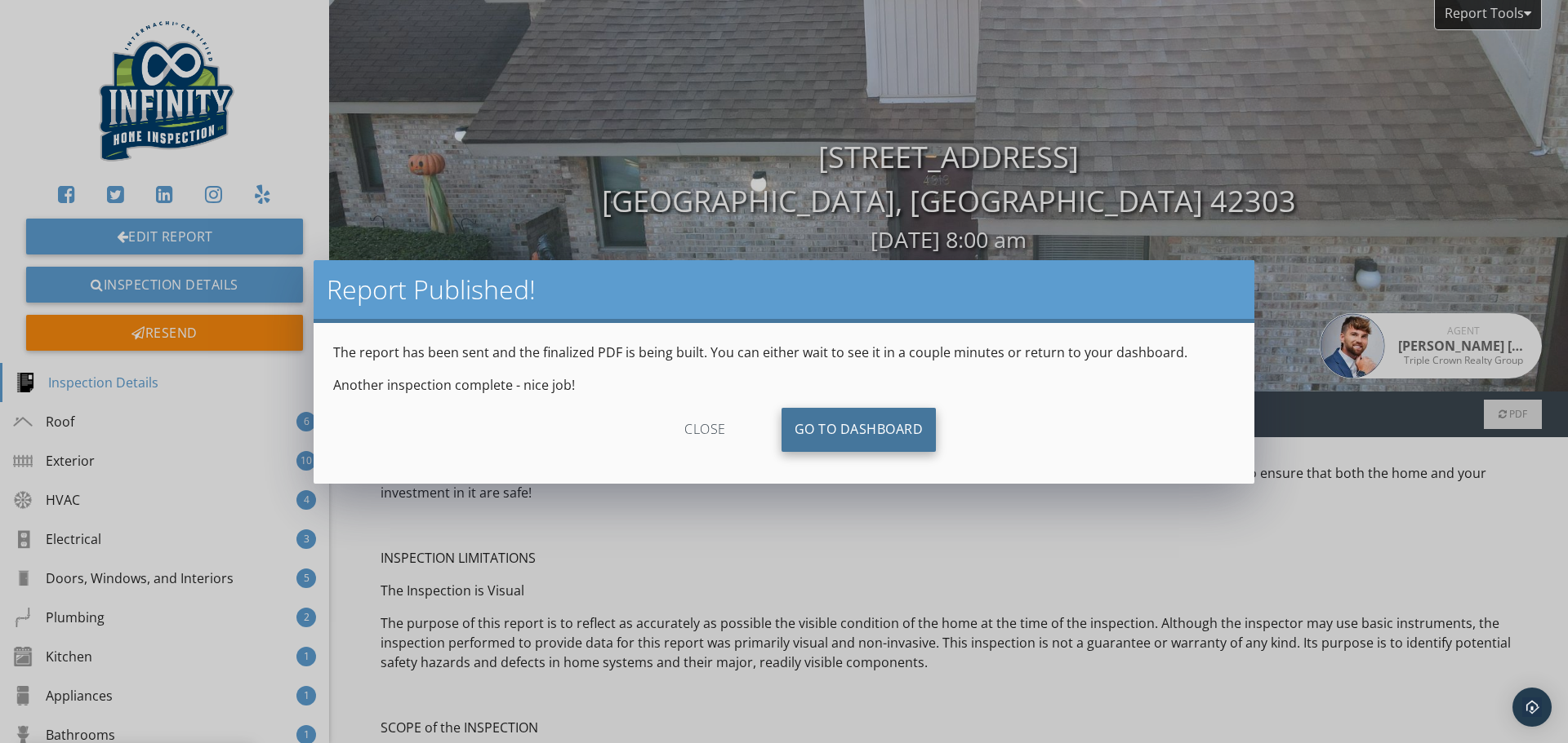
click at [844, 440] on link "Go To Dashboard" at bounding box center [859, 431] width 155 height 44
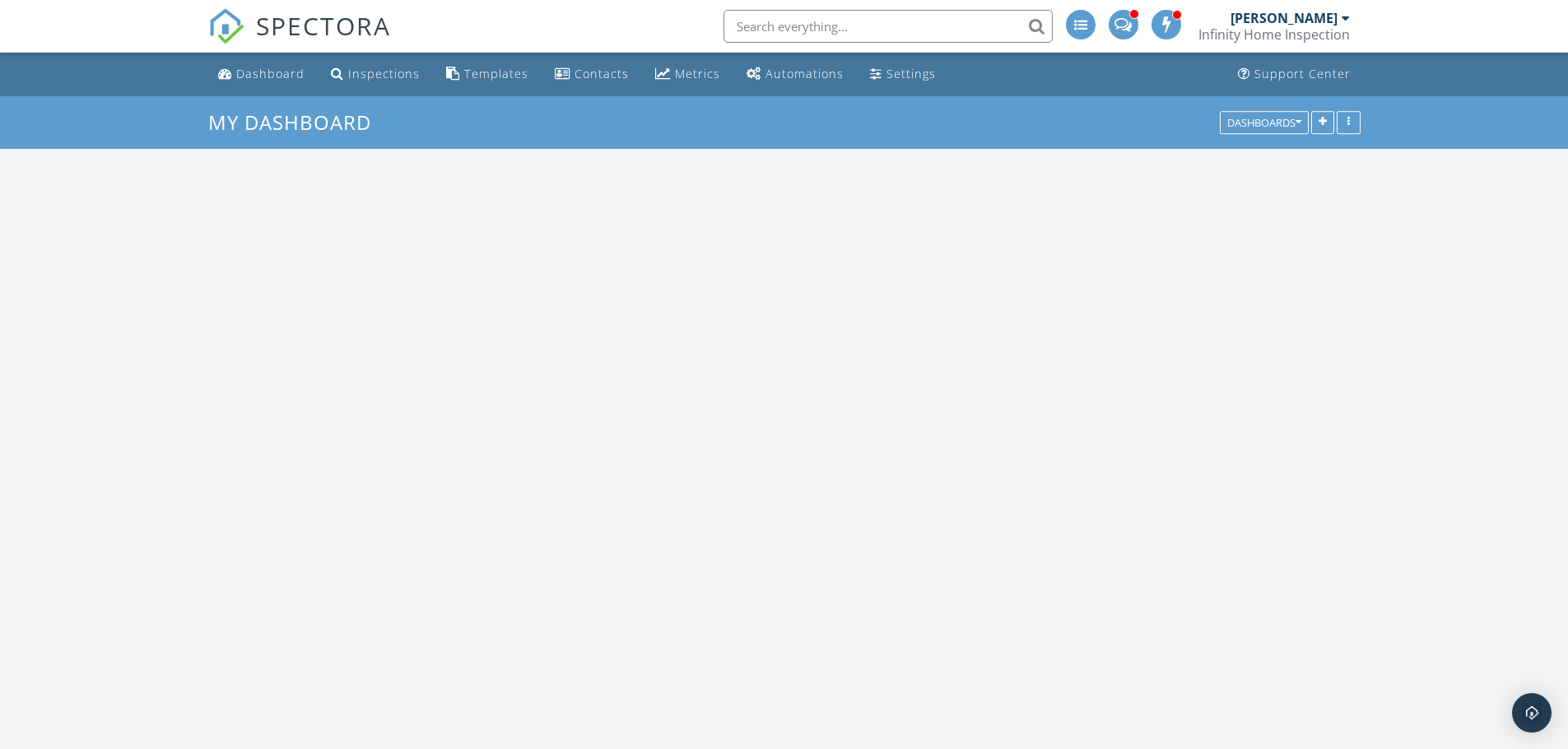
scroll to position [1893, 1593]
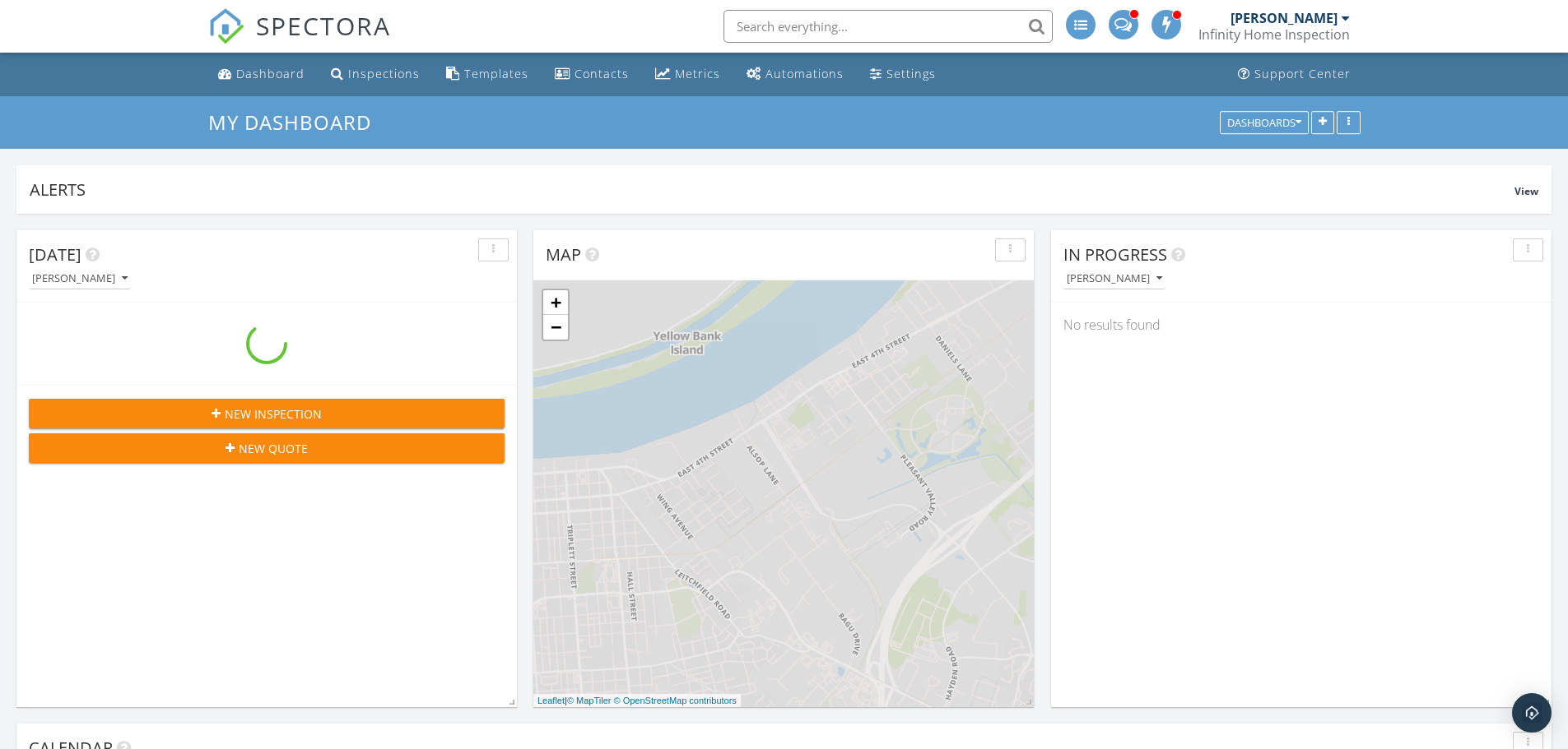
scroll to position [1893, 1593]
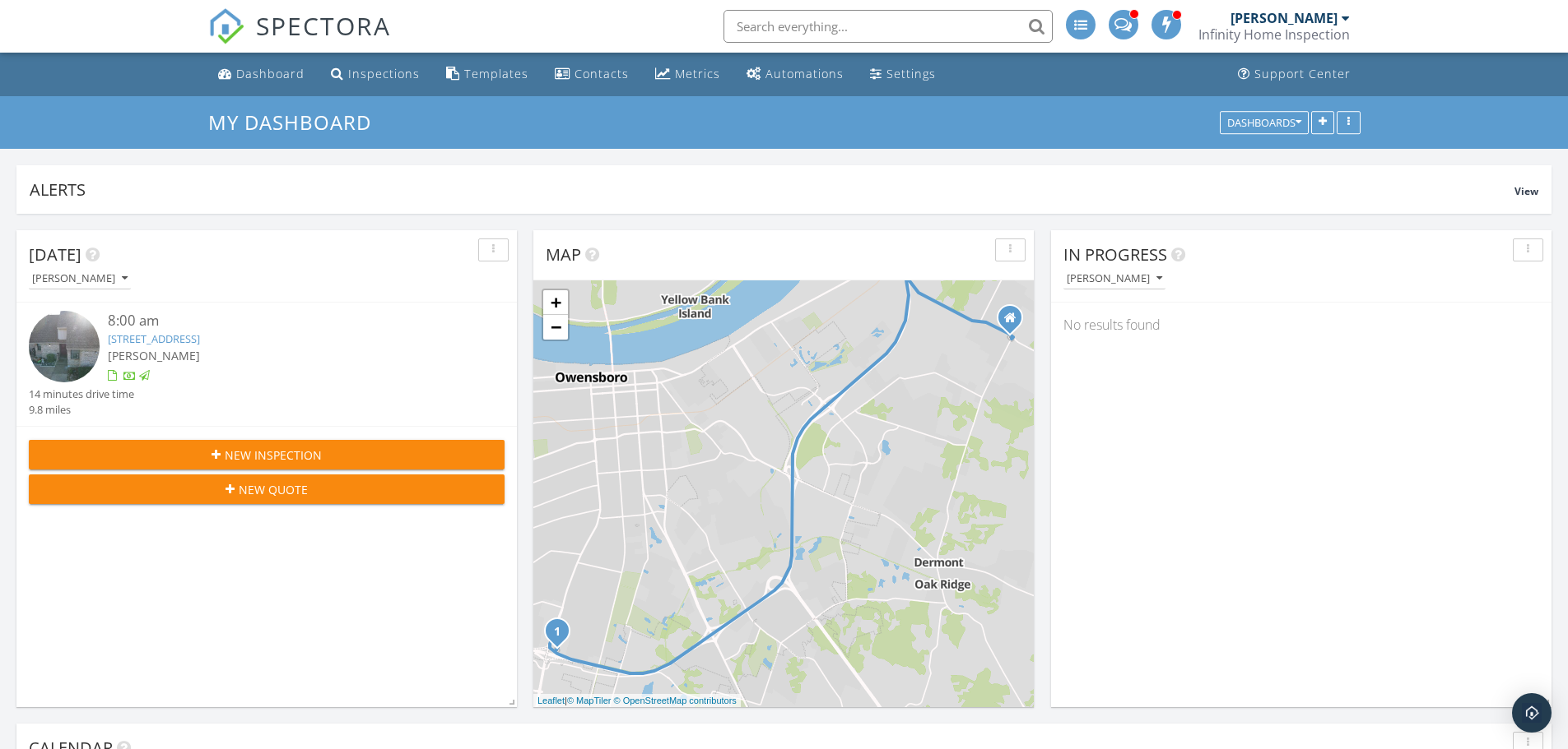
click at [200, 338] on link "[STREET_ADDRESS]" at bounding box center [153, 339] width 92 height 15
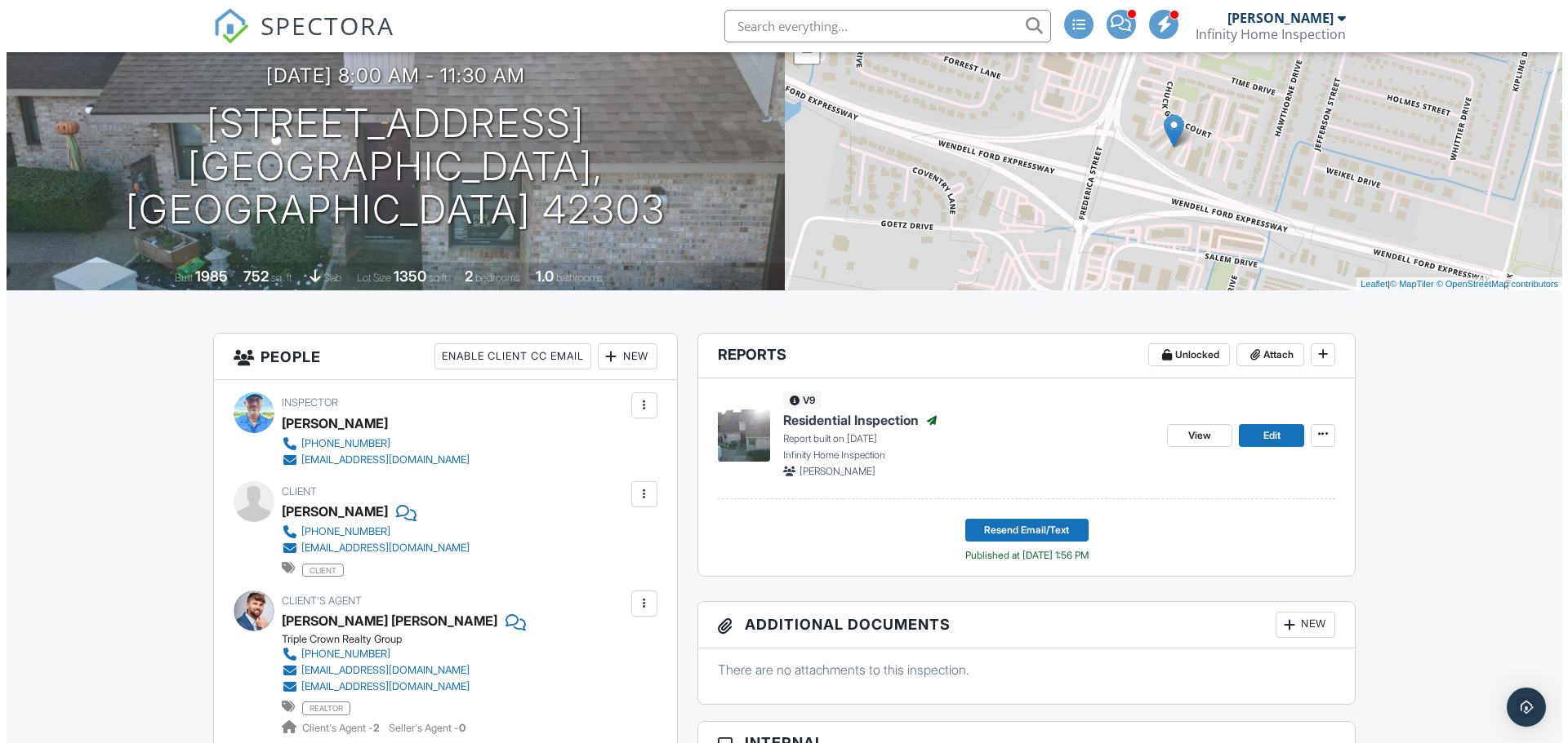
scroll to position [163, 0]
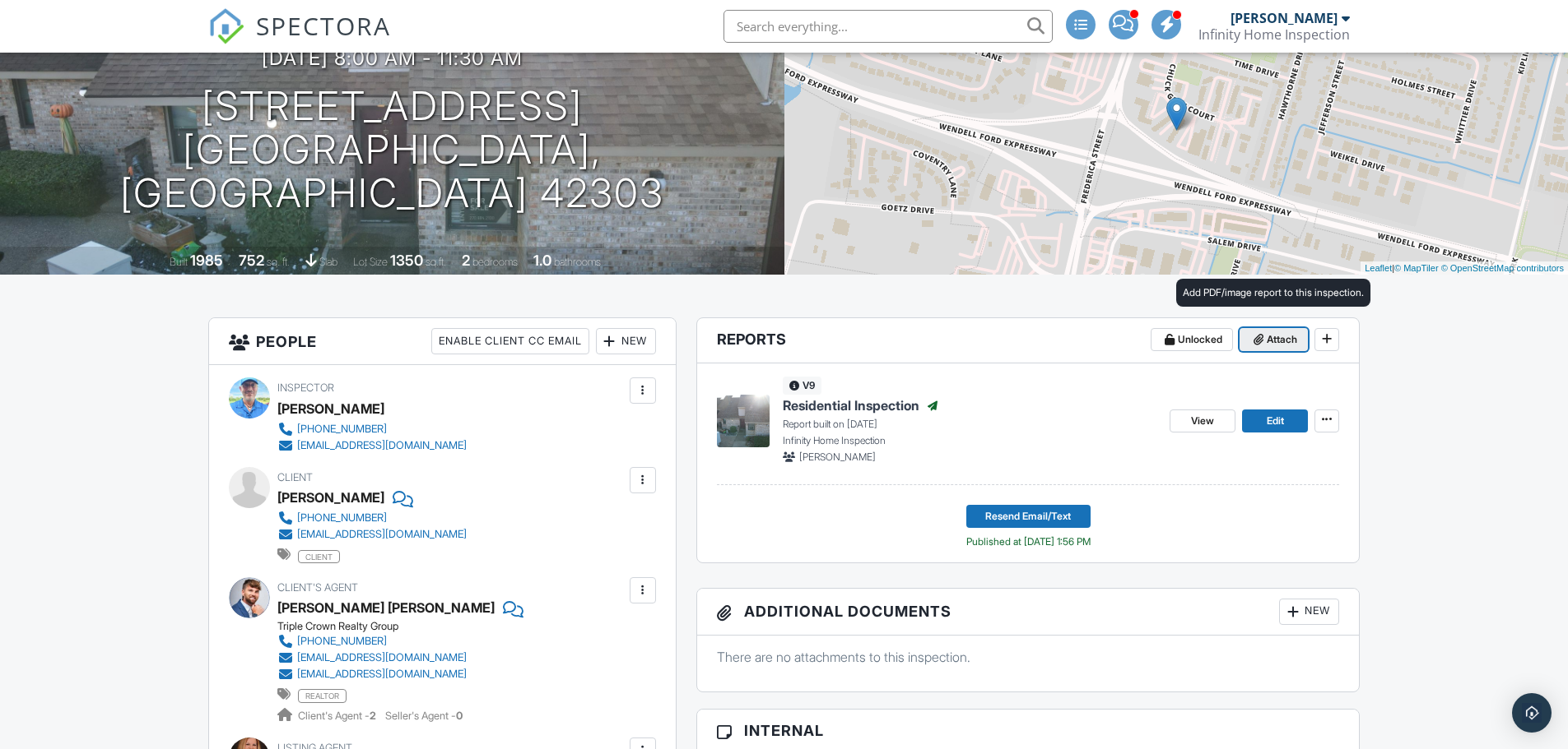
click at [1266, 349] on button "Attach" at bounding box center [1274, 340] width 68 height 23
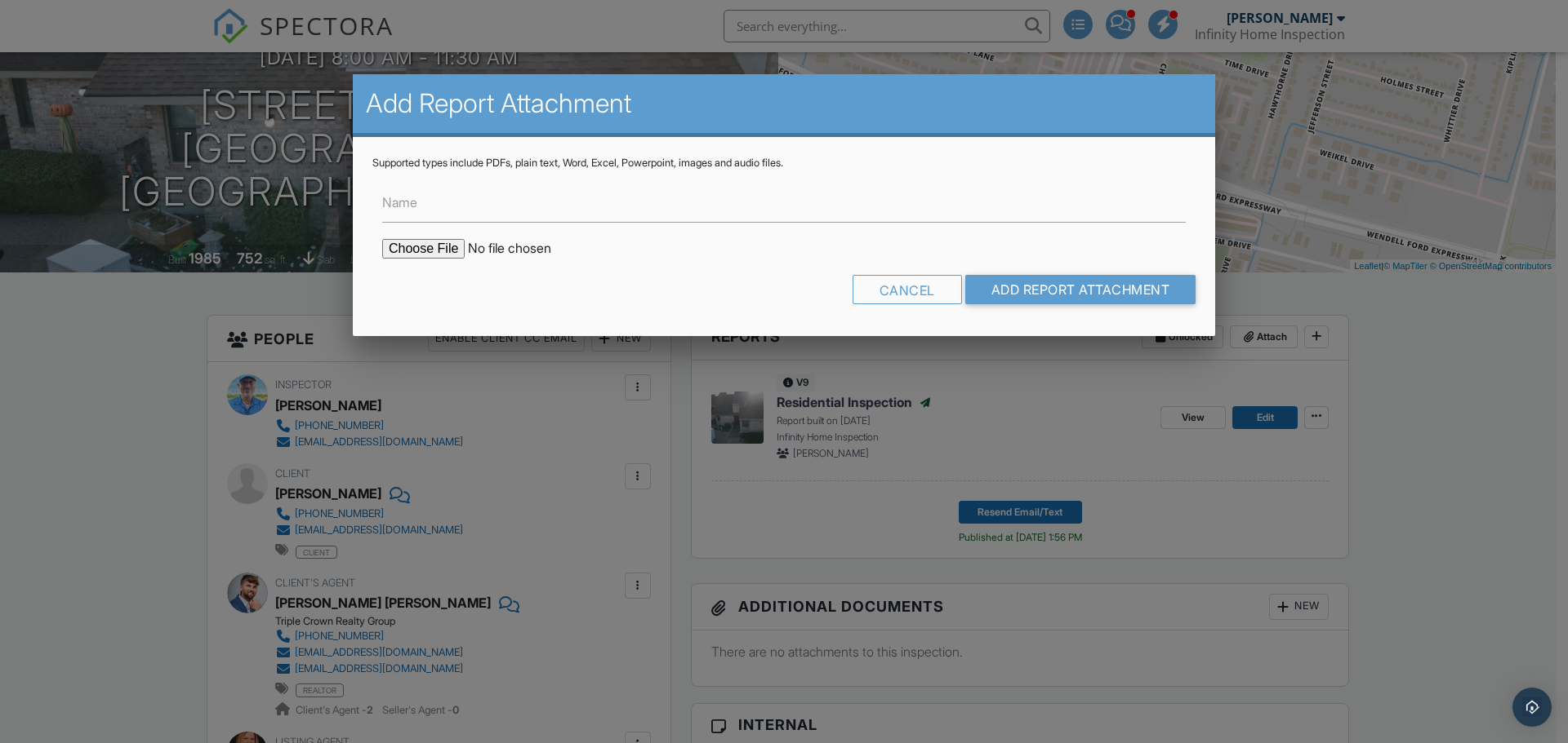
click at [443, 251] on input "file" at bounding box center [521, 249] width 278 height 20
type input "C:\fakepath\Termite 4313 Loft Cove.pdf"
click at [1032, 285] on input "Add Report Attachment" at bounding box center [1081, 289] width 232 height 29
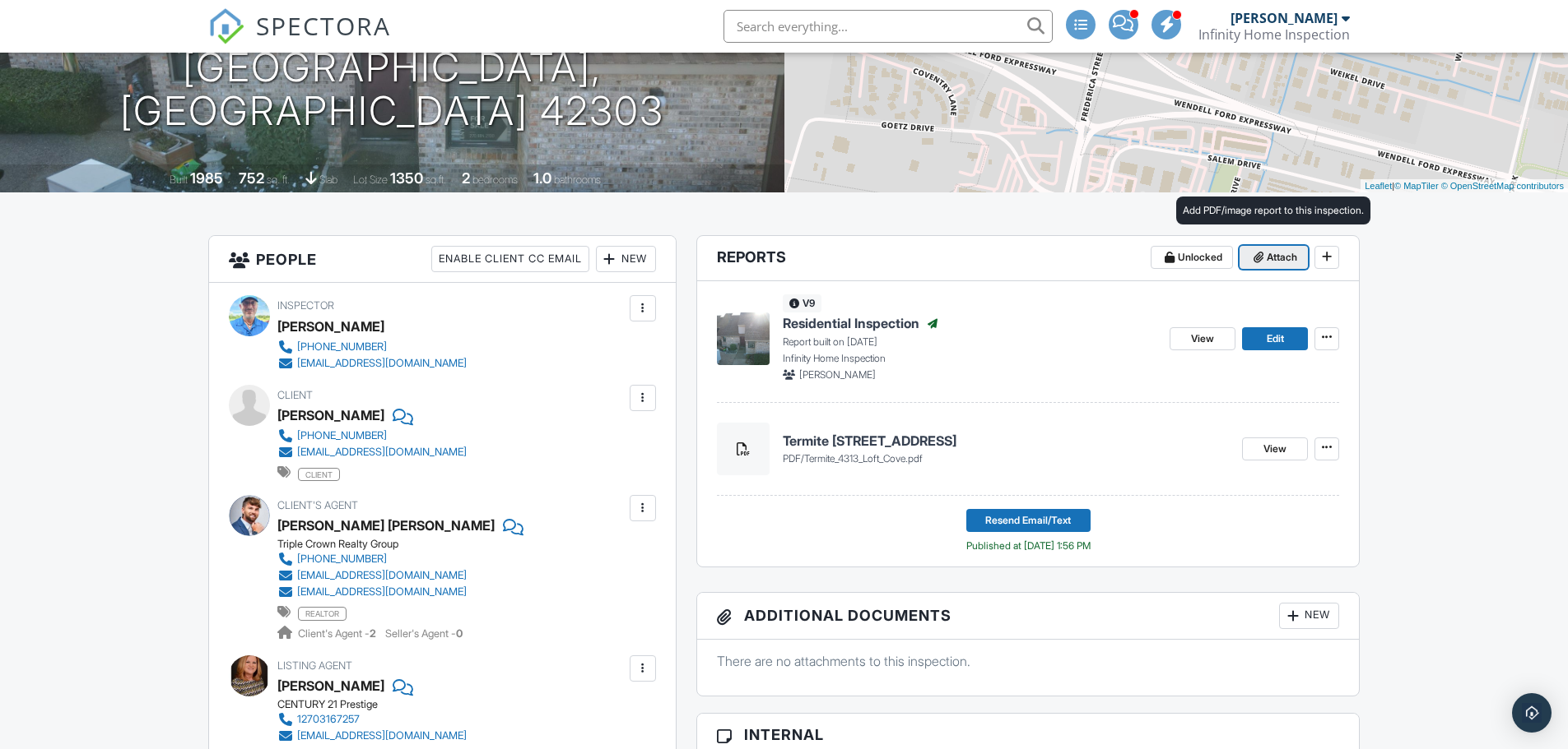
click at [1280, 260] on span "Attach" at bounding box center [1282, 257] width 31 height 16
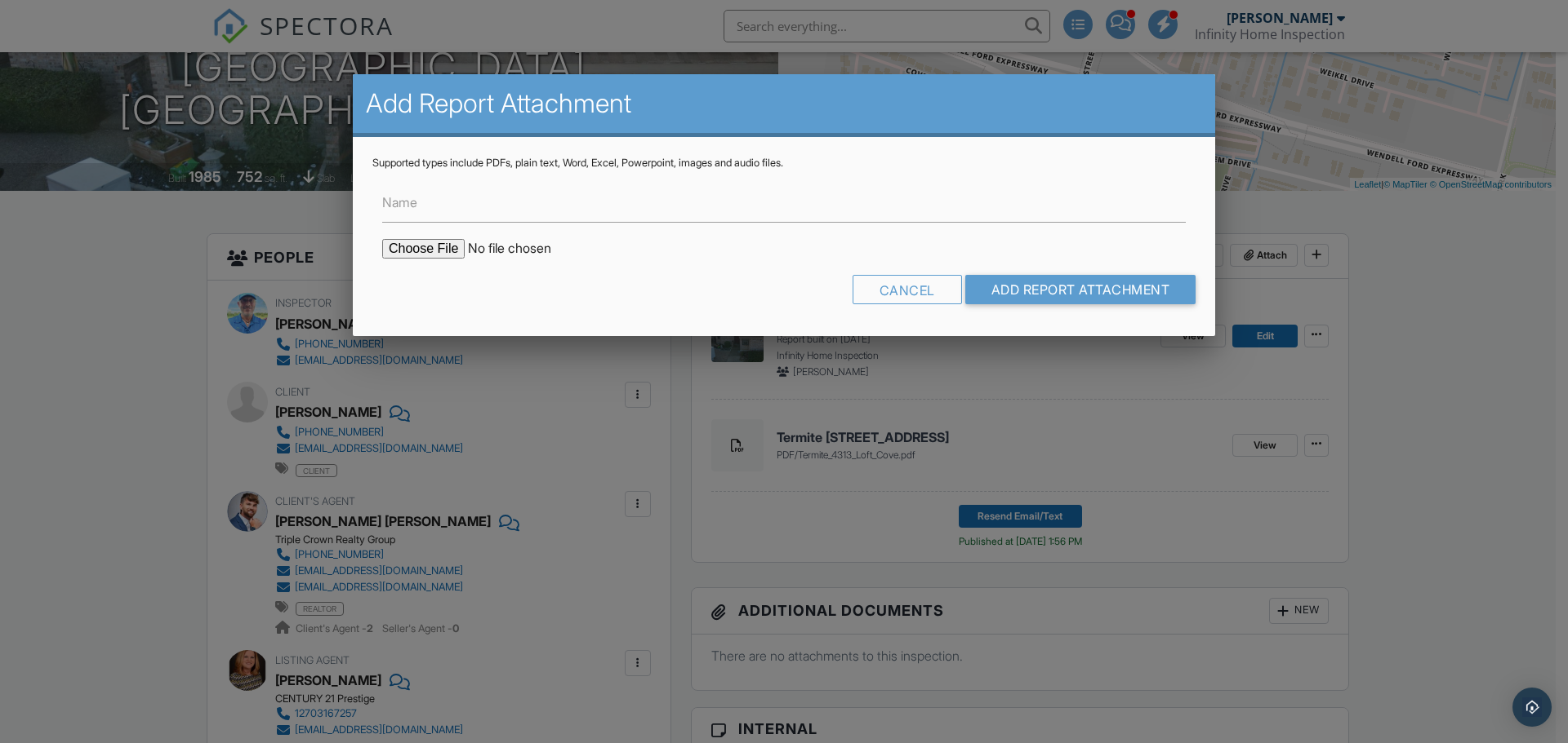
click at [428, 246] on input "file" at bounding box center [521, 249] width 278 height 20
type input "C:\fakepath\Termite Doc-1972568.pdf"
click at [1026, 294] on input "Add Report Attachment" at bounding box center [1081, 289] width 232 height 29
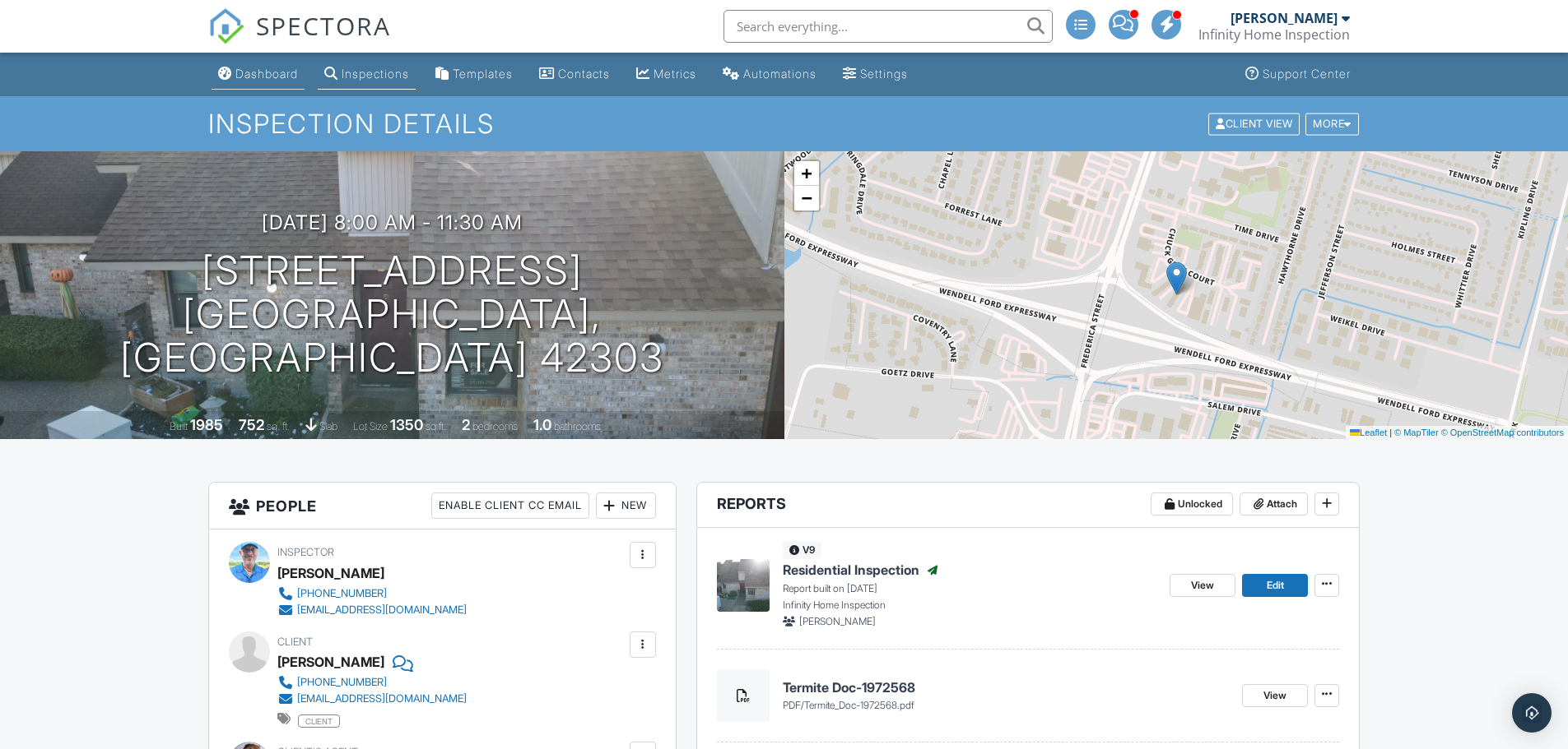
click at [248, 74] on div "Dashboard" at bounding box center [267, 74] width 63 height 14
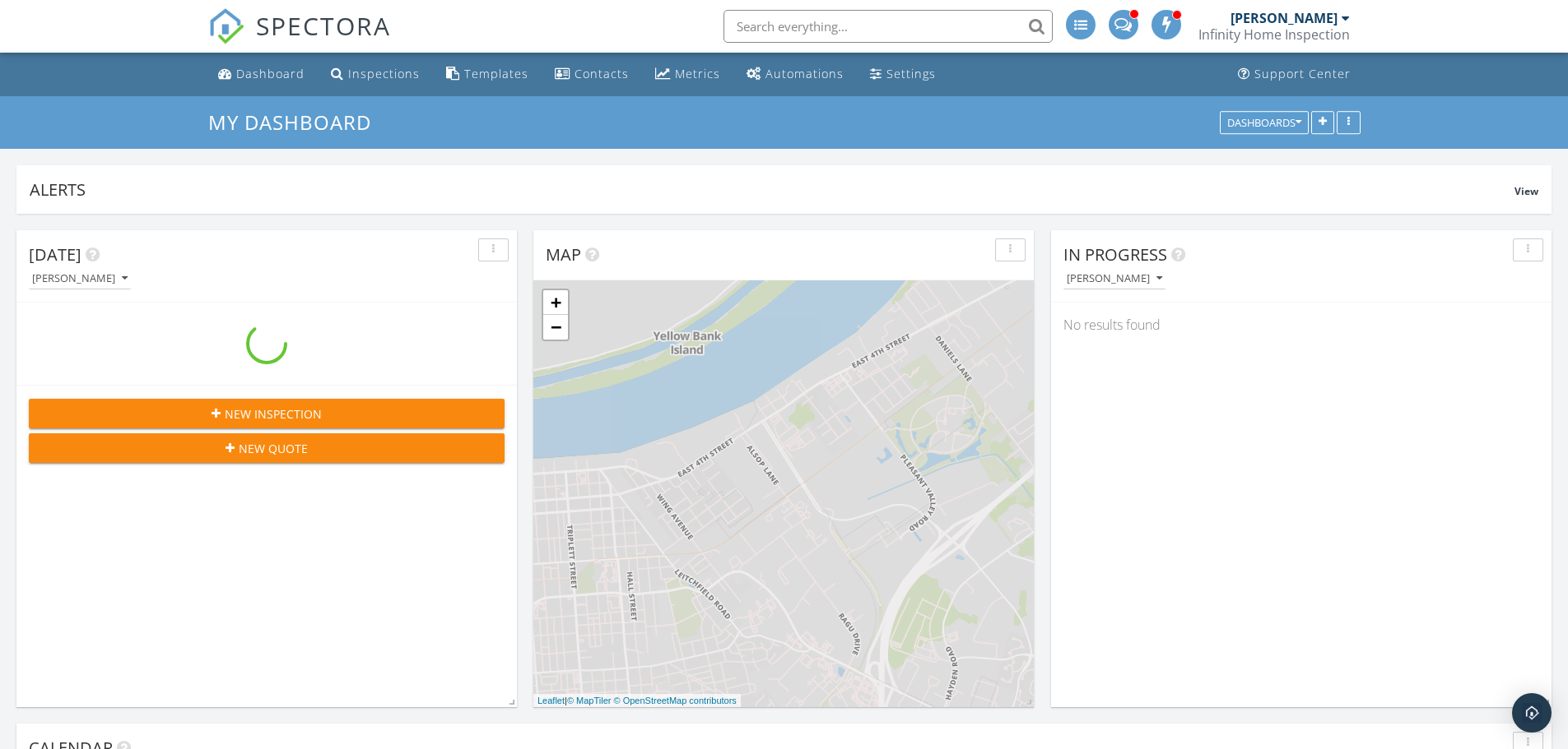
scroll to position [1893, 1593]
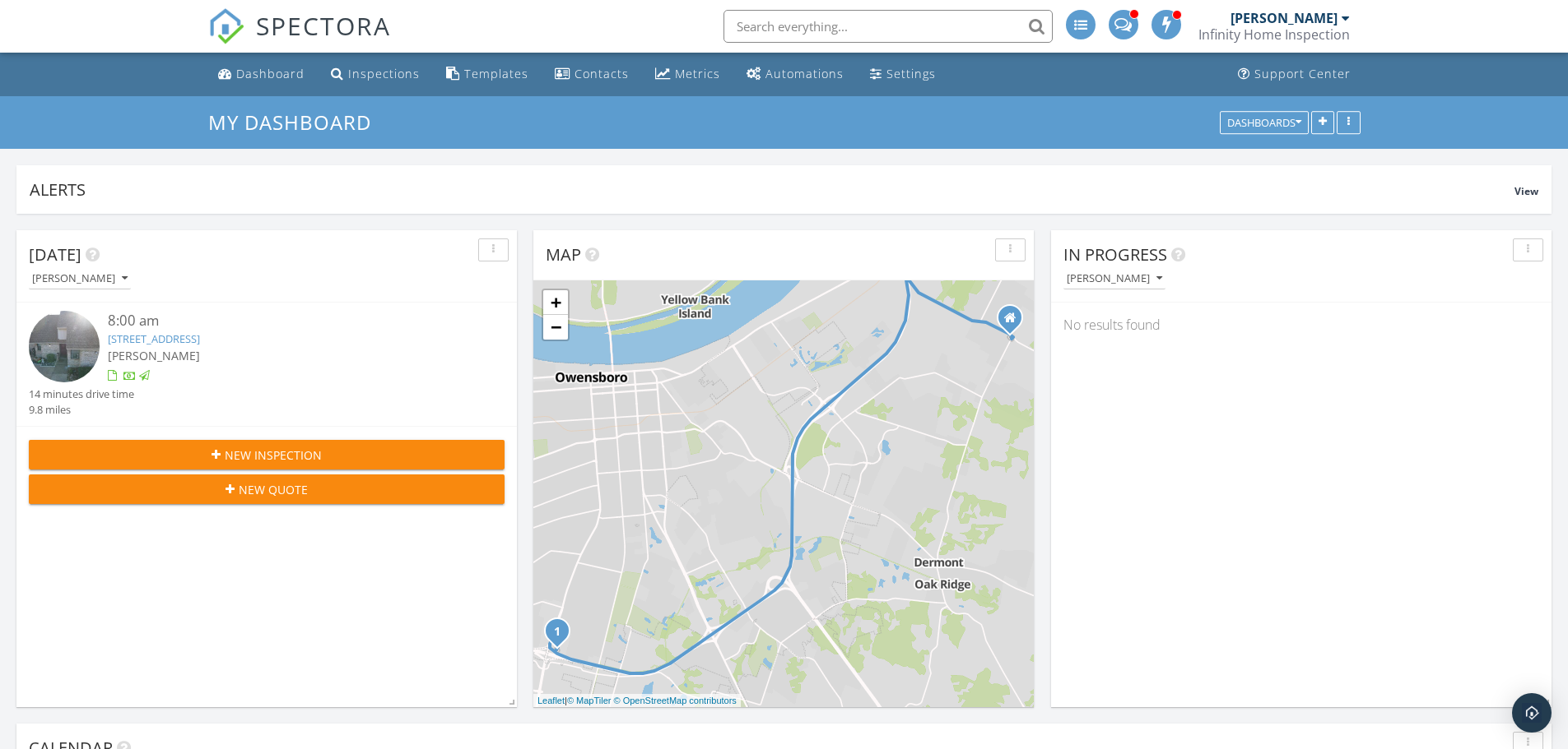
click at [200, 343] on link "4313 Loft Cove, Owensboro, KY 42303" at bounding box center [153, 339] width 92 height 15
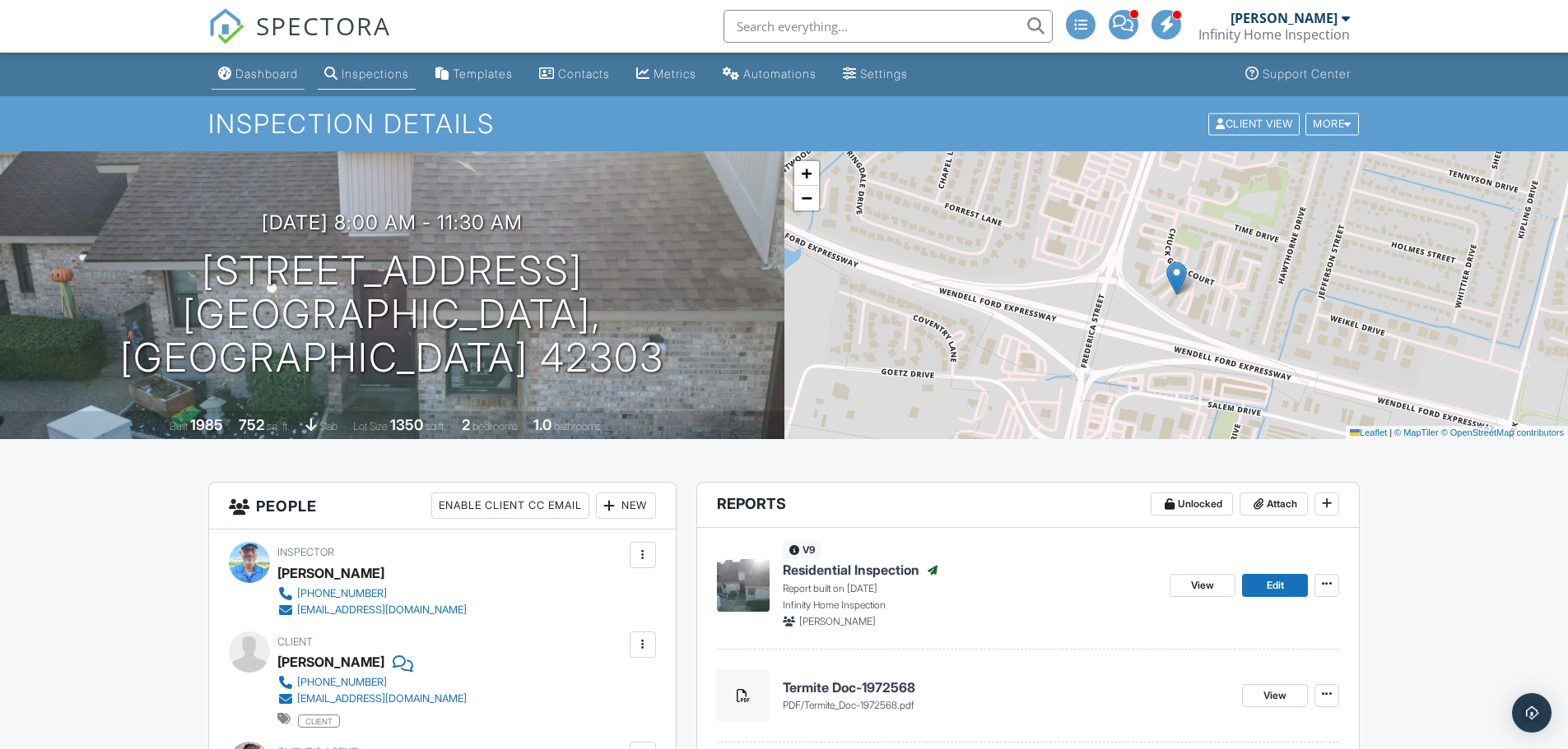
click at [259, 87] on link "Dashboard" at bounding box center [258, 74] width 93 height 30
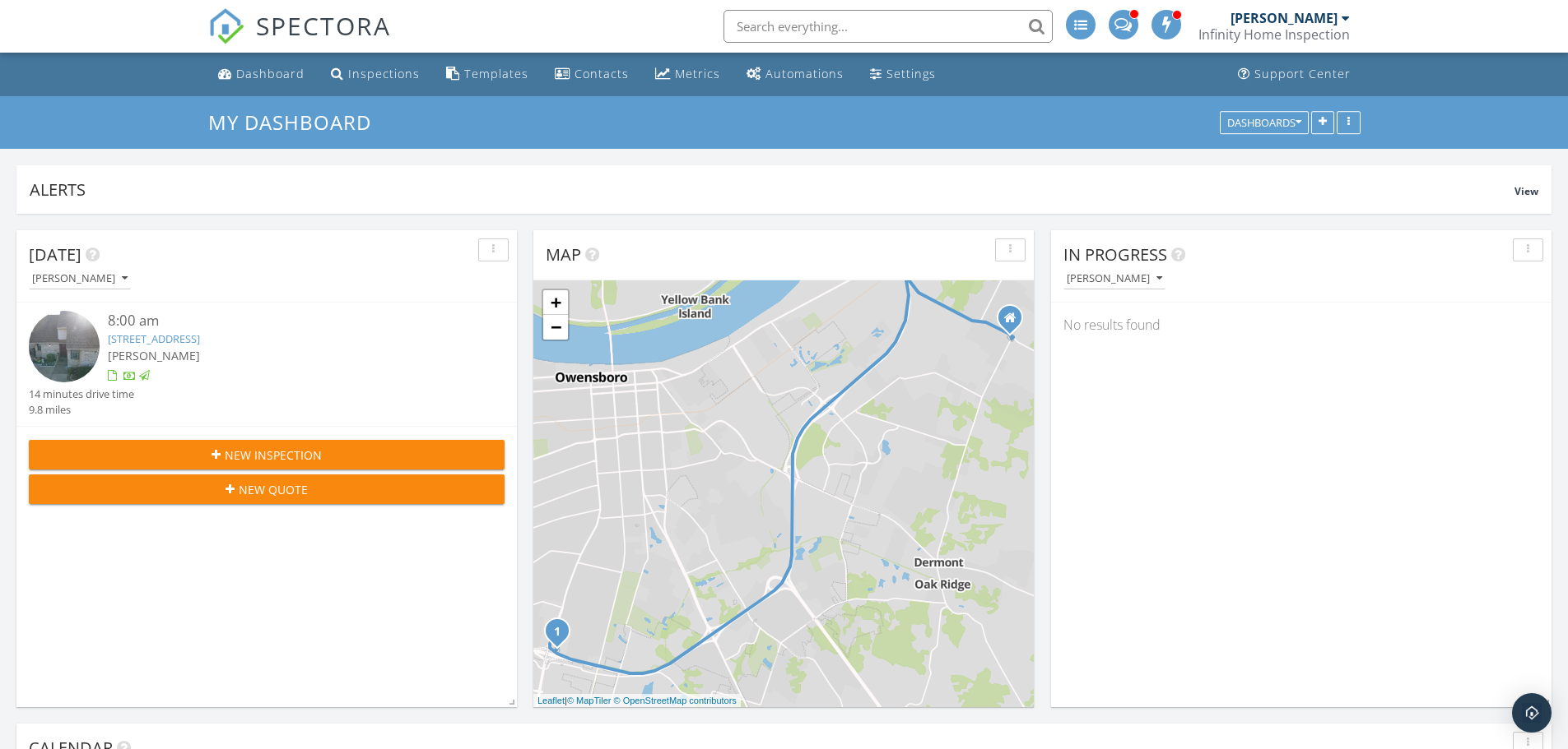
click at [200, 336] on link "[STREET_ADDRESS]" at bounding box center [153, 339] width 92 height 15
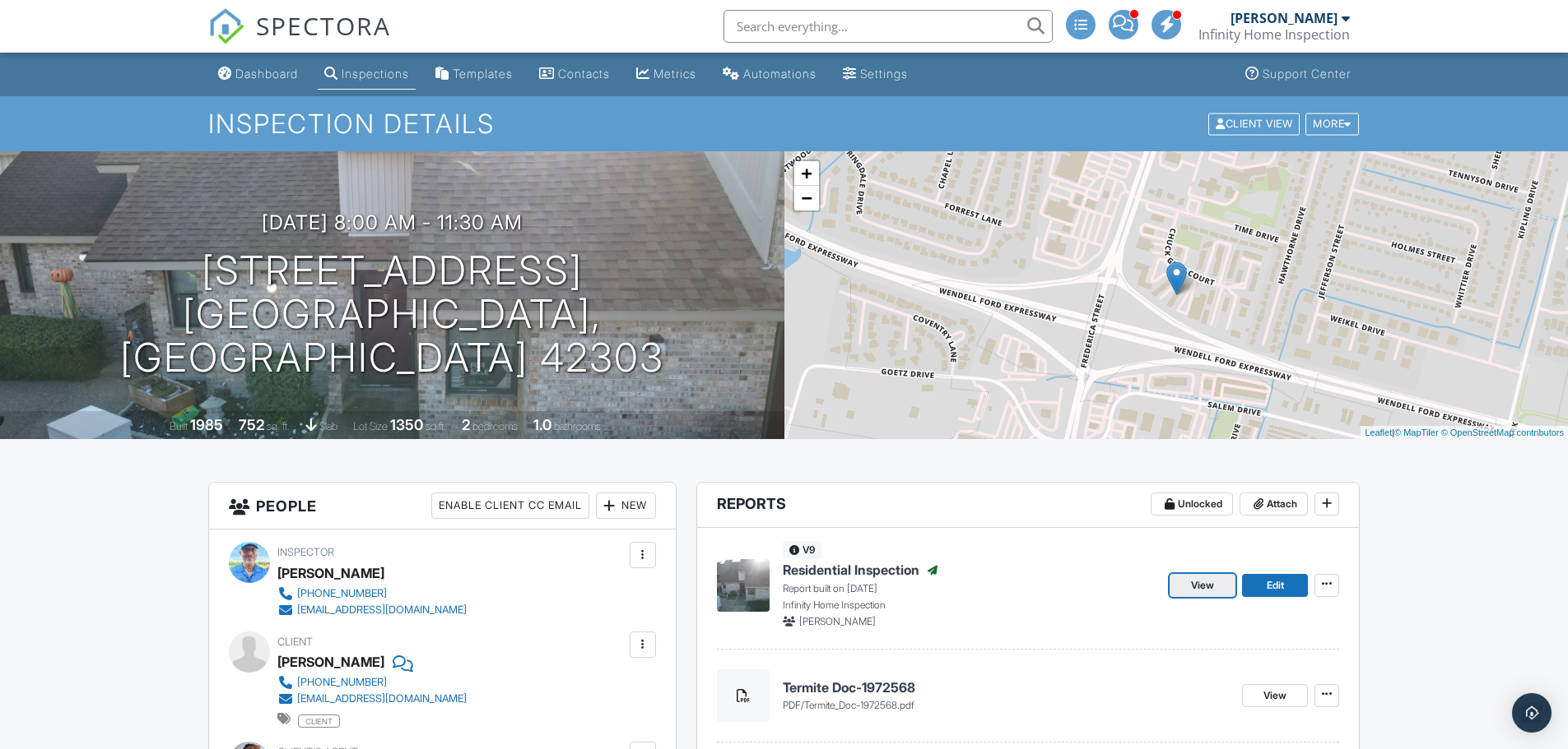
click at [1205, 590] on span "View" at bounding box center [1203, 586] width 23 height 16
